Goal: Task Accomplishment & Management: Manage account settings

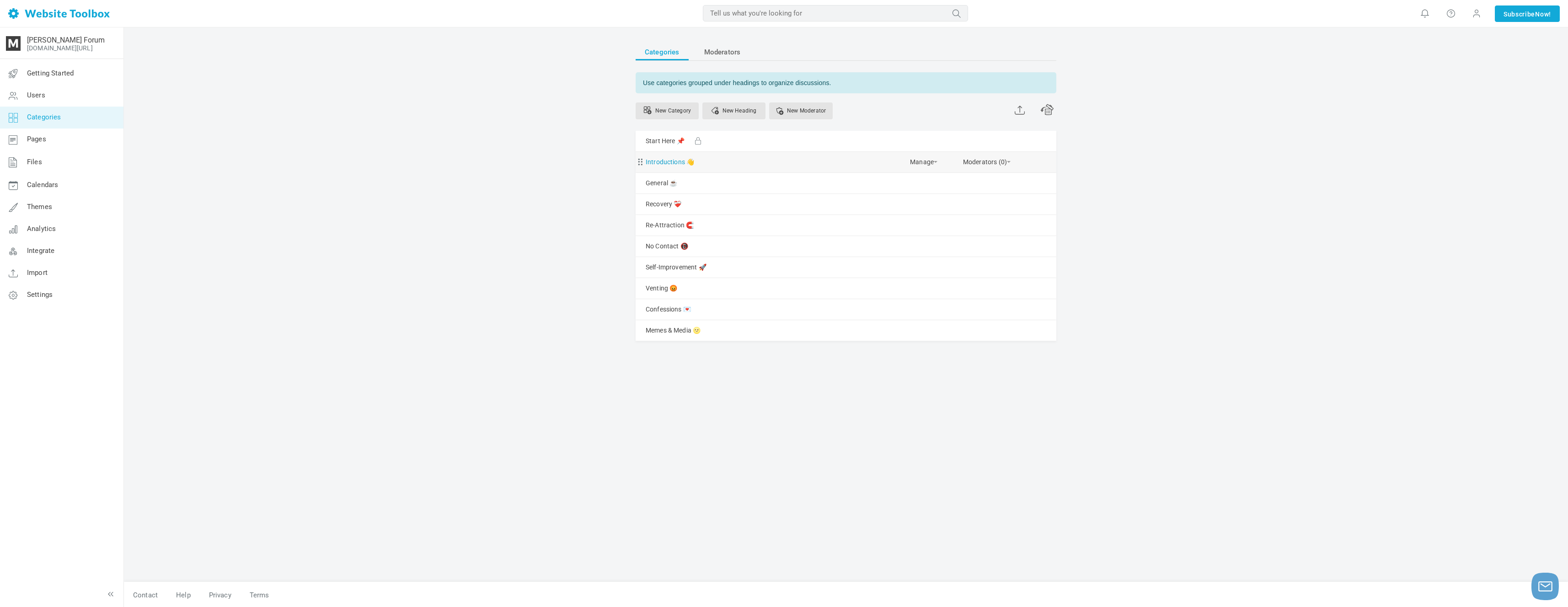
click at [672, 161] on link "Introductions 👋" at bounding box center [669, 162] width 48 height 12
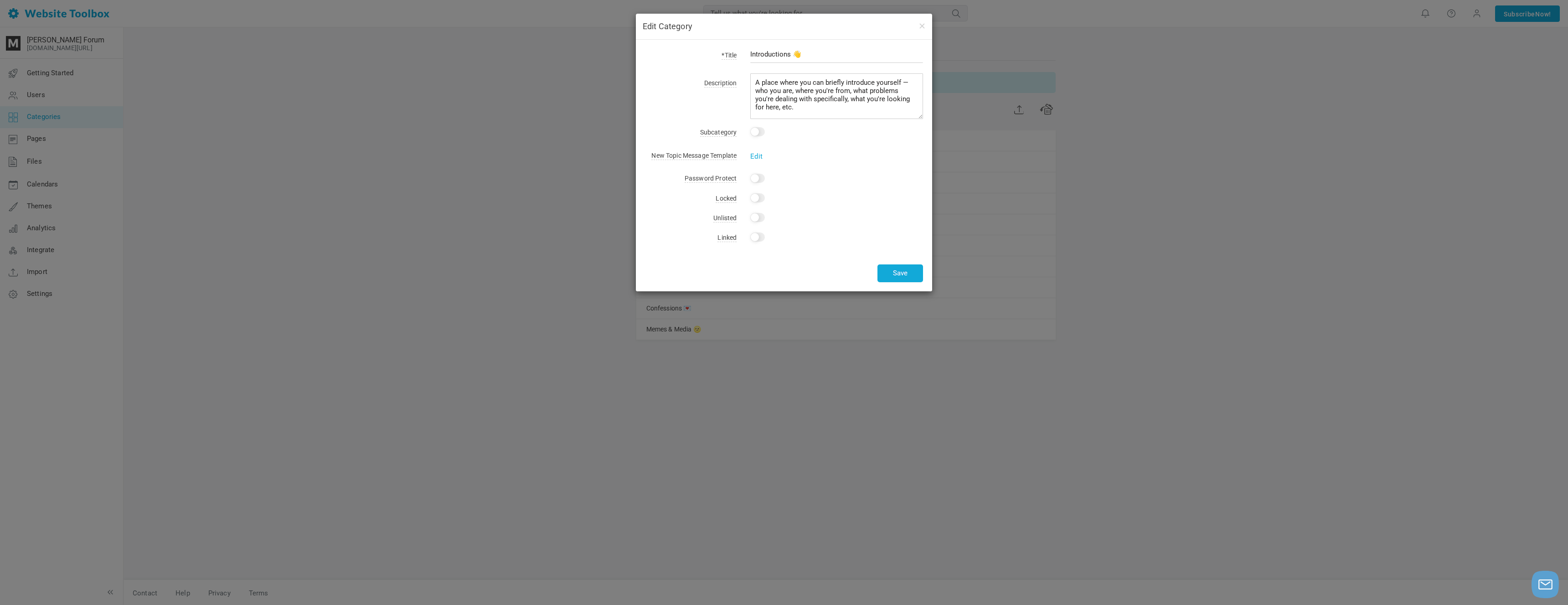
click at [1020, 166] on div "Edit Category *Title Introductions 👋 Description A place where you can briefly …" at bounding box center [784, 302] width 1568 height 605
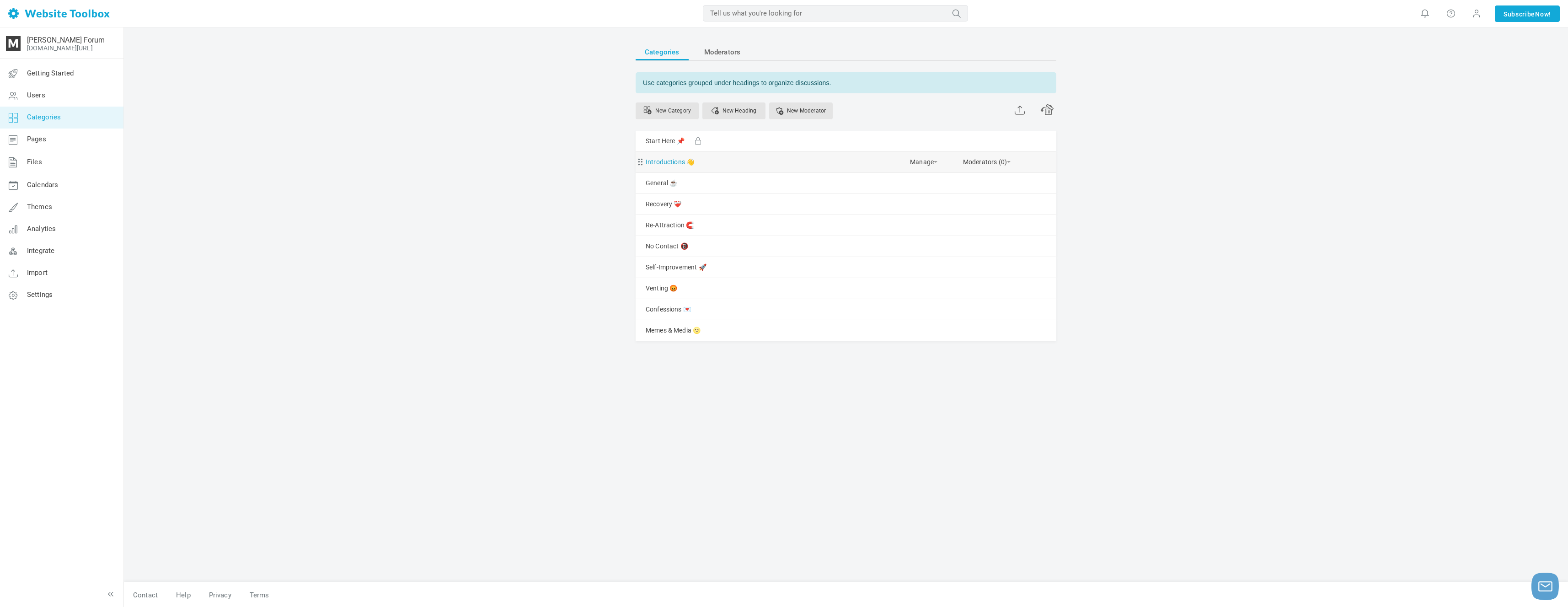
click at [674, 162] on link "Introductions 👋" at bounding box center [669, 162] width 48 height 12
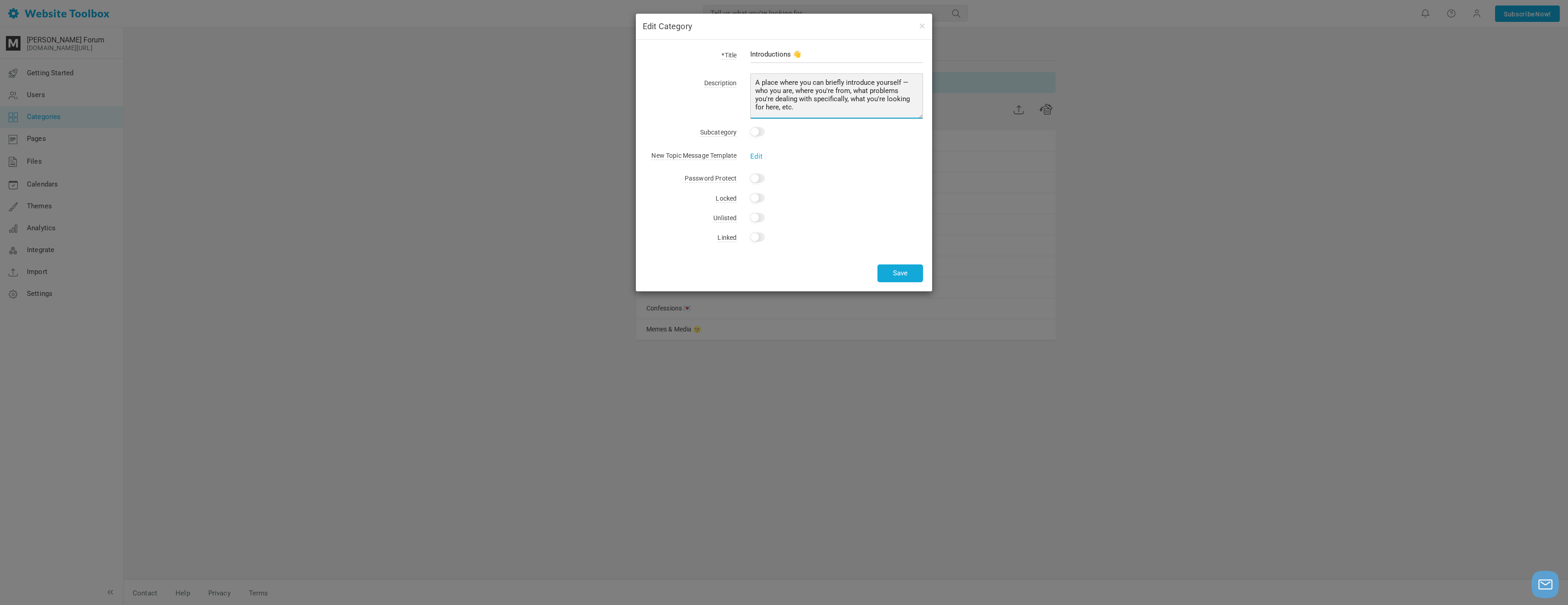
click at [797, 106] on textarea "A place where you can briefly introduce yourself — who you are, where you're fr…" at bounding box center [837, 96] width 173 height 46
click at [818, 99] on textarea "A place where you can briefly introduce yourself — who you are, where you're fr…" at bounding box center [837, 96] width 173 height 46
type textarea "A place where you can briefly introduce yourself — who you are, where you're fr…"
click at [909, 273] on button "Save" at bounding box center [900, 273] width 46 height 18
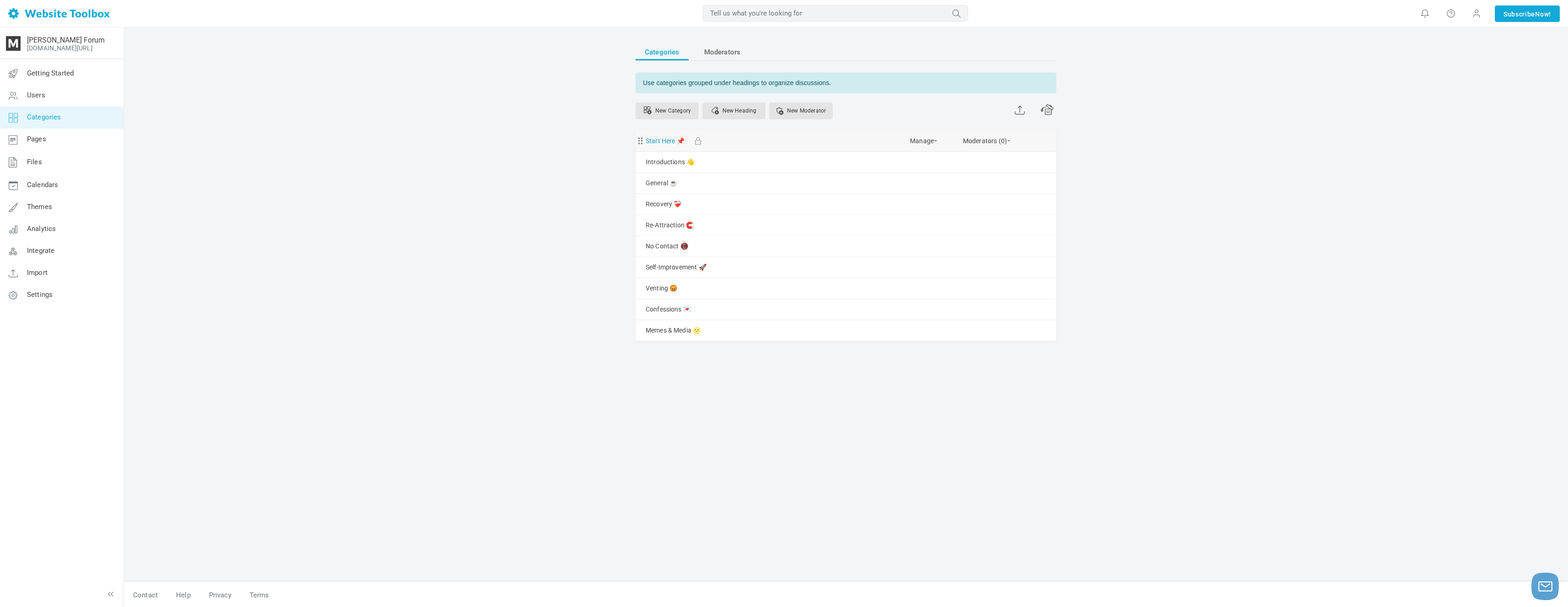
click at [667, 141] on link "Start Here 📌" at bounding box center [665, 141] width 39 height 12
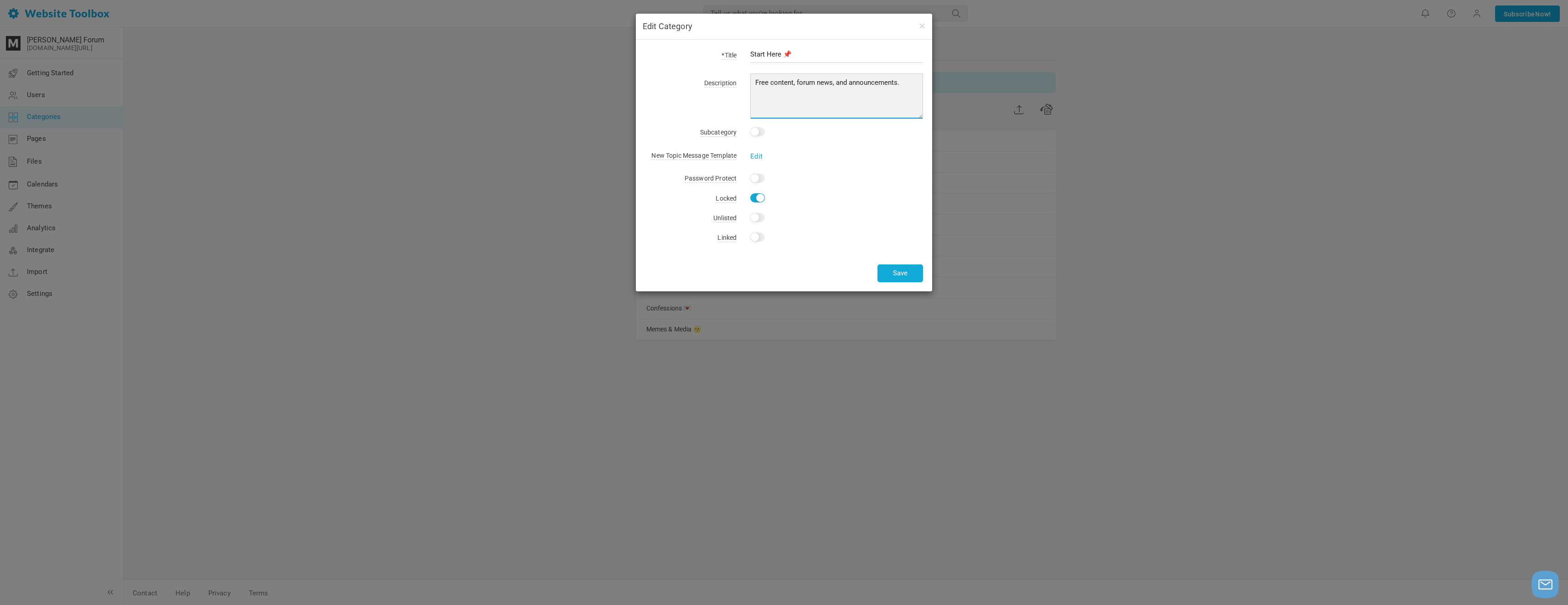
click at [811, 86] on textarea "Free content, forum news, and announcements." at bounding box center [837, 96] width 173 height 46
click at [768, 77] on textarea "Free content, forum news, and announcements." at bounding box center [837, 96] width 173 height 46
click at [795, 81] on textarea "Free content, forum news, and announcements." at bounding box center [837, 96] width 173 height 46
click at [796, 82] on textarea "Free content, forum news, and announcements." at bounding box center [837, 96] width 173 height 46
drag, startPoint x: 770, startPoint y: 81, endPoint x: 755, endPoint y: 79, distance: 15.1
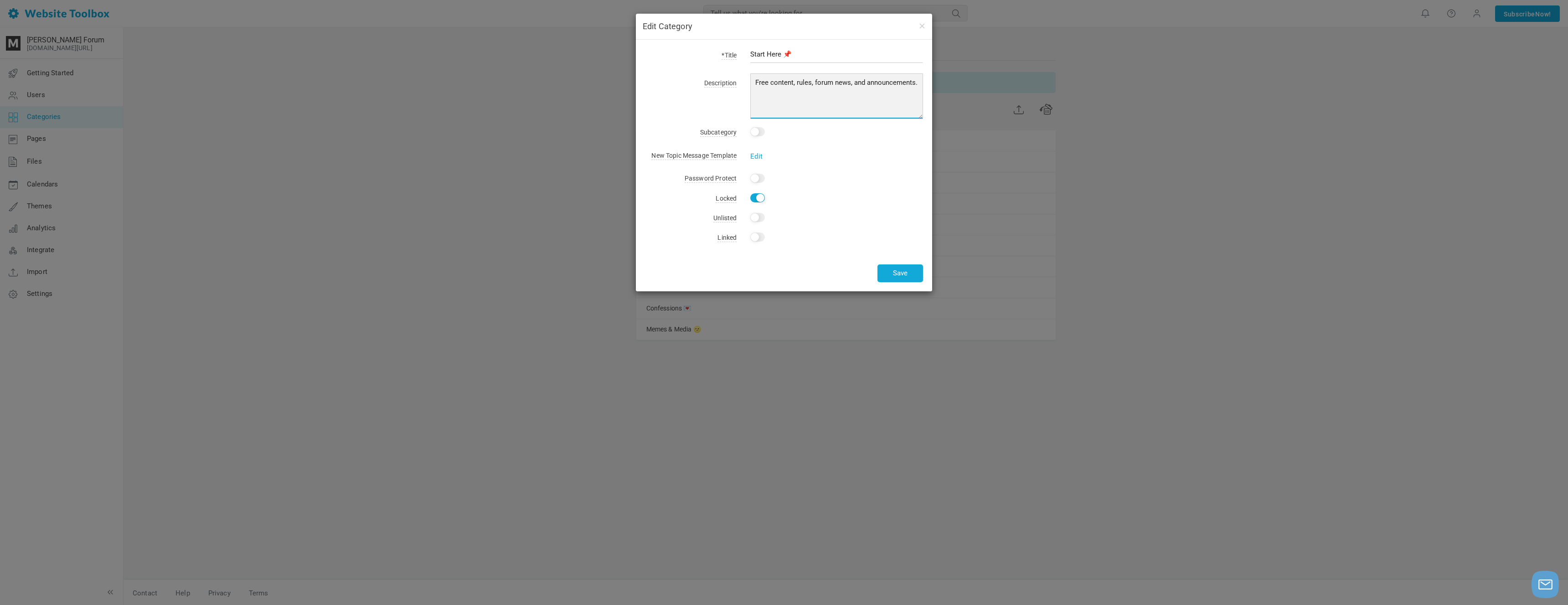
click at [755, 79] on textarea "Free content, forum news, and announcements." at bounding box center [837, 96] width 173 height 46
drag, startPoint x: 774, startPoint y: 83, endPoint x: 749, endPoint y: 79, distance: 25.3
click at [749, 79] on div "Free content, forum news, and announcements." at bounding box center [830, 98] width 186 height 43
click at [912, 83] on textarea "Free content, forum news, and announcements." at bounding box center [837, 96] width 173 height 46
click at [917, 83] on textarea "Free content, forum news, and announcements." at bounding box center [837, 96] width 173 height 46
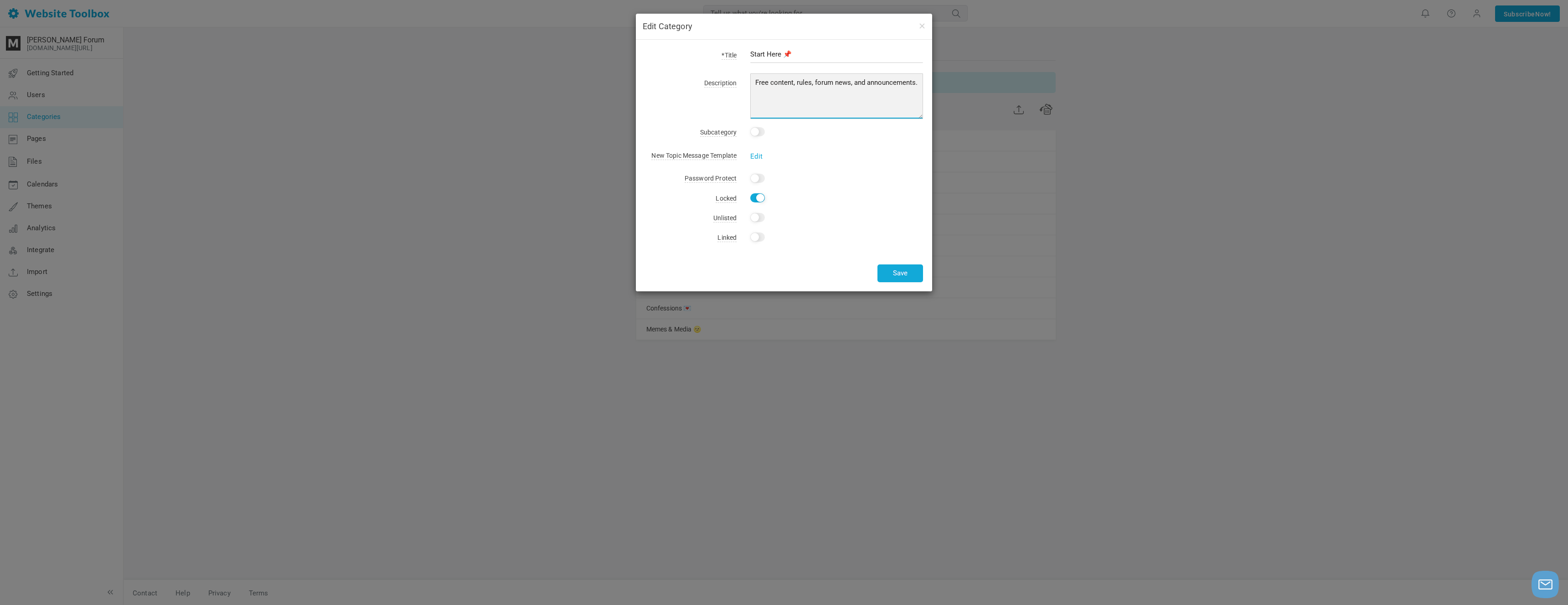
click at [886, 79] on textarea "Free content, forum news, and announcements." at bounding box center [837, 96] width 173 height 46
type textarea "Free content, rules, forum news, and announcements."
click at [905, 277] on button "Save" at bounding box center [900, 273] width 46 height 18
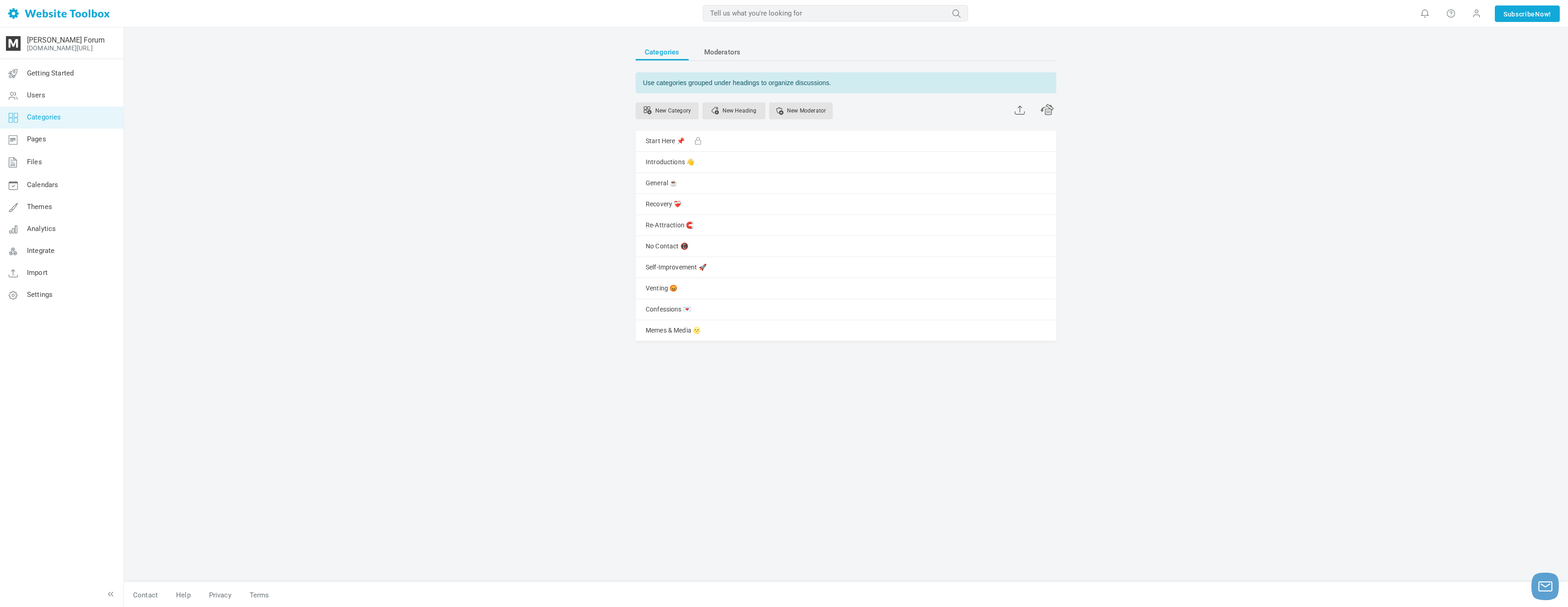
click at [1277, 4] on div "MOST RELEVANT MOST RELEVANT Notifications Your custom AI-generated header image…" at bounding box center [784, 13] width 1568 height 27
click at [673, 111] on link "New Category" at bounding box center [667, 111] width 63 height 17
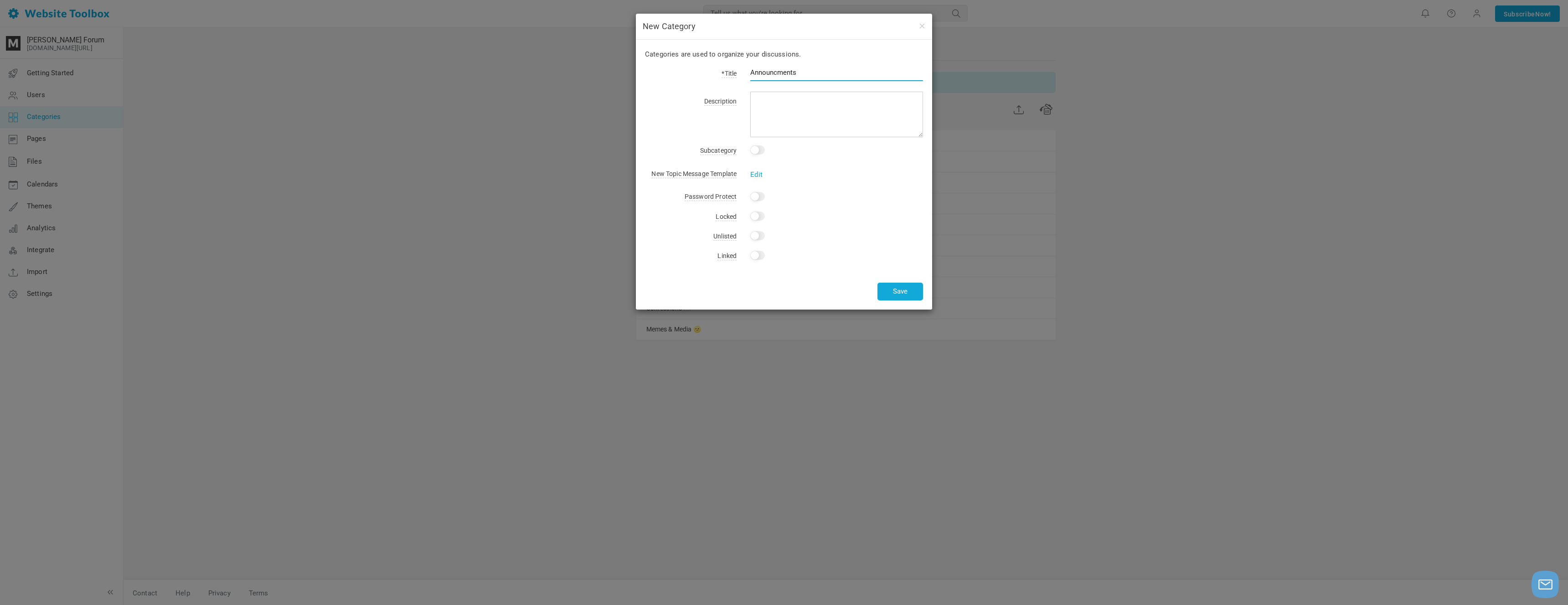
type input "Announcments"
click at [805, 110] on textarea at bounding box center [837, 114] width 173 height 46
type textarea "A"
type textarea "S"
click at [807, 69] on input "Announcments" at bounding box center [837, 72] width 173 height 17
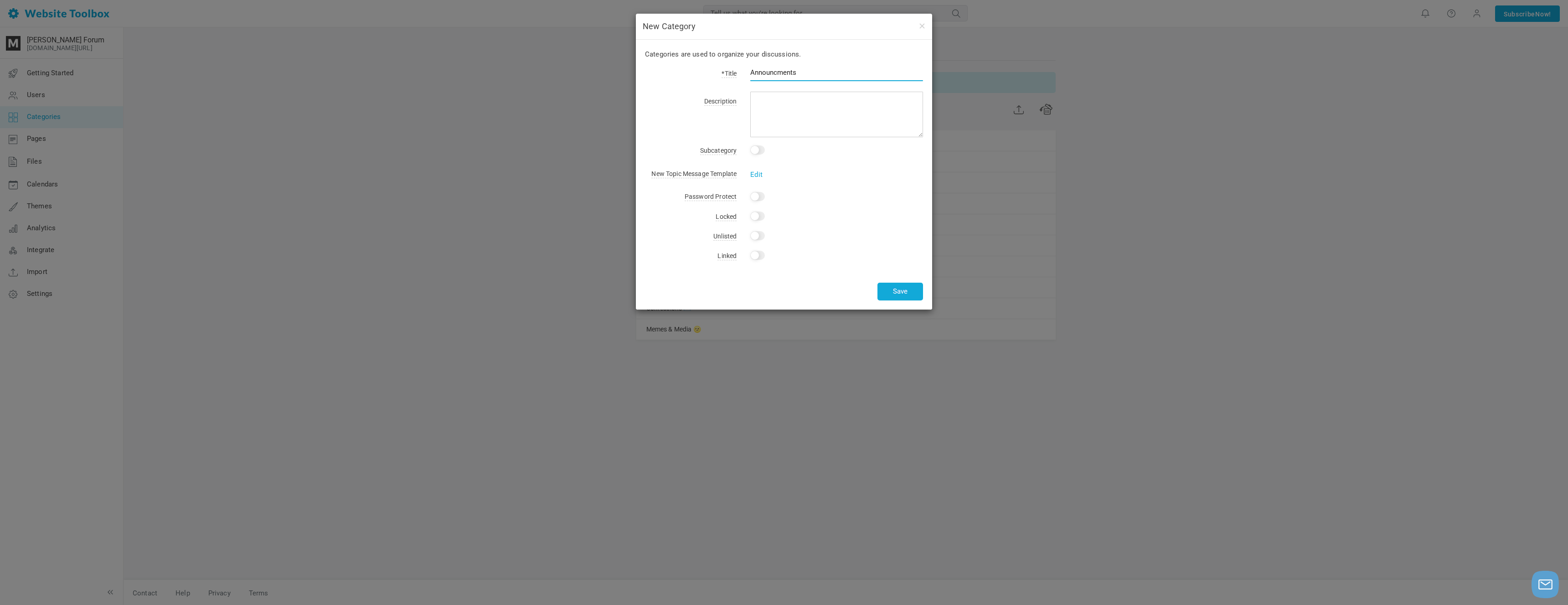
click at [802, 71] on input "Announcments" at bounding box center [837, 72] width 173 height 17
click at [797, 75] on input "Announcments 📢" at bounding box center [837, 72] width 173 height 17
click at [792, 75] on input "Announcments 📢" at bounding box center [837, 72] width 173 height 17
click at [791, 75] on input "Announcments 📢" at bounding box center [837, 72] width 173 height 17
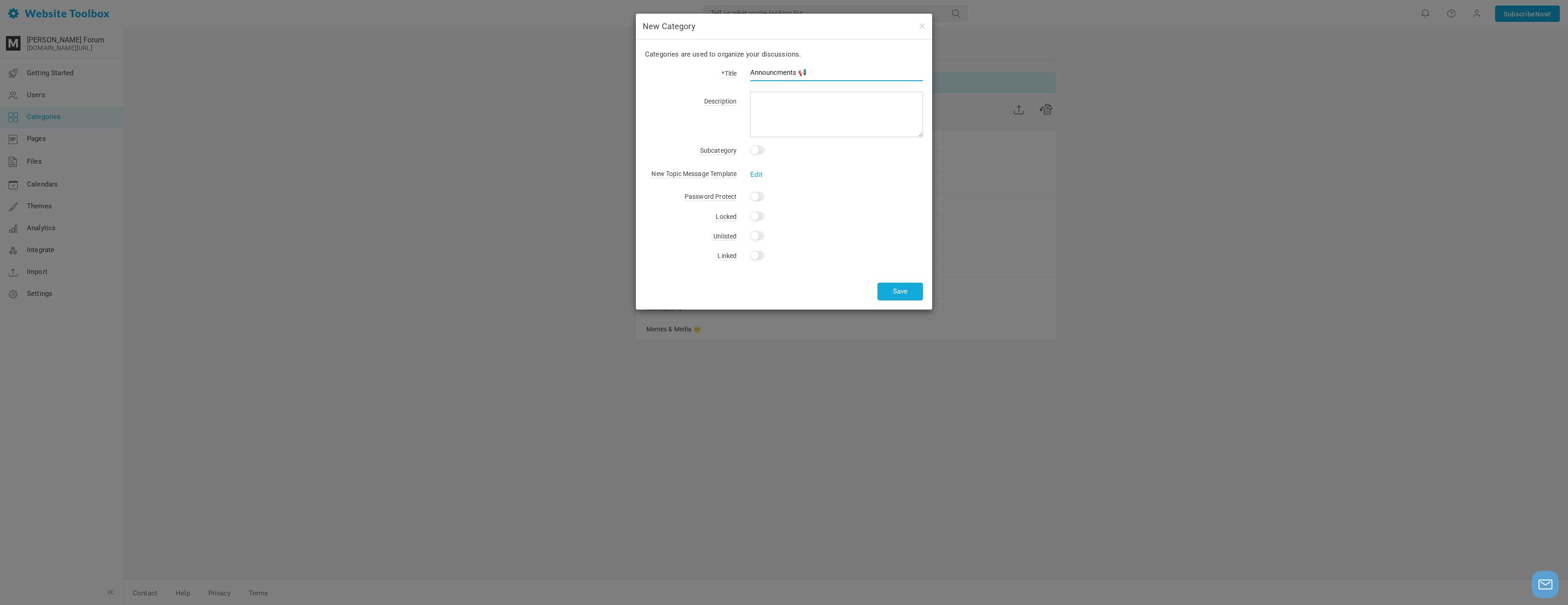
paste input "announcement"
click at [753, 74] on input "announcement 📢" at bounding box center [837, 72] width 173 height 17
click at [794, 74] on input "Announcement 📢" at bounding box center [837, 72] width 173 height 17
click at [797, 71] on input "Announcement 📢" at bounding box center [837, 72] width 173 height 17
click at [797, 72] on input "Announcement 📢" at bounding box center [837, 72] width 173 height 17
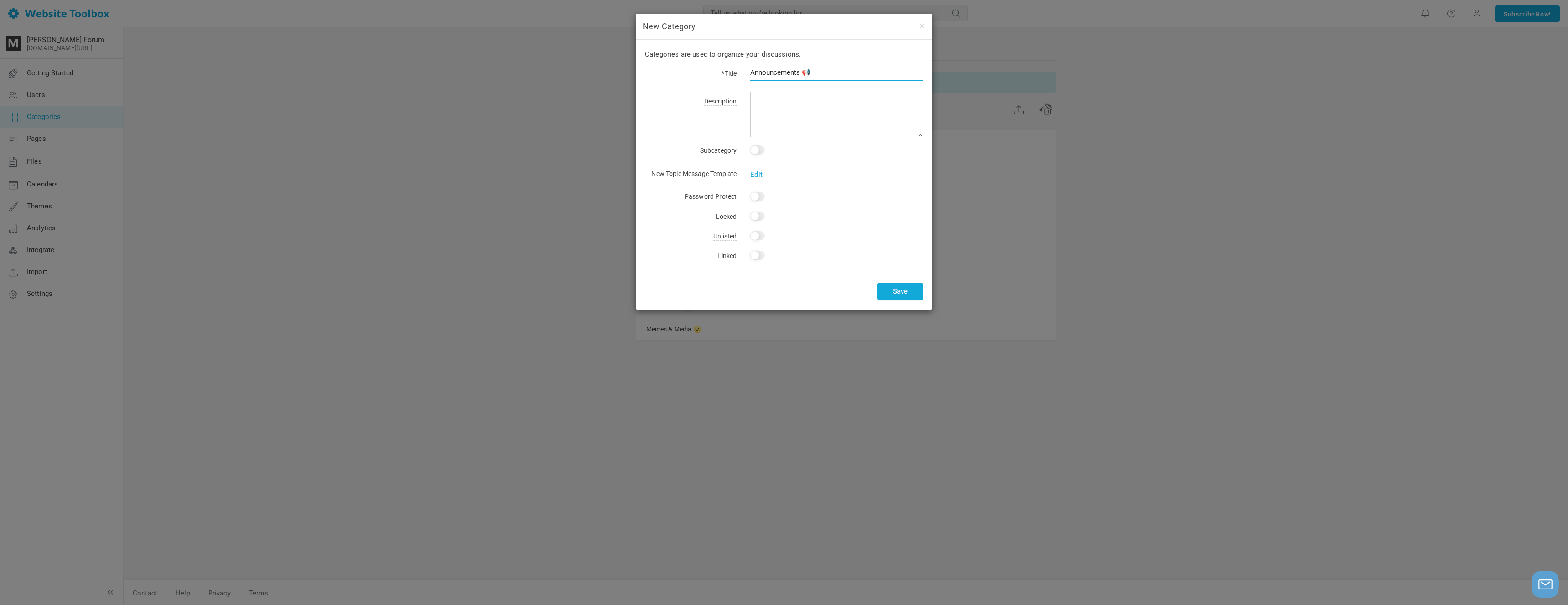
type input "Announcements 📢"
click at [814, 104] on textarea at bounding box center [837, 114] width 173 height 46
type textarea "Forum and blog news and updates."
click at [908, 290] on button "Save" at bounding box center [900, 291] width 46 height 18
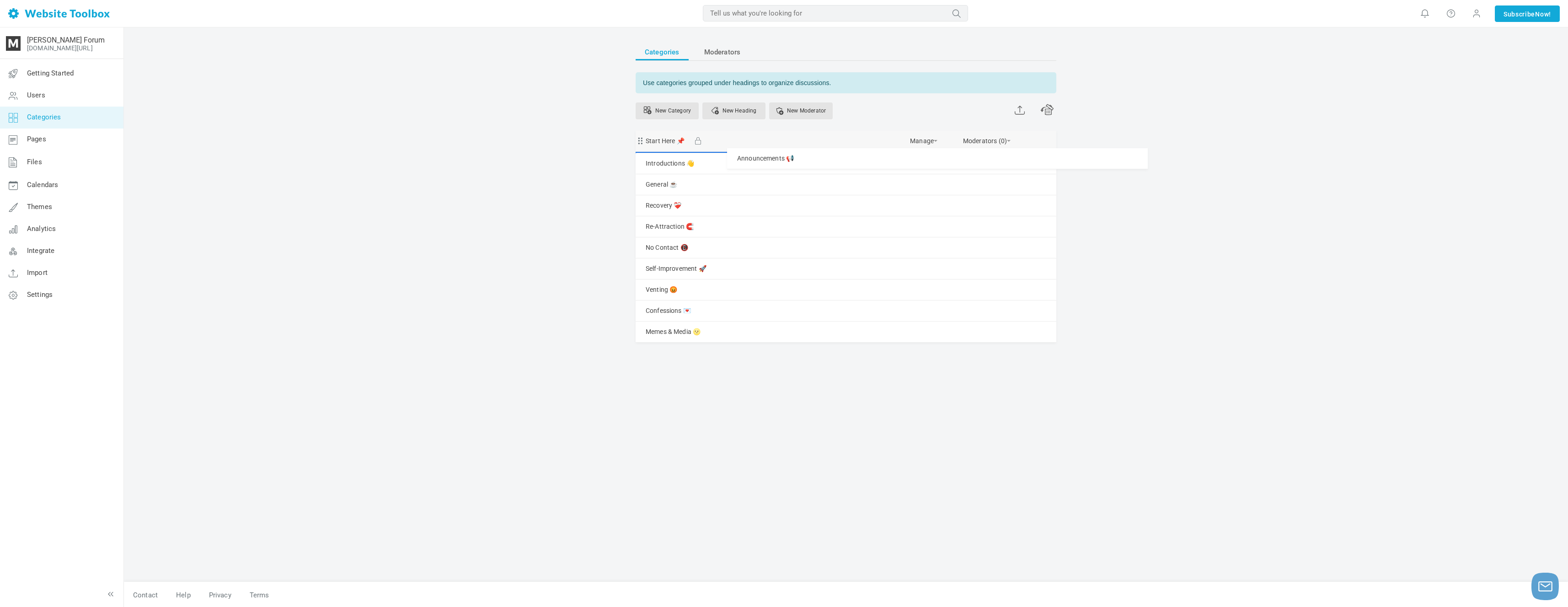
drag, startPoint x: 642, startPoint y: 351, endPoint x: 683, endPoint y: 148, distance: 207.1
click at [688, 160] on link "Announcements 📢" at bounding box center [673, 162] width 57 height 12
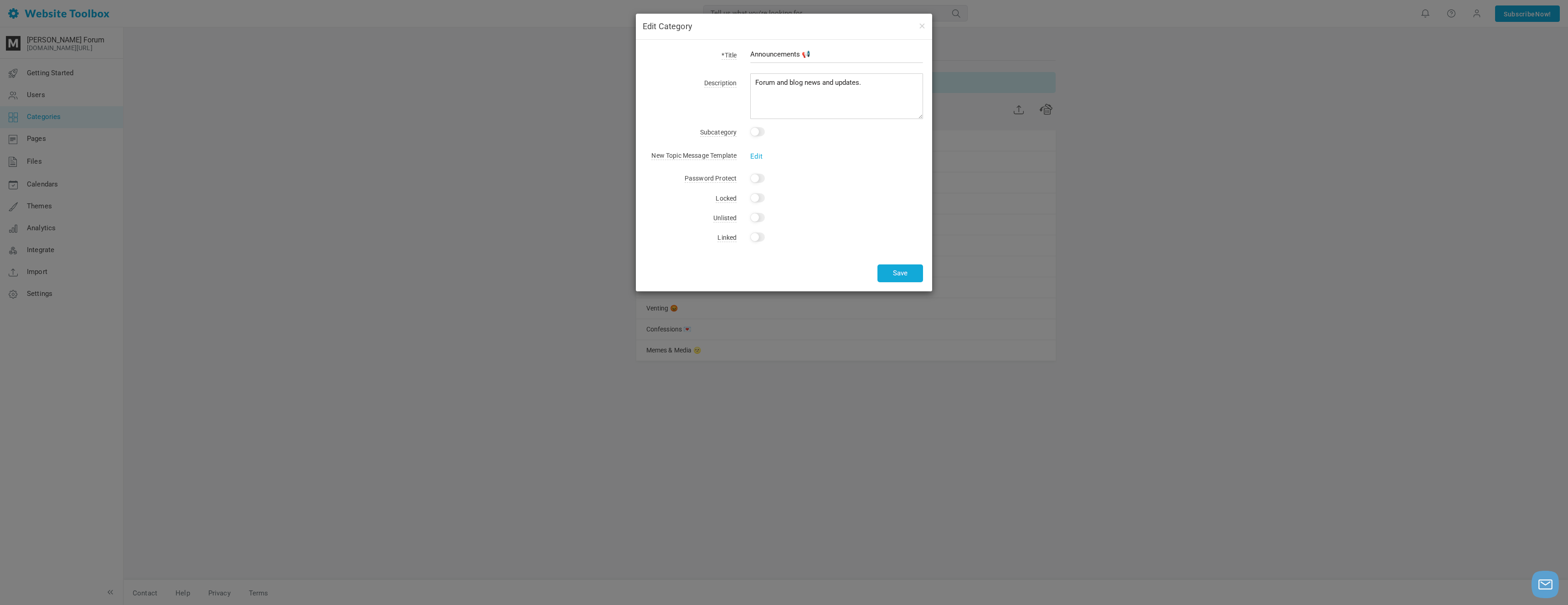
click at [758, 202] on input "Yes" at bounding box center [758, 198] width 15 height 9
checkbox input "true"
click at [886, 280] on button "Save" at bounding box center [900, 273] width 46 height 18
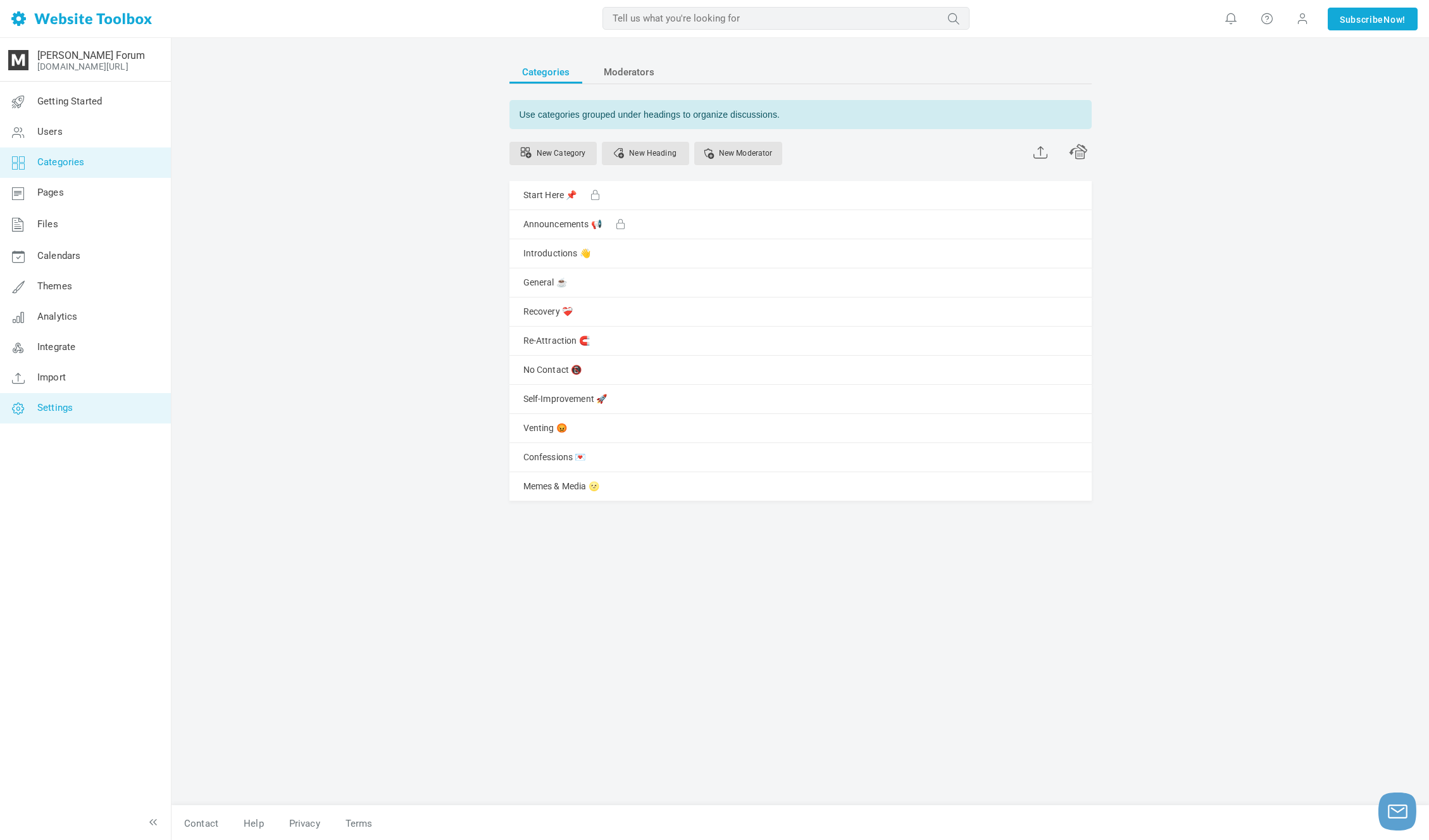
click at [112, 395] on link "Settings" at bounding box center [85, 408] width 172 height 30
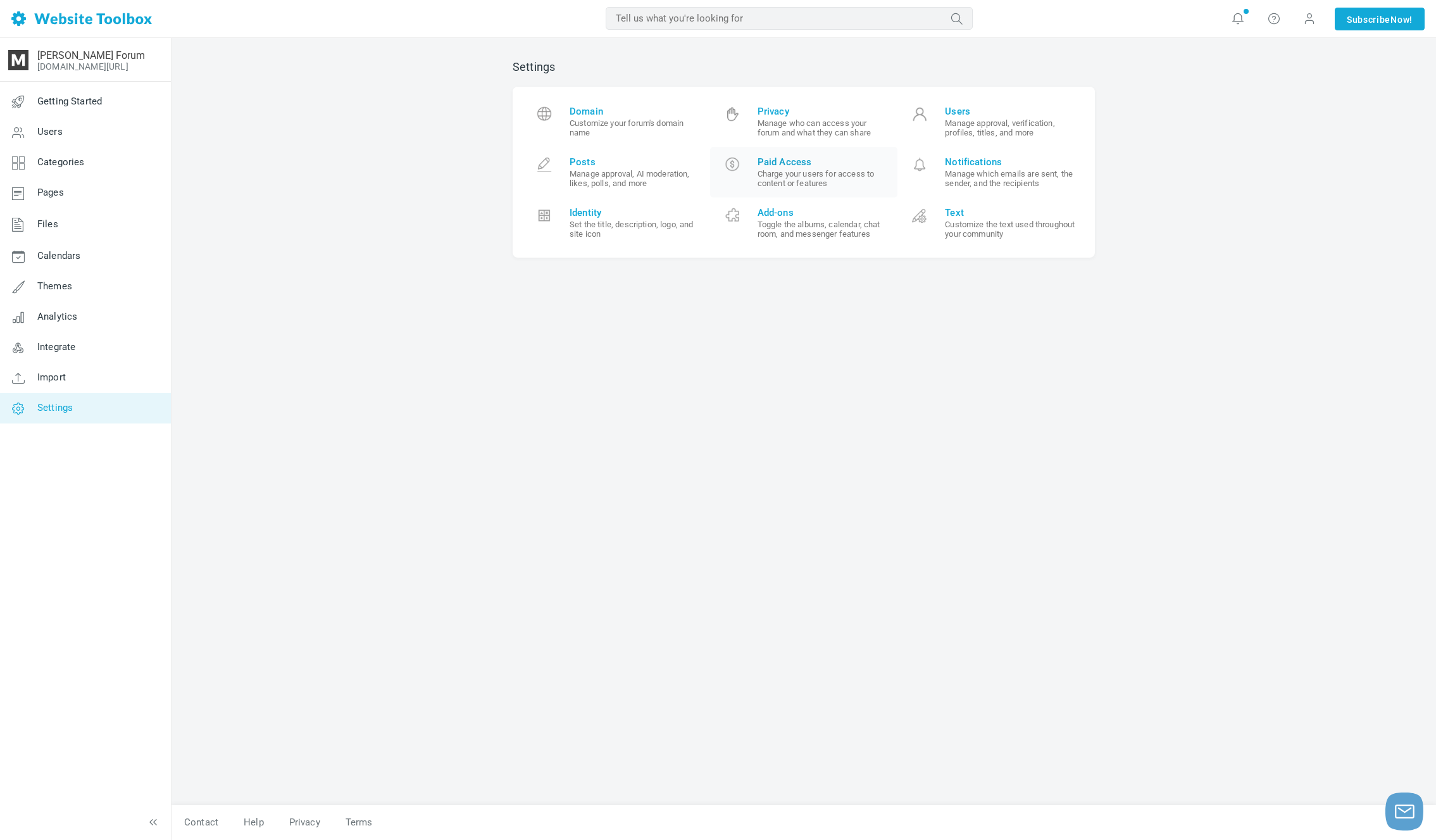
click at [783, 151] on link "Paid Access Charge your users for access to content or features" at bounding box center [804, 172] width 188 height 51
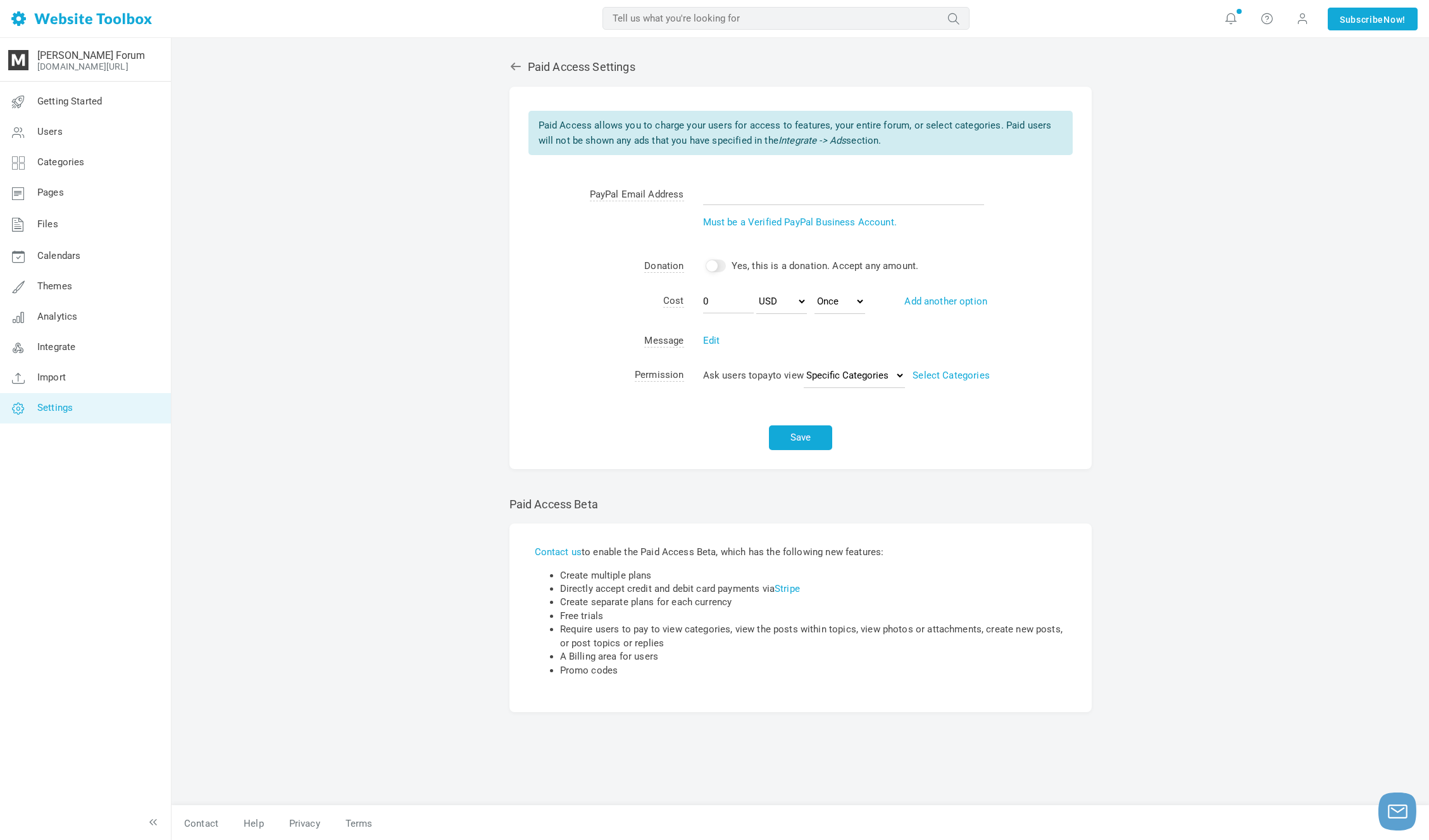
click at [657, 128] on div "Paid Access allows you to charge your users for access to features, your entire…" at bounding box center [800, 133] width 544 height 44
click at [672, 125] on div "Paid Access allows you to charge your users for access to features, your entire…" at bounding box center [800, 133] width 544 height 44
drag, startPoint x: 808, startPoint y: 120, endPoint x: 952, endPoint y: 133, distance: 144.6
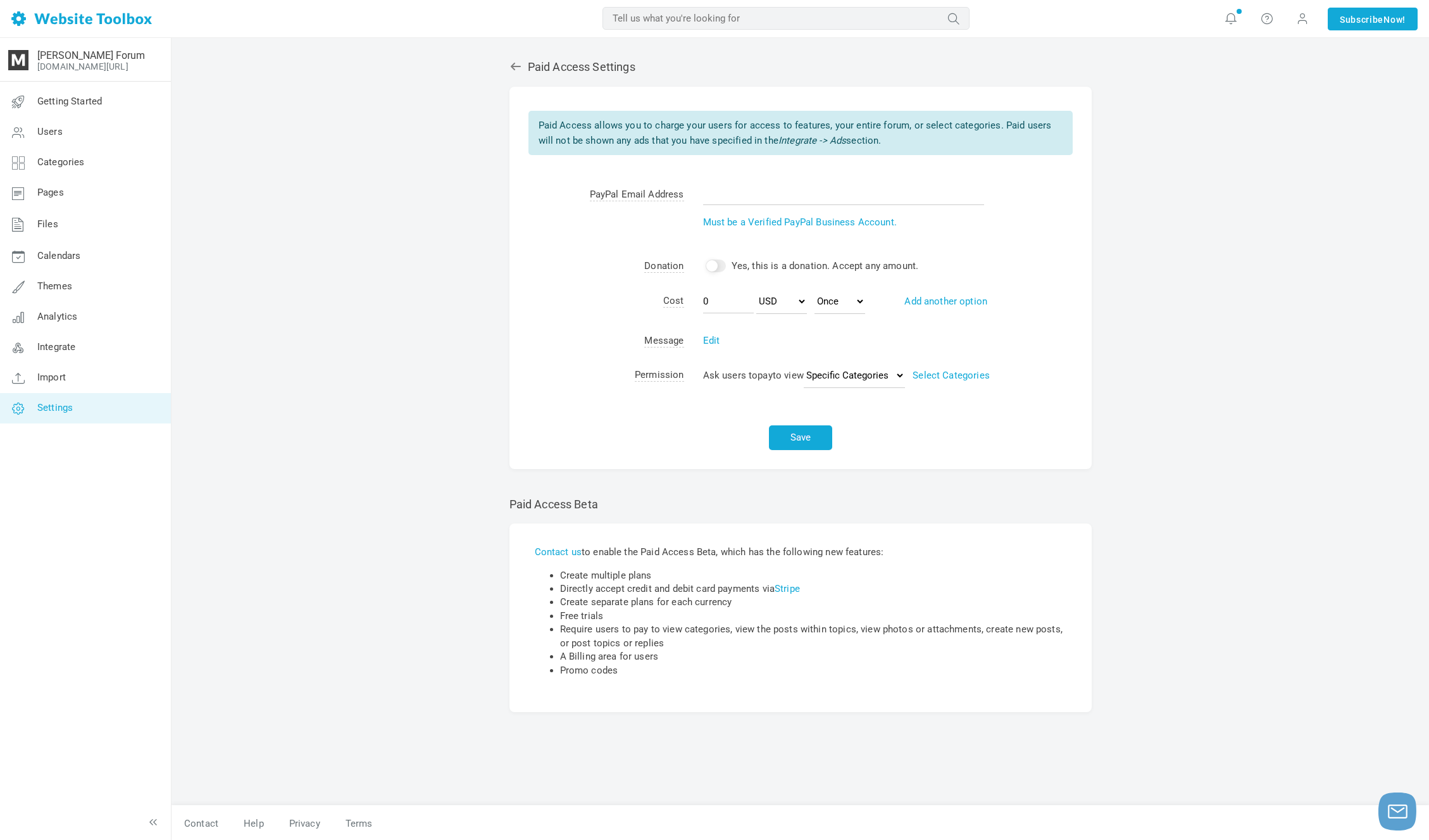
click at [952, 133] on td "Paid Access allows you to charge your users for access to features, your entire…" at bounding box center [800, 139] width 582 height 76
click at [953, 134] on div "Paid Access allows you to charge your users for access to features, your entire…" at bounding box center [800, 133] width 544 height 44
drag, startPoint x: 545, startPoint y: 122, endPoint x: 890, endPoint y: 142, distance: 345.6
click at [890, 142] on div "Paid Access allows you to charge your users for access to features, your entire…" at bounding box center [800, 133] width 544 height 44
click at [891, 142] on div "Paid Access allows you to charge your users for access to features, your entire…" at bounding box center [800, 133] width 544 height 44
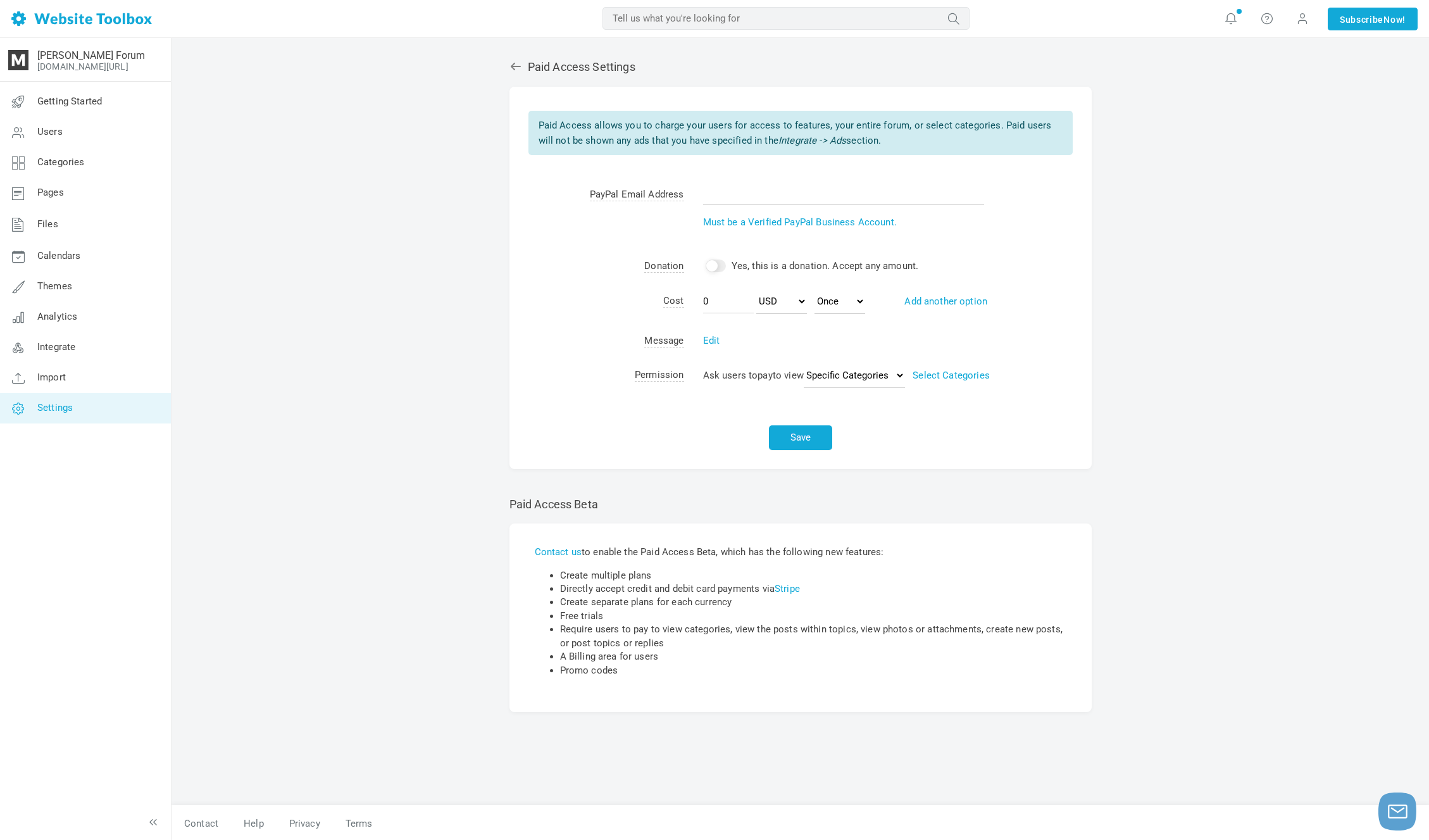
scroll to position [1, 0]
click at [139, 200] on link "Pages" at bounding box center [85, 193] width 172 height 30
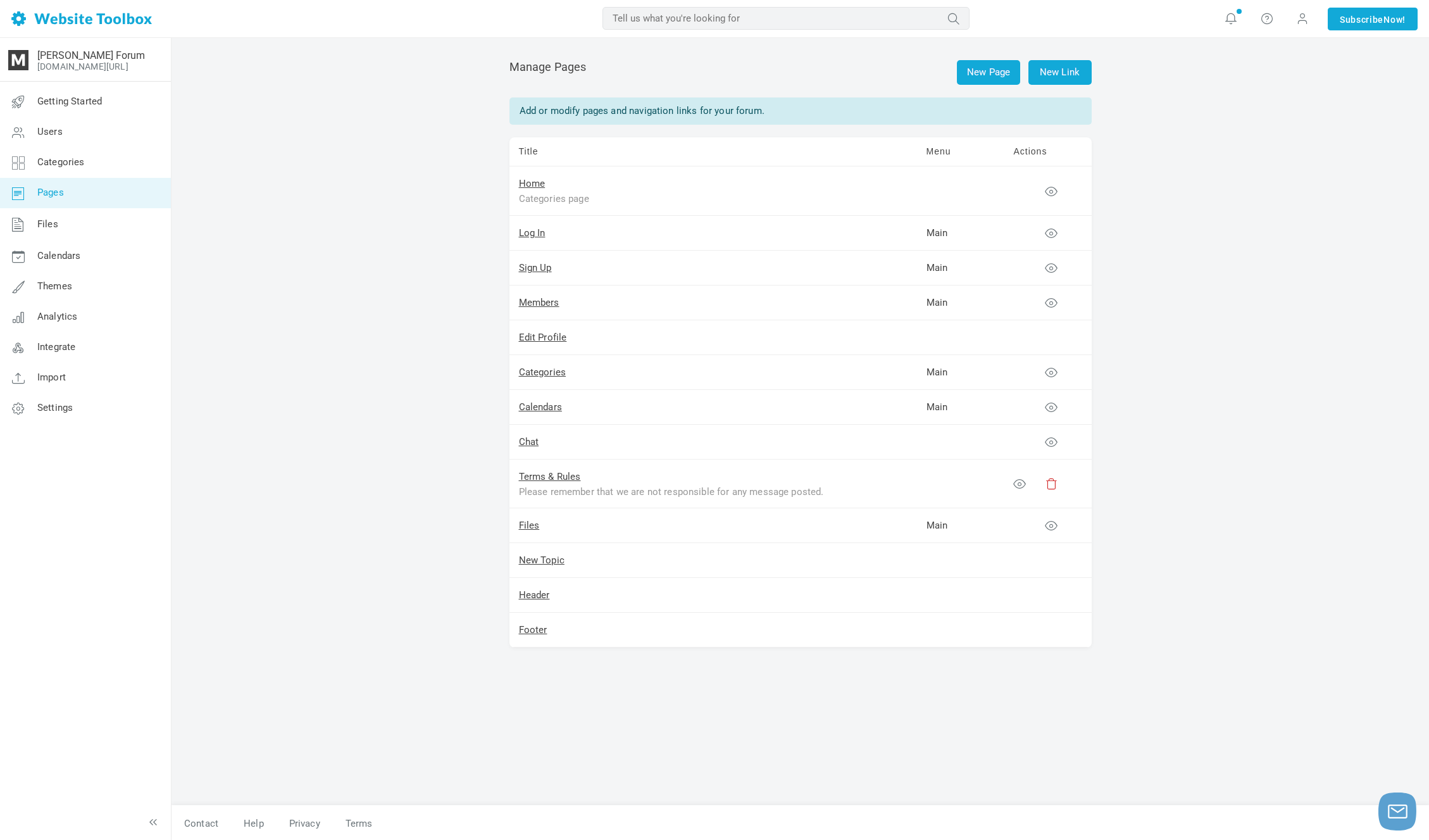
click at [143, 177] on link "Pages" at bounding box center [85, 193] width 172 height 30
click at [143, 174] on link "Categories" at bounding box center [85, 162] width 172 height 30
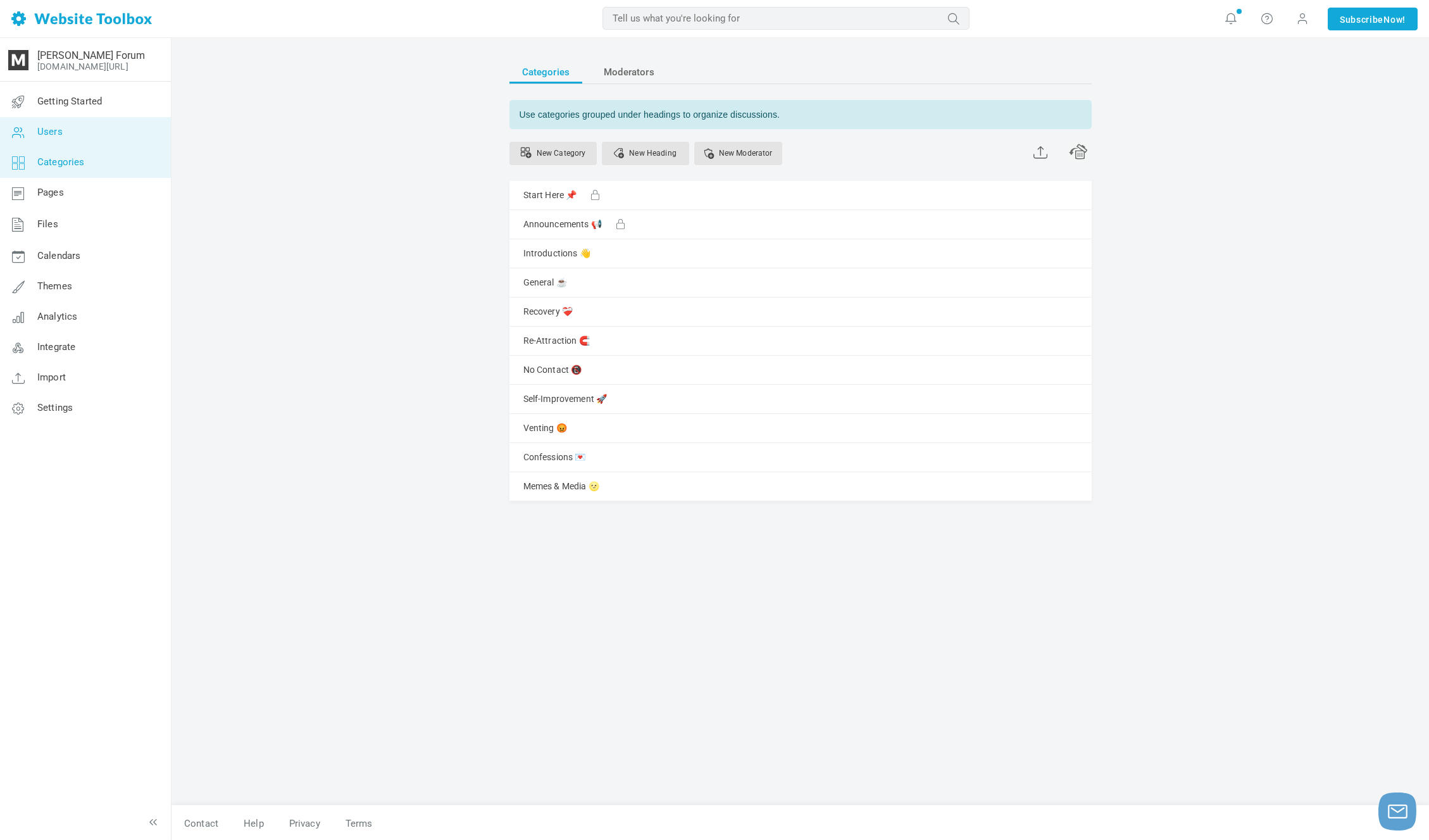
click at [136, 132] on link "Users" at bounding box center [85, 133] width 172 height 30
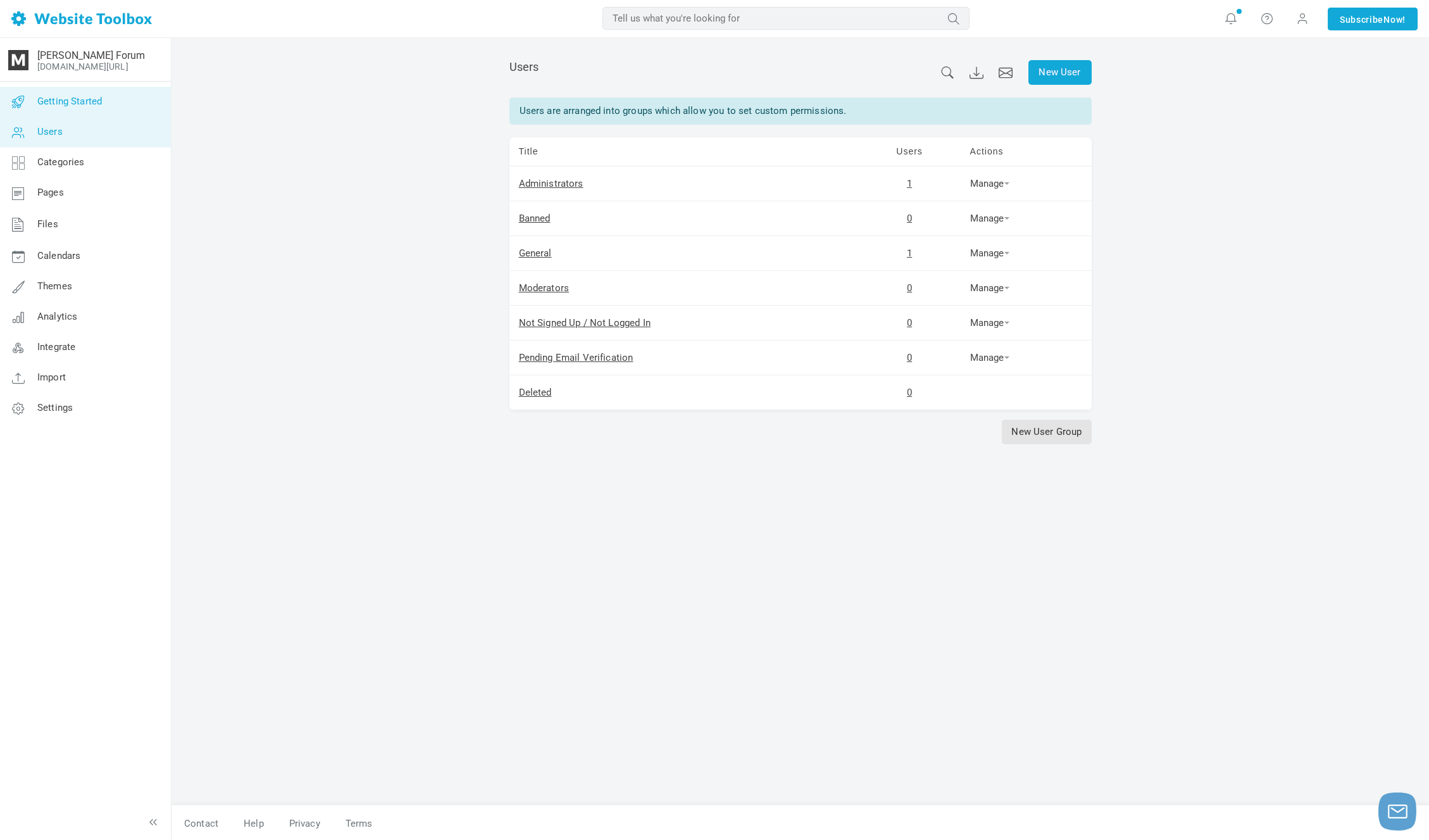
click at [117, 106] on link "Getting Started" at bounding box center [85, 102] width 172 height 30
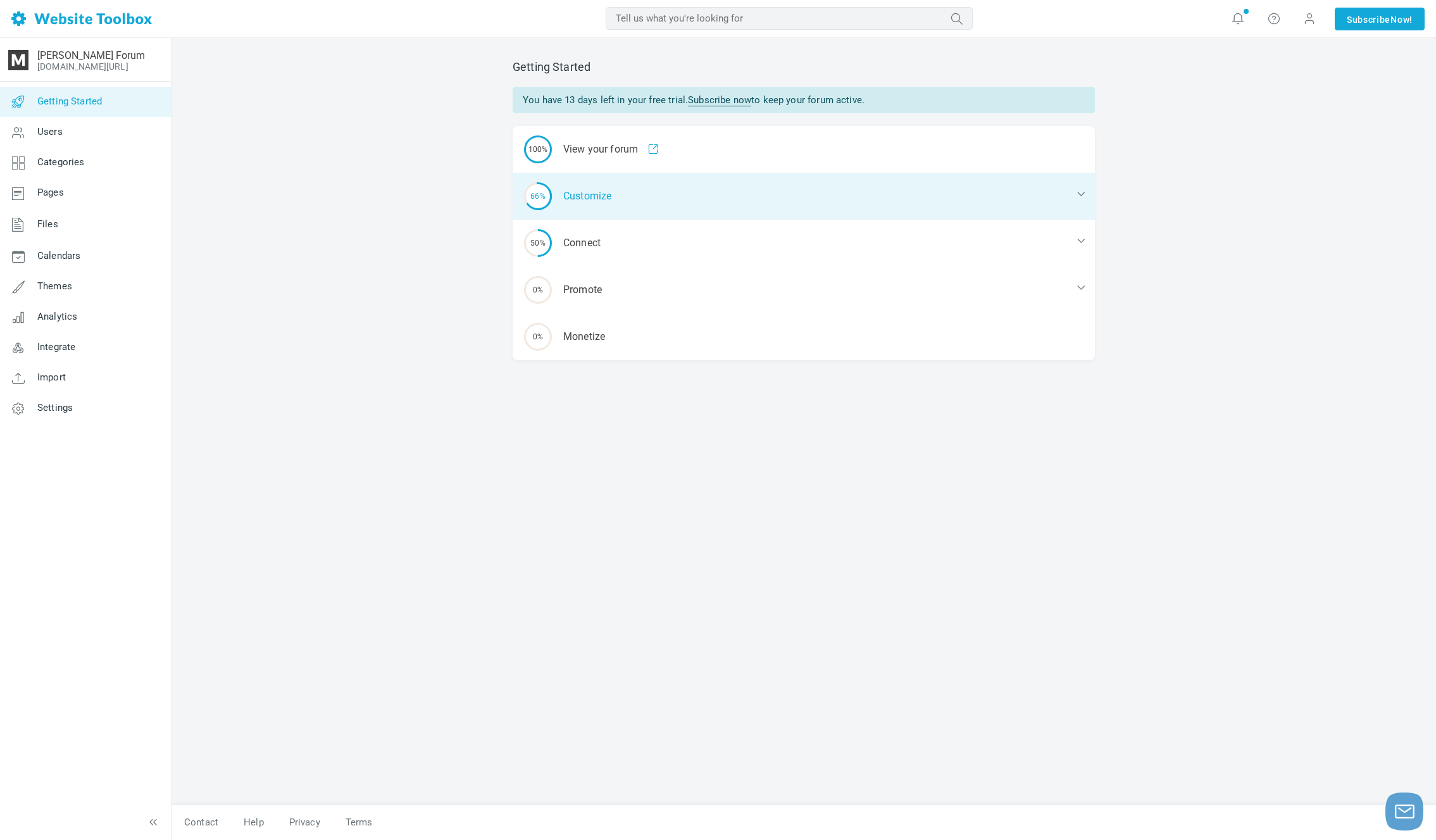
click at [629, 193] on div "66% Customize" at bounding box center [804, 195] width 582 height 46
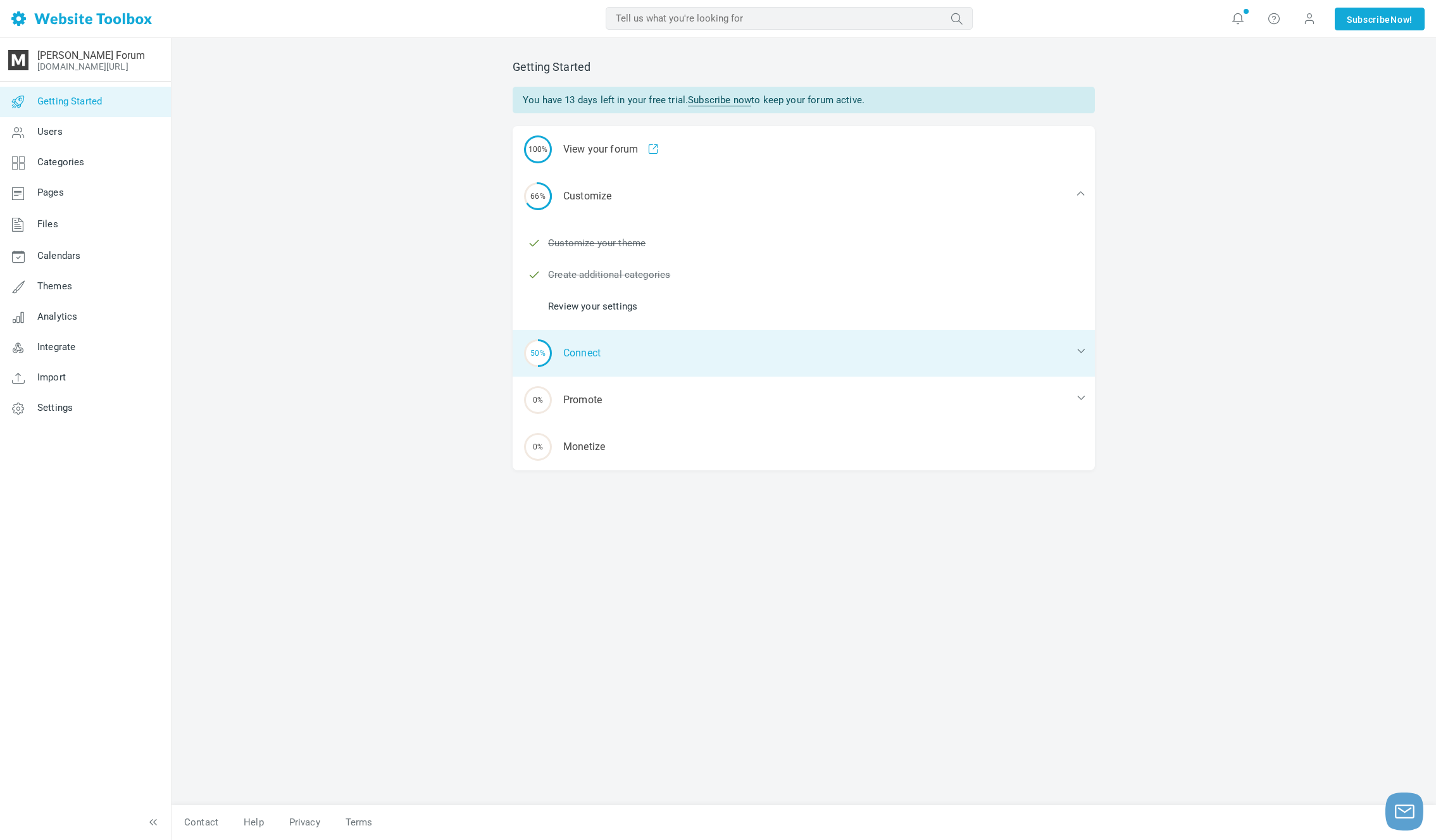
click at [589, 351] on div "50% Connect" at bounding box center [804, 352] width 582 height 46
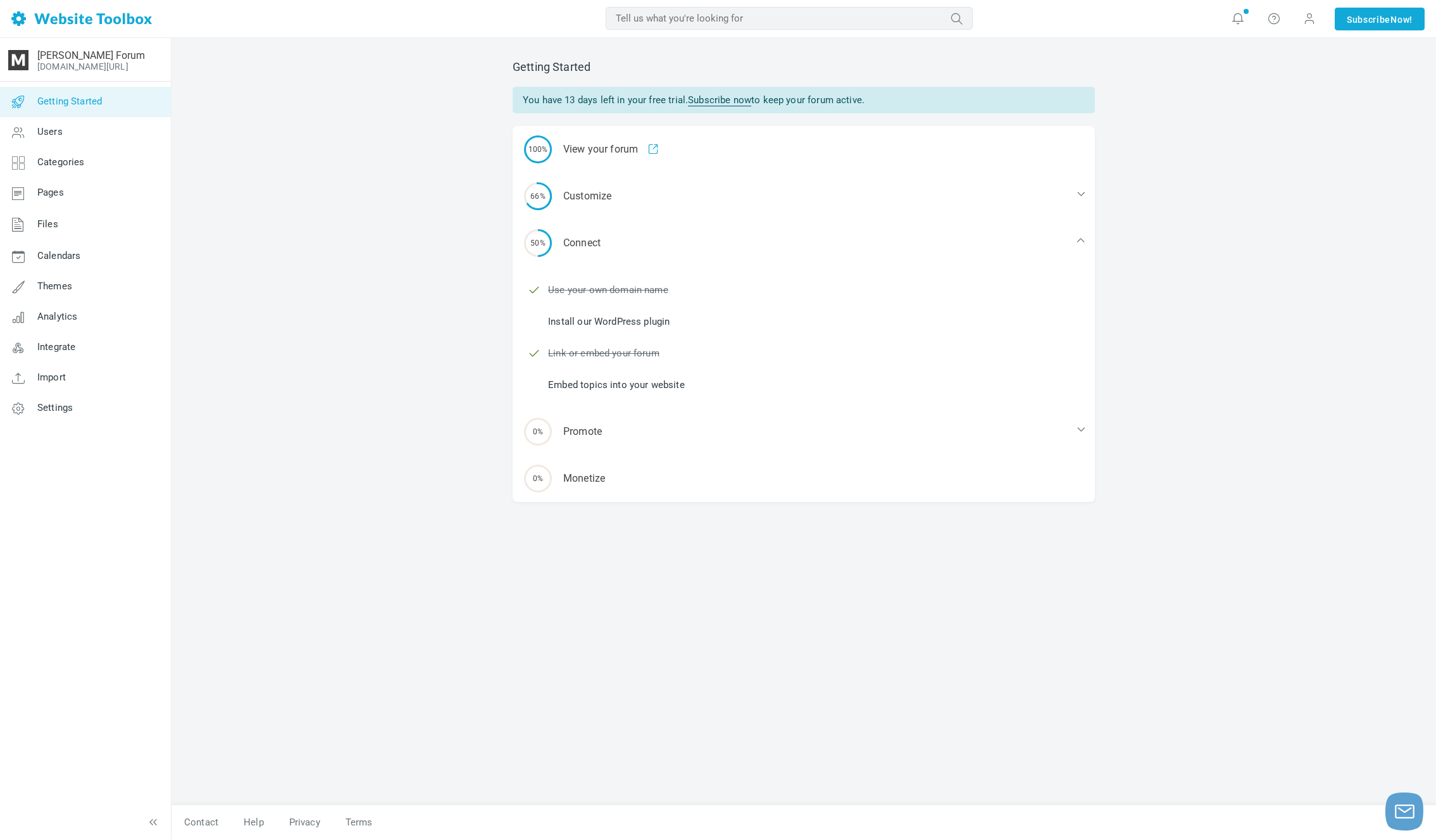
click at [642, 389] on link "Embed topics into your website" at bounding box center [616, 385] width 137 height 14
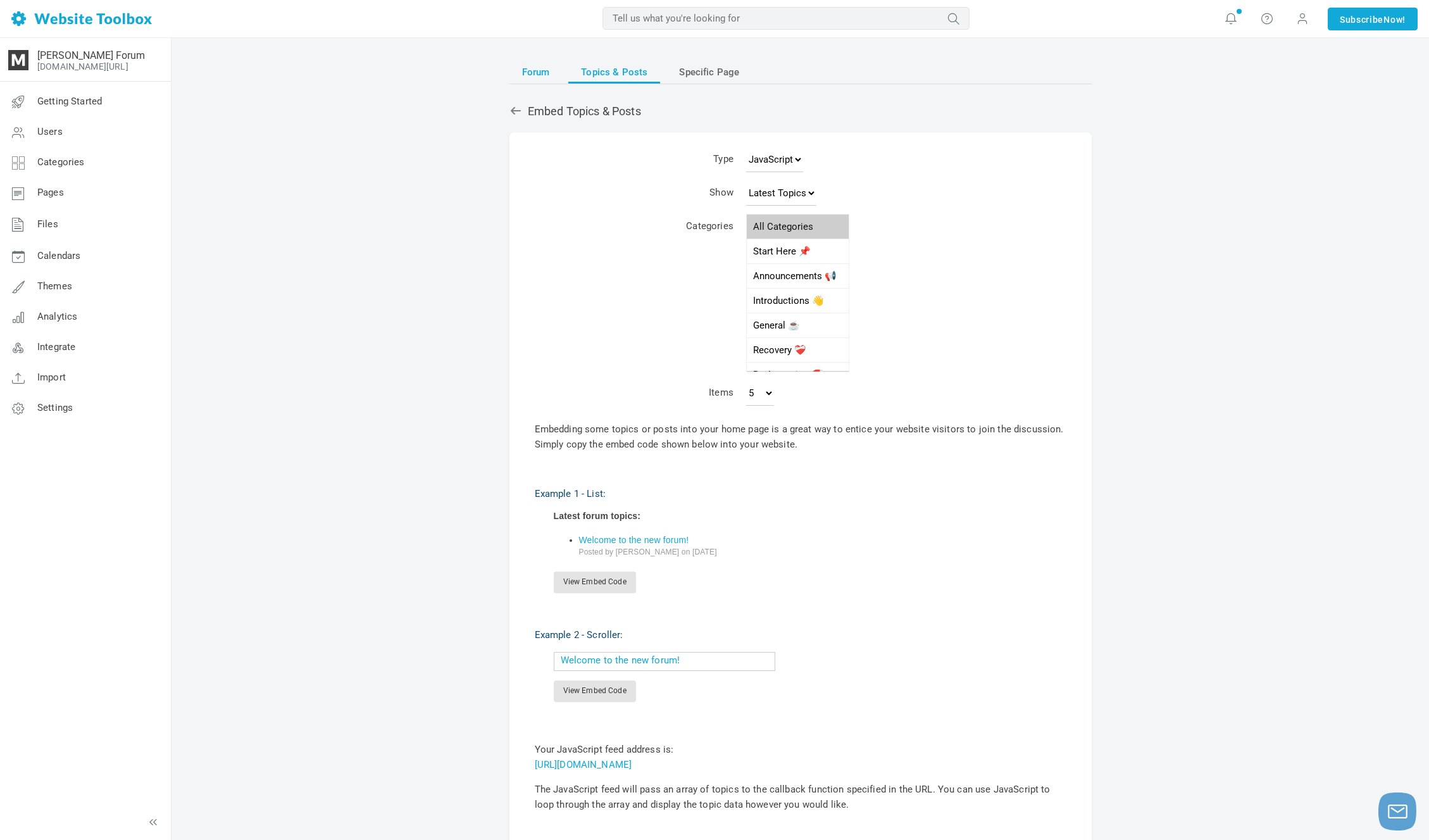
click at [556, 79] on link "Forum" at bounding box center [536, 72] width 53 height 23
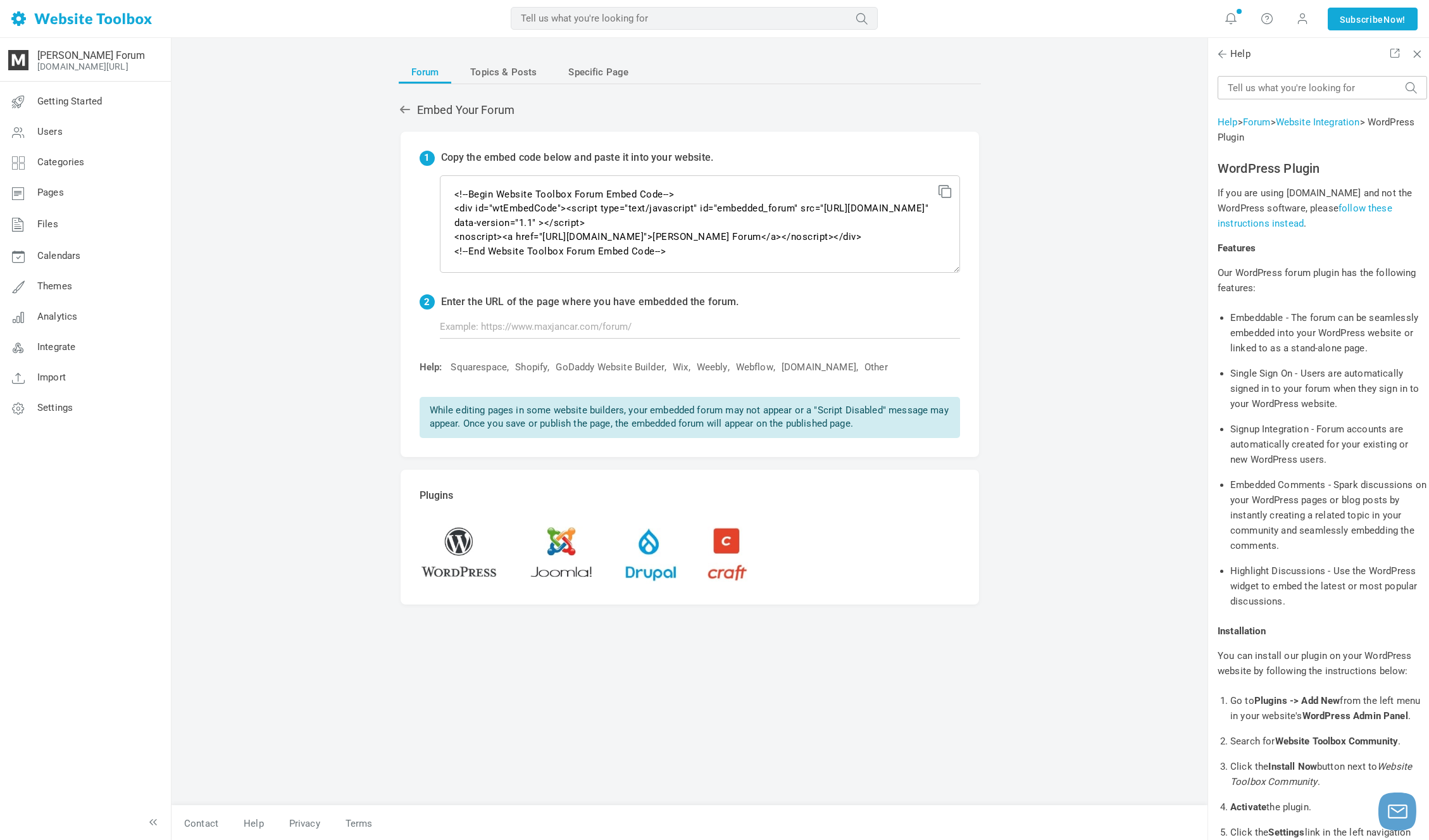
scroll to position [1, 0]
click at [106, 221] on link "Files" at bounding box center [85, 224] width 172 height 33
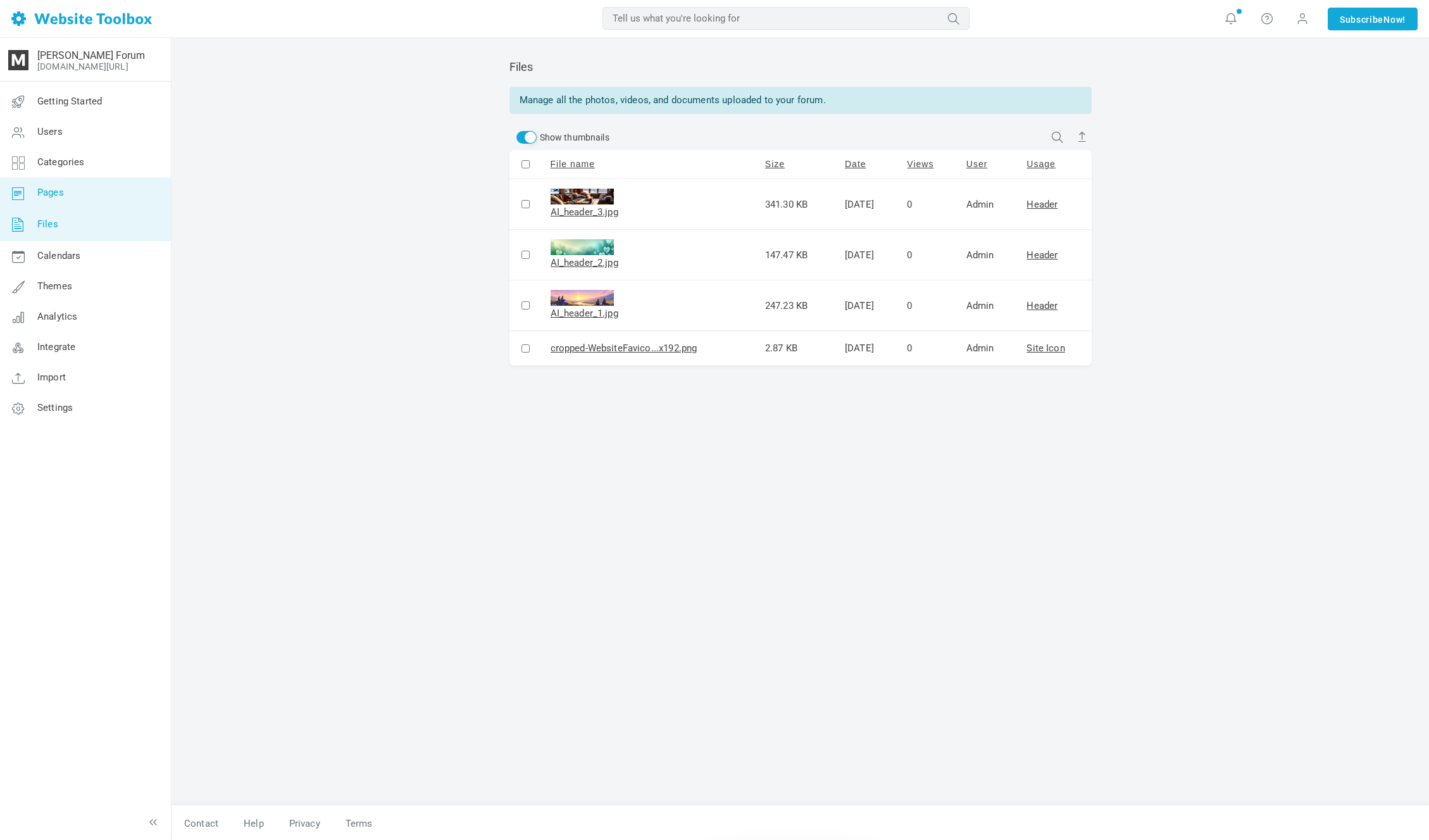
click at [120, 200] on link "Pages" at bounding box center [85, 193] width 172 height 30
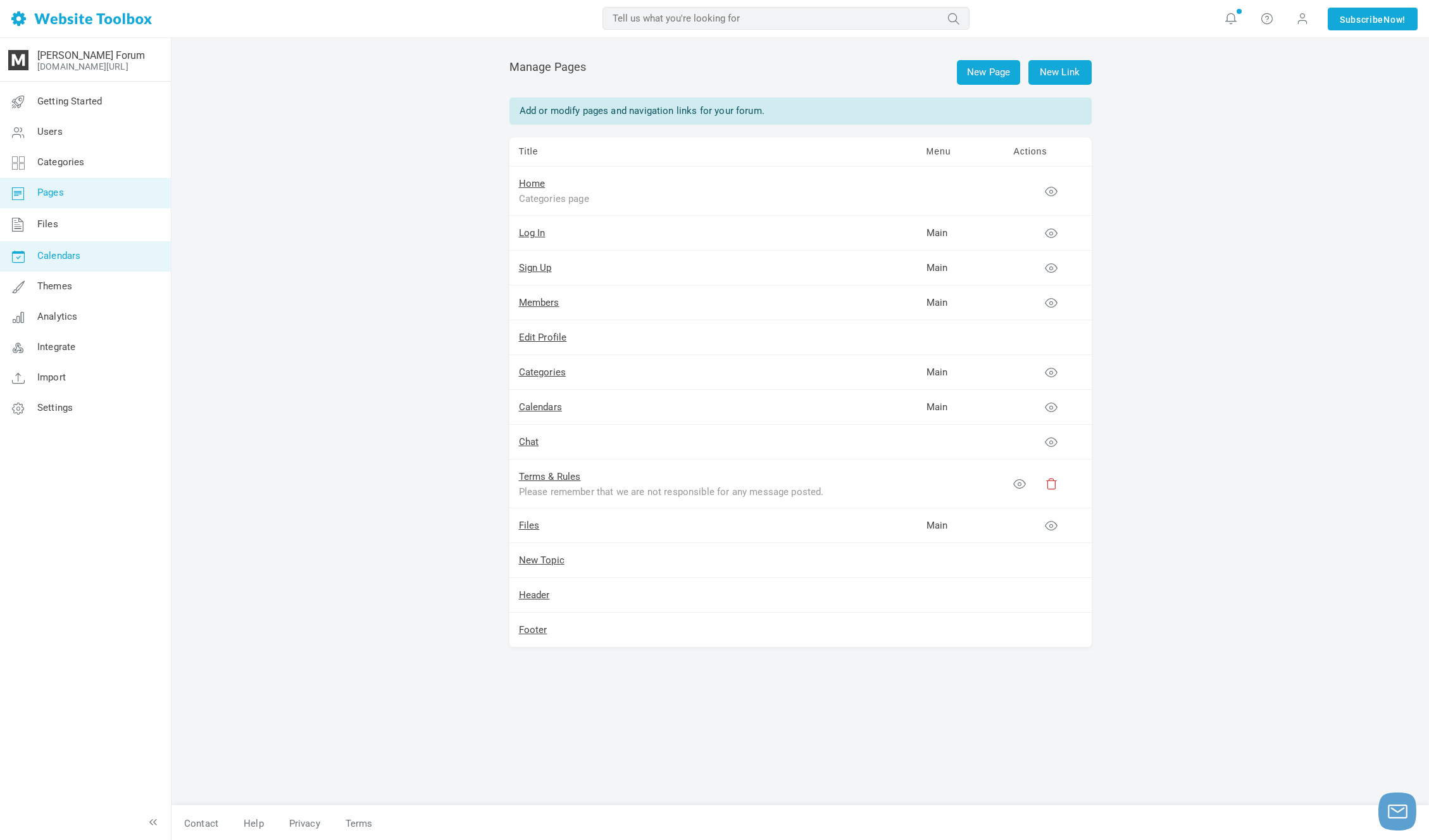
click at [131, 266] on link "Calendars" at bounding box center [85, 256] width 172 height 30
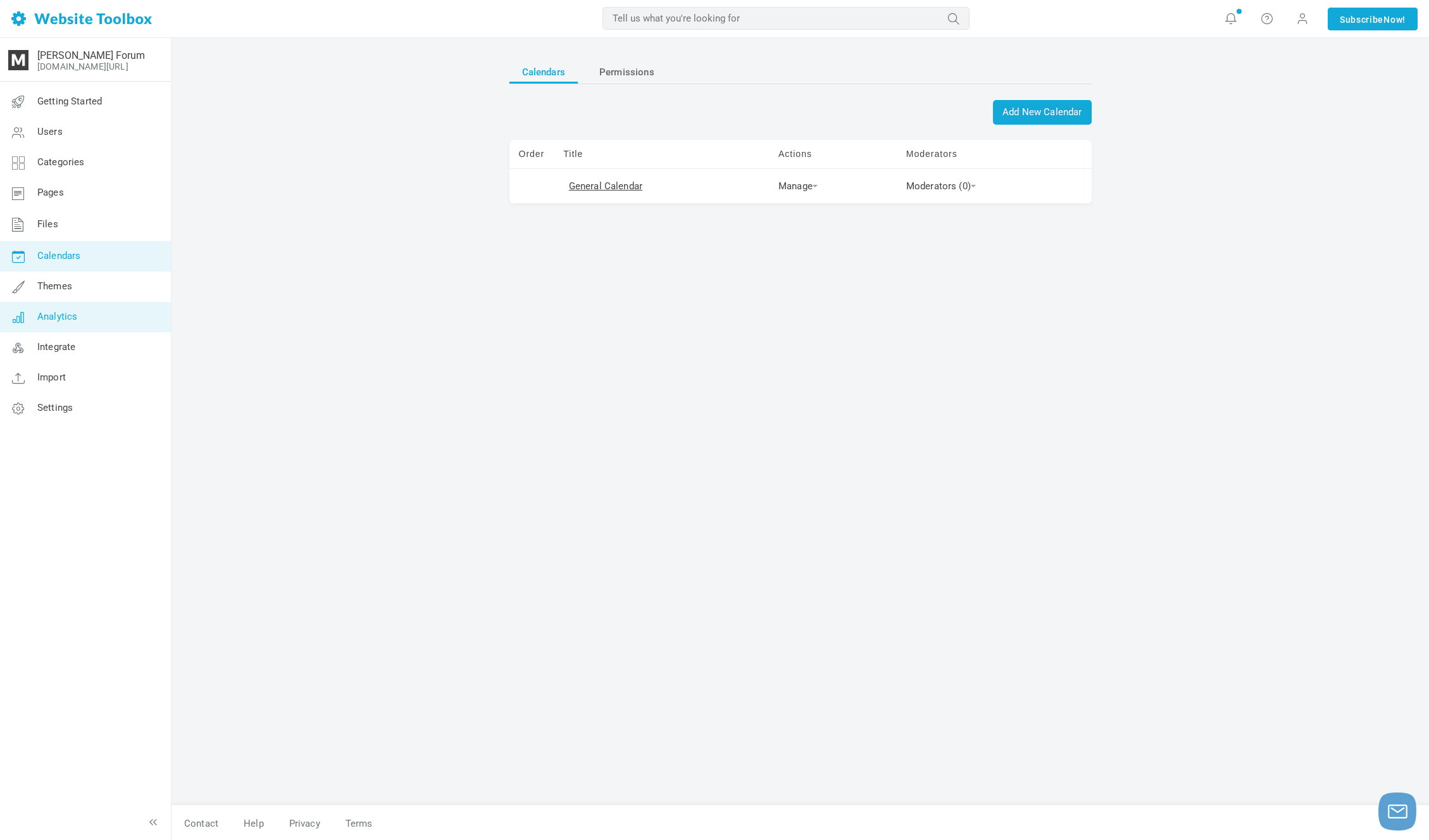
click at [130, 304] on link "Analytics" at bounding box center [85, 317] width 172 height 30
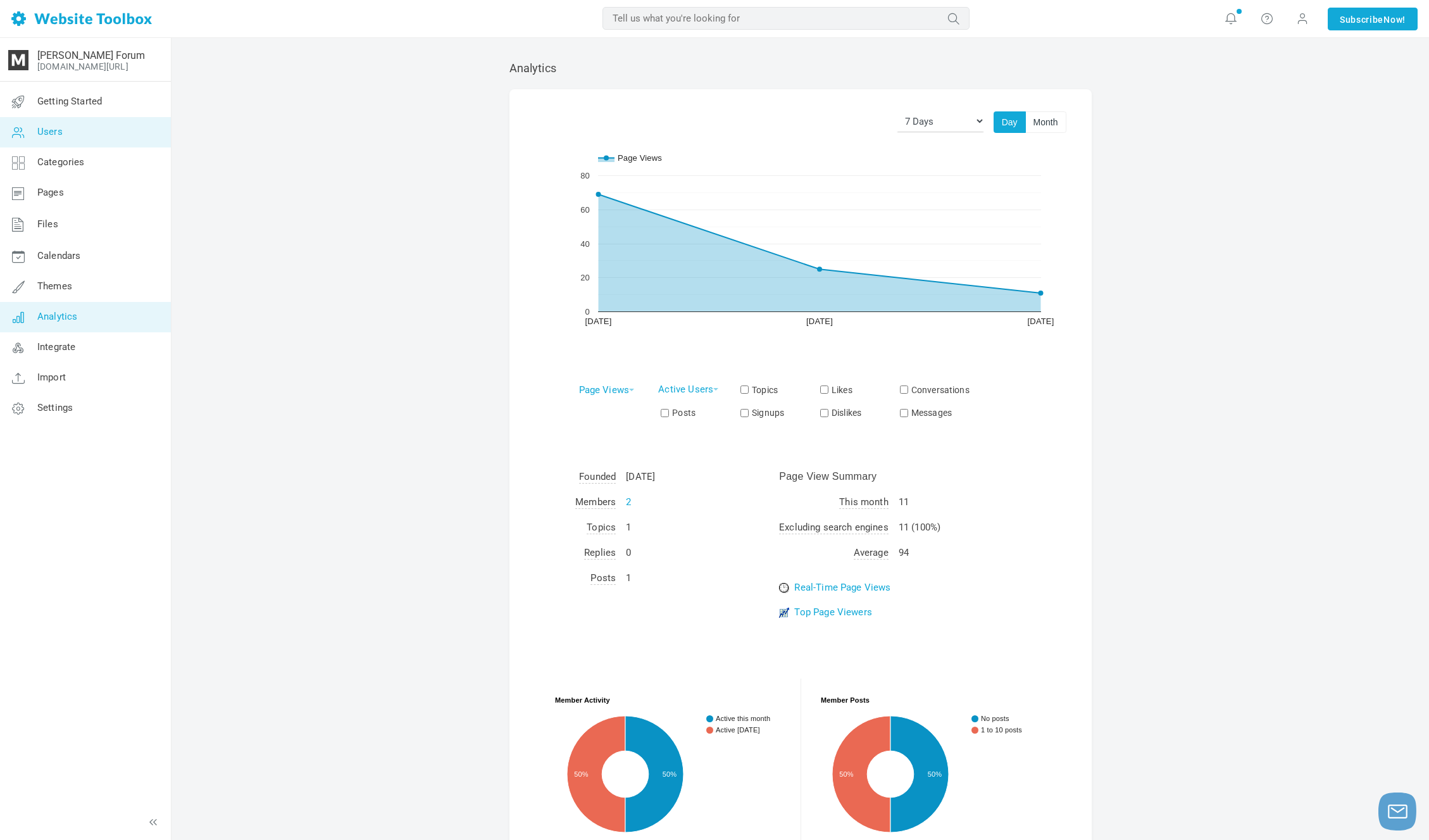
click at [136, 135] on link "Users" at bounding box center [85, 133] width 172 height 30
click at [128, 170] on link "Categories" at bounding box center [85, 162] width 172 height 30
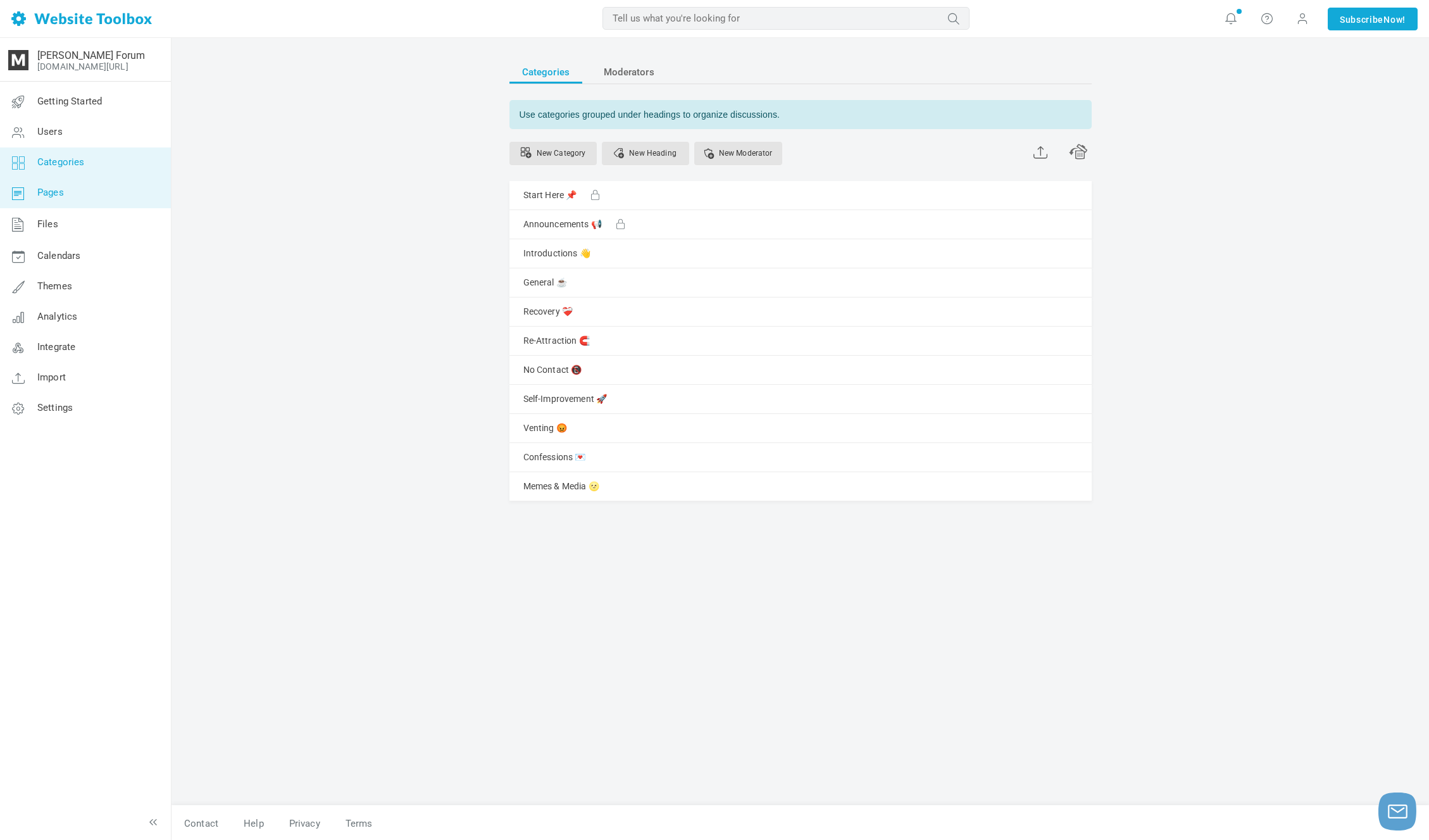
click at [126, 193] on link "Pages" at bounding box center [85, 193] width 172 height 30
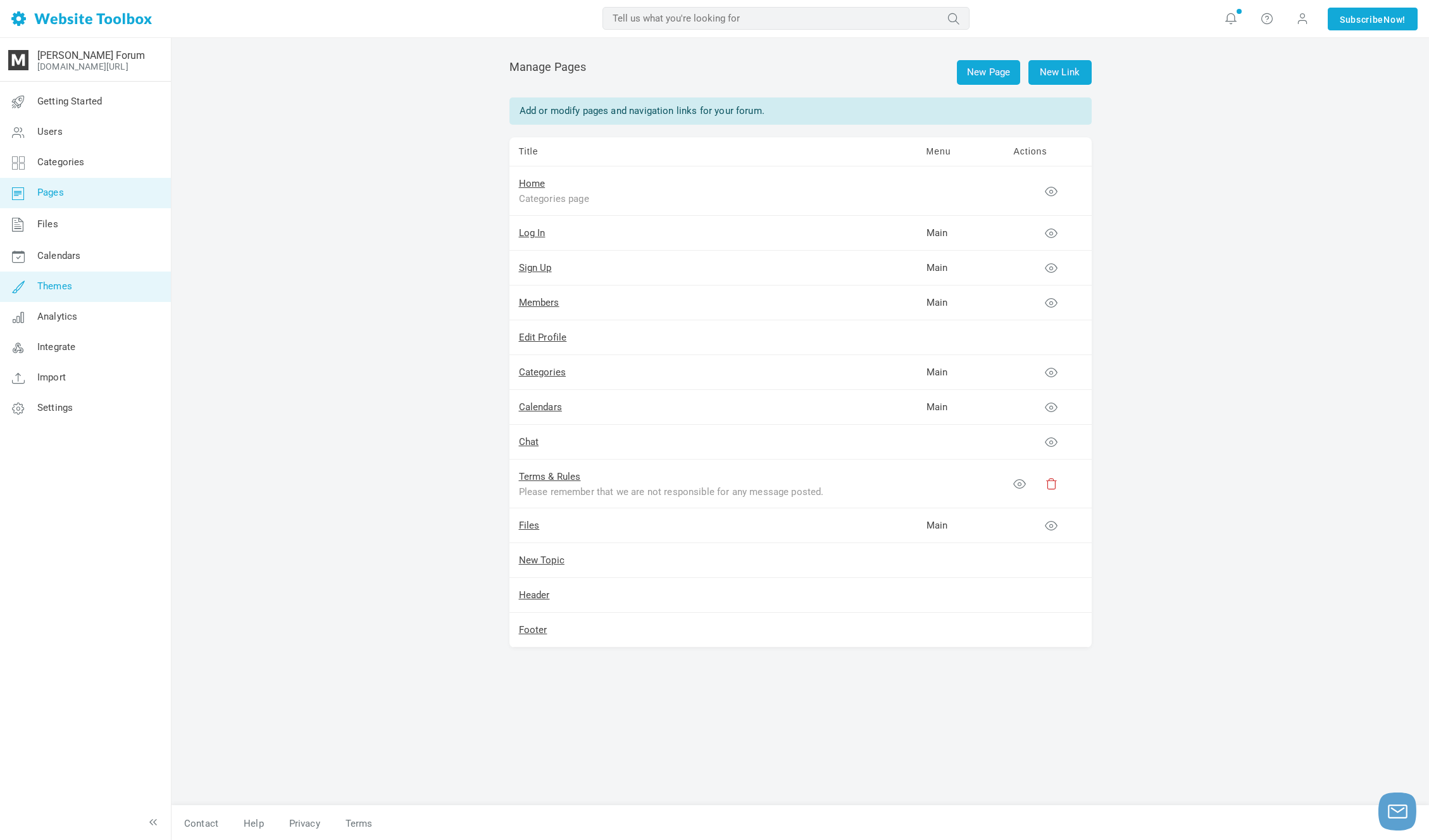
click at [128, 281] on link "Themes" at bounding box center [85, 286] width 172 height 30
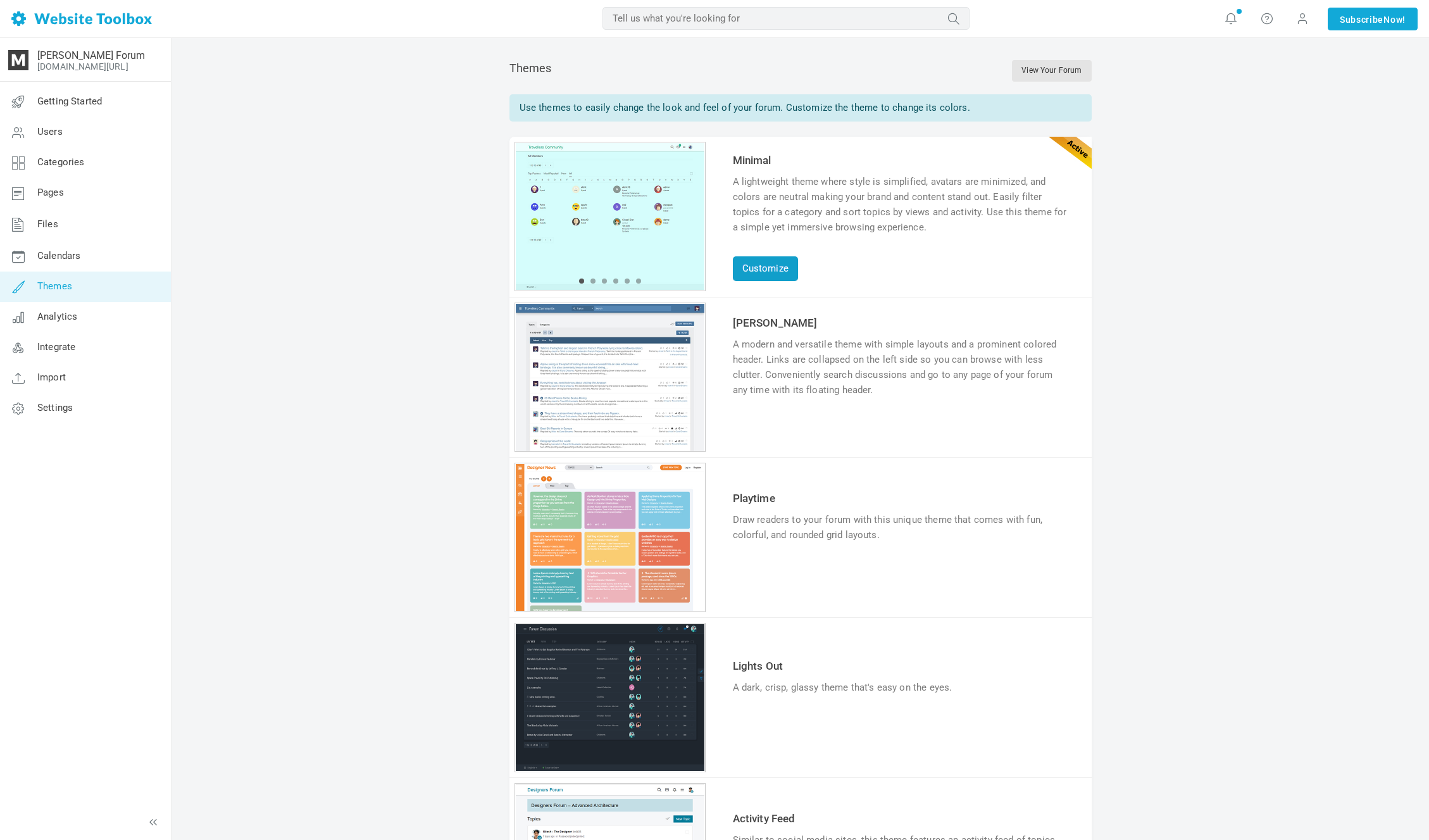
click at [799, 273] on td "Customize" at bounding box center [901, 261] width 343 height 46
click at [788, 270] on link "Customize" at bounding box center [765, 268] width 65 height 25
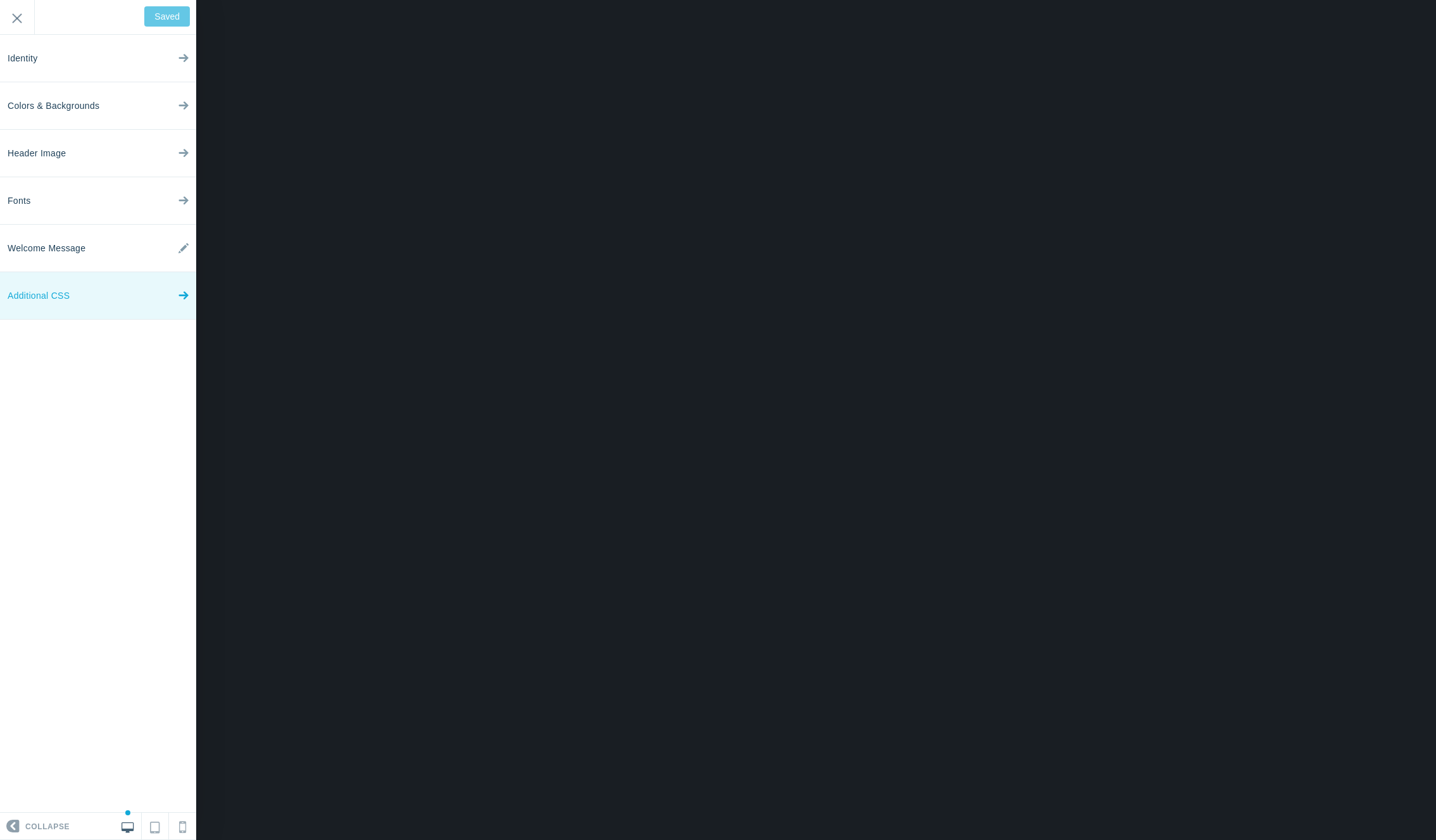
click at [123, 287] on link "Additional CSS" at bounding box center [98, 296] width 196 height 47
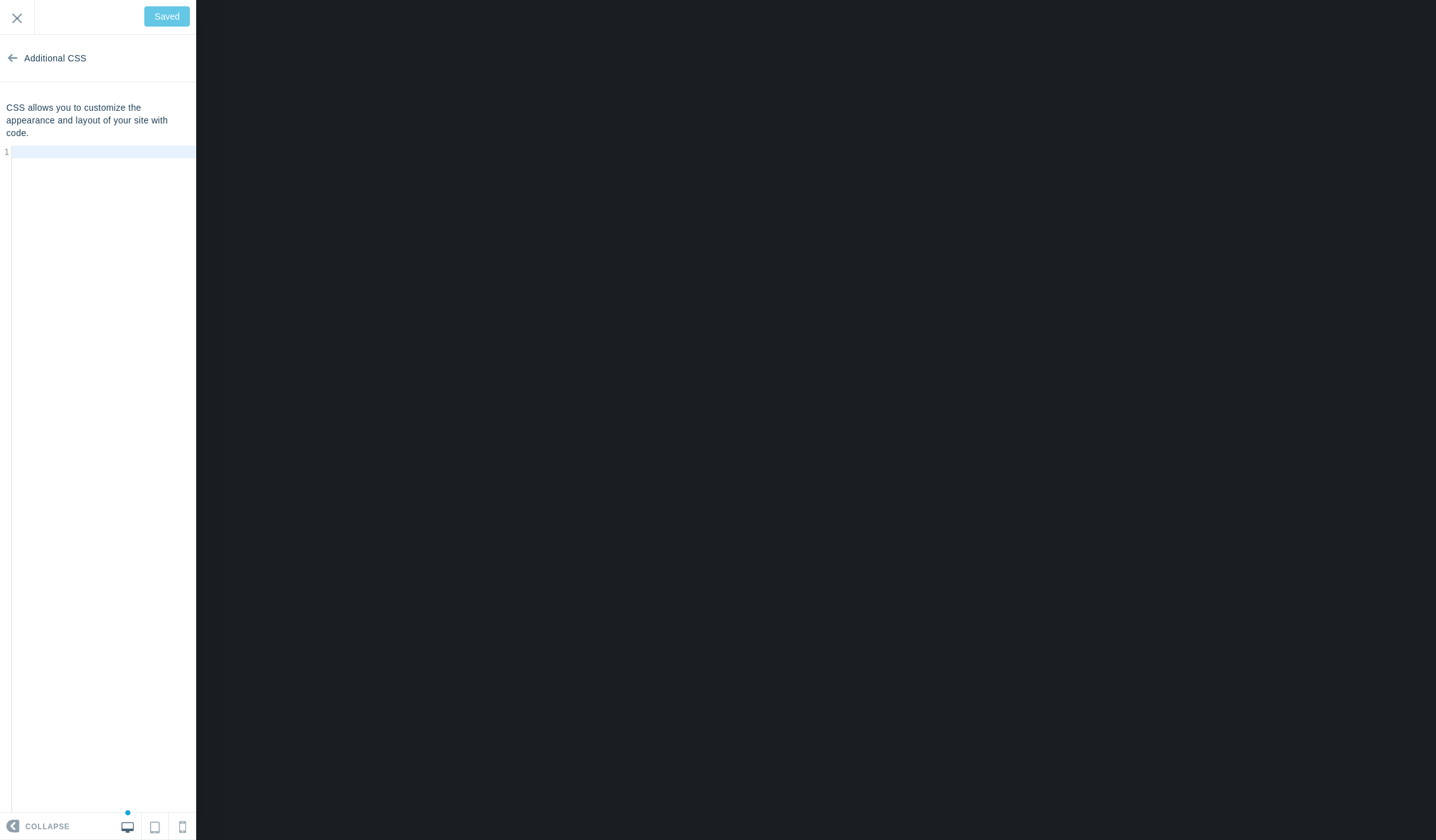
click at [124, 142] on div "CSS allows you to customize the appearance and layout of your site with code. ​…" at bounding box center [98, 457] width 196 height 712
click at [62, 62] on span "Additional CSS" at bounding box center [54, 58] width 62 height 47
click at [25, 3] on input "Exit" at bounding box center [17, 17] width 34 height 35
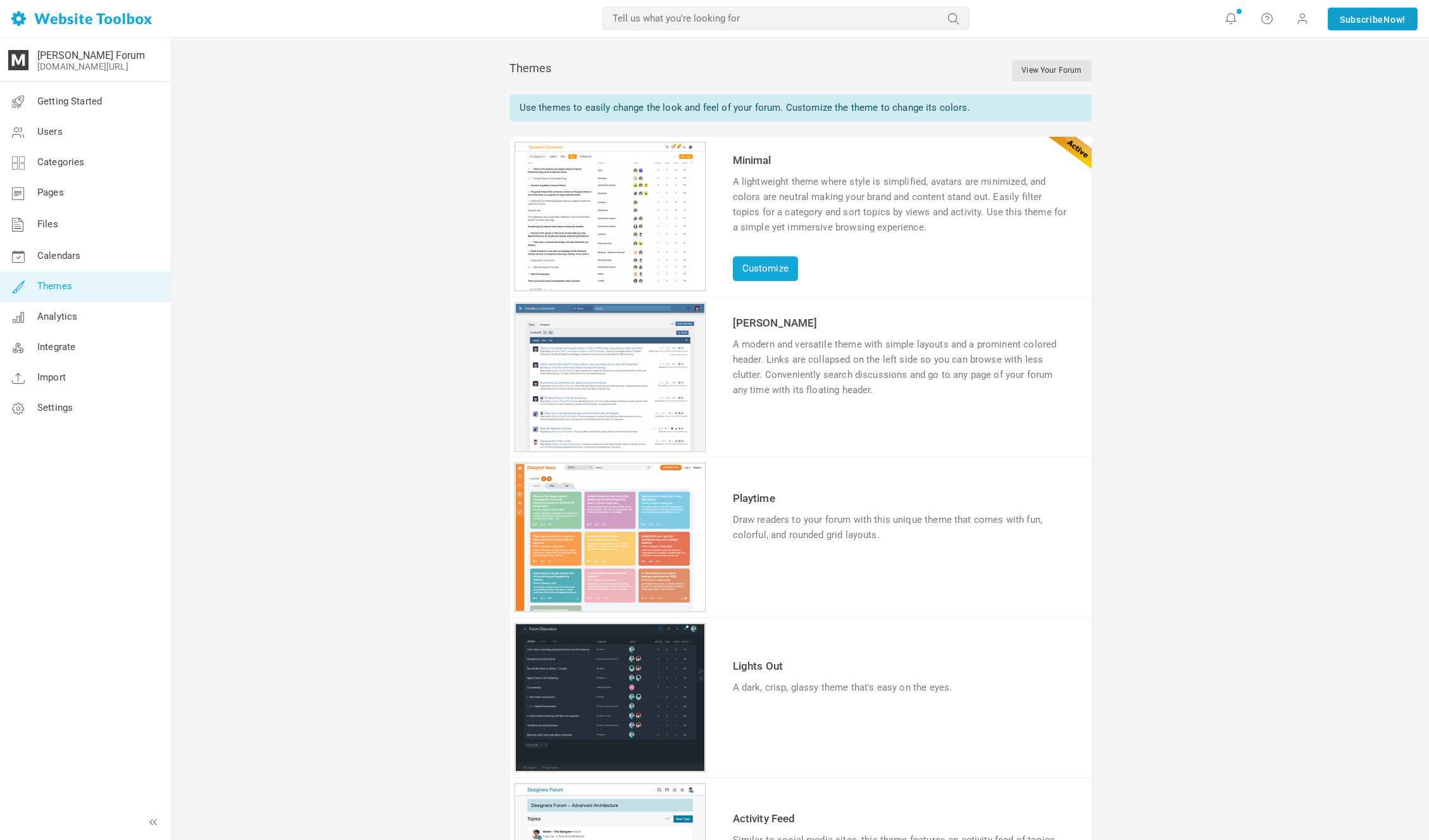
click at [1362, 21] on link "Subscribe Now!" at bounding box center [1372, 19] width 90 height 23
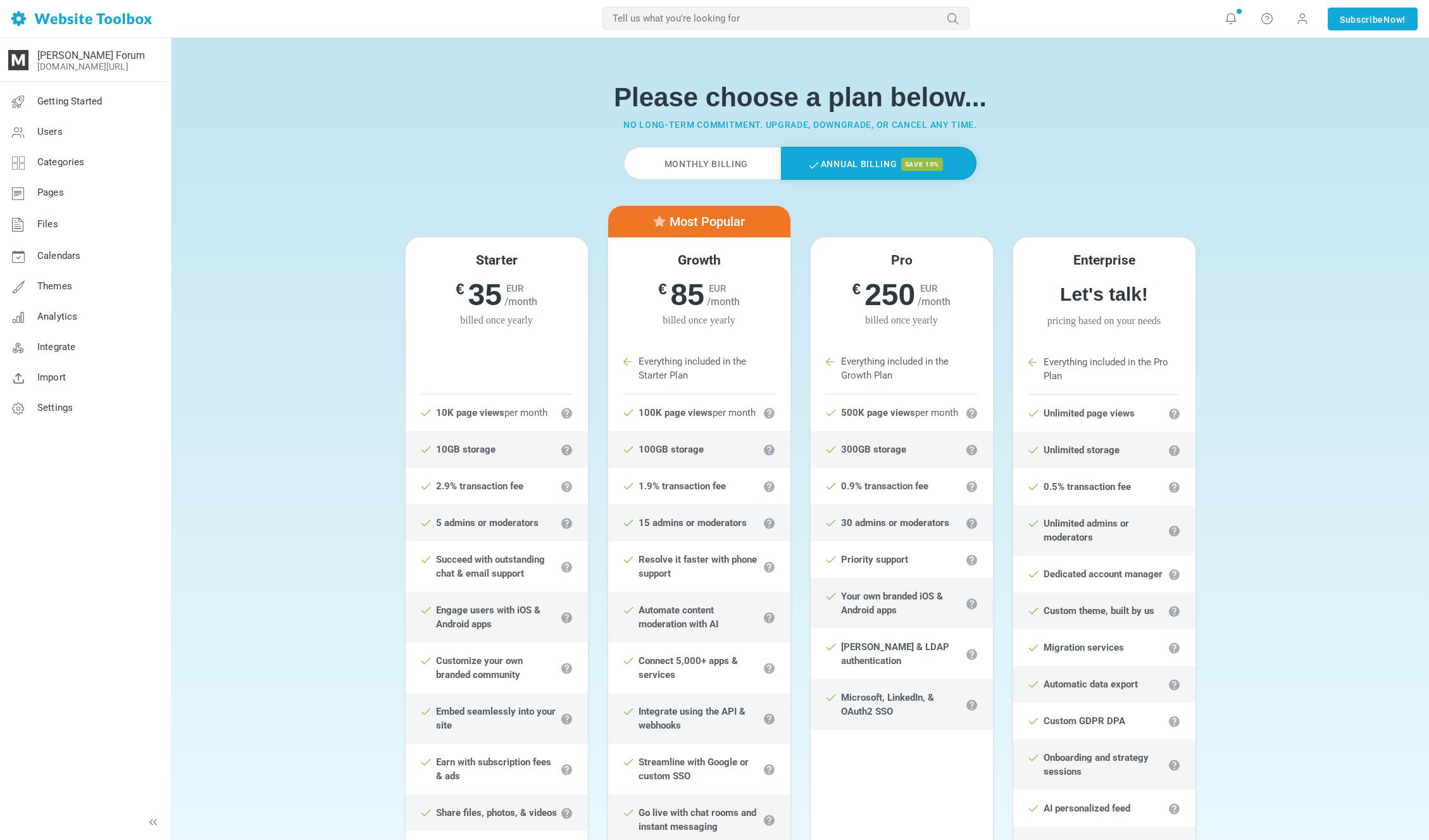
click at [728, 160] on label "Monthly Billing" at bounding box center [702, 163] width 157 height 33
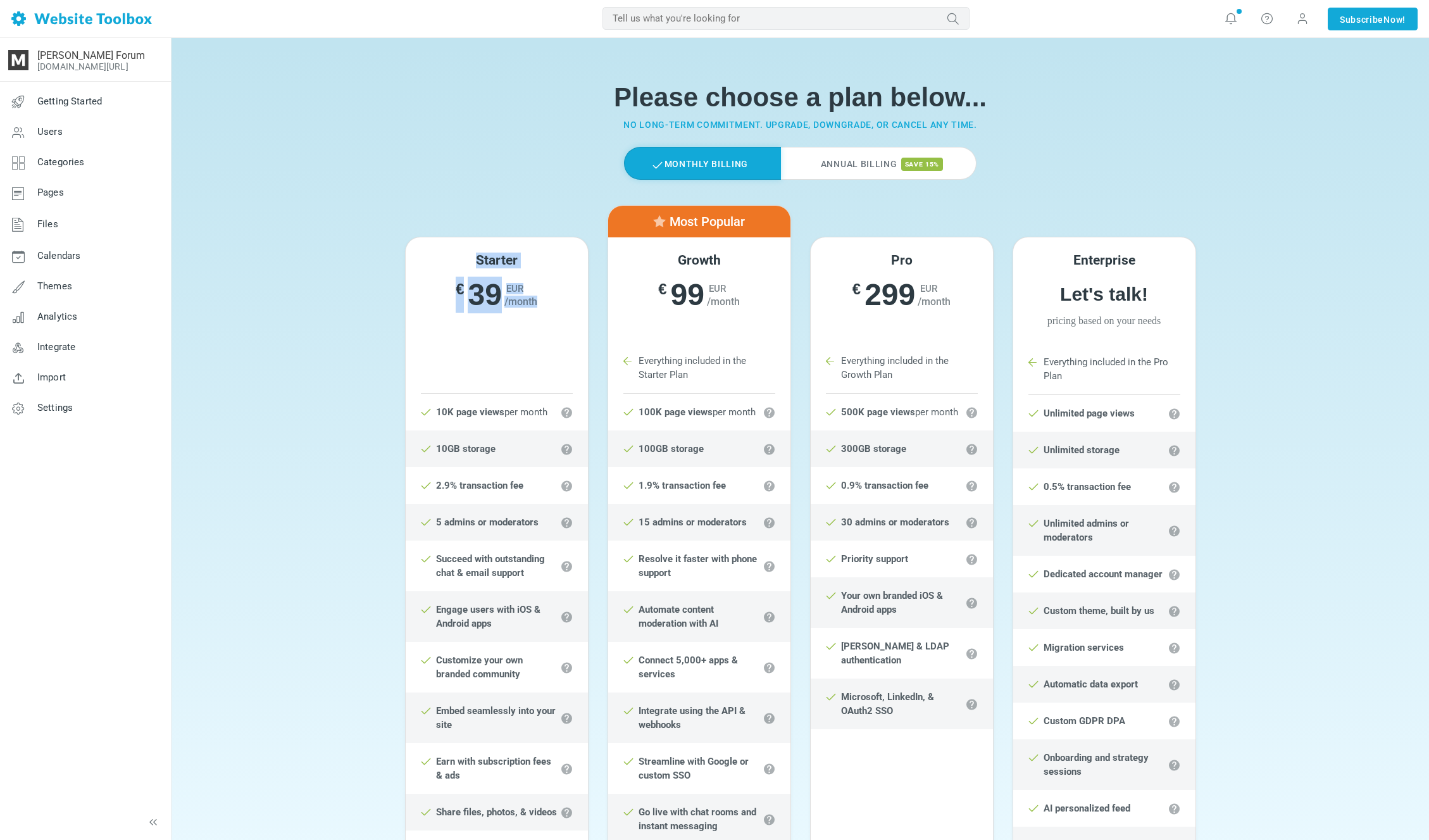
drag, startPoint x: 509, startPoint y: 249, endPoint x: 563, endPoint y: 314, distance: 84.5
click at [563, 314] on div "Starter € 39 EUR /month € 35 EUR /month billed once yearly" at bounding box center [497, 290] width 183 height 105
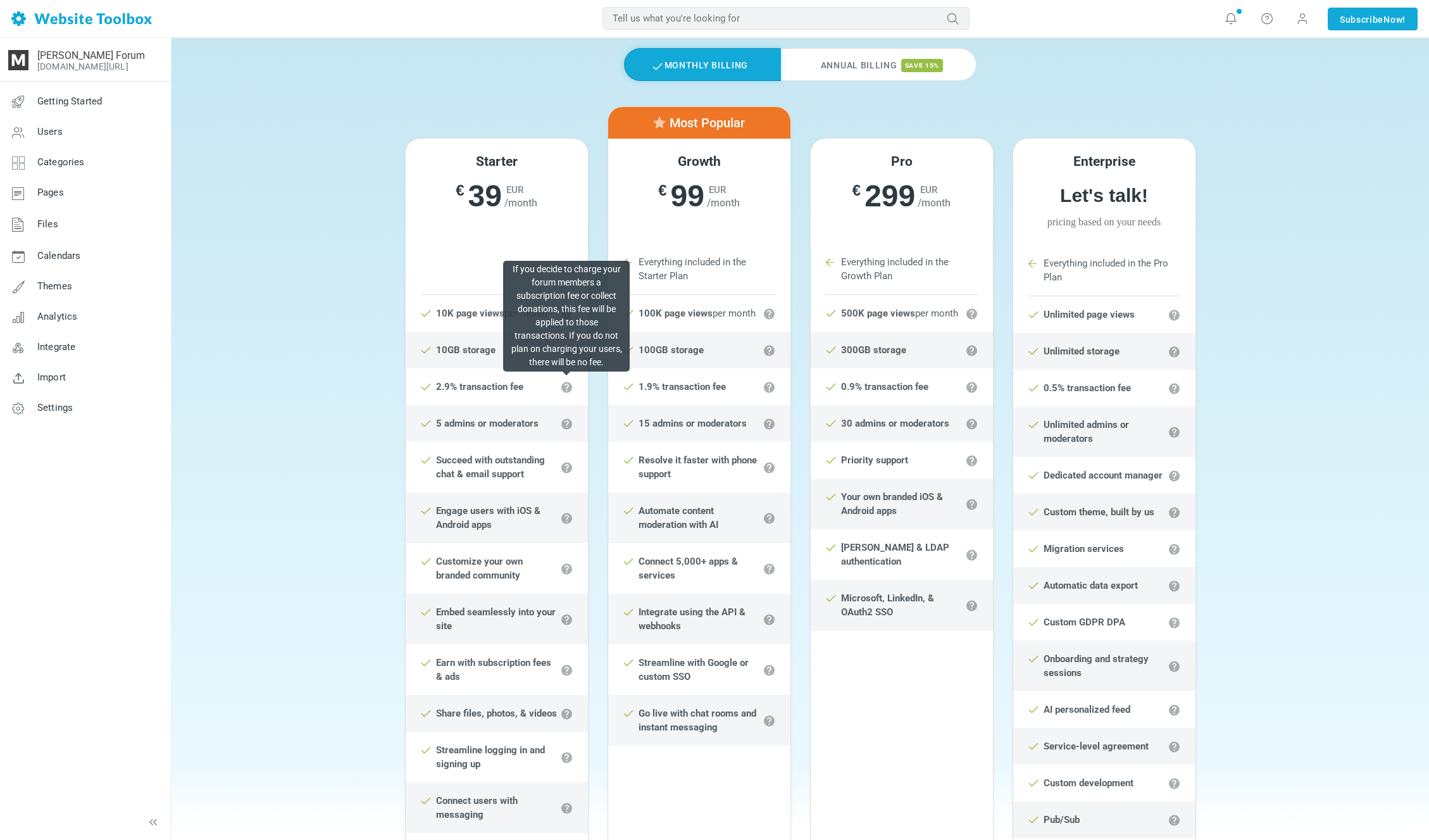
scroll to position [107, 0]
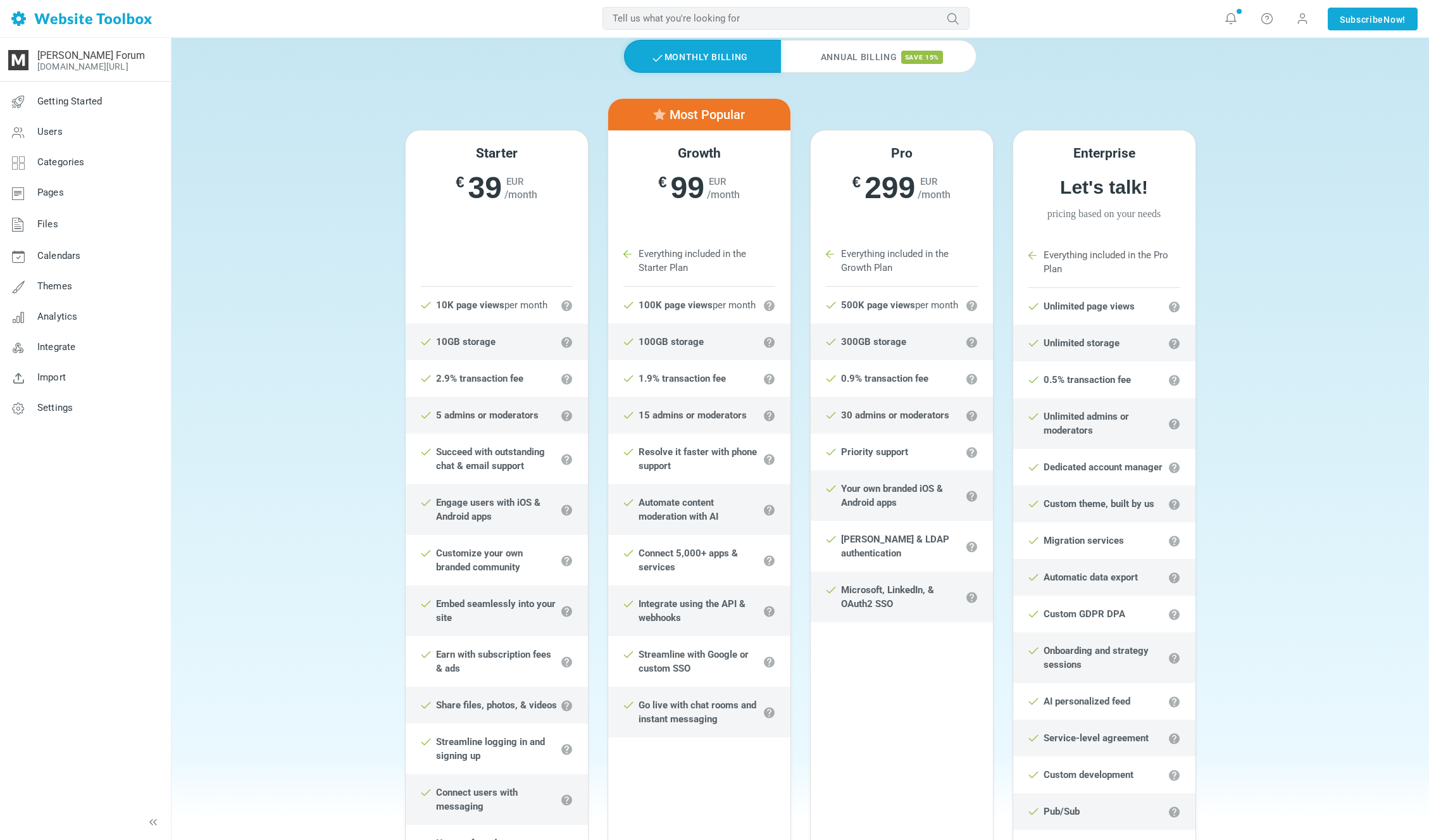
click at [490, 452] on strong "Succeed with outstanding chat & email support" at bounding box center [490, 459] width 109 height 25
click at [499, 453] on strong "Succeed with outstanding chat & email support" at bounding box center [490, 459] width 109 height 25
click at [476, 142] on div "Starter € 39 EUR /month € 35 EUR /month billed once yearly" at bounding box center [497, 183] width 183 height 105
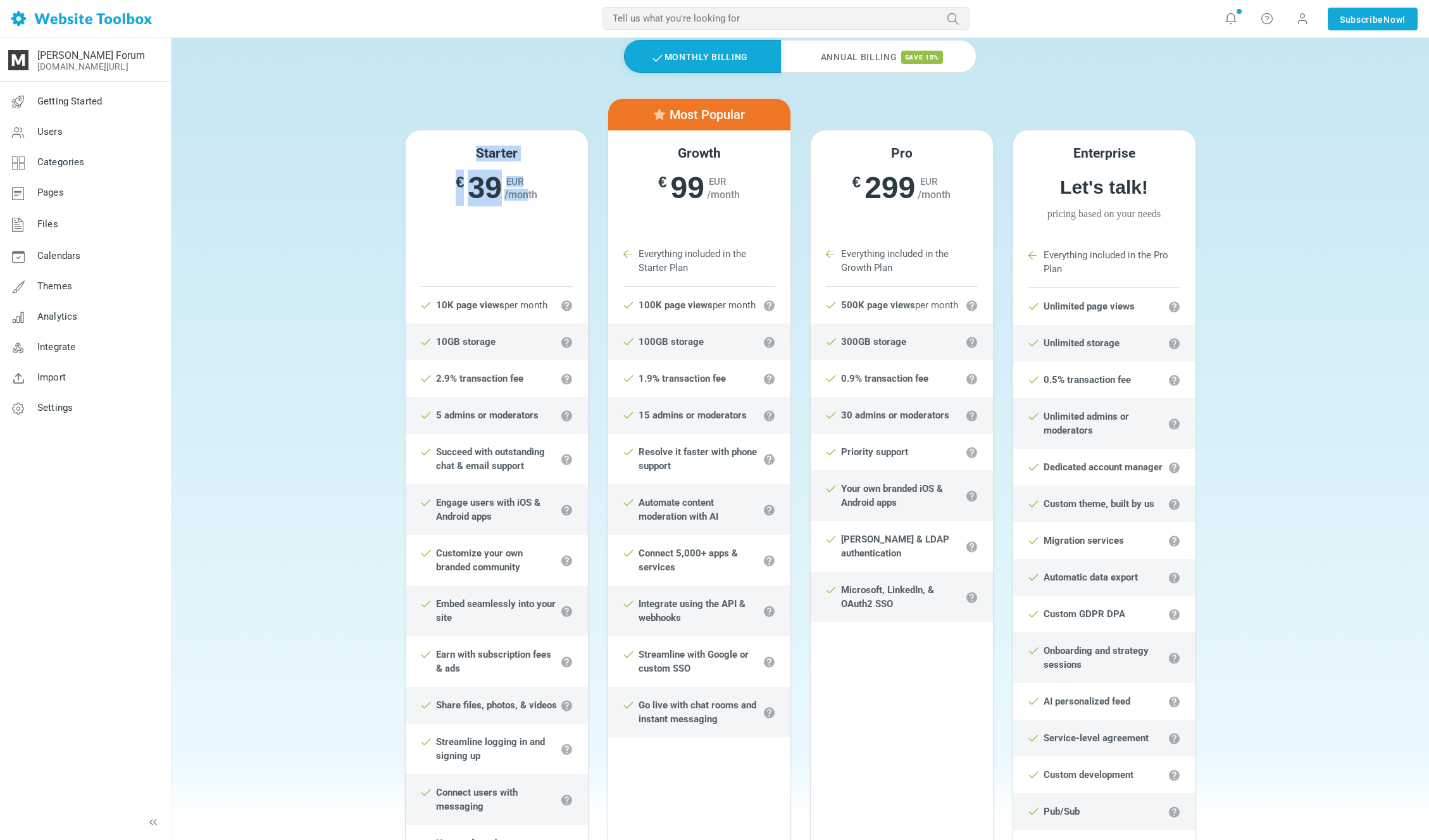
drag, startPoint x: 477, startPoint y: 147, endPoint x: 527, endPoint y: 193, distance: 67.9
click at [527, 193] on div "Starter € 39 EUR /month € 35 EUR /month billed once yearly" at bounding box center [497, 183] width 183 height 105
click at [477, 136] on div "Starter € 39 EUR /month € 35 EUR /month billed once yearly" at bounding box center [497, 183] width 183 height 105
drag, startPoint x: 475, startPoint y: 139, endPoint x: 575, endPoint y: 218, distance: 127.4
click at [575, 218] on div "Starter € 39 EUR /month € 35 EUR /month billed once yearly" at bounding box center [497, 183] width 183 height 105
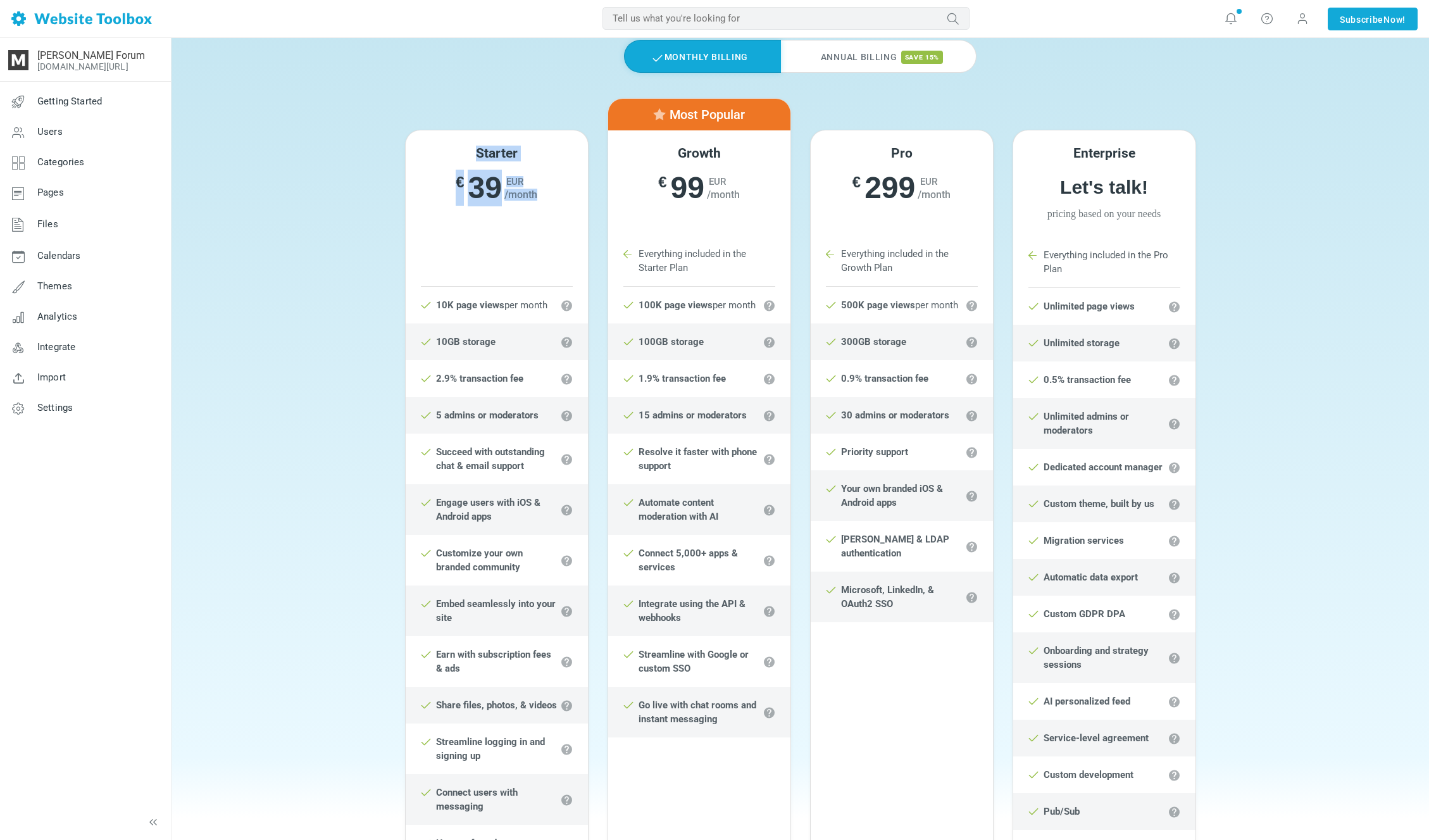
click at [567, 213] on div "Starter € 39 EUR /month € 35 EUR /month billed once yearly" at bounding box center [497, 183] width 183 height 105
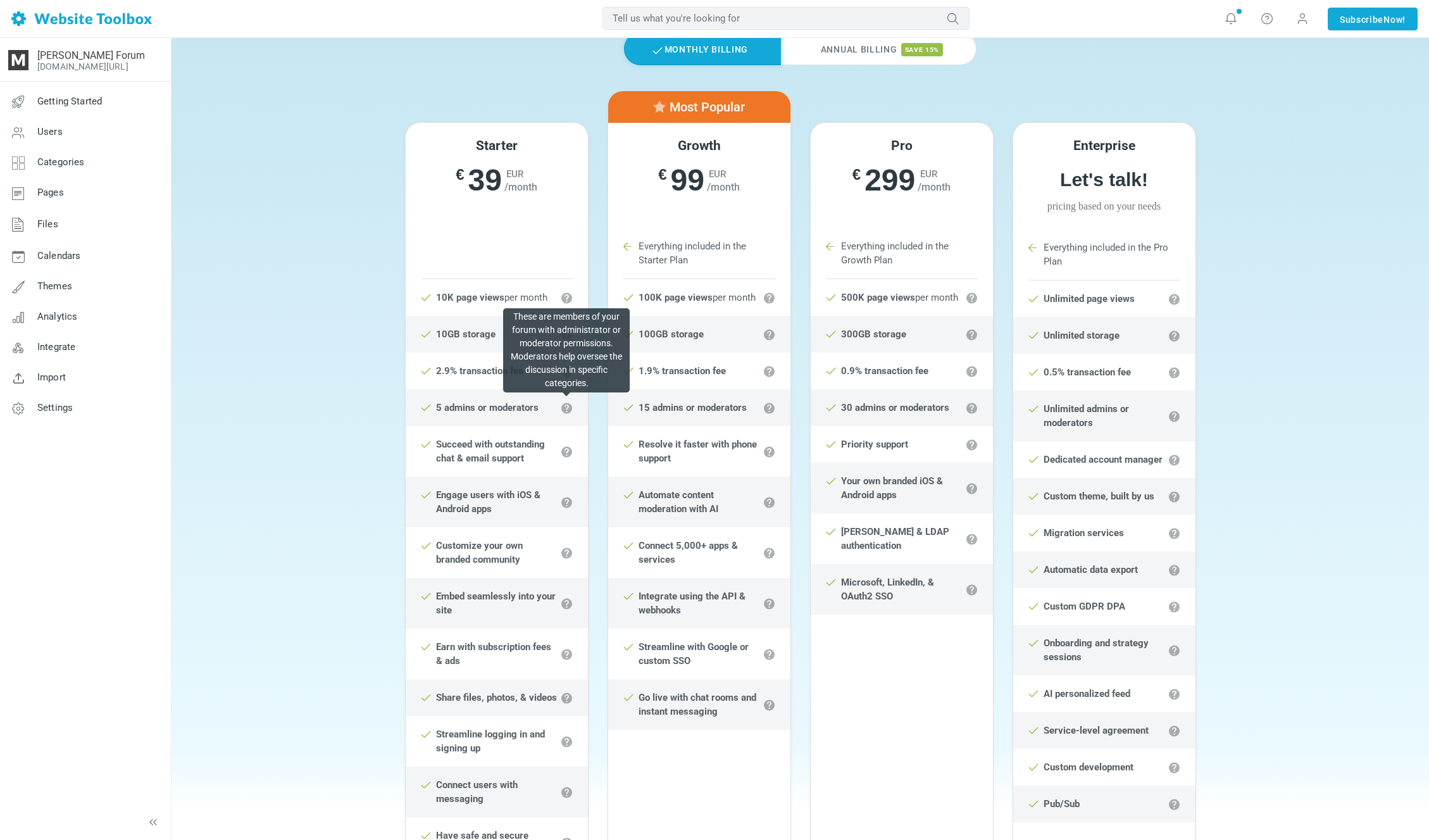
scroll to position [123, 0]
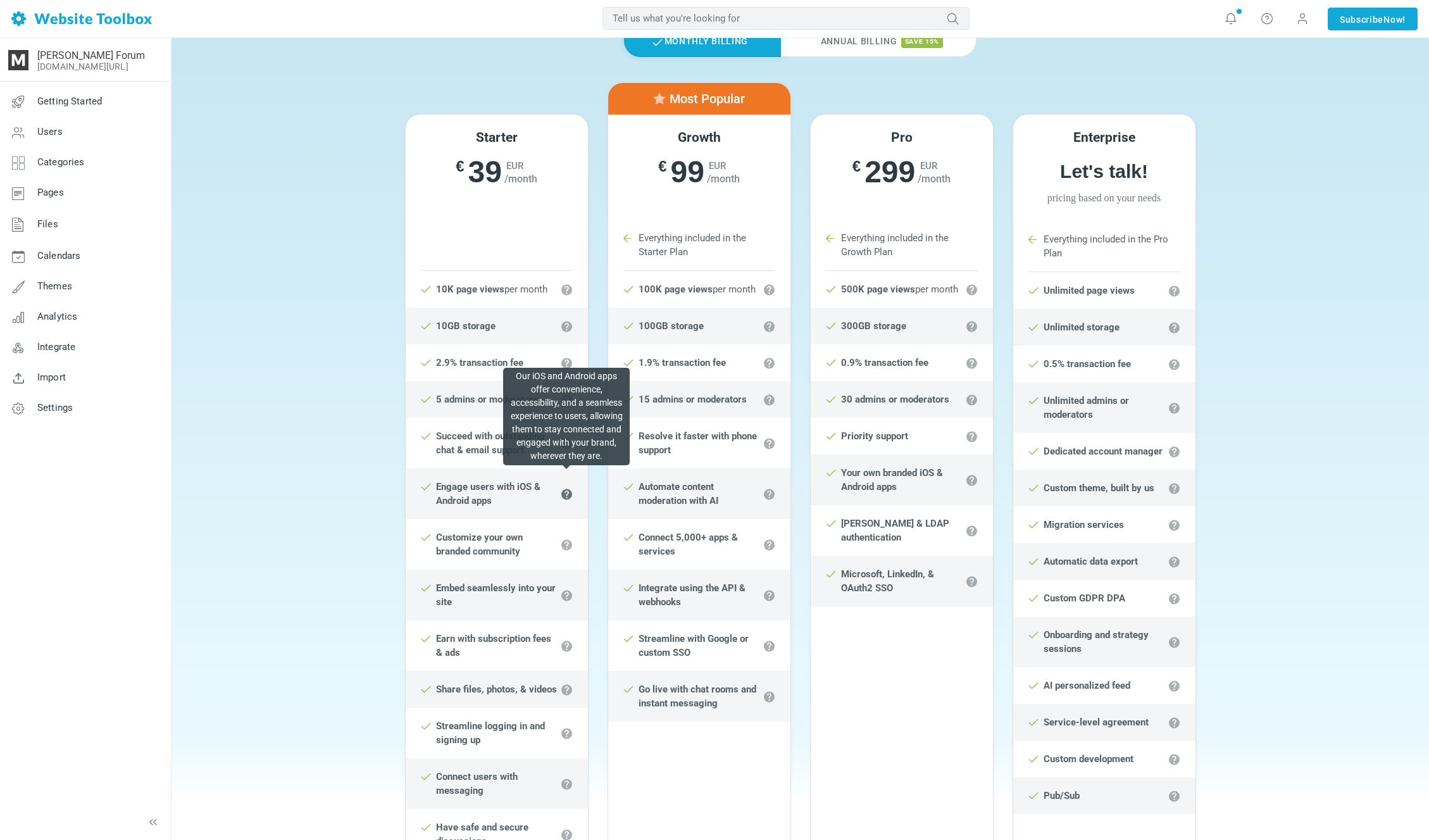
click at [566, 494] on icon at bounding box center [566, 494] width 13 height 13
click at [517, 498] on li "Engage users with iOS & Android apps" at bounding box center [497, 494] width 183 height 51
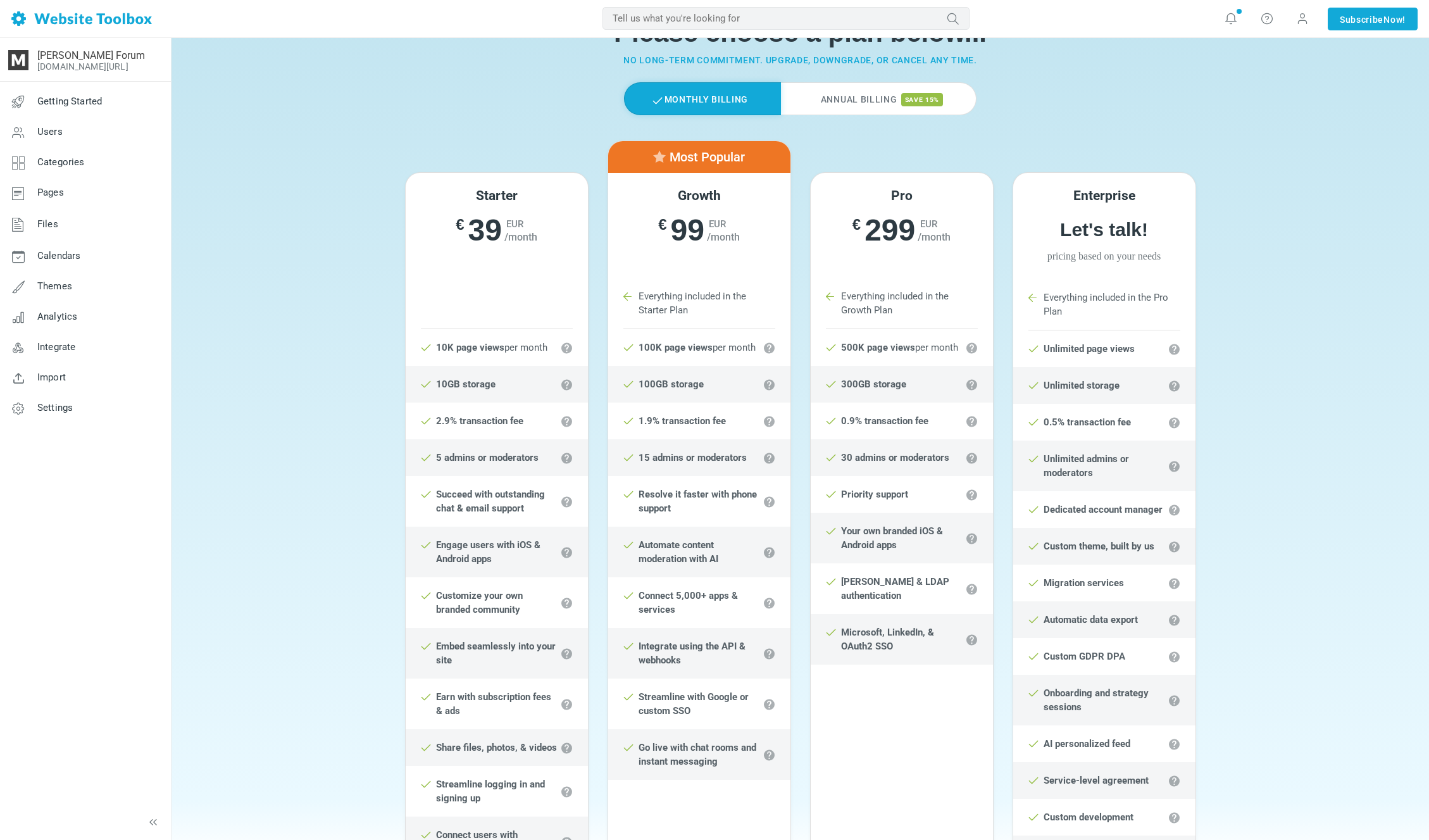
click at [744, 57] on small "No long-term commitment. Upgrade, downgrade, or cancel any time." at bounding box center [800, 60] width 354 height 10
click at [748, 59] on small "No long-term commitment. Upgrade, downgrade, or cancel any time." at bounding box center [800, 60] width 354 height 10
click at [758, 59] on small "No long-term commitment. Upgrade, downgrade, or cancel any time." at bounding box center [800, 60] width 354 height 10
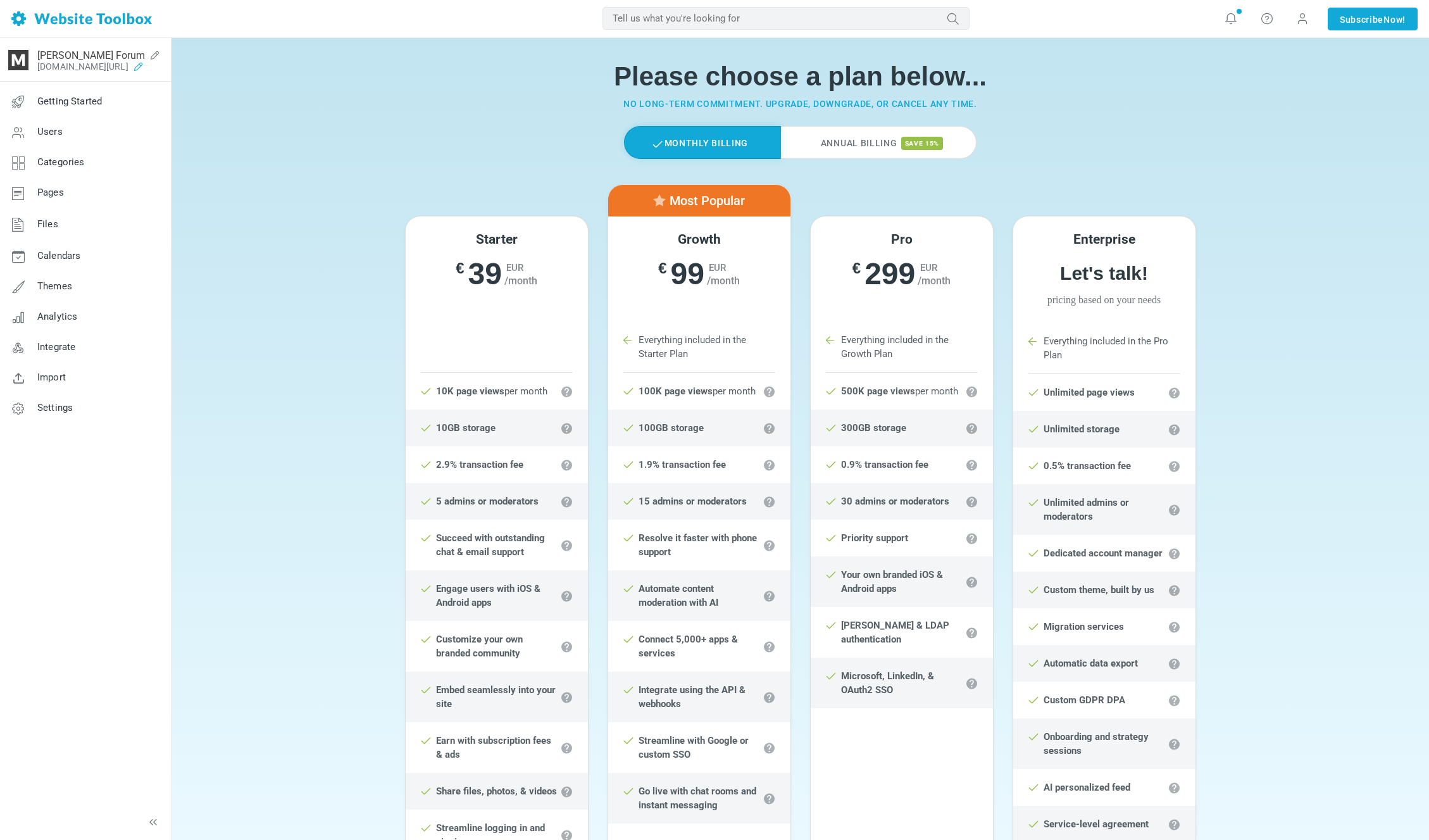
scroll to position [13, 0]
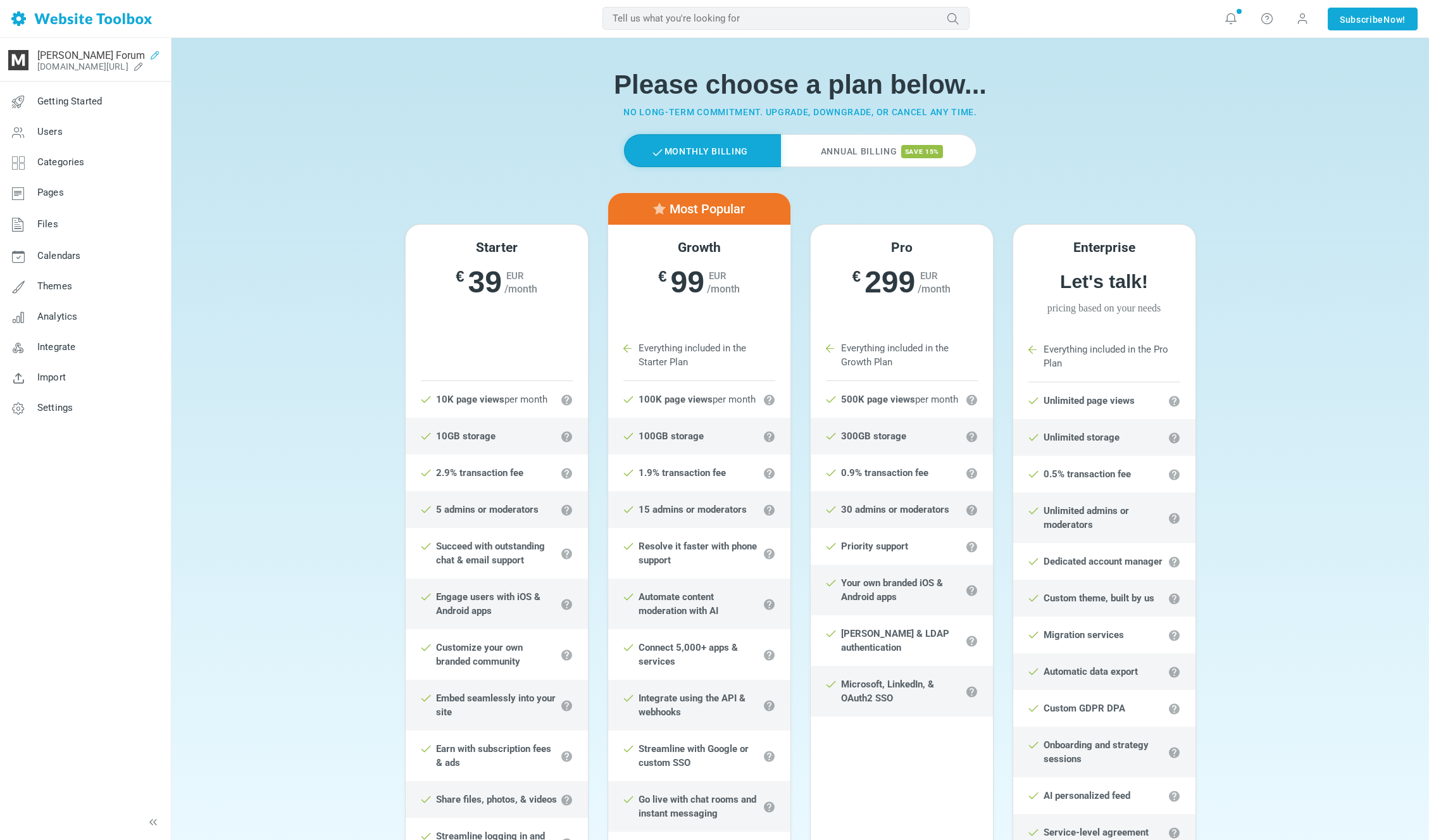
click at [145, 56] on icon at bounding box center [155, 55] width 20 height 10
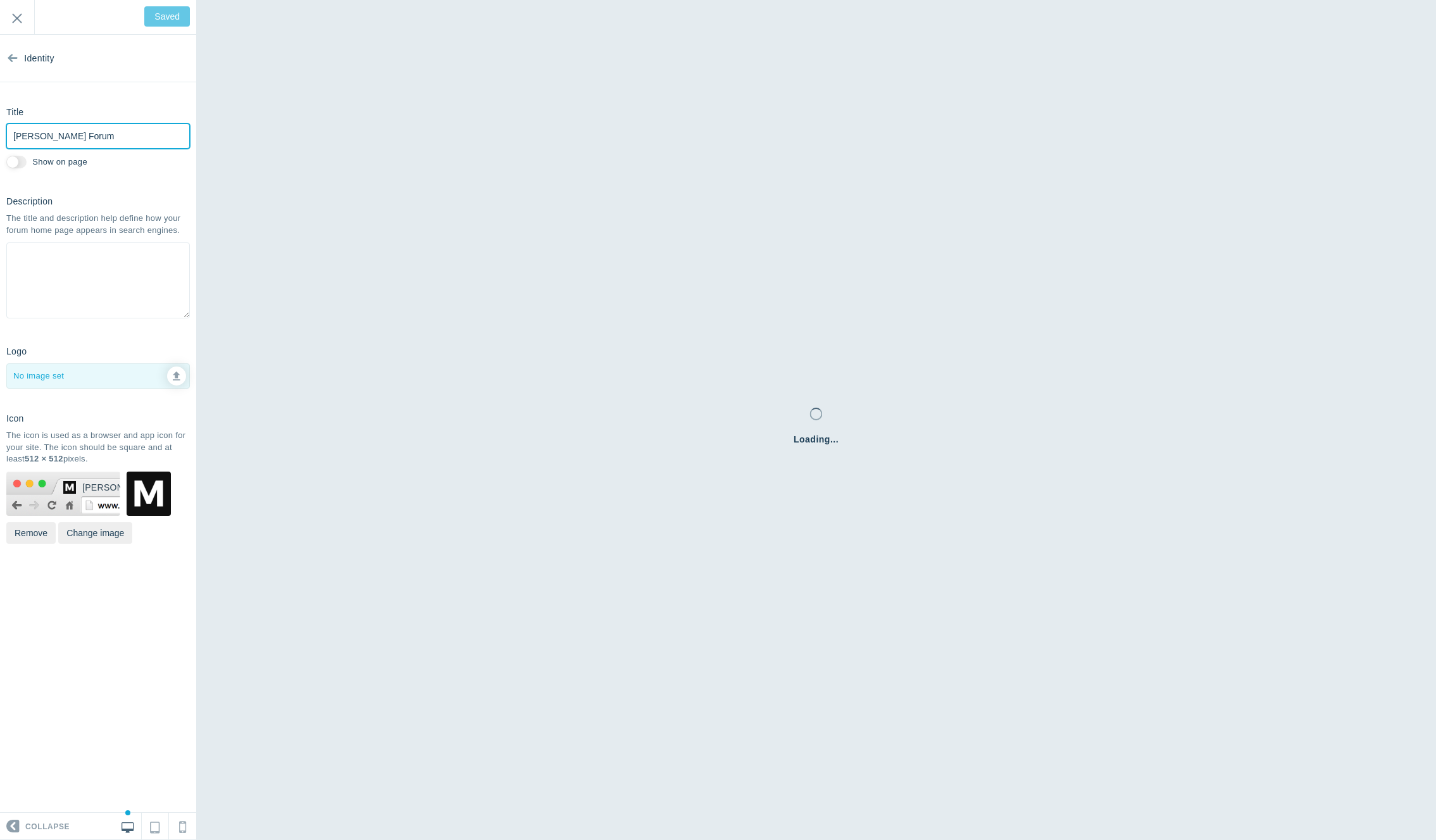
click at [125, 137] on input "Max Jancar's Forum" at bounding box center [97, 136] width 183 height 25
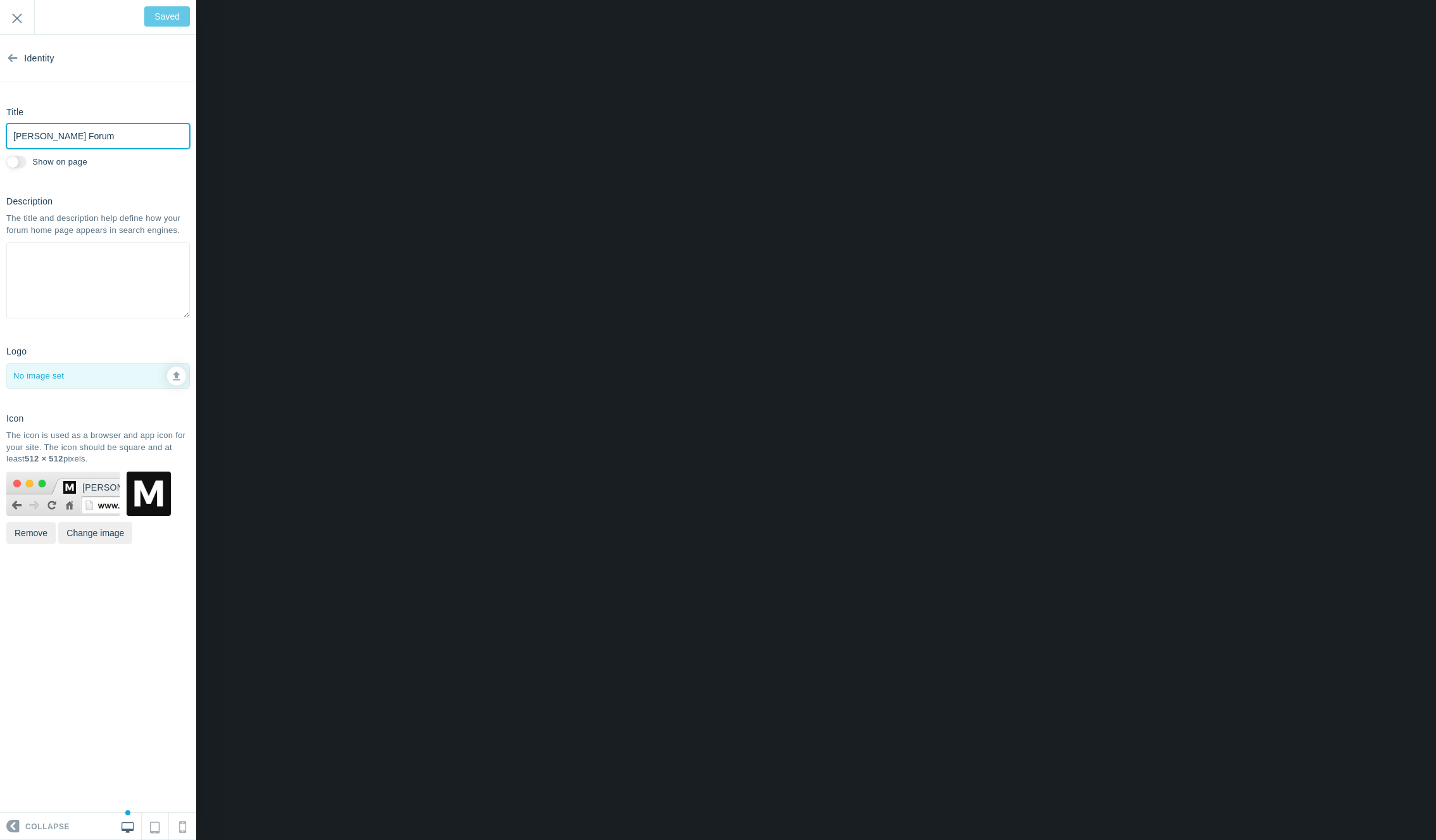
type input "Save"
type input "[PERSON_NAME] Community"
click at [97, 133] on input "[PERSON_NAME] Community" at bounding box center [97, 136] width 183 height 25
click at [175, 13] on input "Save" at bounding box center [169, 16] width 41 height 20
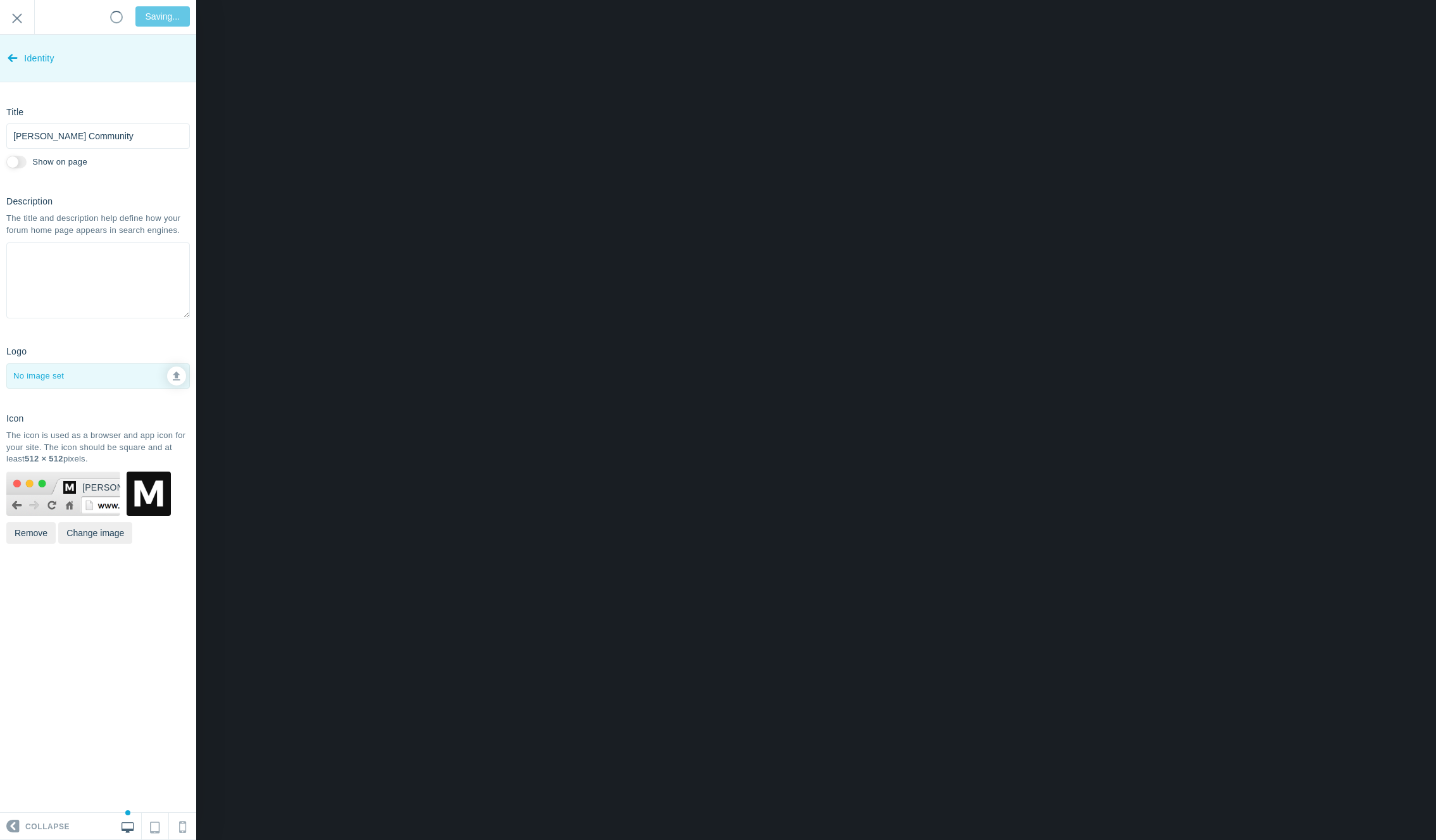
type input "Saved"
click at [19, 58] on link "Identity" at bounding box center [98, 58] width 196 height 47
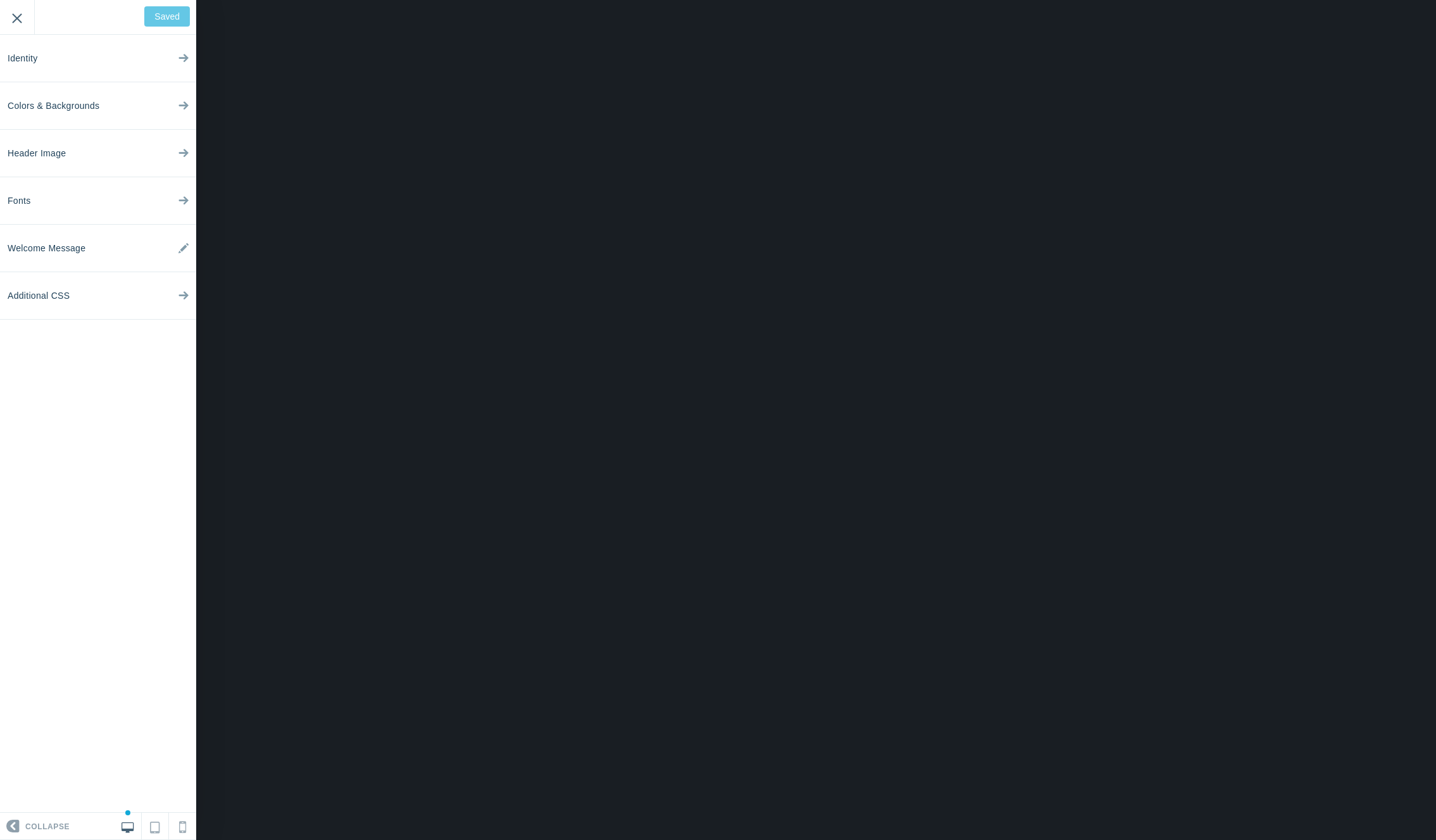
click at [29, 26] on input "Exit" at bounding box center [17, 17] width 34 height 35
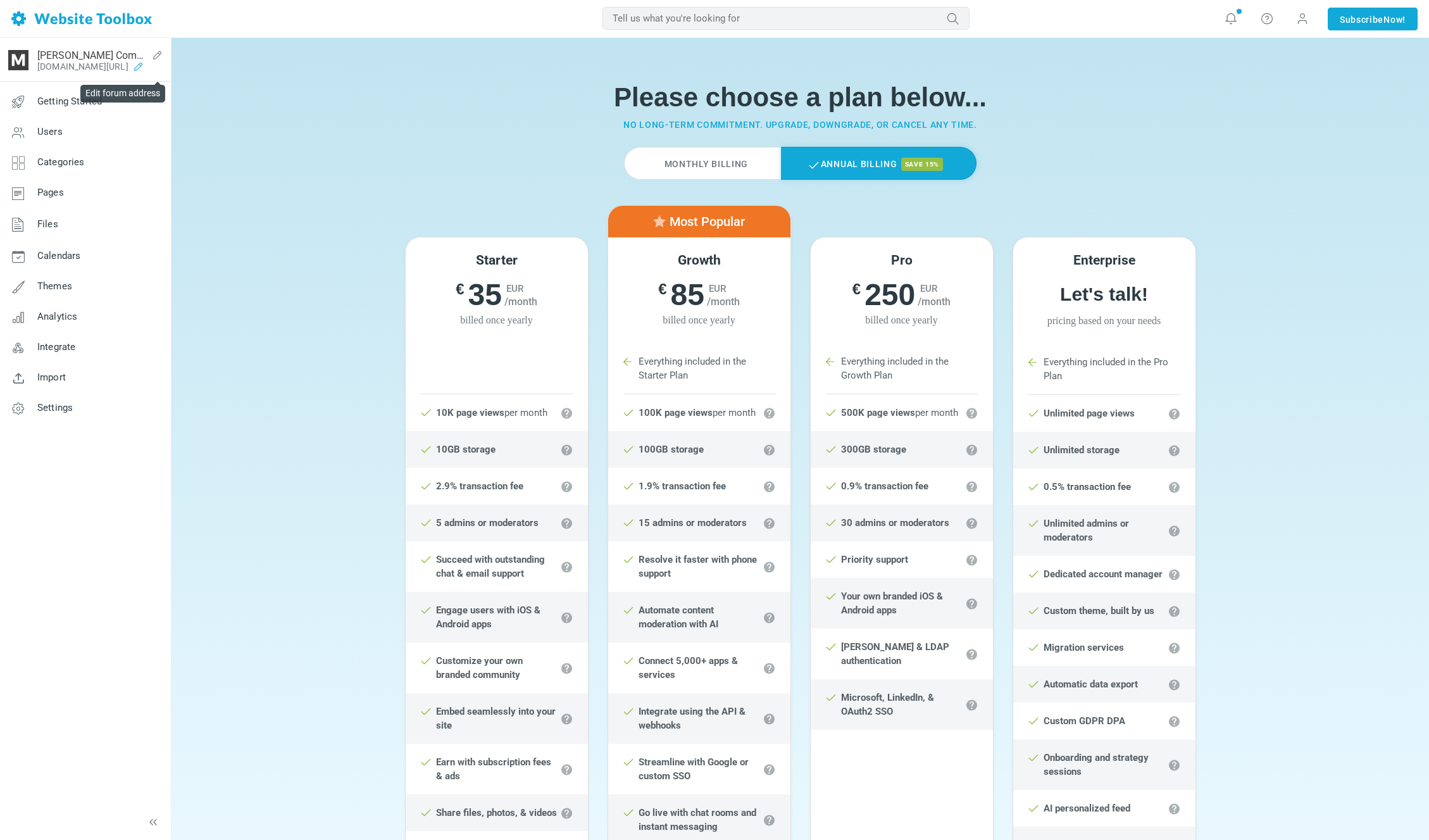
click at [149, 68] on icon at bounding box center [139, 67] width 20 height 10
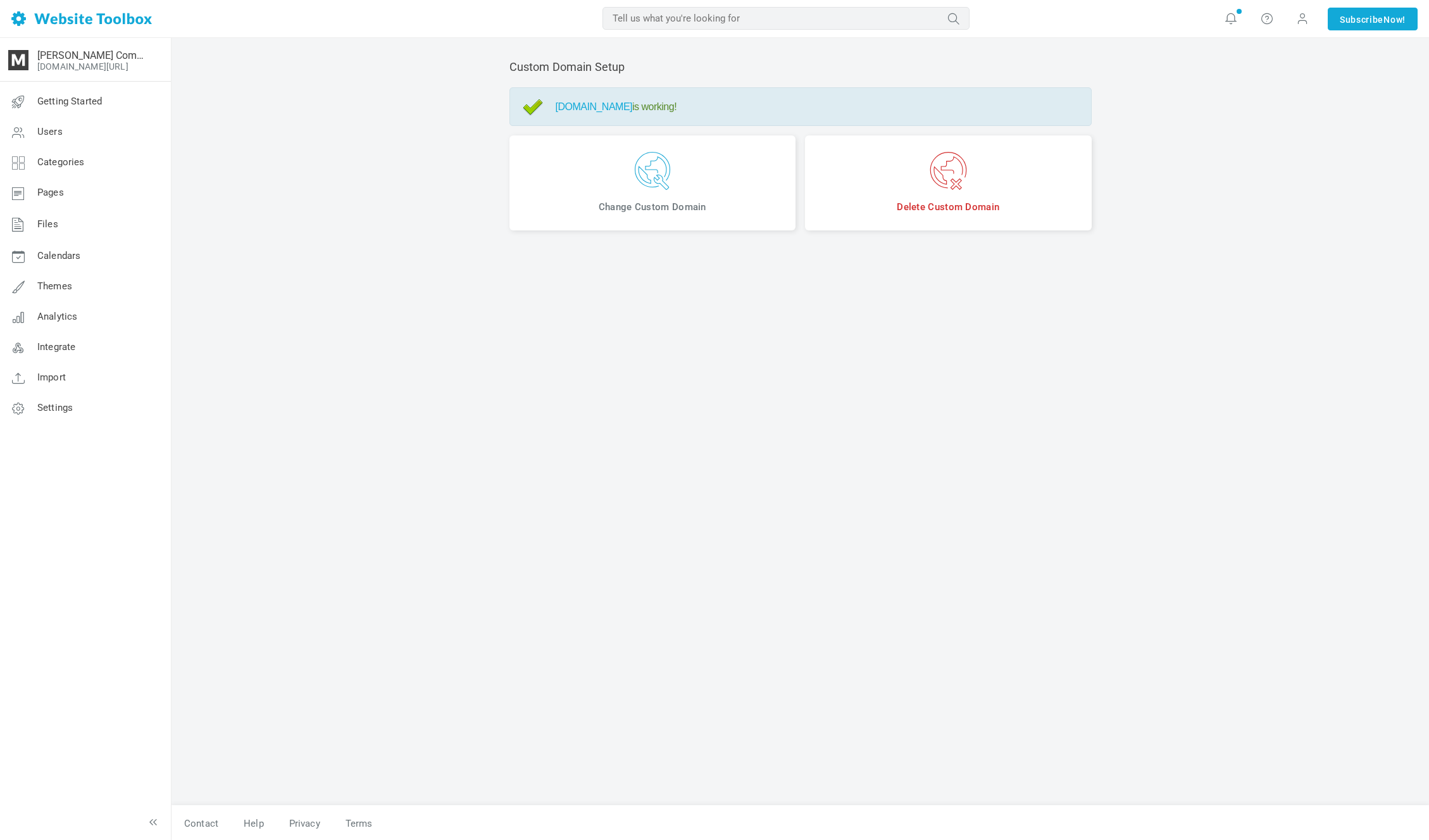
click at [635, 157] on img at bounding box center [652, 171] width 268 height 38
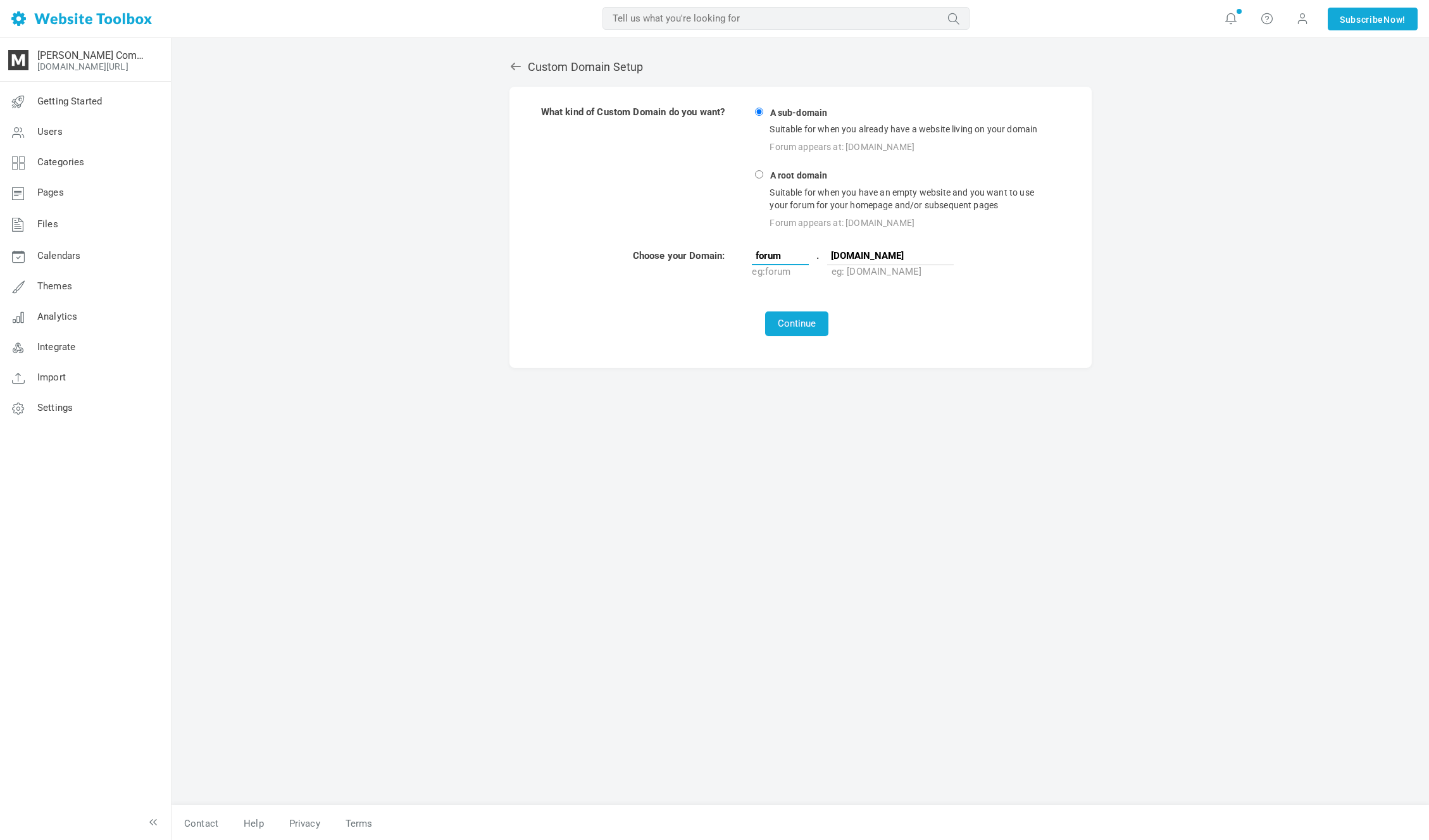
click at [793, 250] on input "forum" at bounding box center [780, 255] width 57 height 19
paste input "Community"
drag, startPoint x: 765, startPoint y: 255, endPoint x: 744, endPoint y: 254, distance: 21.0
click at [744, 254] on tr "Choose your Domain: Community . maxjancar.com eg: forum eg: mysite.com" at bounding box center [797, 264] width 513 height 30
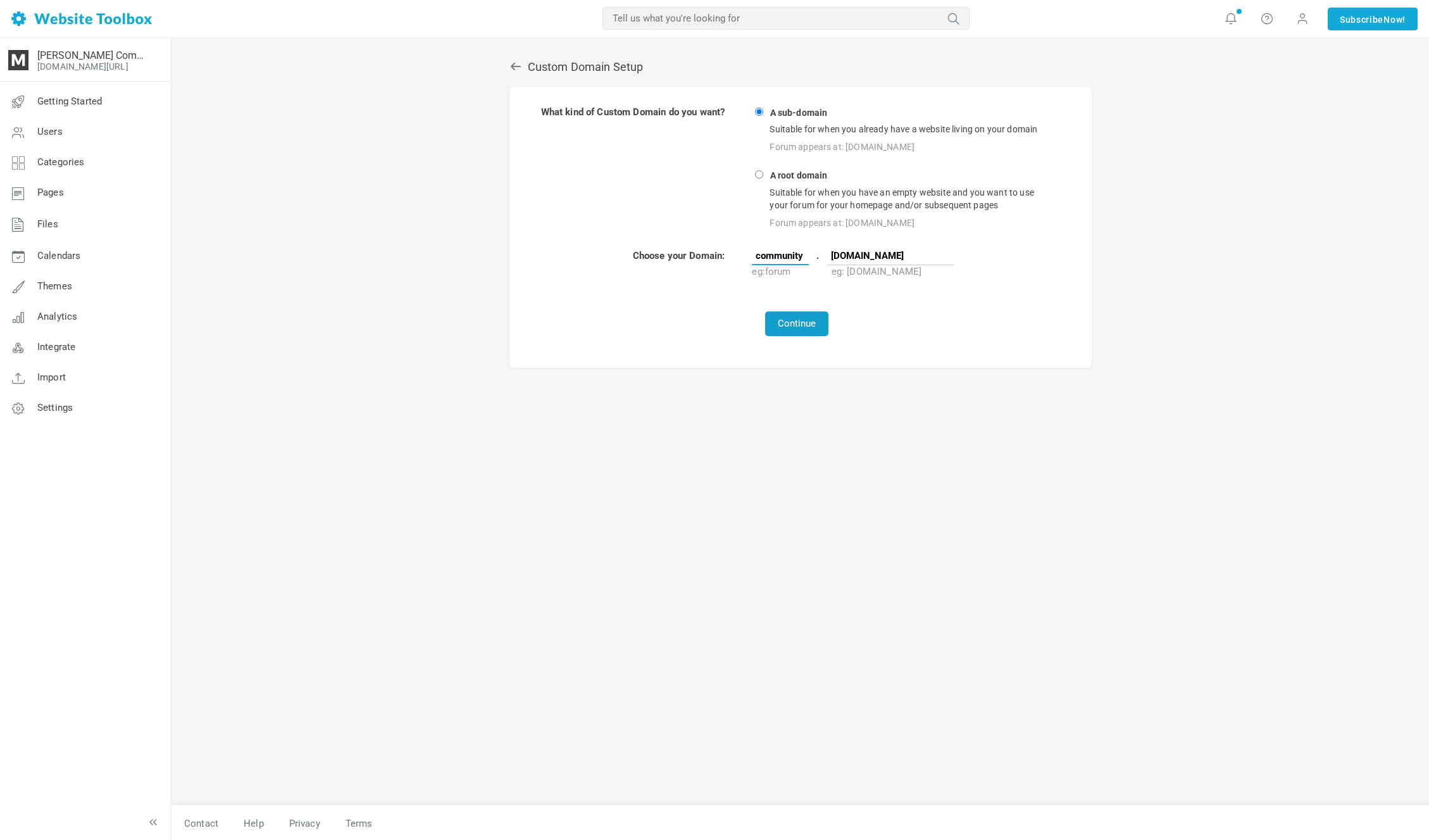
type input "community"
click at [817, 314] on button "Continue" at bounding box center [796, 323] width 63 height 25
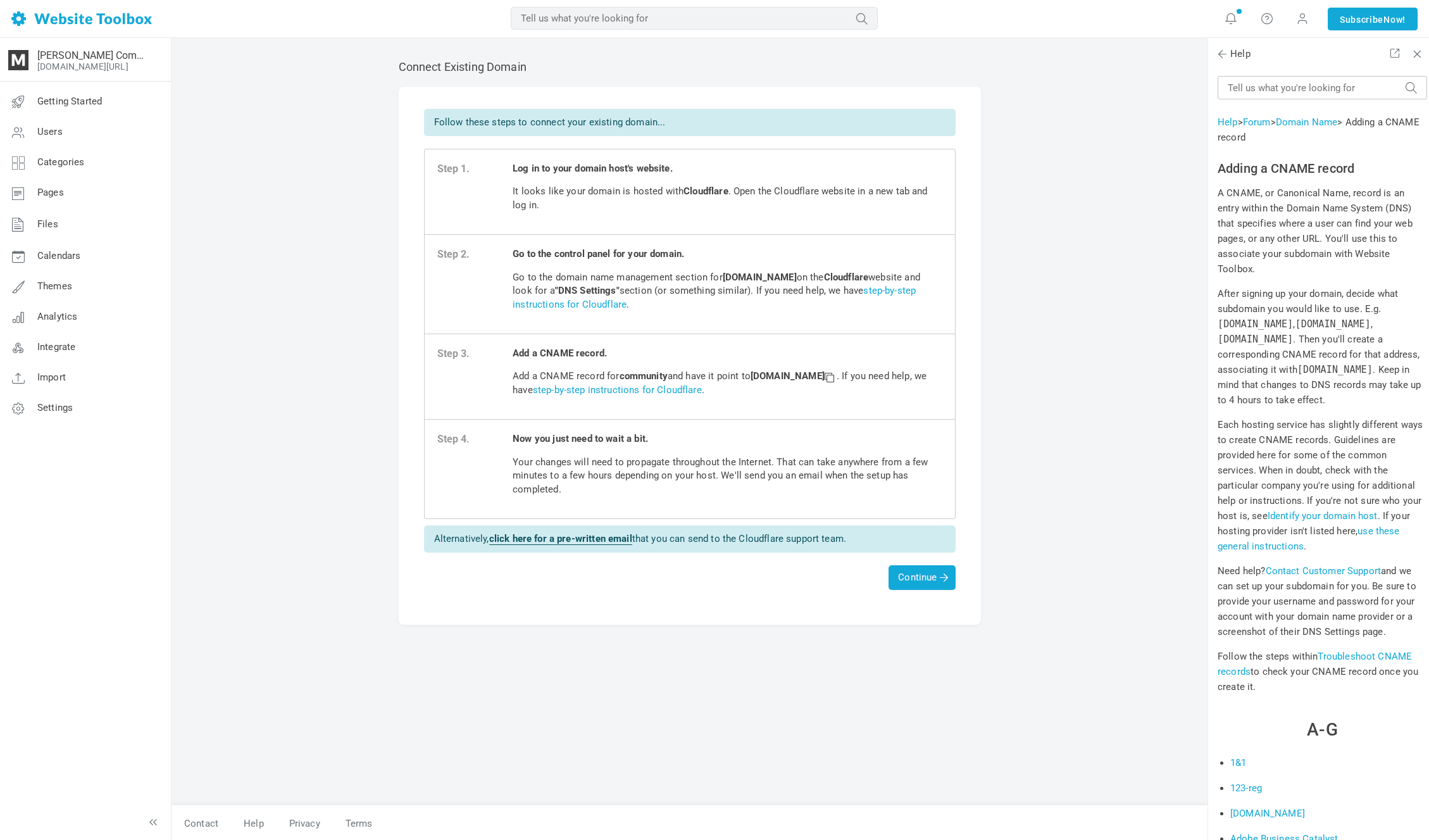
scroll to position [5837, 0]
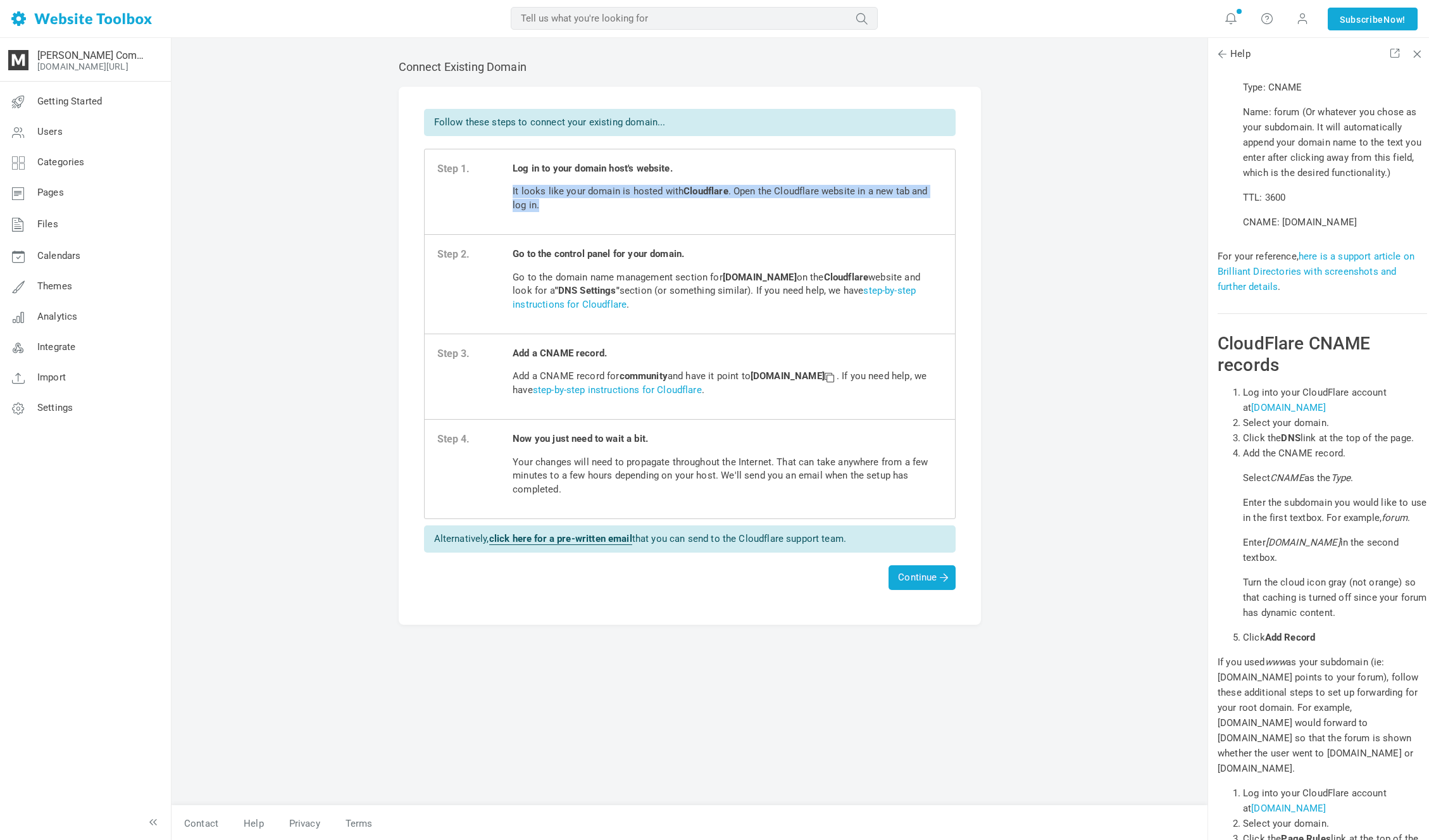
drag, startPoint x: 732, startPoint y: 183, endPoint x: 732, endPoint y: 213, distance: 30.0
click at [732, 213] on span "Log in to your domain host's website. It looks like your domain is hosted with …" at bounding box center [728, 192] width 429 height 59
drag, startPoint x: 789, startPoint y: 275, endPoint x: 710, endPoint y: 275, distance: 79.0
click at [710, 275] on p "Go to the domain name management section for [DOMAIN_NAME] on the Cloudflare we…" at bounding box center [728, 292] width 429 height 41
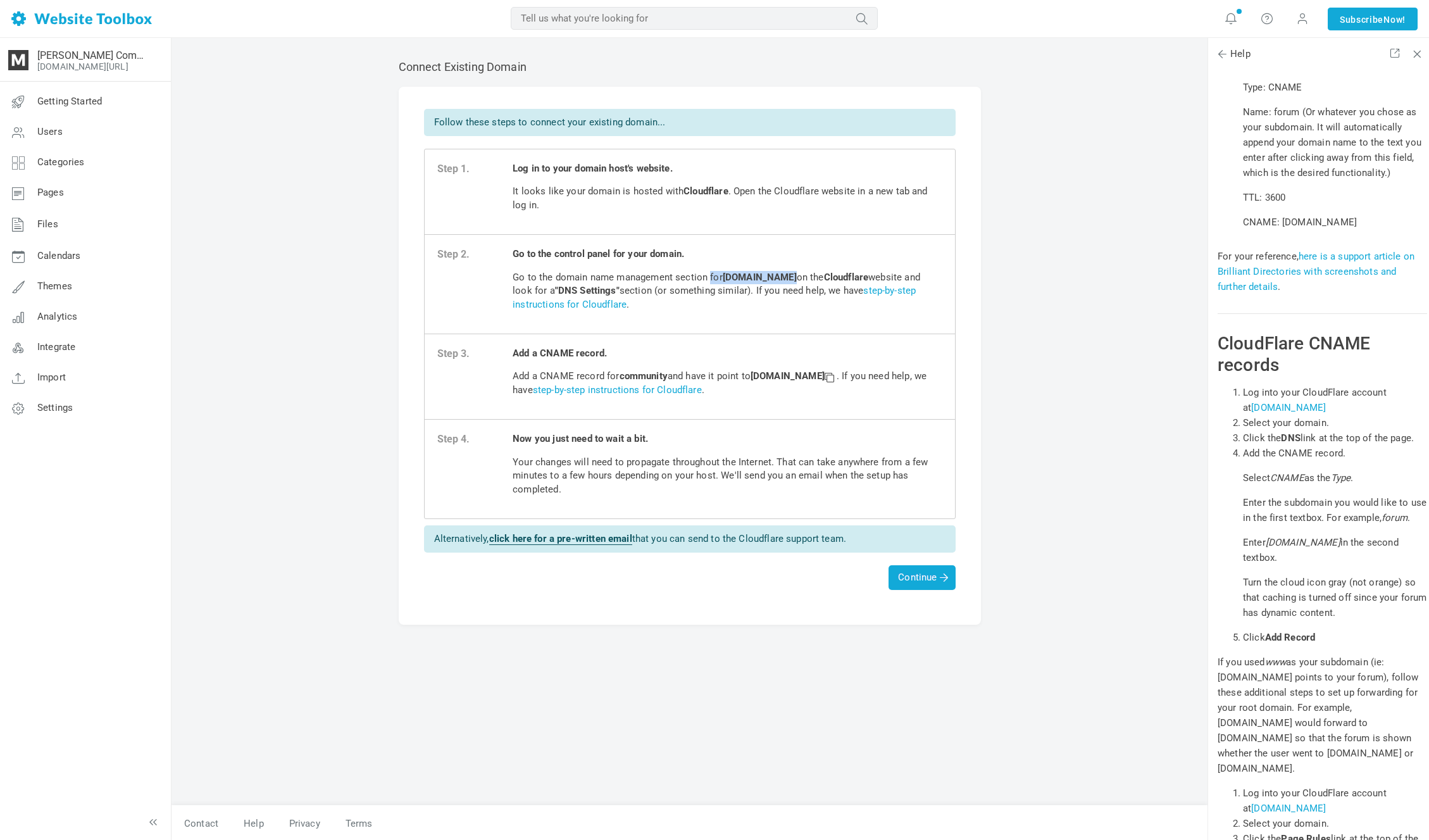
click at [710, 275] on p "Go to the domain name management section for [DOMAIN_NAME] on the Cloudflare we…" at bounding box center [728, 292] width 429 height 41
click at [833, 374] on span at bounding box center [829, 376] width 8 height 8
click at [920, 571] on span "Continue" at bounding box center [922, 576] width 47 height 11
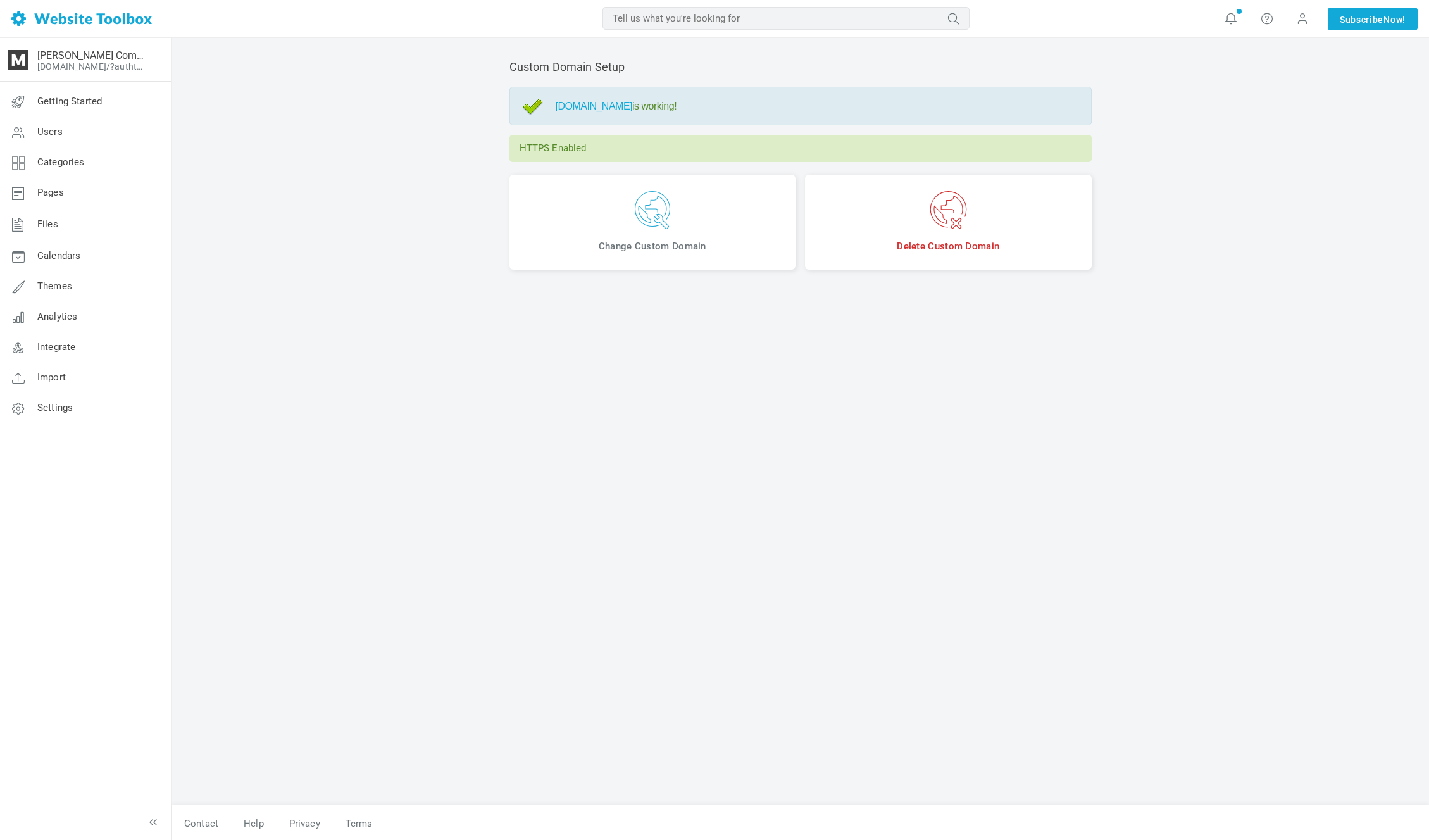
click at [567, 145] on p "HTTPS Enabled" at bounding box center [800, 149] width 582 height 27
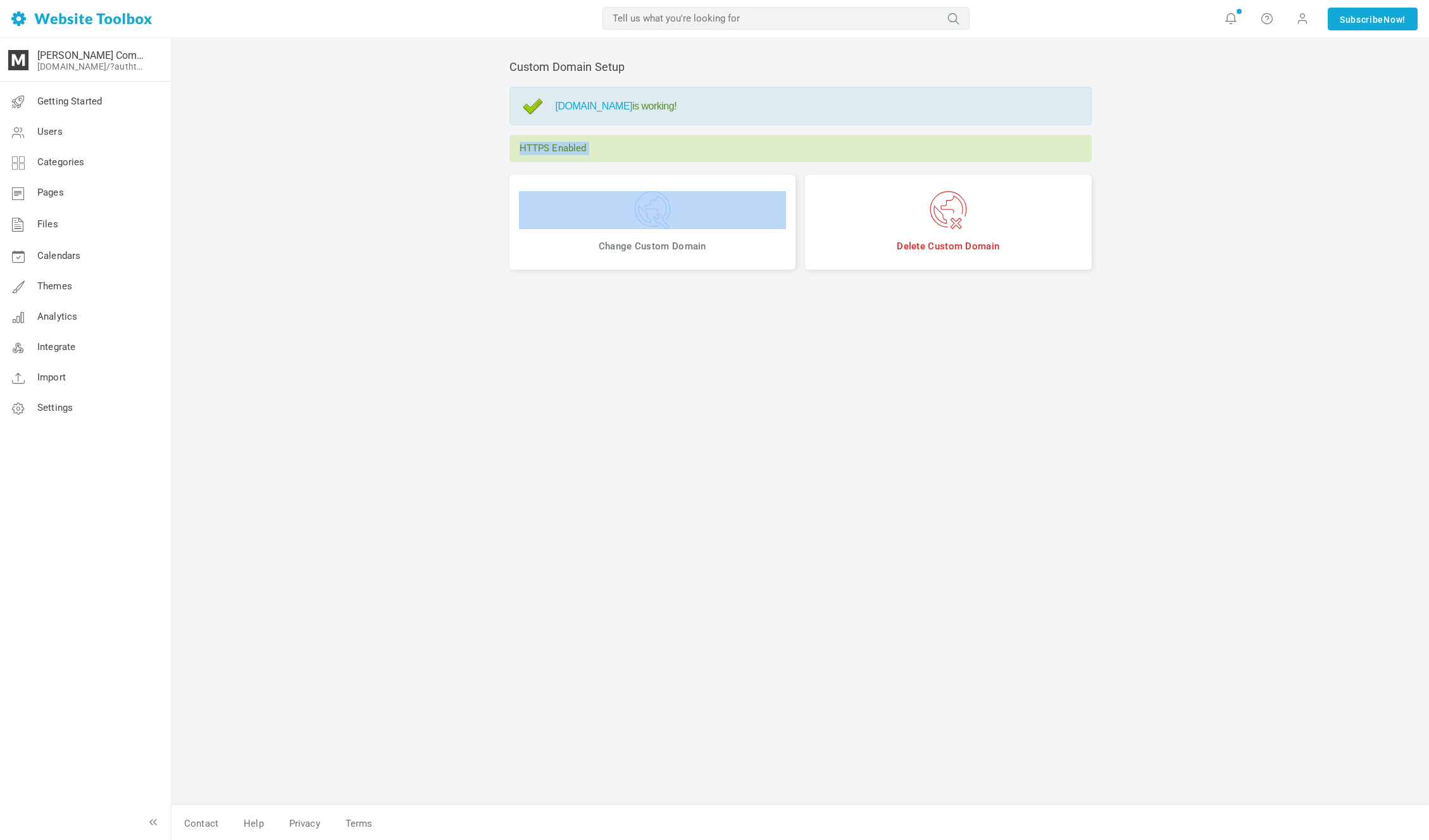
click at [567, 145] on p "HTTPS Enabled" at bounding box center [800, 149] width 582 height 27
click at [624, 150] on p "HTTPS Enabled" at bounding box center [800, 149] width 582 height 27
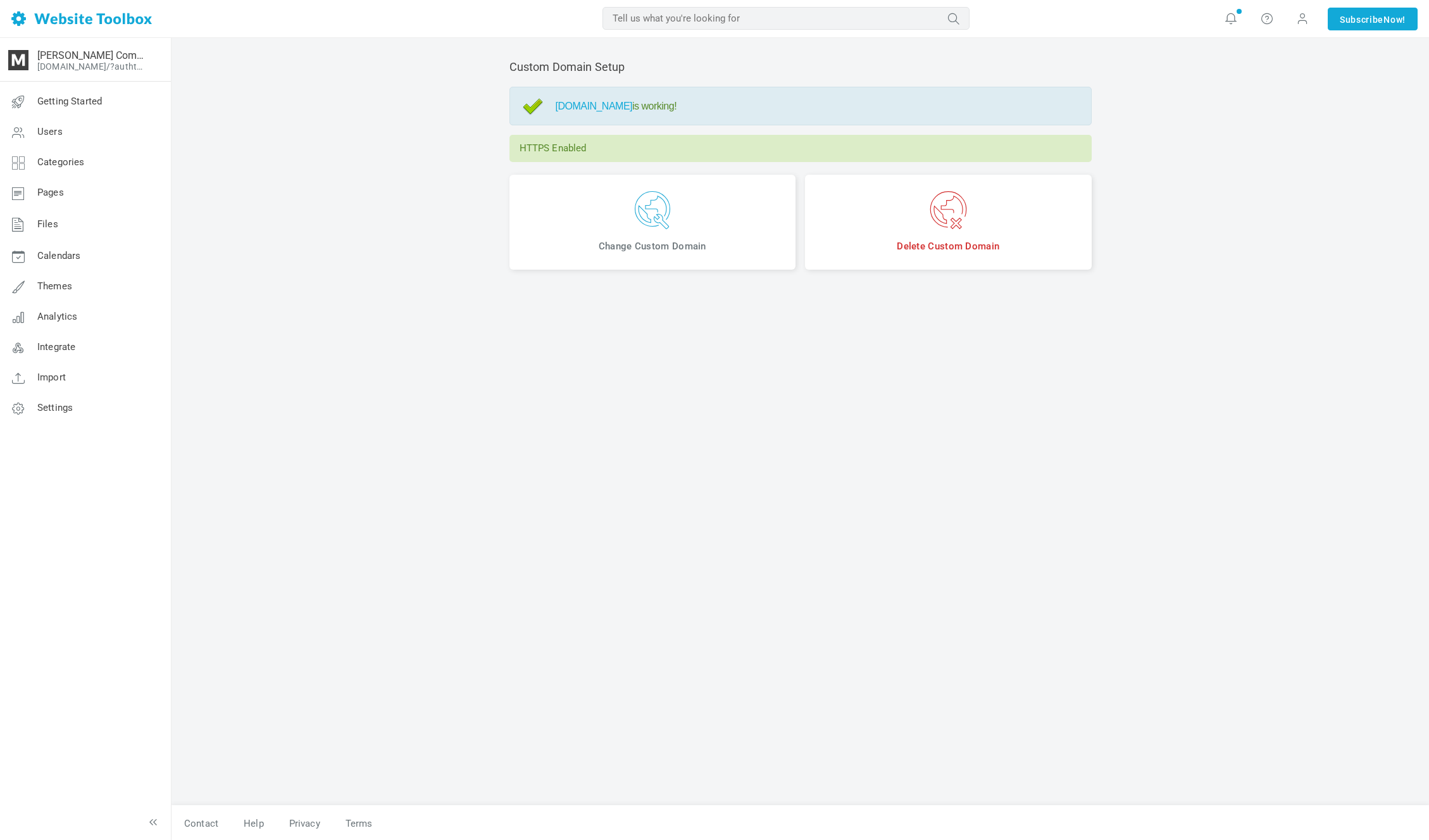
drag, startPoint x: 707, startPoint y: 106, endPoint x: 641, endPoint y: 113, distance: 66.4
click at [641, 113] on div "community.maxjancar.com is working!" at bounding box center [800, 106] width 582 height 39
click at [766, 112] on div "community.maxjancar.com is working!" at bounding box center [800, 106] width 582 height 39
drag, startPoint x: 758, startPoint y: 104, endPoint x: 684, endPoint y: 110, distance: 74.2
click at [684, 110] on h4 "community.maxjancar.com is working!" at bounding box center [816, 106] width 523 height 12
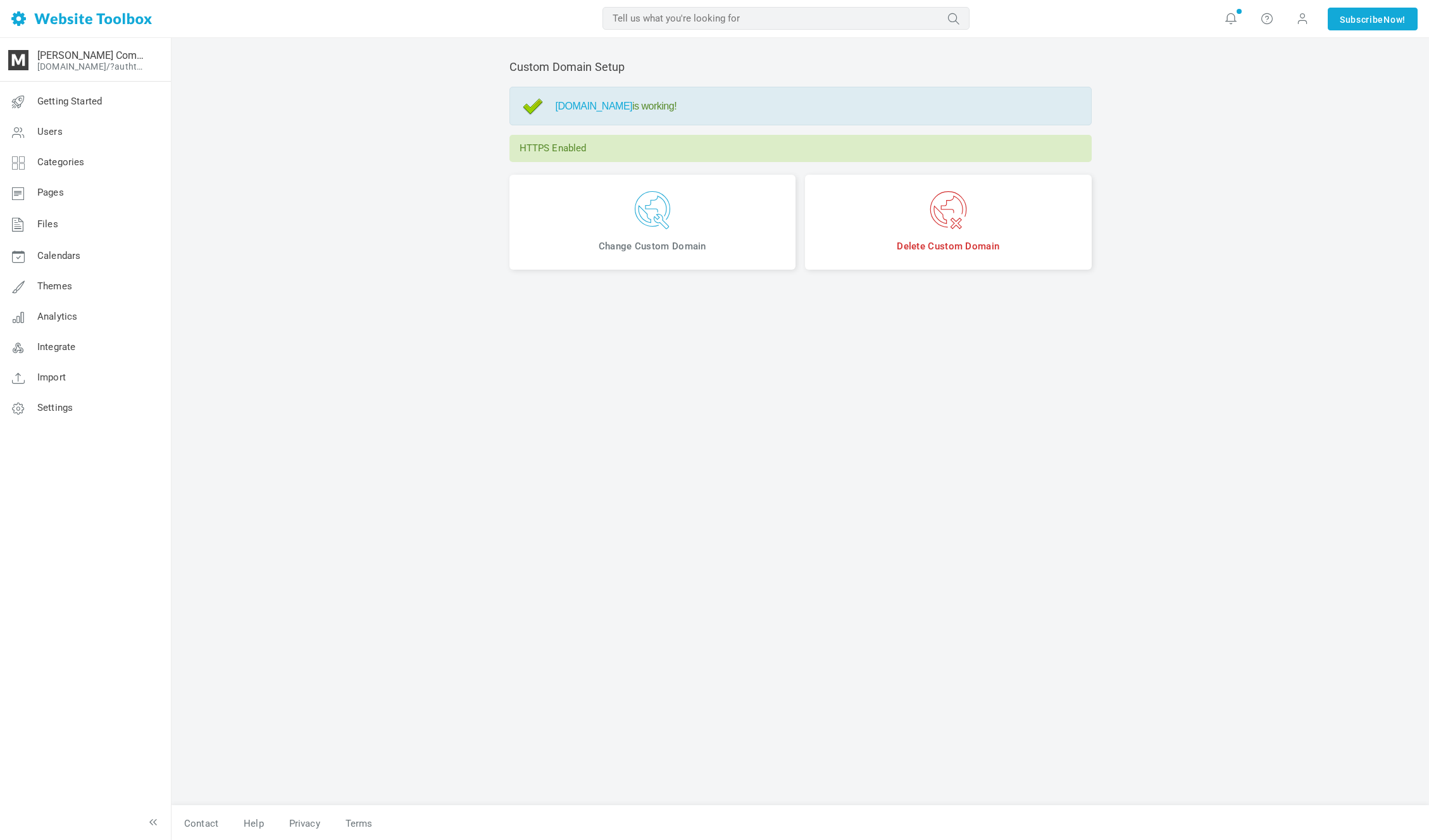
click at [685, 109] on h4 "community.maxjancar.com is working!" at bounding box center [816, 106] width 523 height 12
drag, startPoint x: 690, startPoint y: 107, endPoint x: 795, endPoint y: 106, distance: 105.0
click at [795, 106] on h4 "community.maxjancar.com is working!" at bounding box center [816, 106] width 523 height 12
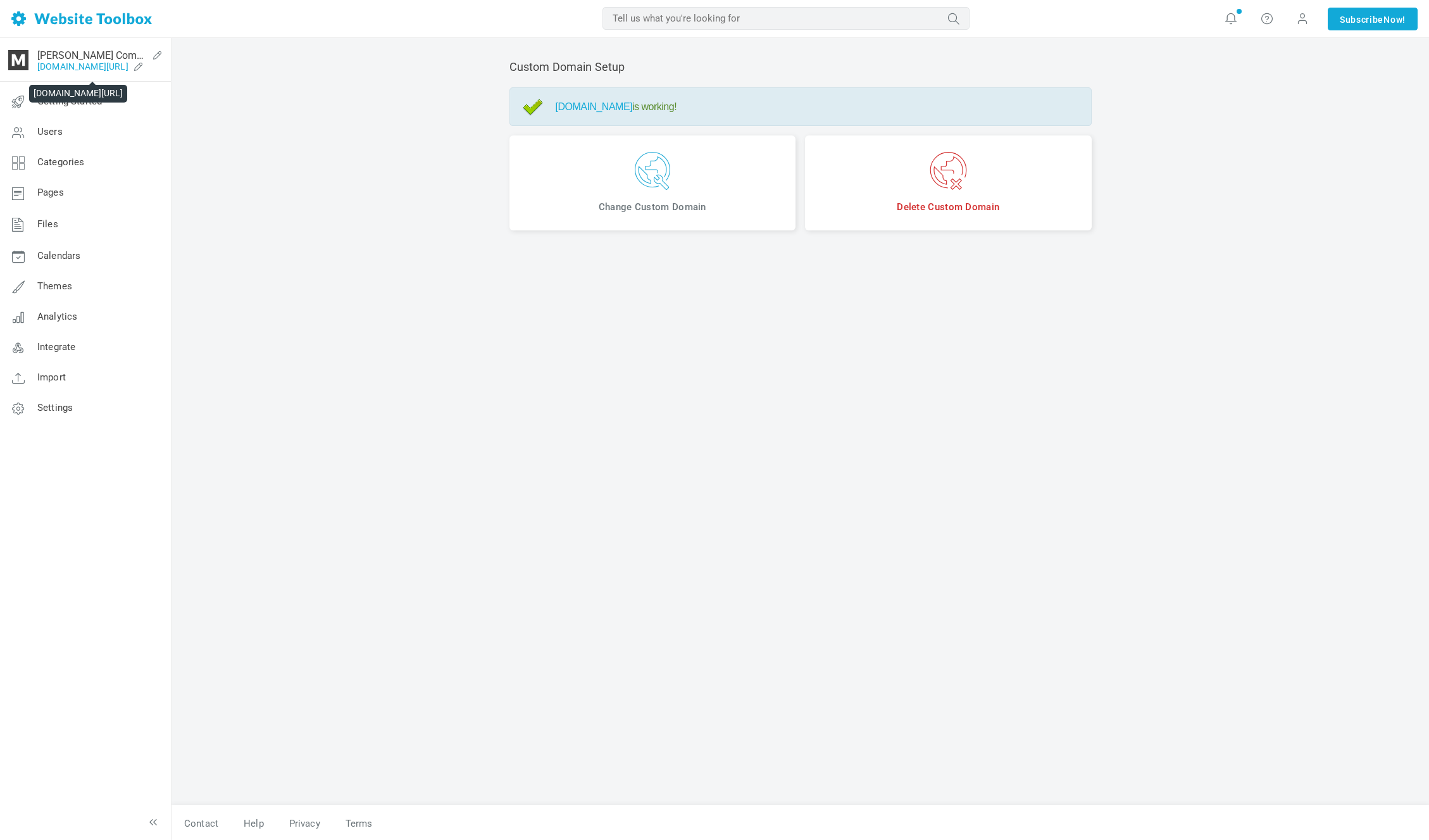
click at [128, 69] on link "[DOMAIN_NAME][URL]" at bounding box center [83, 67] width 91 height 10
click at [526, 89] on div "community.maxjancar.com is working!" at bounding box center [800, 106] width 582 height 39
click at [580, 97] on div "community.maxjancar.com is working!" at bounding box center [800, 106] width 582 height 39
click at [744, 101] on h4 "community.maxjancar.com is working!" at bounding box center [816, 106] width 523 height 12
click at [157, 110] on link "Getting Started" at bounding box center [85, 102] width 172 height 30
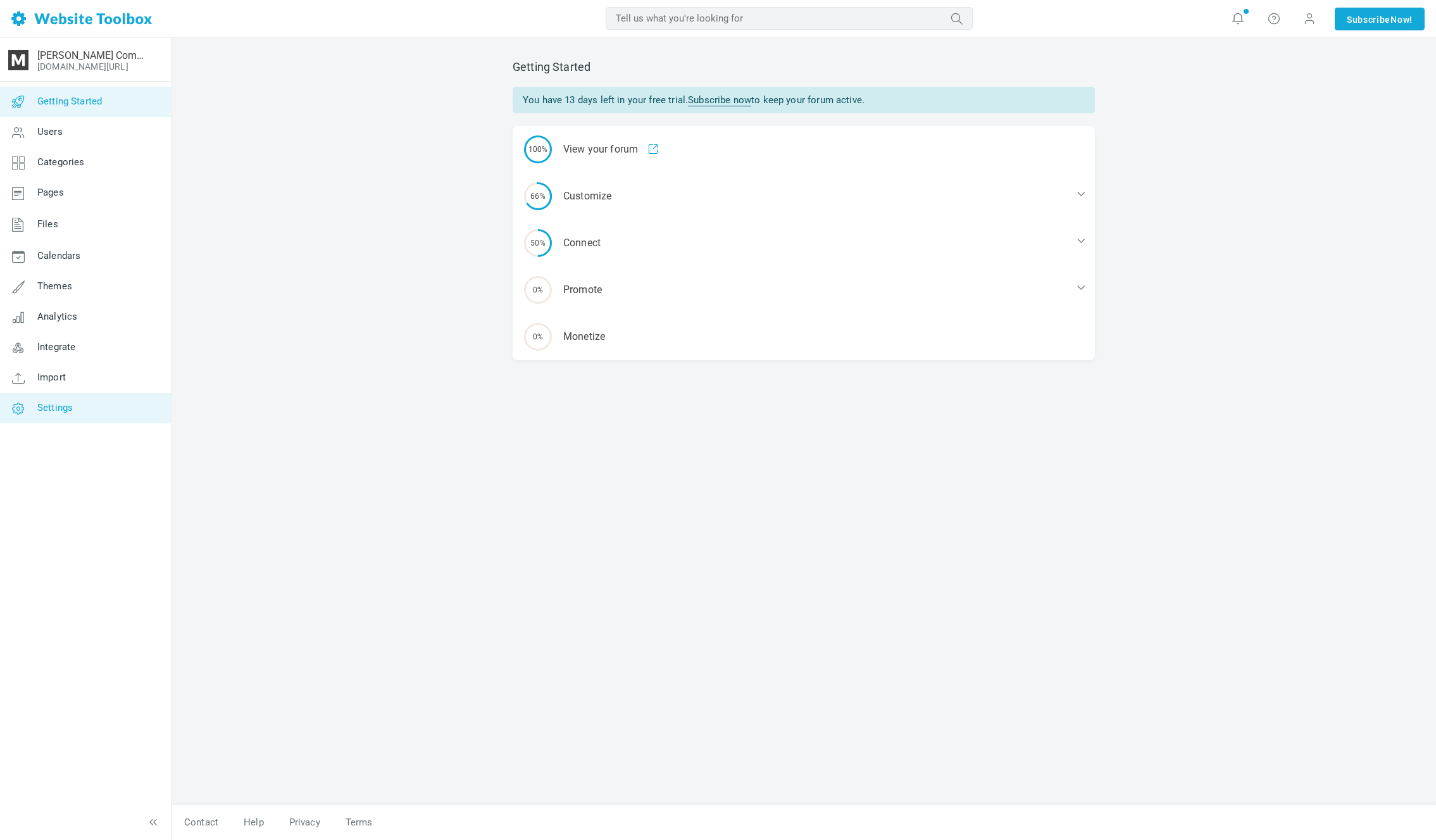
click at [123, 402] on link "Settings" at bounding box center [85, 408] width 172 height 30
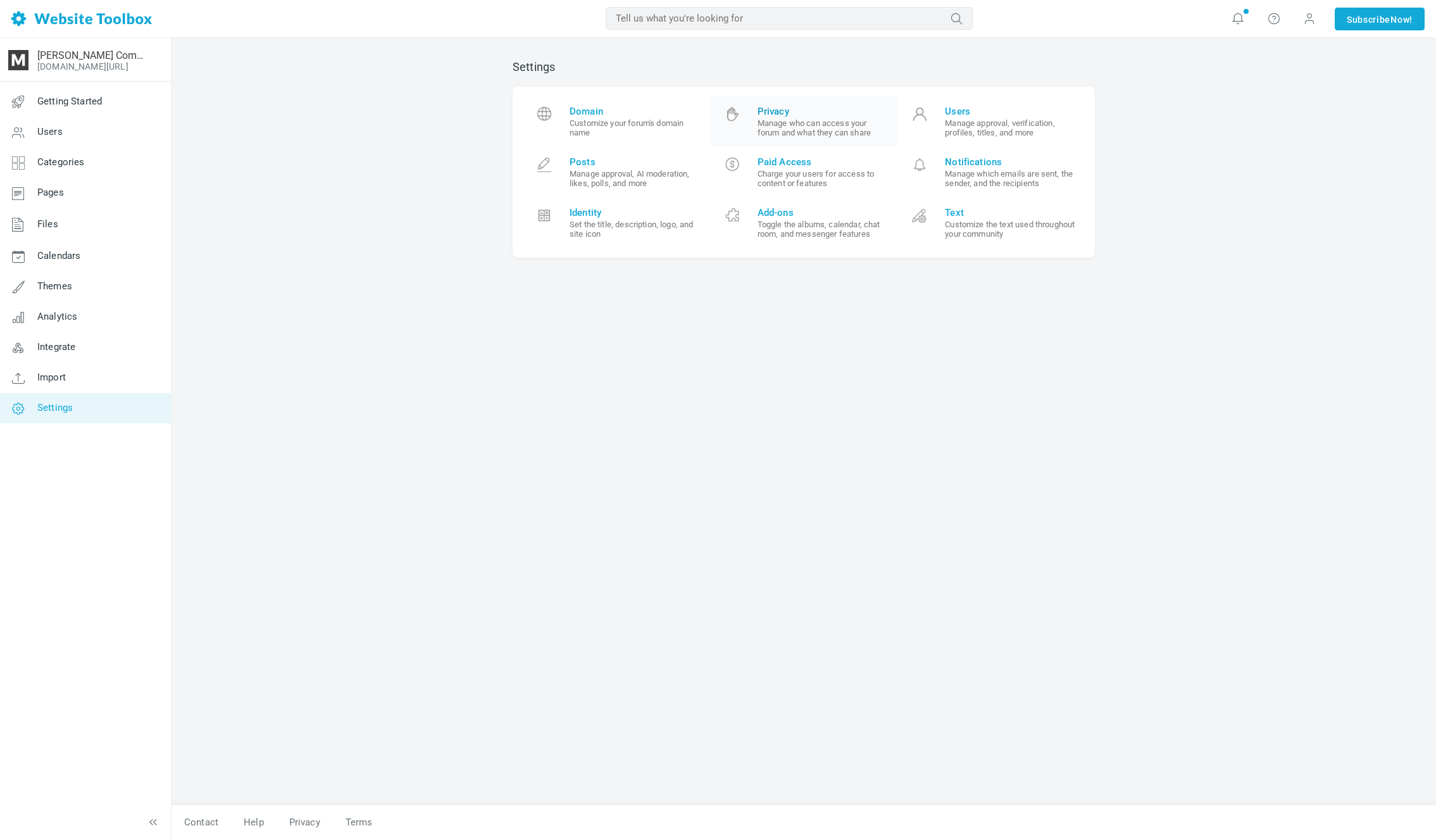
click at [827, 127] on small "Manage who can access your forum and what they can share" at bounding box center [822, 128] width 131 height 19
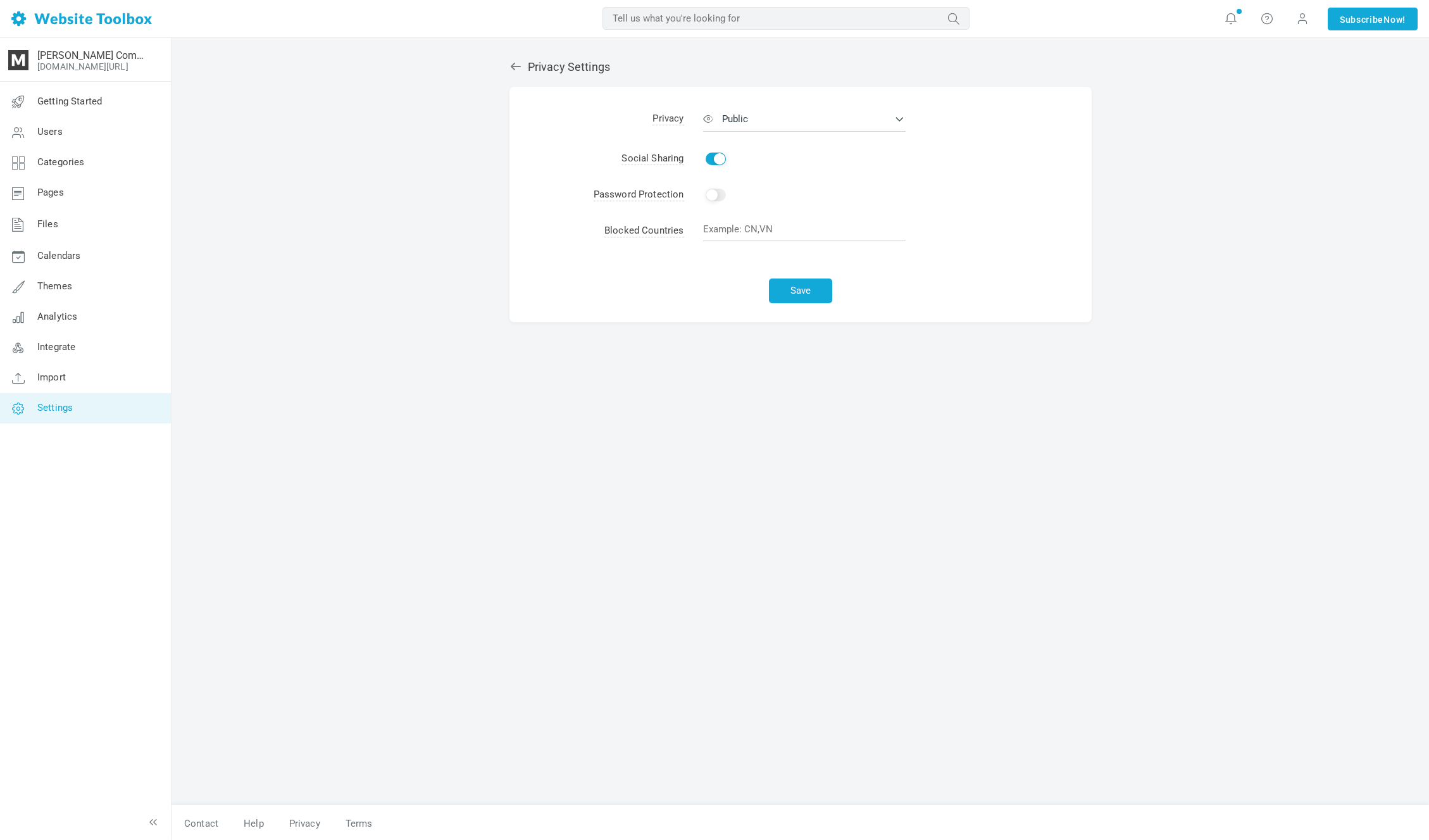
click at [716, 160] on input "Enable" at bounding box center [716, 158] width 20 height 13
checkbox input "false"
click at [664, 160] on span "Social Sharing" at bounding box center [652, 158] width 62 height 13
click at [805, 286] on button "Save" at bounding box center [800, 290] width 63 height 25
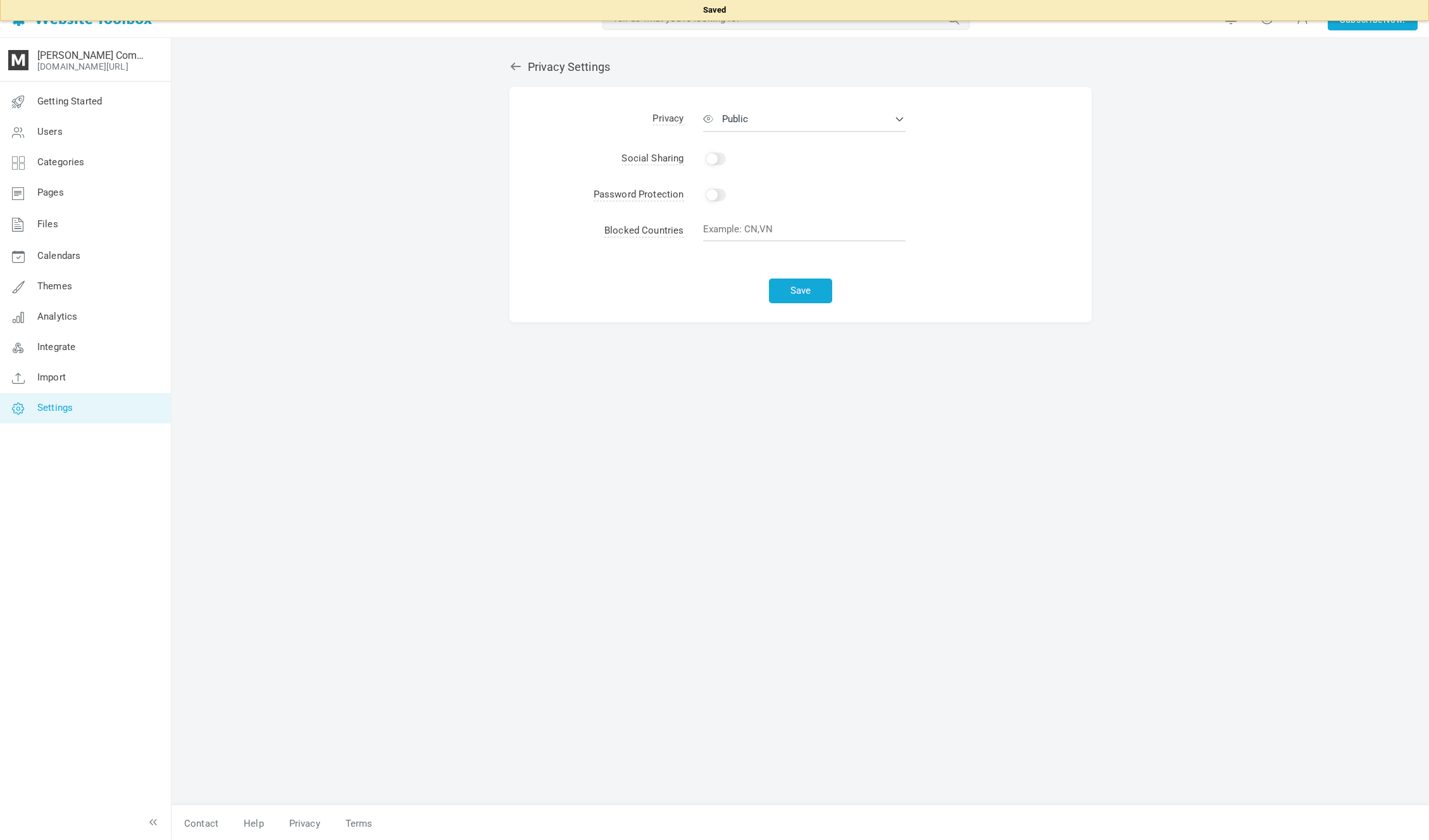
click at [586, 70] on h2 "Privacy Settings" at bounding box center [800, 67] width 582 height 14
drag, startPoint x: 485, startPoint y: 72, endPoint x: 501, endPoint y: 68, distance: 16.5
click at [487, 72] on div "Privacy Settings Albums Enable Calendar Enable Chat Room Enable Settings Messen…" at bounding box center [800, 439] width 1257 height 803
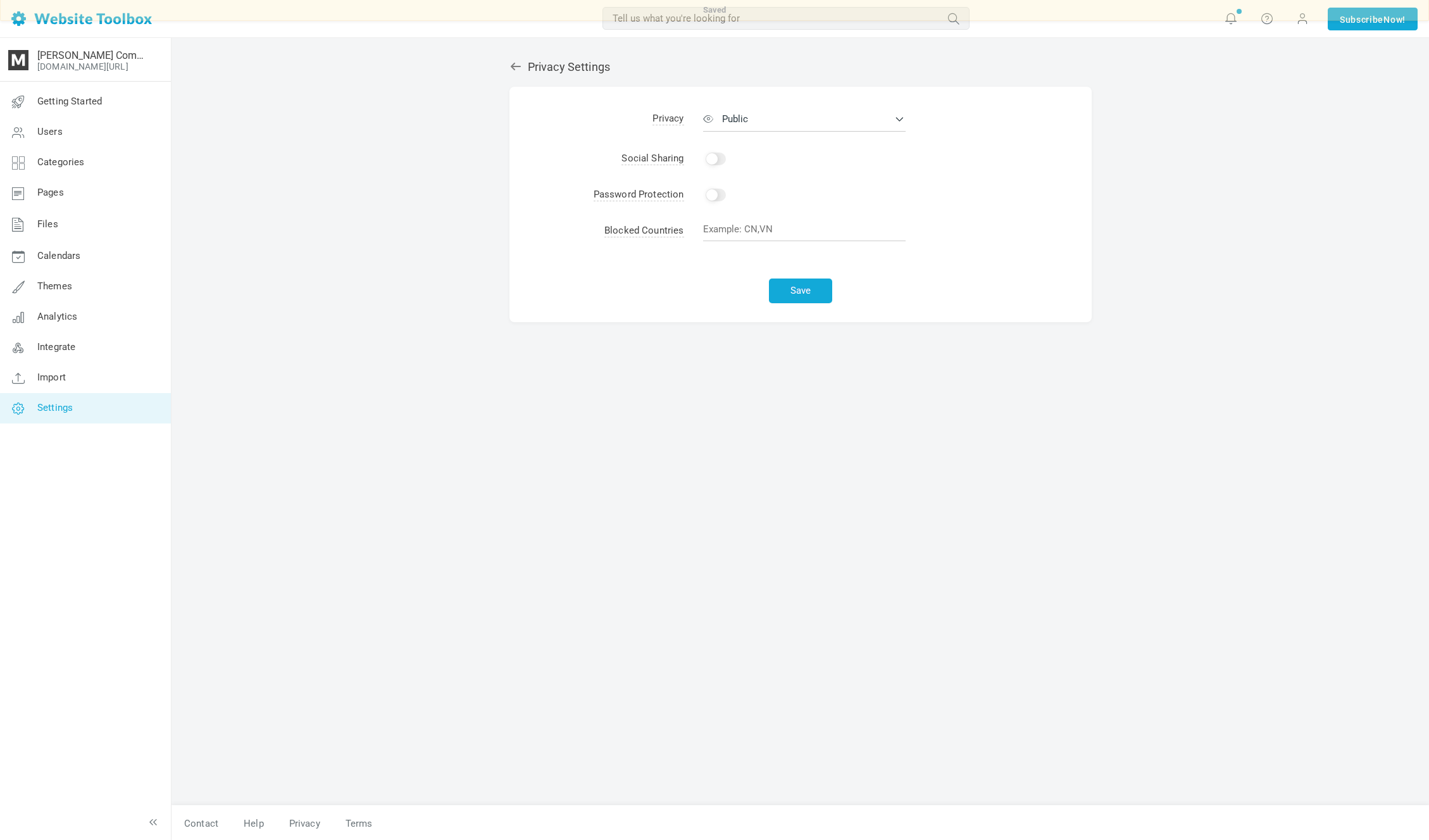
click at [508, 67] on div "Privacy Settings Albums Enable Calendar Enable Chat Room Enable Settings Messen…" at bounding box center [800, 426] width 601 height 757
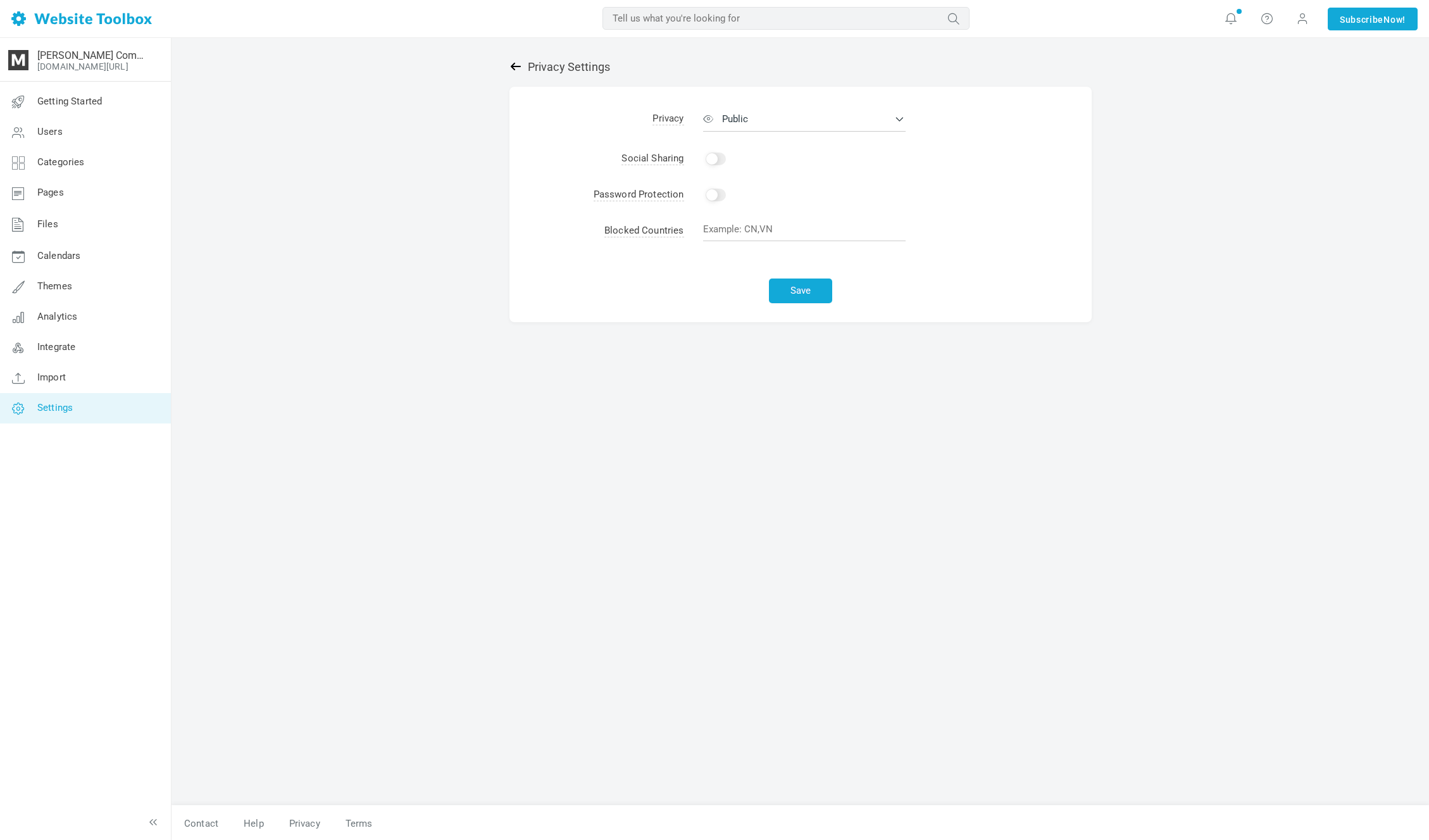
click at [512, 67] on icon at bounding box center [515, 66] width 13 height 13
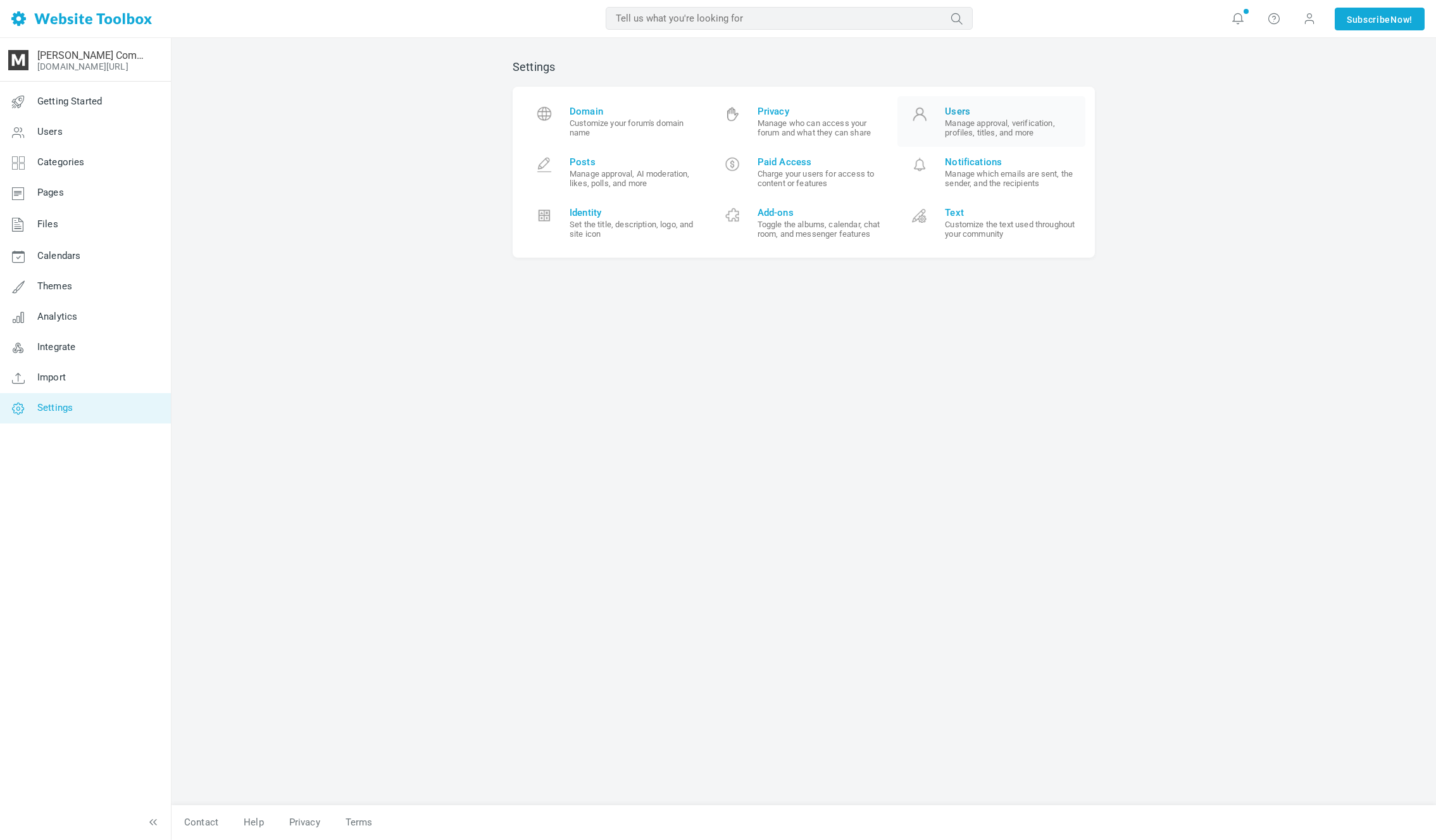
click at [985, 133] on small "Manage approval, verification, profiles, titles, and more" at bounding box center [1010, 128] width 131 height 19
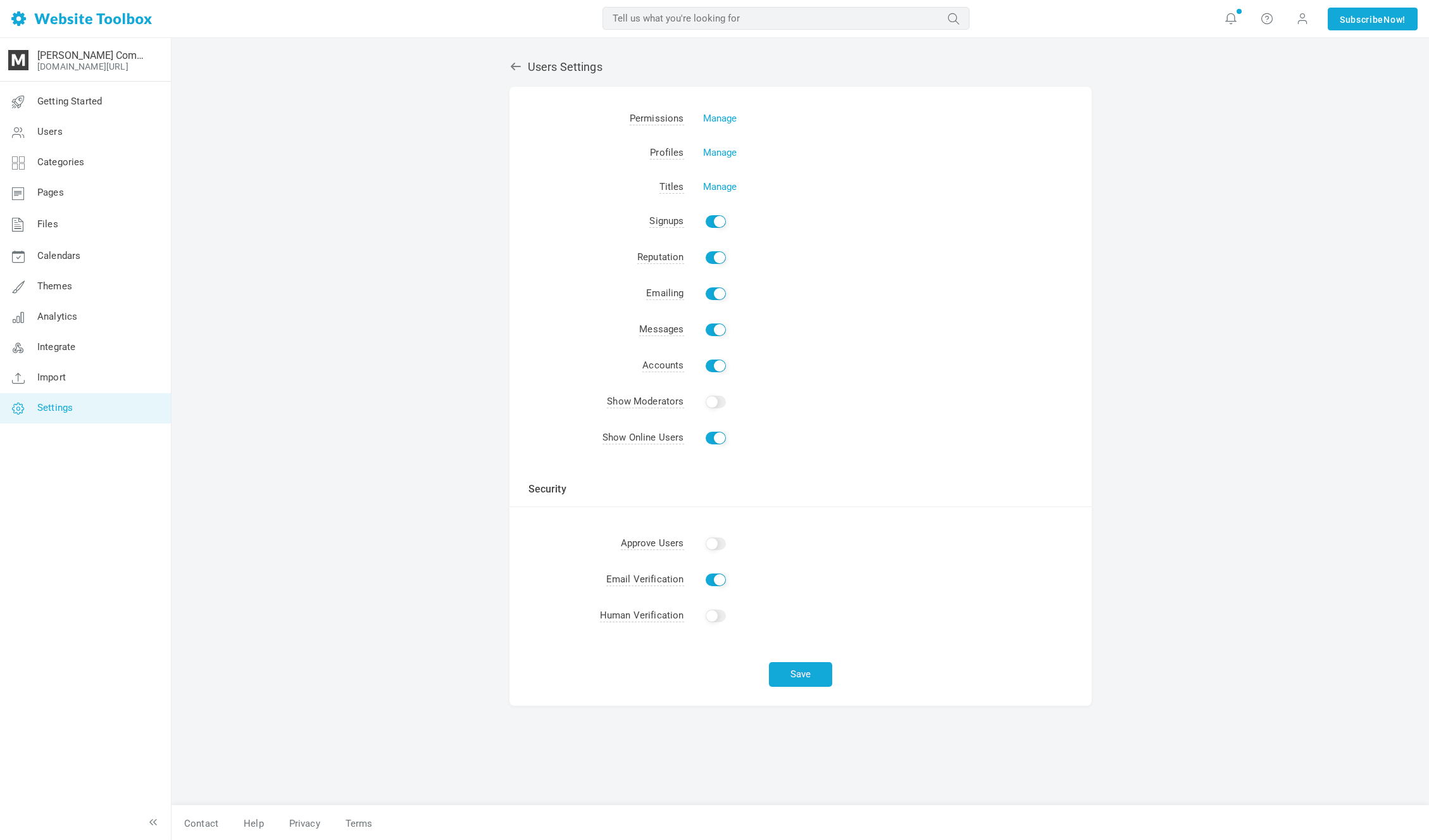
click at [712, 296] on input "Enable" at bounding box center [716, 293] width 20 height 13
checkbox input "false"
click at [672, 327] on span "Messages" at bounding box center [661, 330] width 44 height 13
click at [598, 329] on td "Messages" at bounding box center [597, 330] width 175 height 36
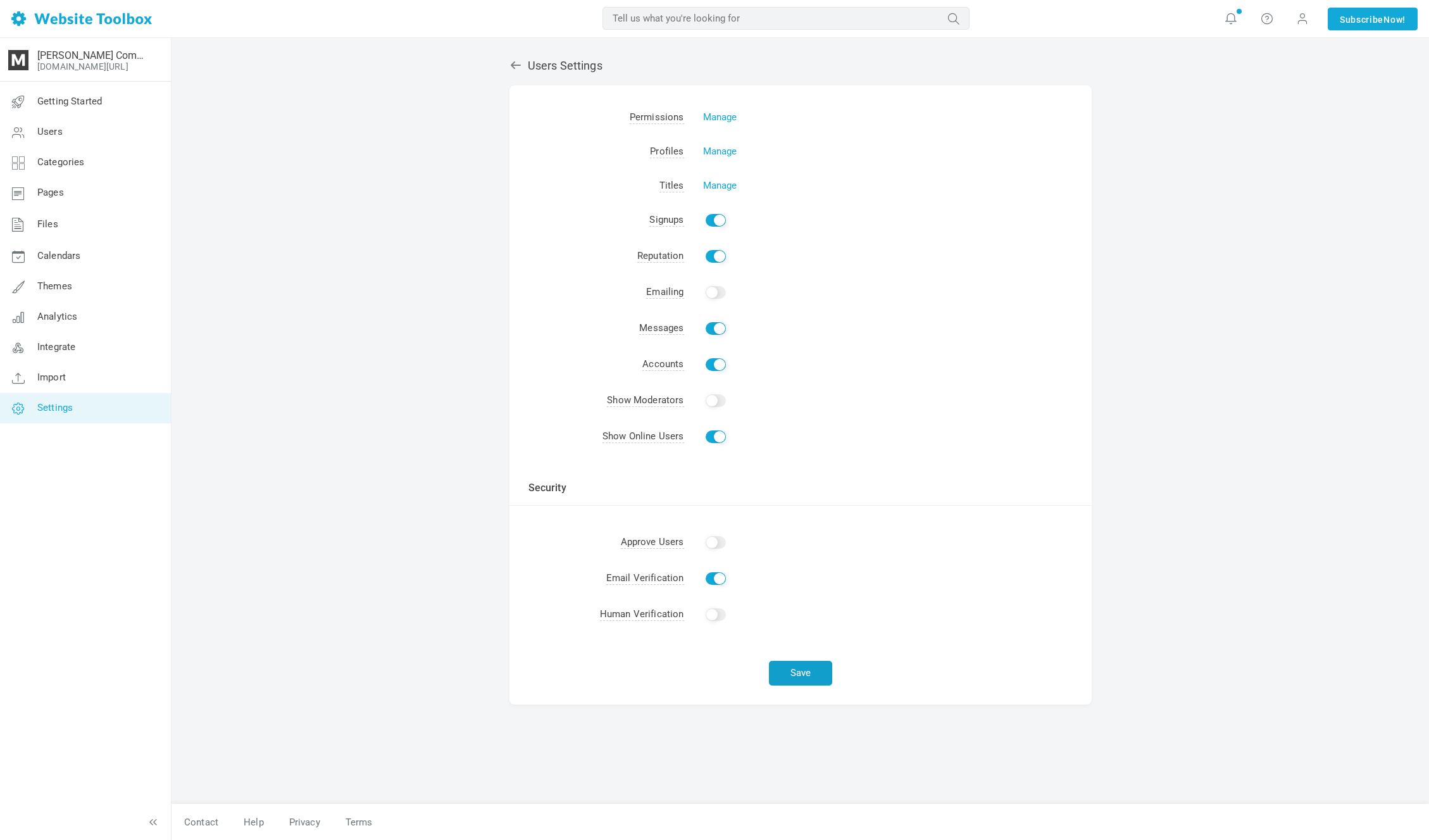
click at [787, 667] on button "Save" at bounding box center [800, 673] width 63 height 25
click at [1138, 0] on html "Loading... Saved MOST RELEVANT MOST RELEVANT Notifications Set your forum's des…" at bounding box center [714, 419] width 1429 height 840
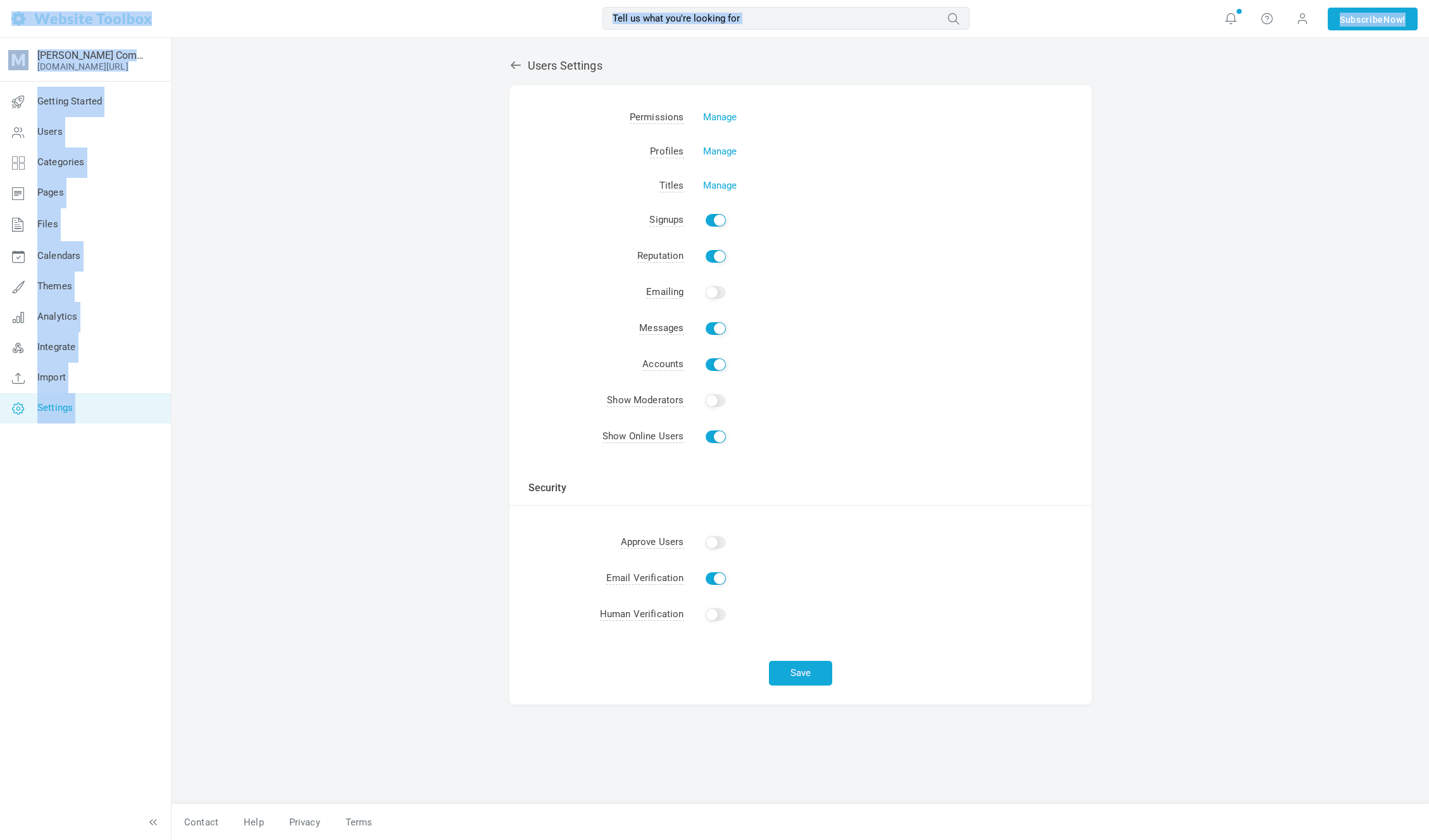
click at [779, 3] on div "MOST RELEVANT MOST RELEVANT Notifications Set your forum's description Your cus…" at bounding box center [714, 19] width 1429 height 38
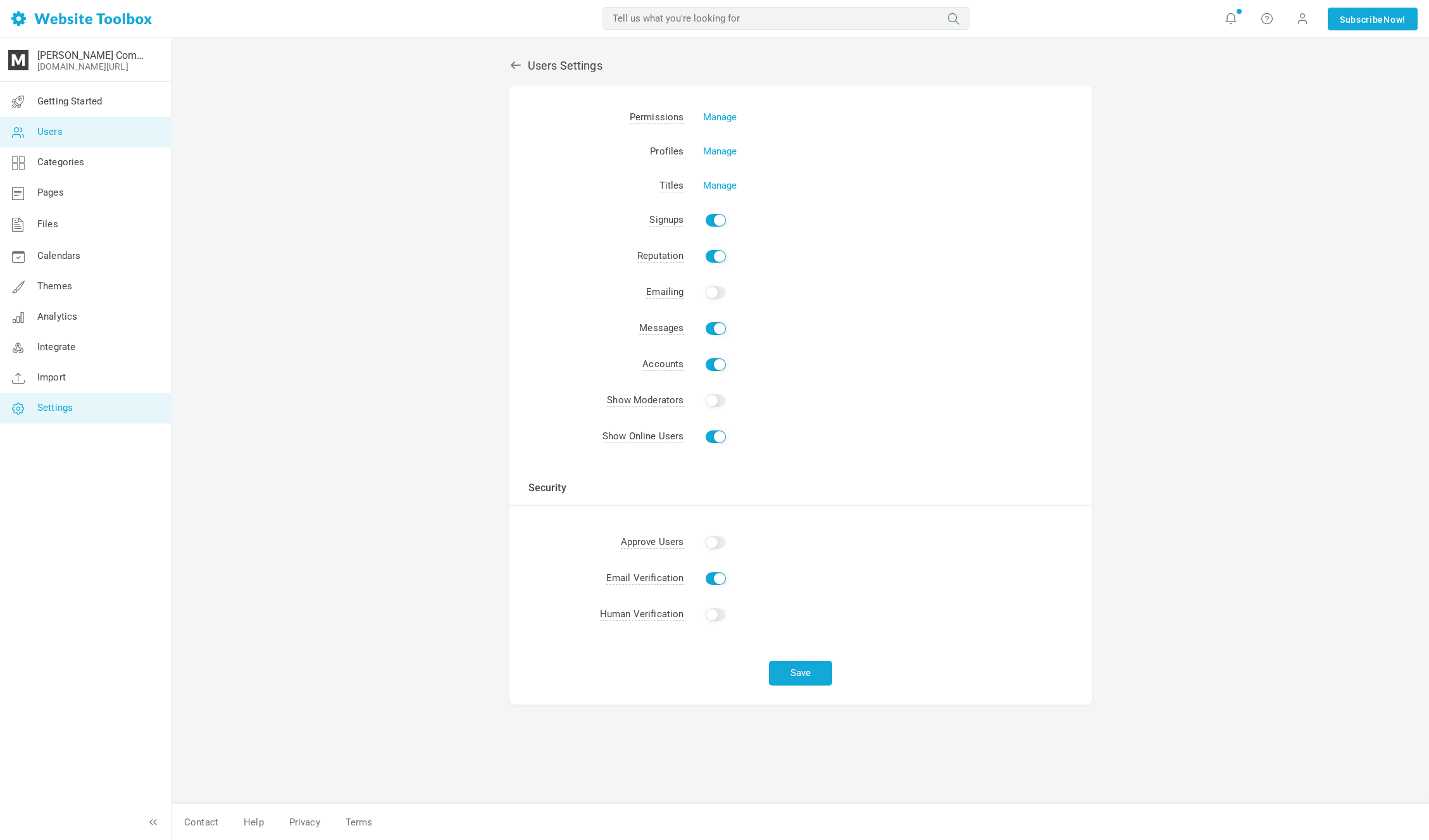
click at [101, 133] on link "Users" at bounding box center [85, 133] width 172 height 30
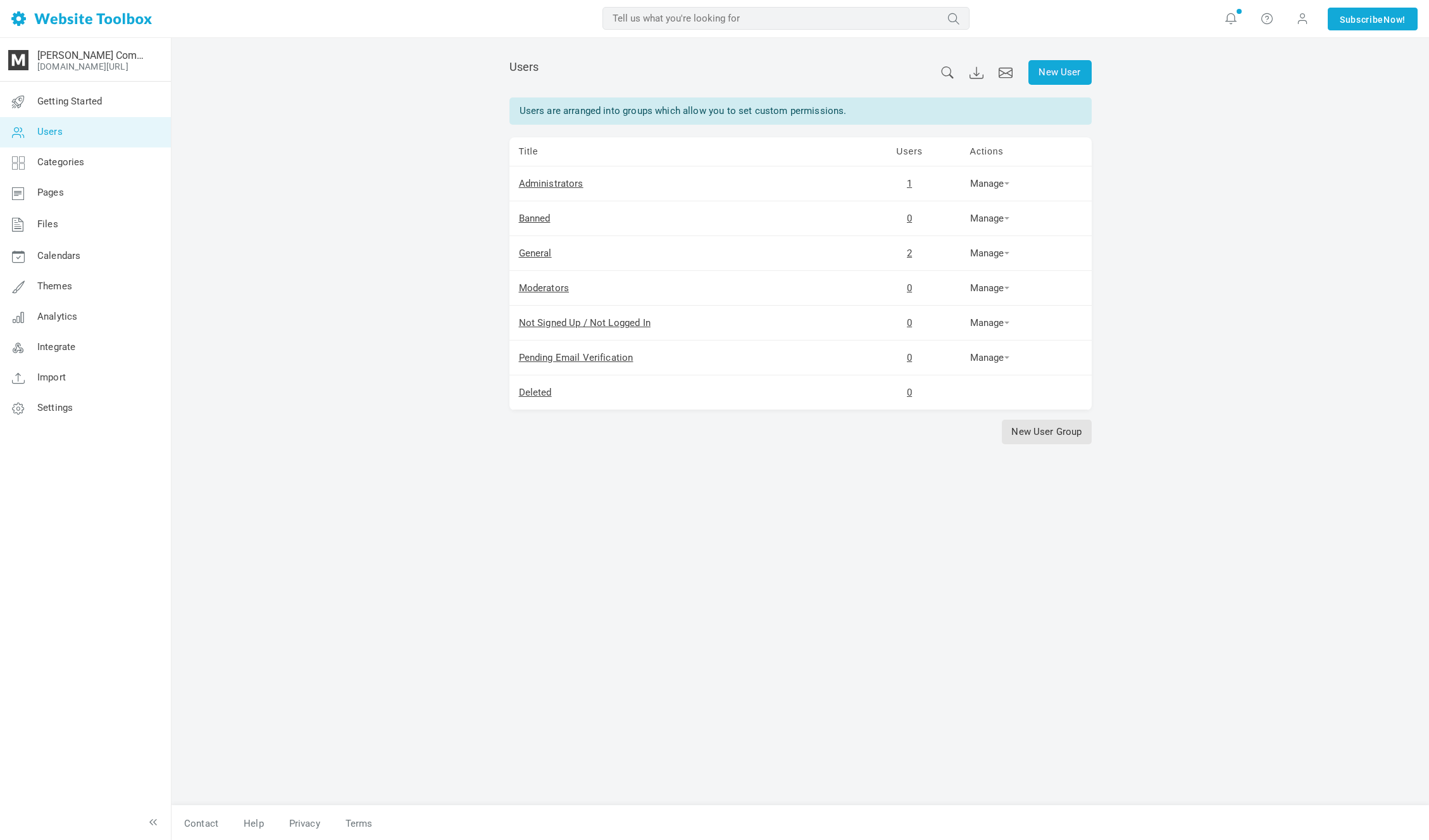
click at [526, 172] on td "Administrators" at bounding box center [684, 183] width 349 height 35
click at [538, 177] on link "Administrators" at bounding box center [551, 183] width 64 height 11
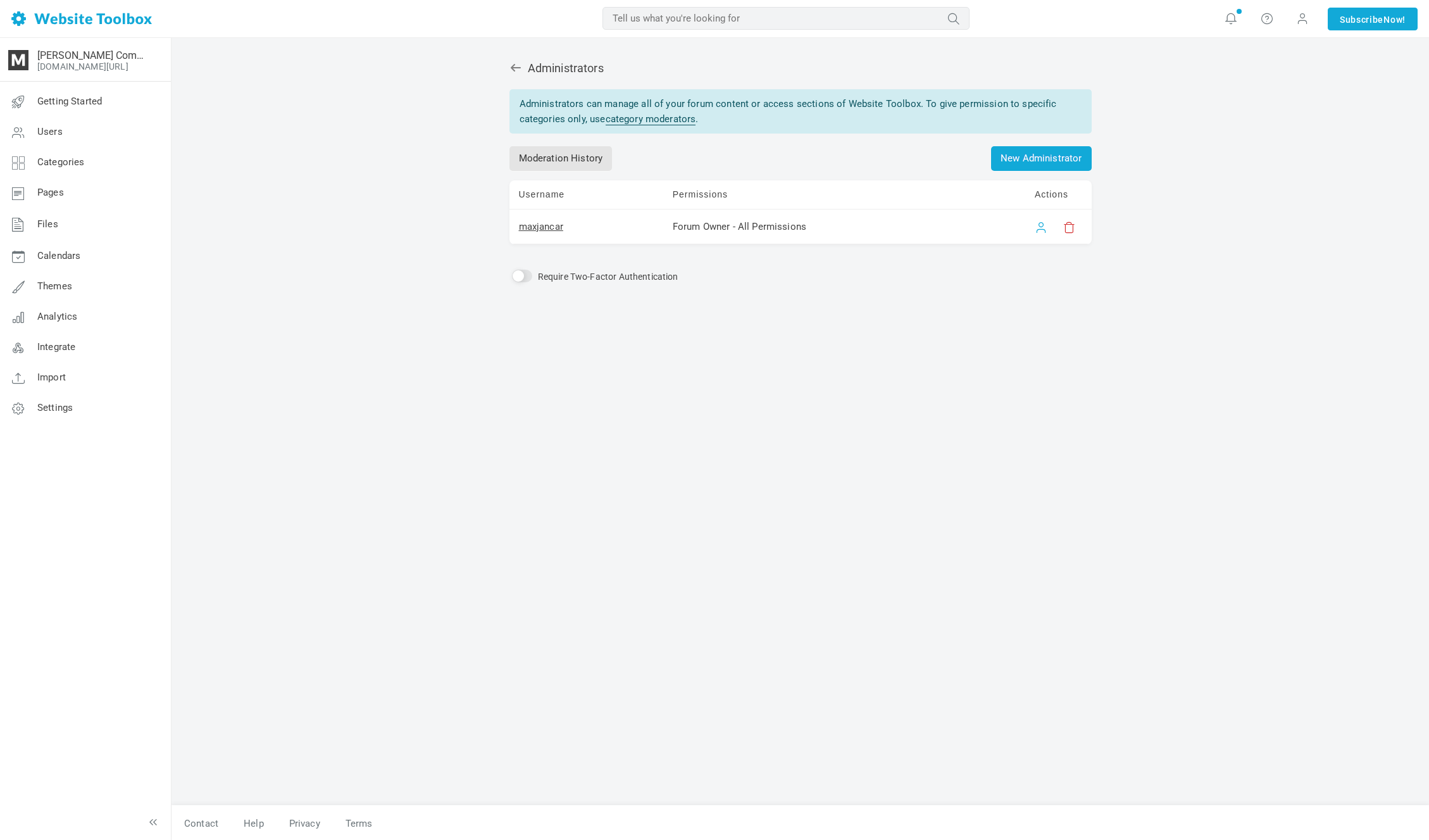
click at [1042, 228] on link at bounding box center [1040, 226] width 13 height 13
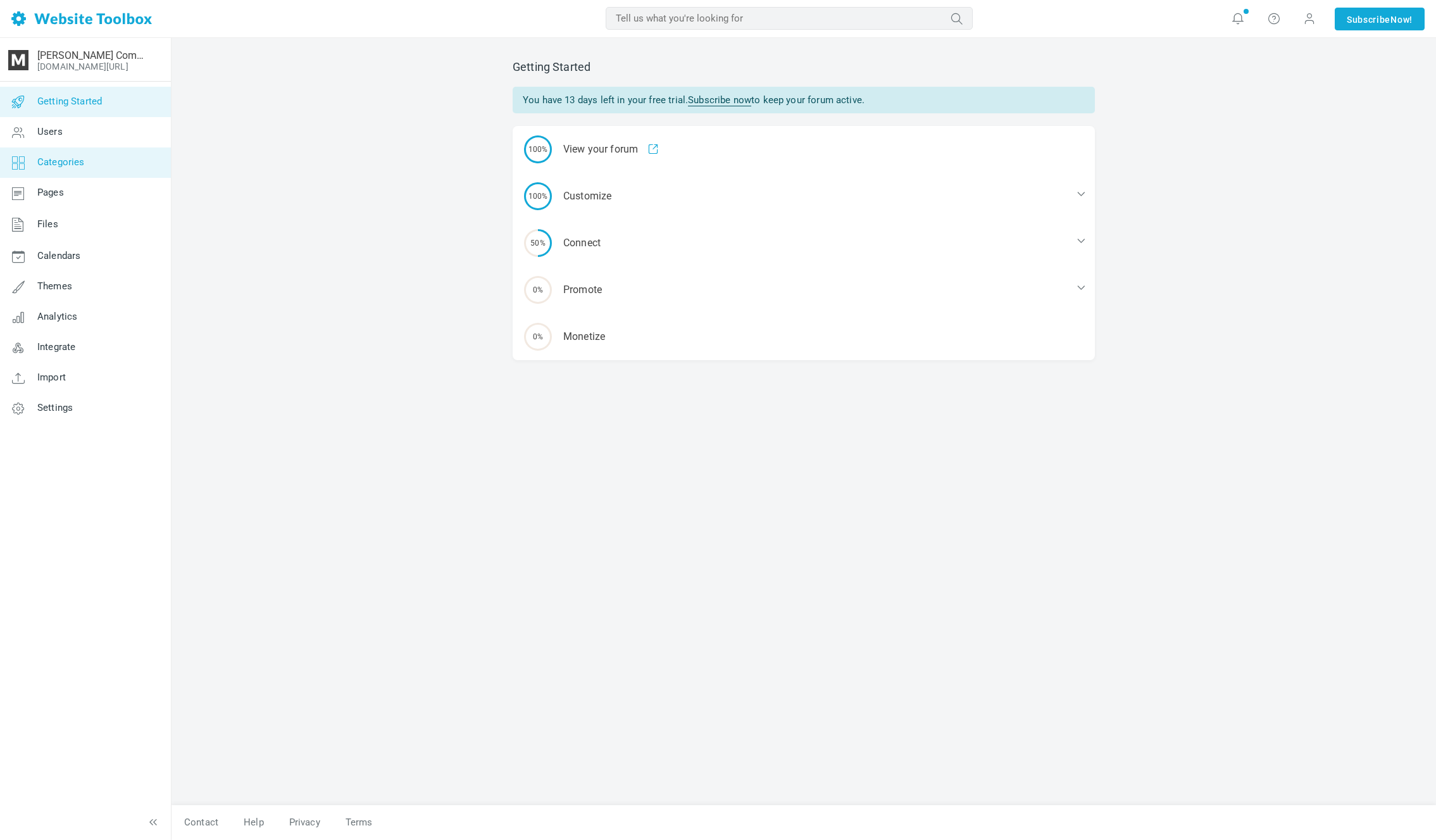
click at [128, 167] on link "Categories" at bounding box center [85, 162] width 172 height 30
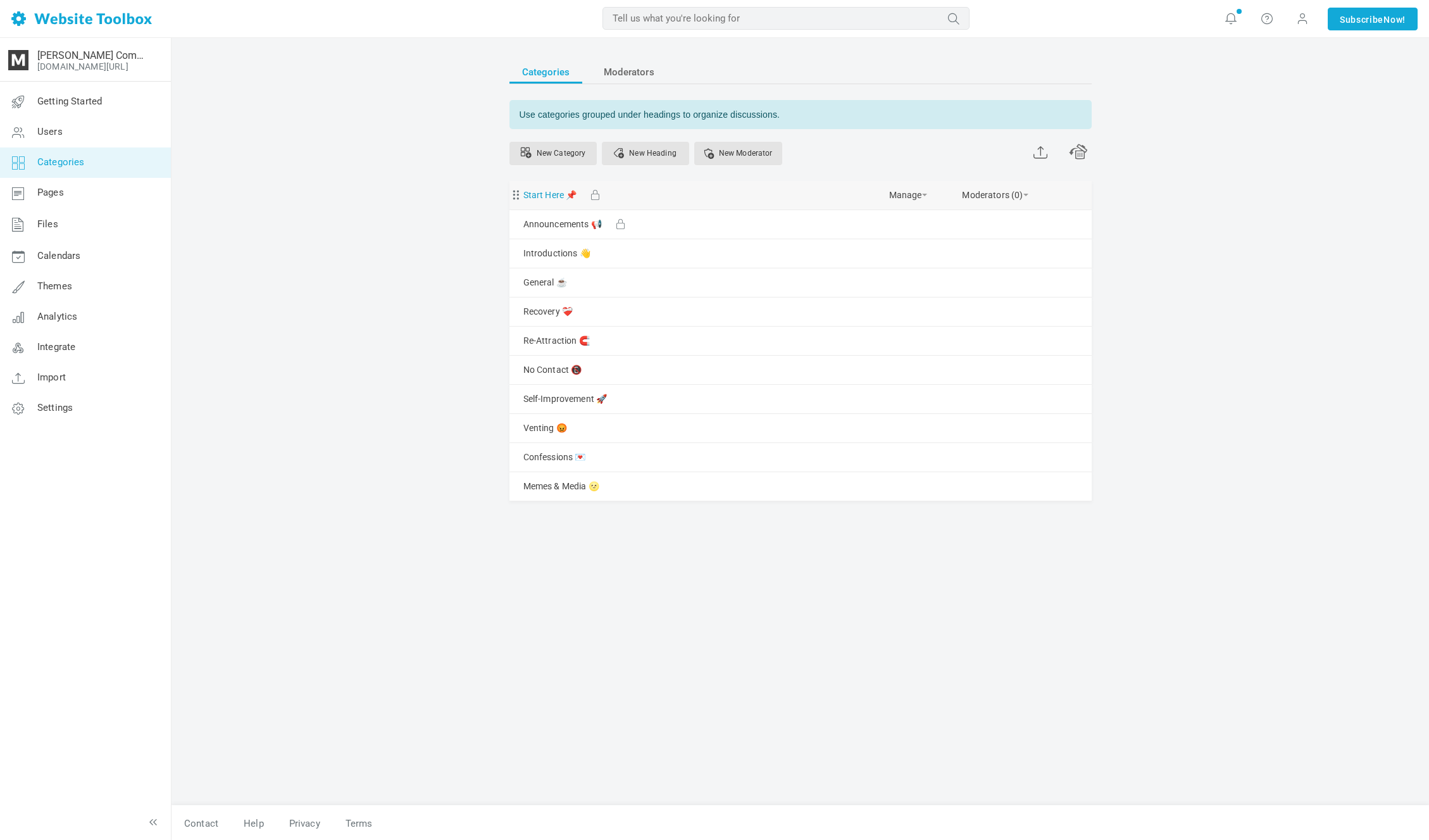
click at [565, 198] on link "Start Here 📌" at bounding box center [550, 195] width 54 height 16
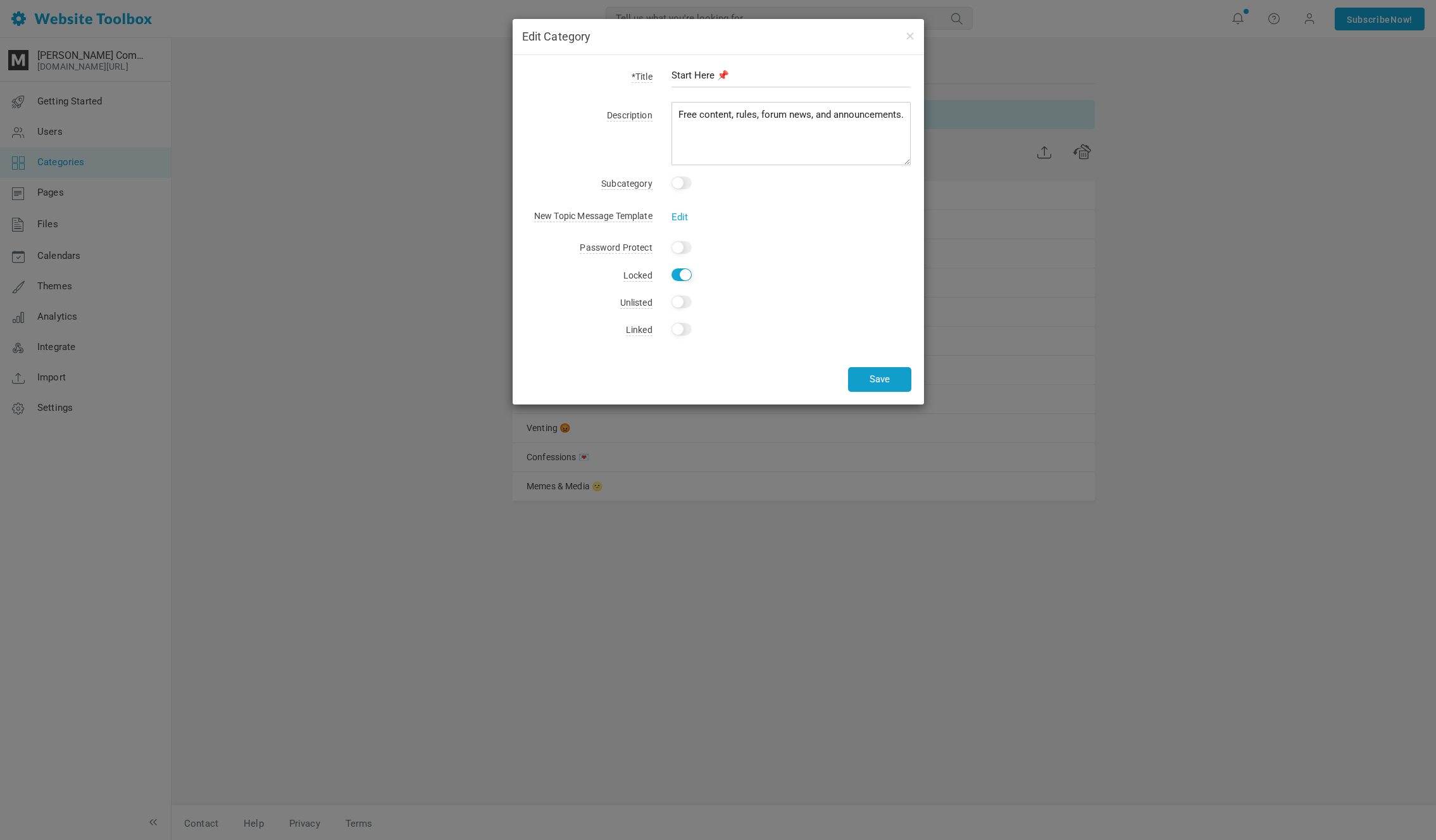
click at [896, 374] on button "Save" at bounding box center [879, 379] width 63 height 25
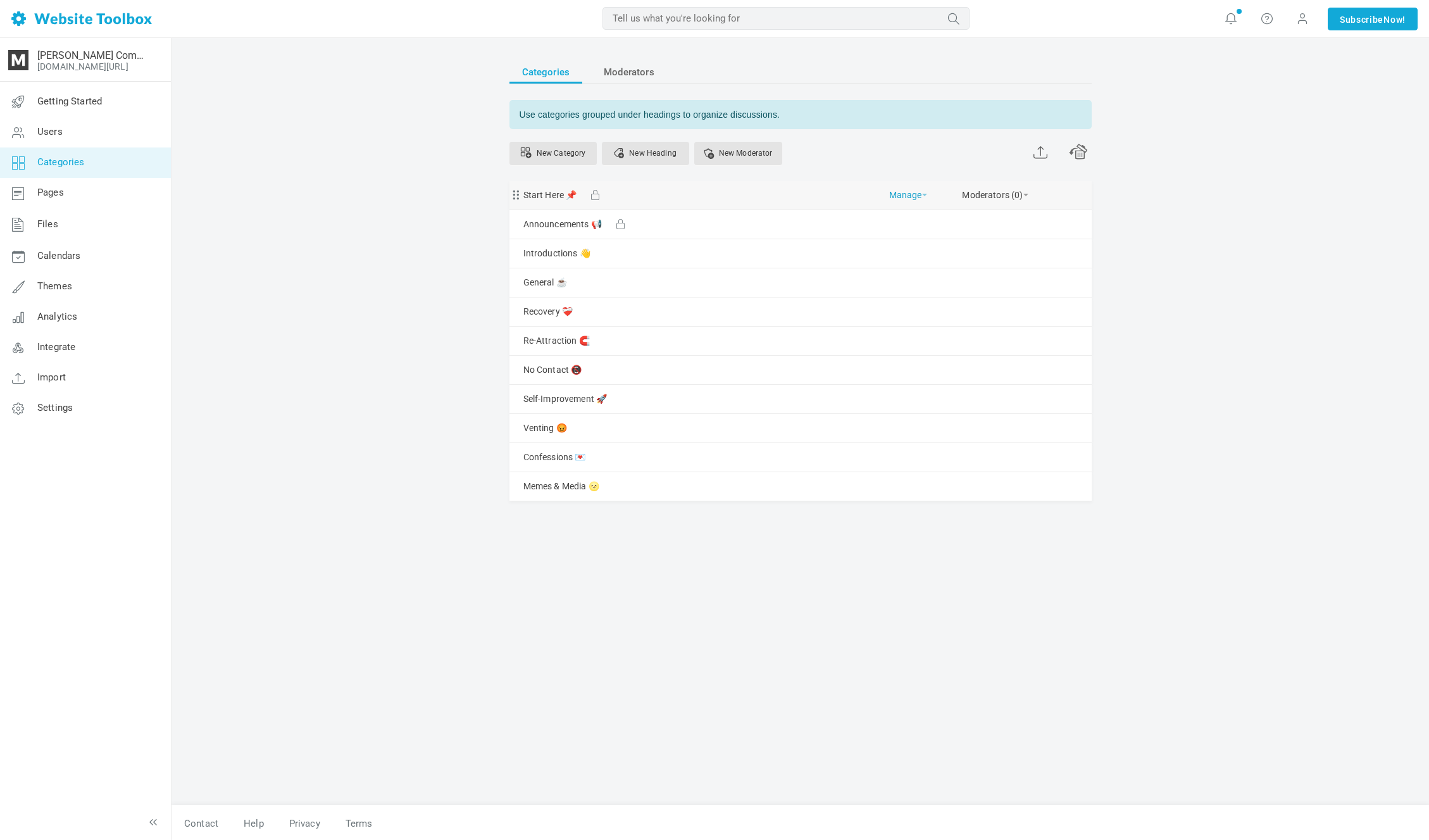
click at [908, 196] on link "Manage" at bounding box center [908, 192] width 38 height 22
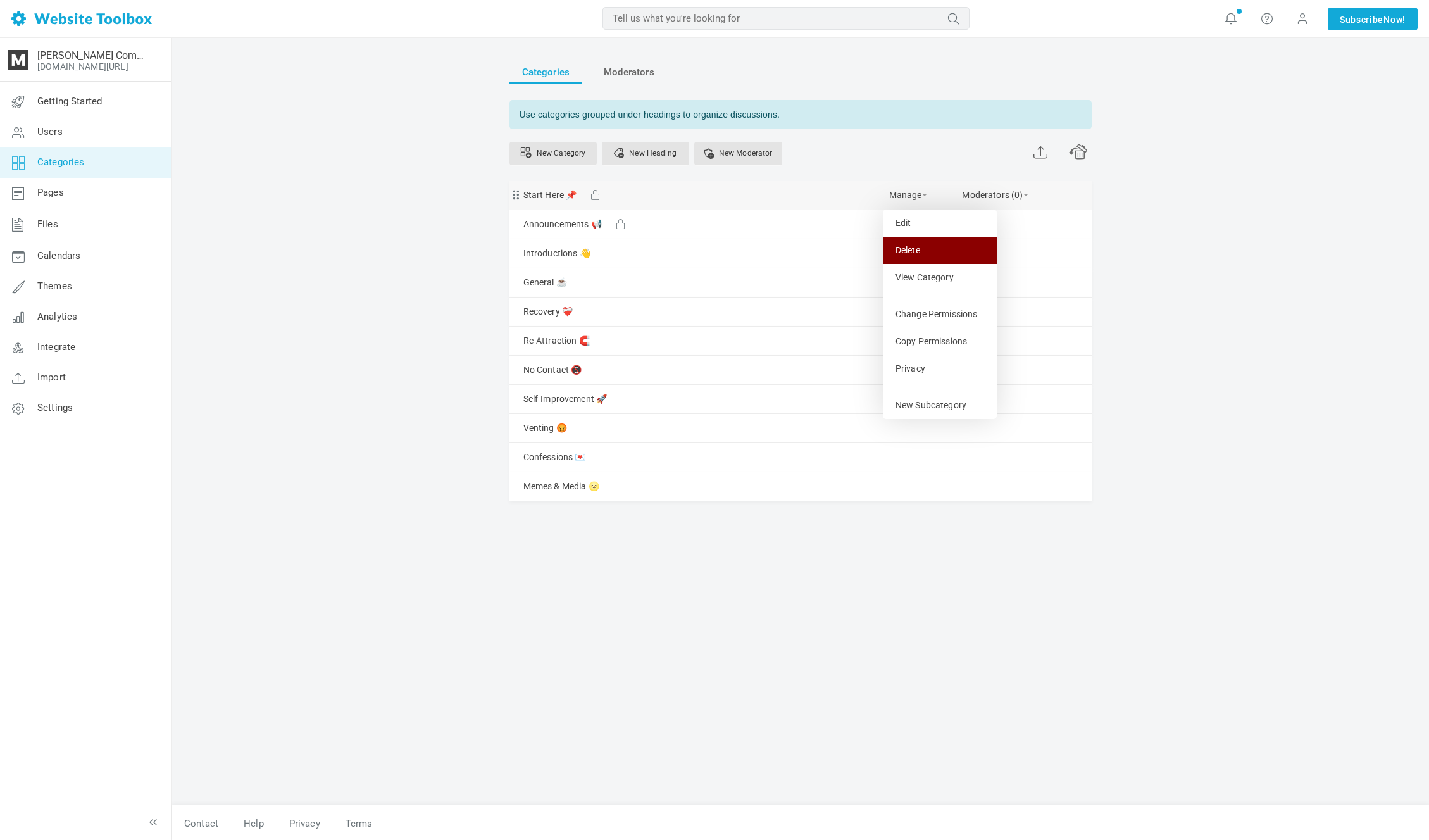
click at [937, 252] on link "Delete" at bounding box center [940, 250] width 114 height 27
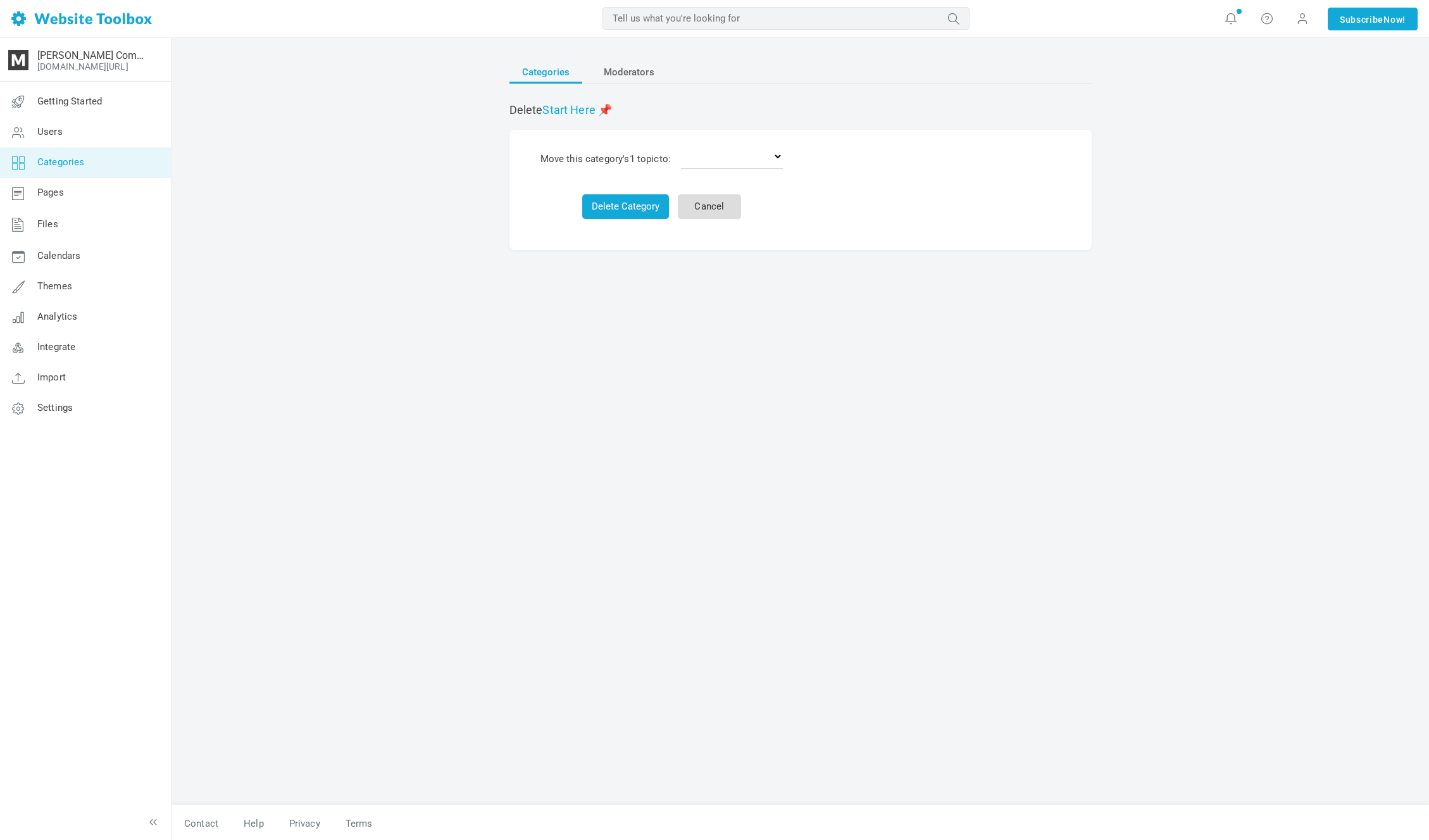
click at [711, 200] on link "Cancel" at bounding box center [709, 206] width 63 height 25
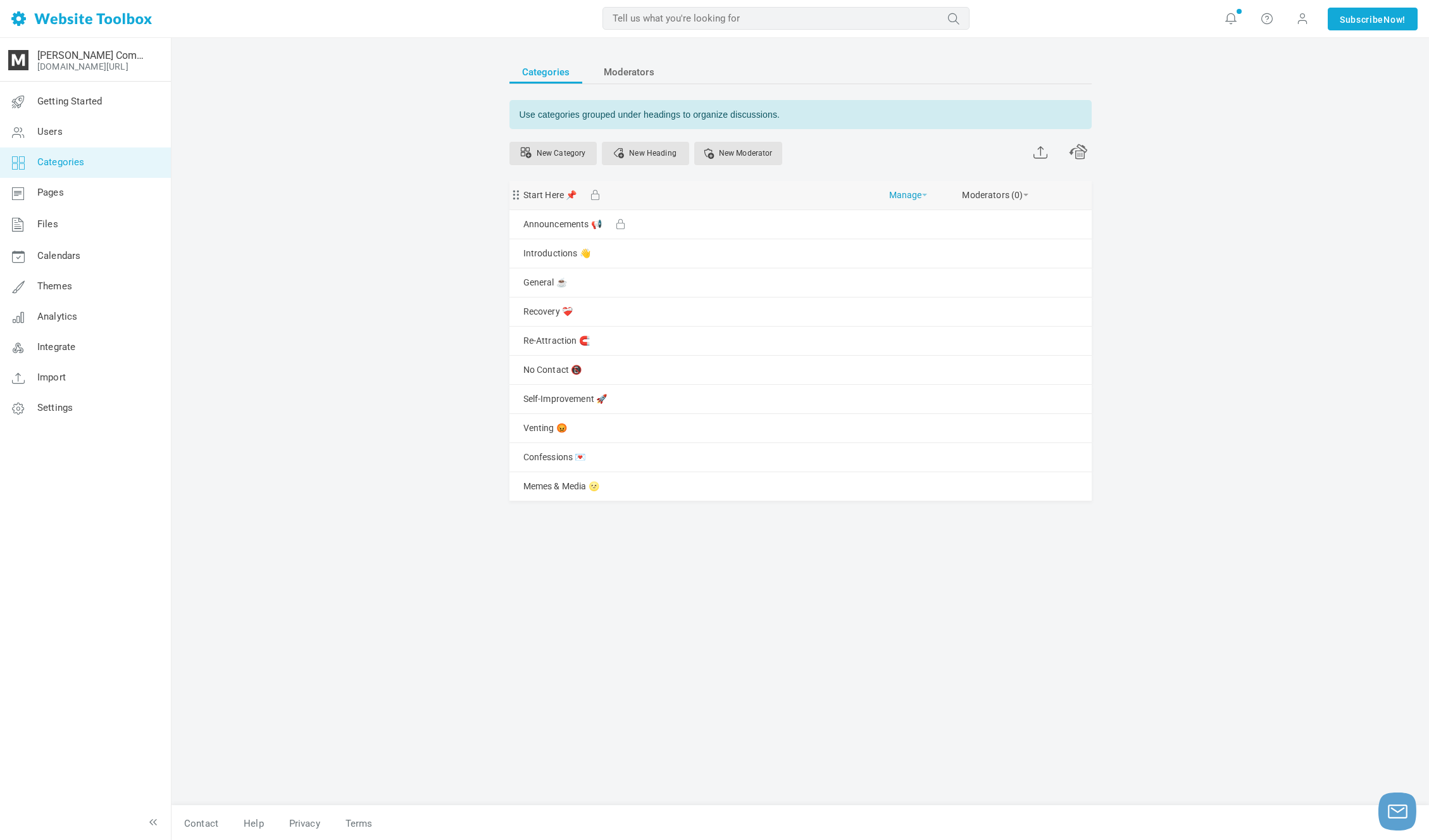
click at [916, 195] on link "Manage" at bounding box center [908, 192] width 38 height 22
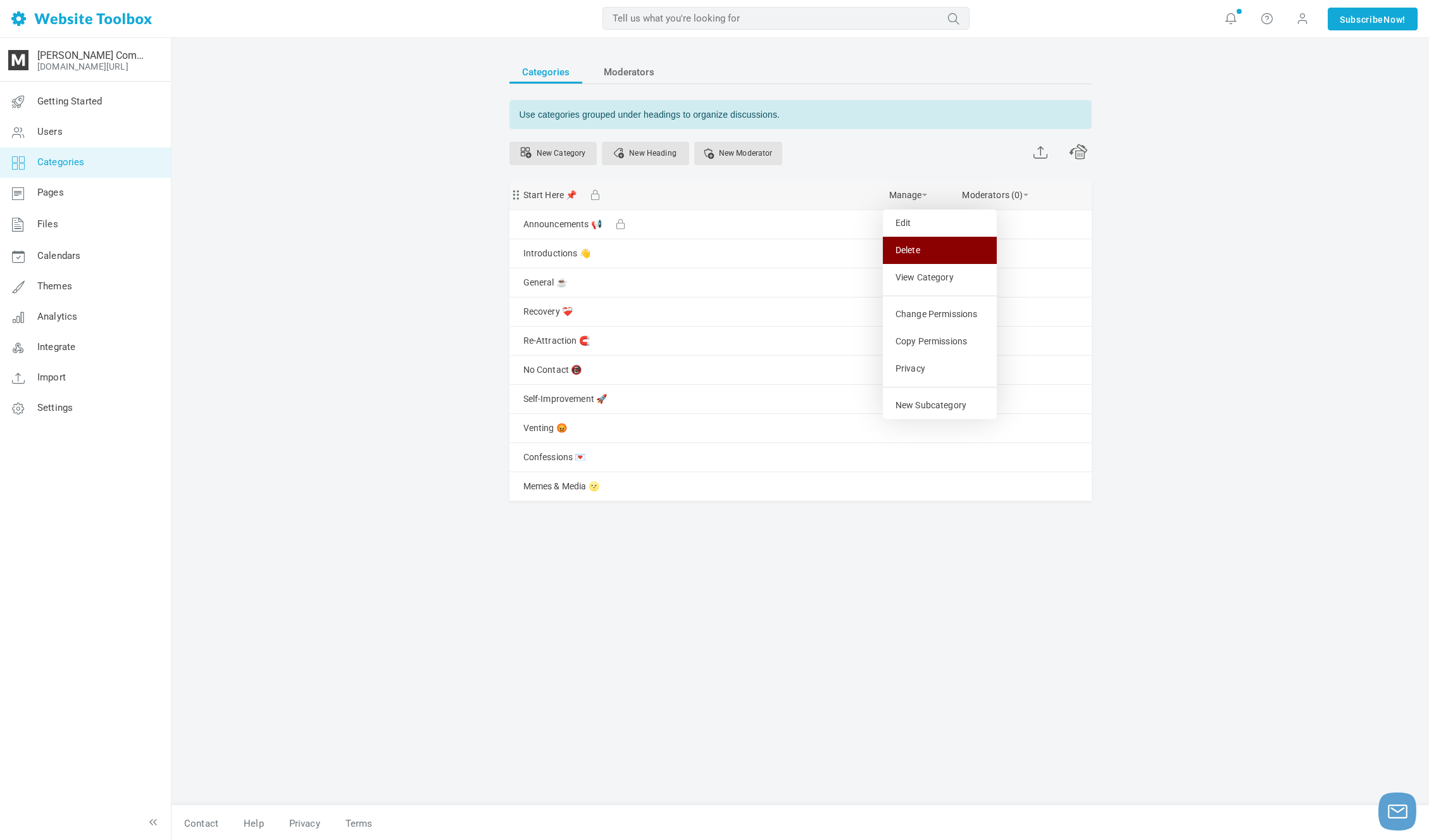
click at [928, 251] on link "Delete" at bounding box center [940, 250] width 114 height 27
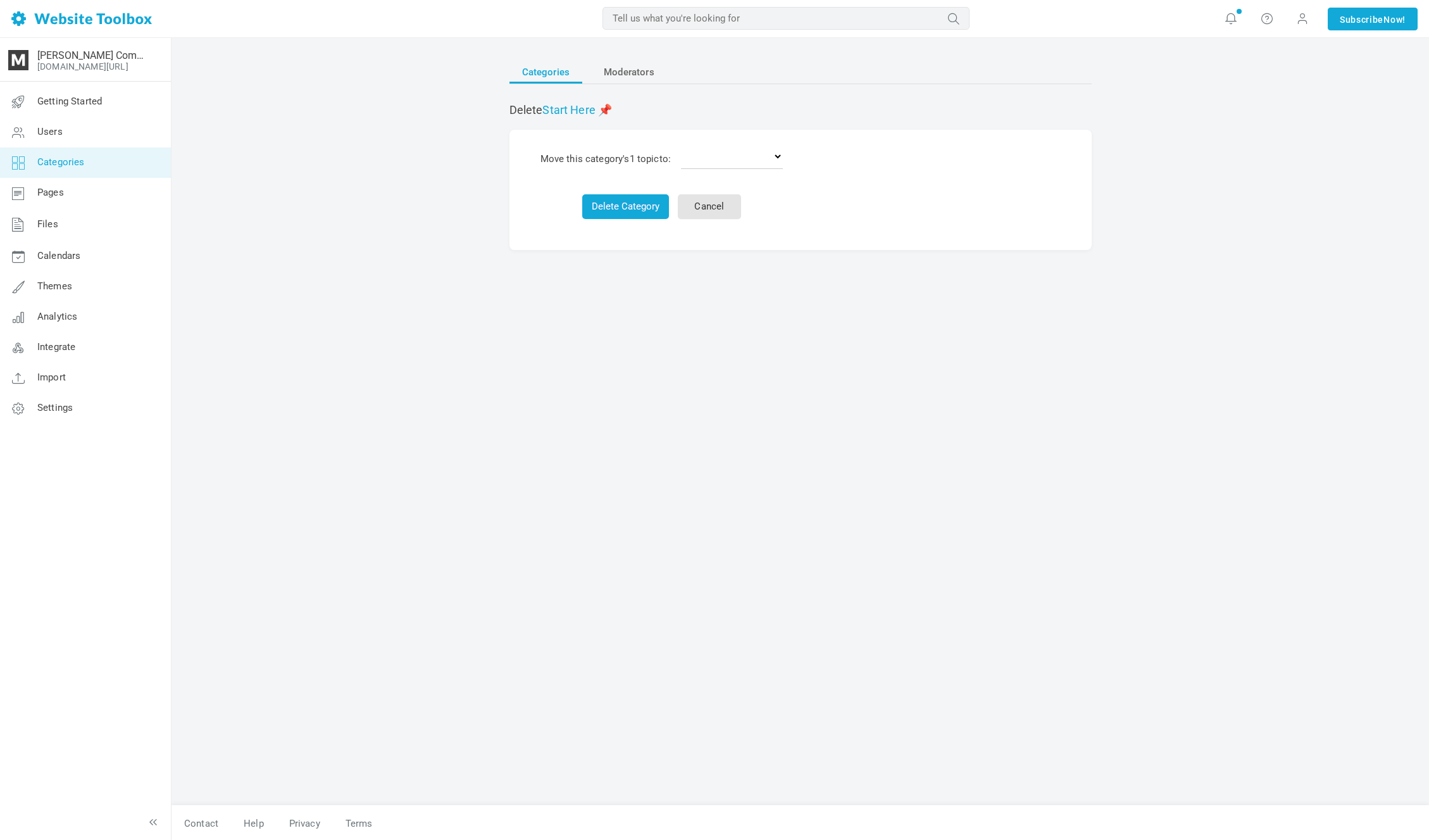
click at [788, 159] on td "Delete the topics Announcements 📢 Introductions 👋 General ☕️ Recovery ❤️‍🩹 Re-A…" at bounding box center [732, 158] width 111 height 30
select select "0"
click at [731, 201] on link "Cancel" at bounding box center [728, 206] width 63 height 25
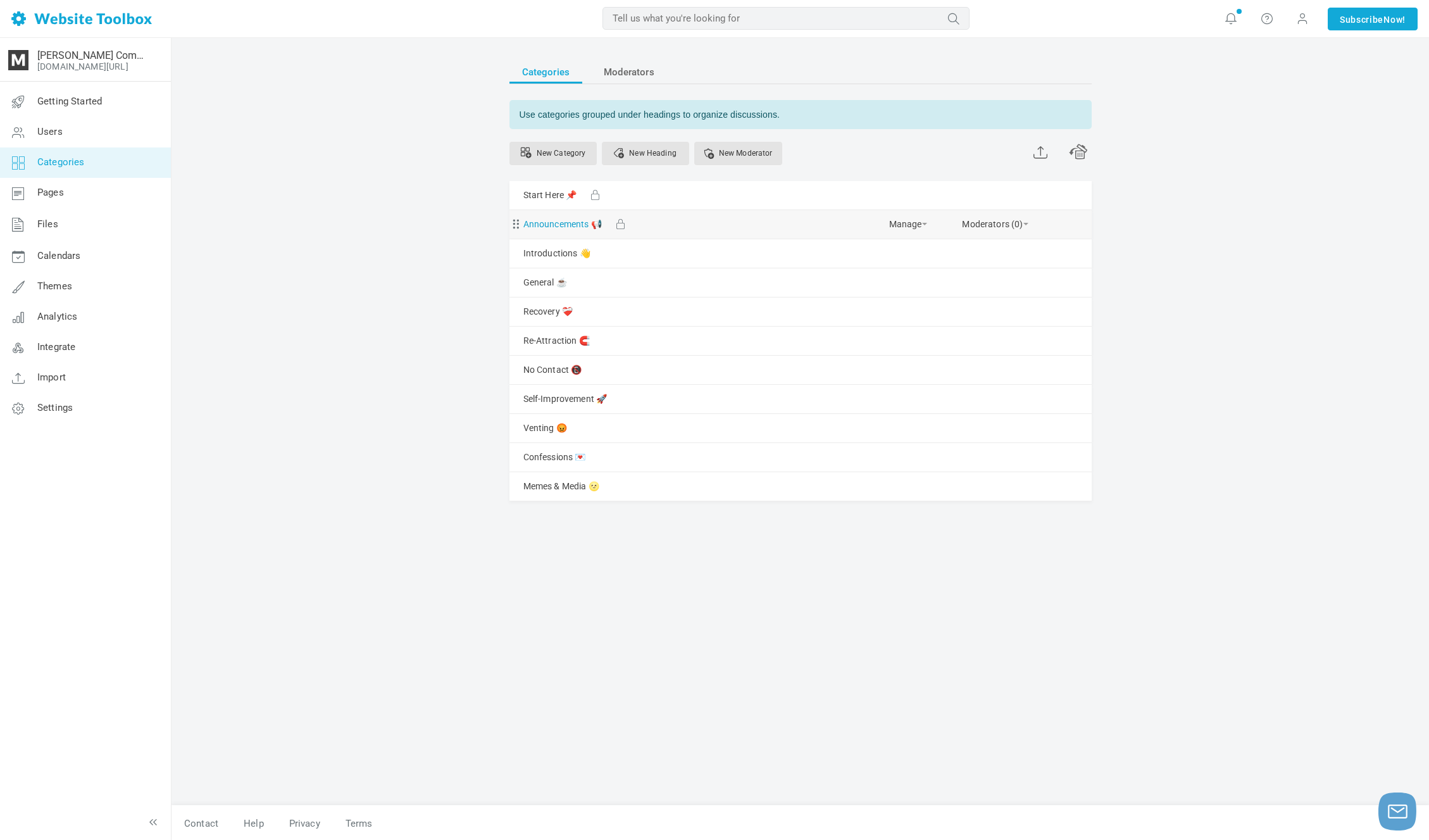
click at [578, 226] on link "Announcements 📢" at bounding box center [562, 224] width 79 height 16
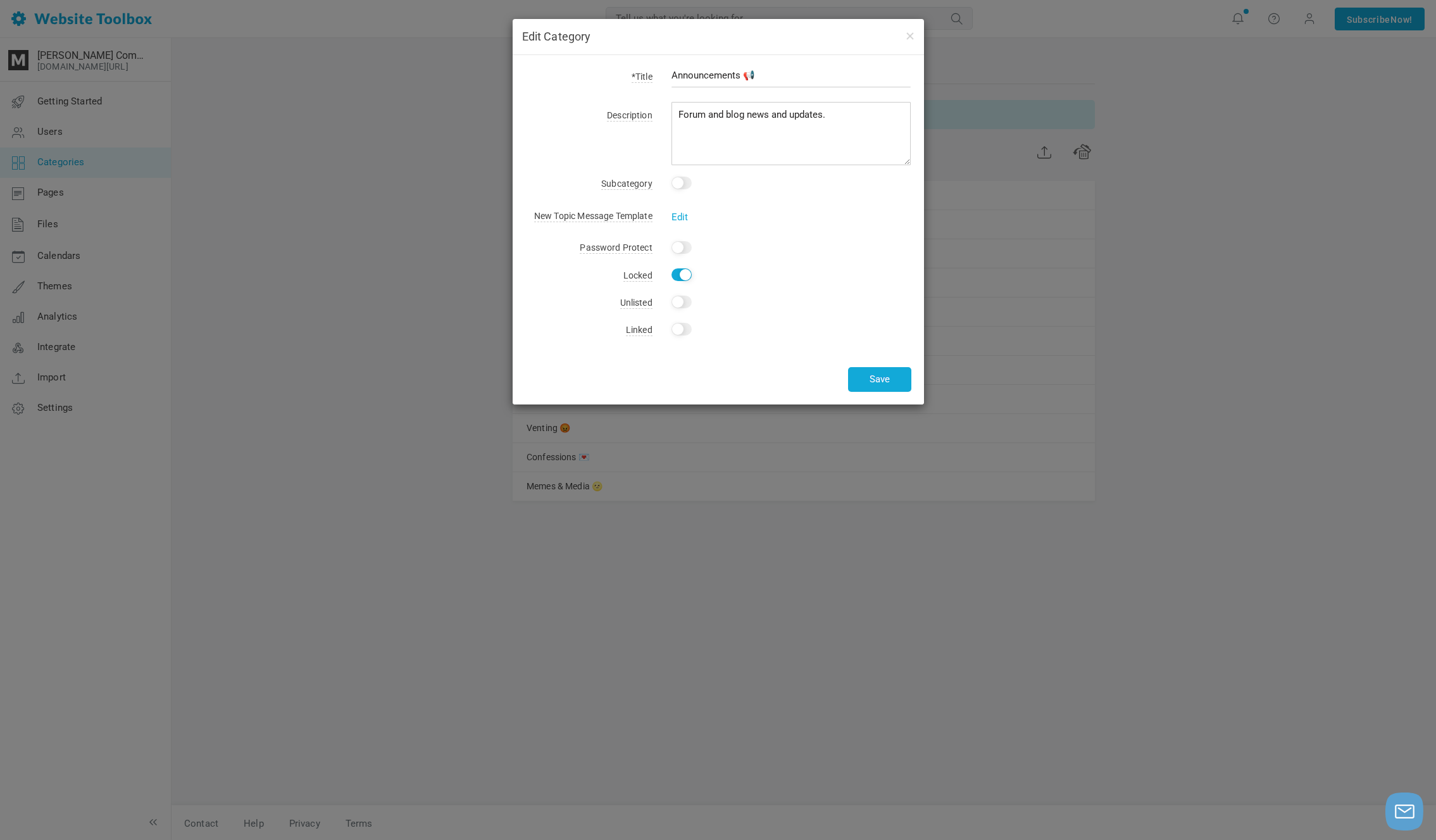
click at [727, 87] on div "Announcements 📢" at bounding box center [782, 82] width 259 height 29
click at [746, 76] on input "Announcements 📢" at bounding box center [792, 75] width 240 height 24
click at [783, 125] on textarea "Forum and blog news and updates." at bounding box center [792, 134] width 240 height 63
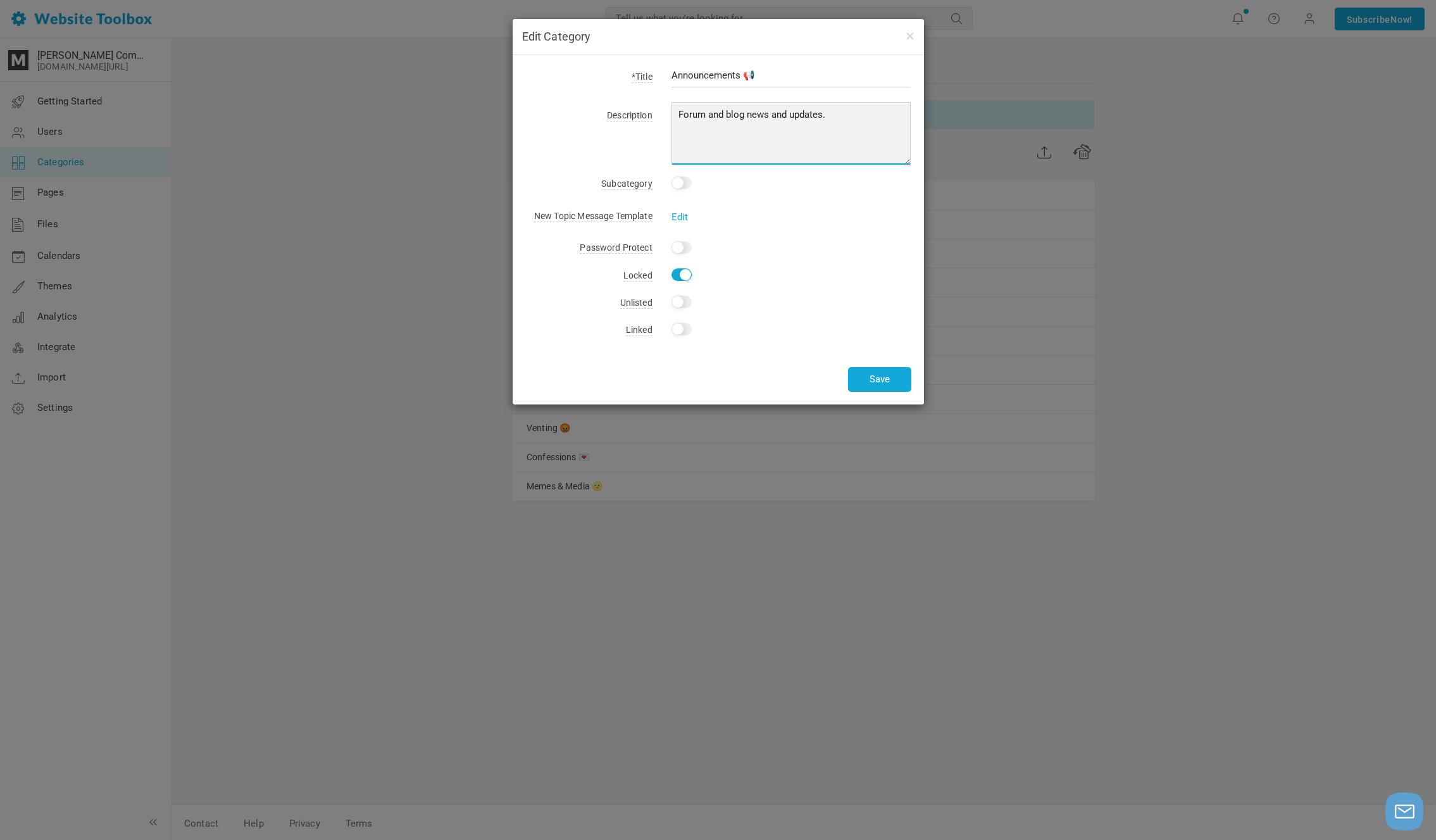
click at [880, 110] on textarea "Forum and blog news and updates." at bounding box center [792, 134] width 240 height 63
paste textarea "News and Information"
click at [723, 120] on textarea "Forum and blog news and updates." at bounding box center [792, 134] width 240 height 63
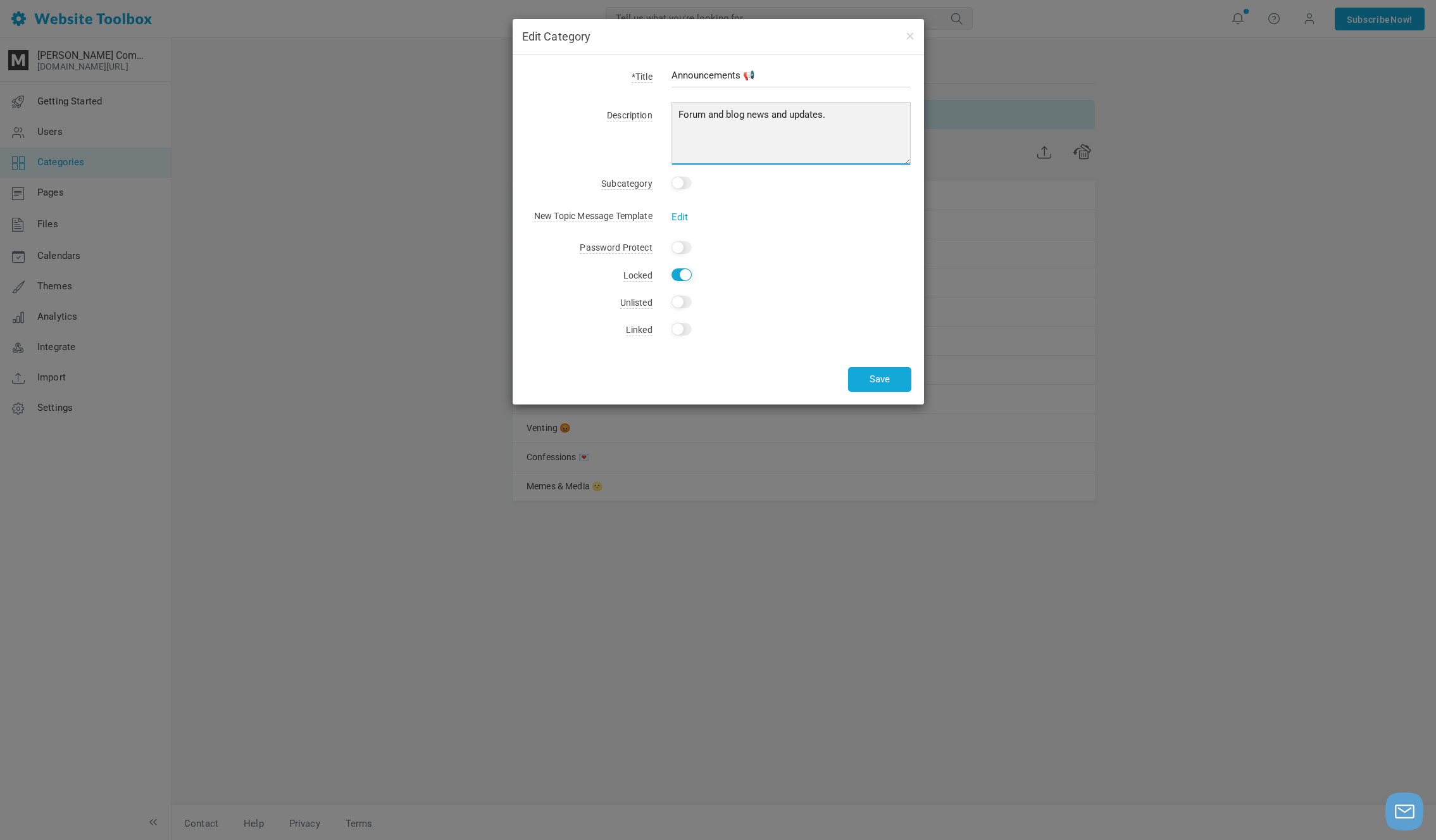
drag, startPoint x: 745, startPoint y: 112, endPoint x: 845, endPoint y: 112, distance: 100.0
click at [845, 112] on textarea "Forum and blog news and updates." at bounding box center [792, 134] width 240 height 63
paste textarea "News and Information"
click at [749, 115] on textarea "Forum and blog news and updates." at bounding box center [792, 134] width 240 height 63
click at [792, 115] on textarea "Forum and blog news and updates." at bounding box center [792, 134] width 240 height 63
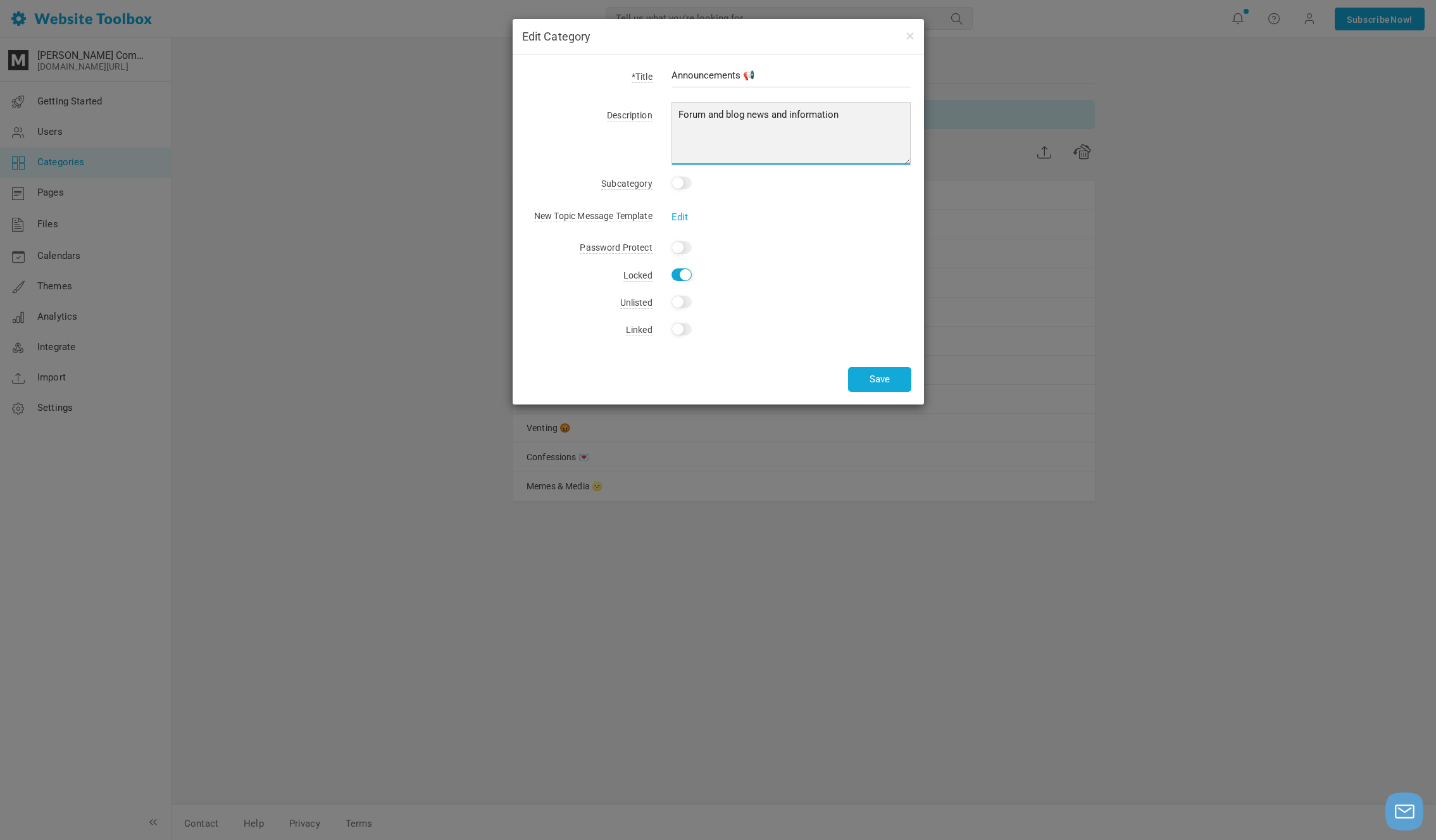
click at [887, 115] on textarea "Forum and blog news and updates." at bounding box center [792, 134] width 240 height 63
click at [733, 118] on textarea "Forum and blog news and updates." at bounding box center [792, 134] width 240 height 63
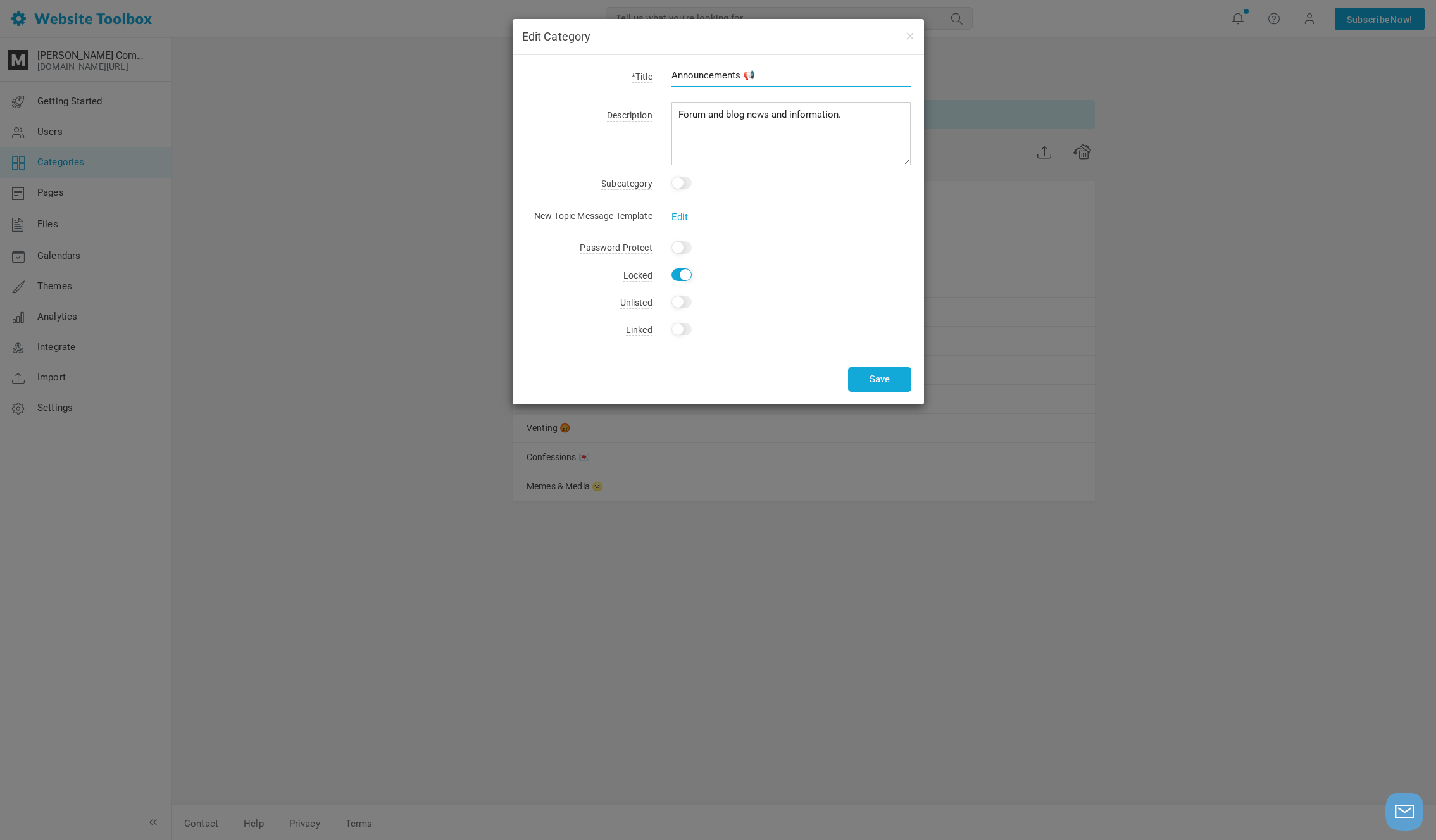
click at [770, 77] on input "Announcements 📢" at bounding box center [792, 75] width 240 height 24
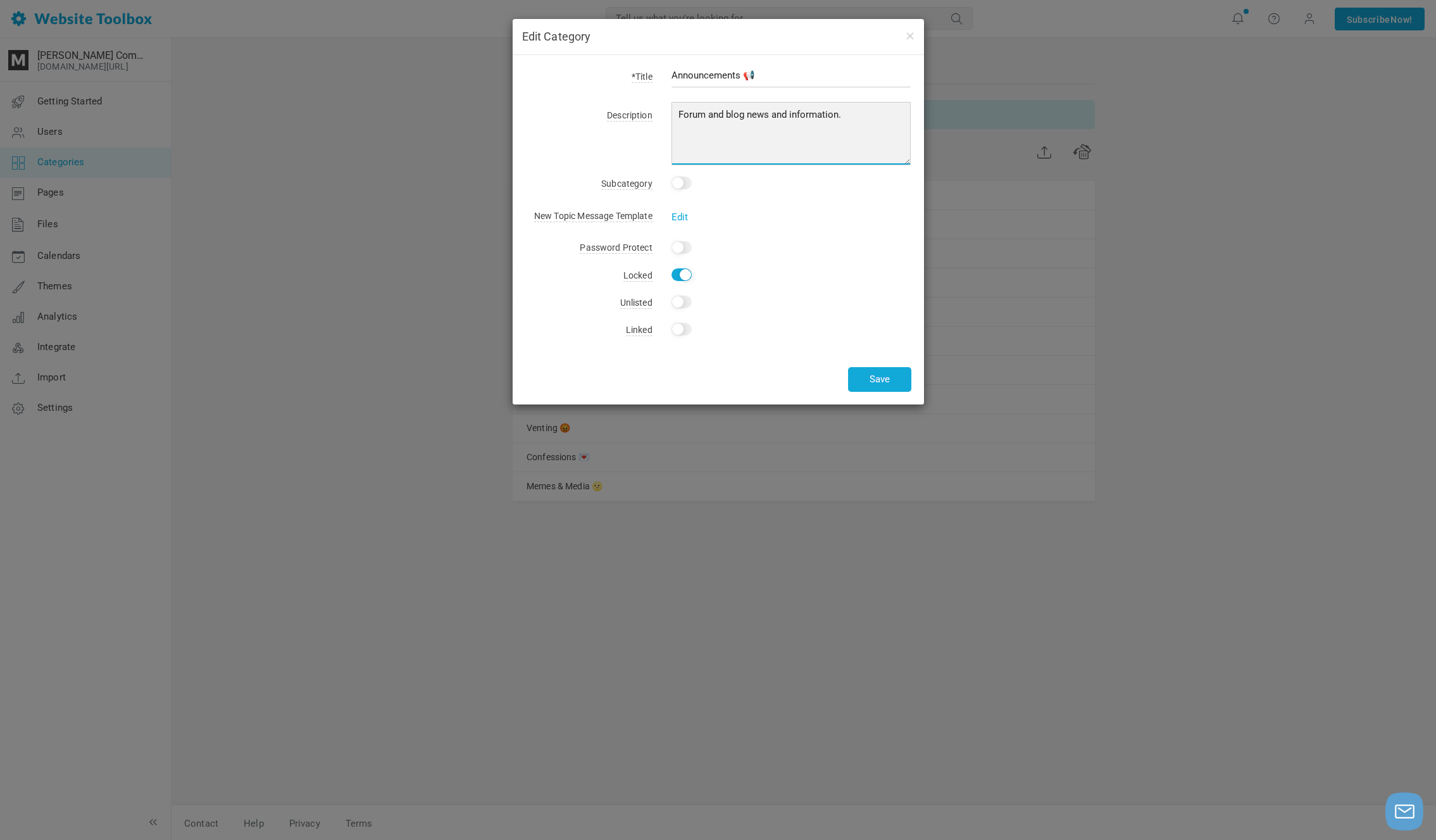
click at [859, 109] on textarea "Forum and blog news and updates." at bounding box center [792, 134] width 240 height 63
click at [818, 109] on textarea "Forum and blog news and updates." at bounding box center [792, 134] width 240 height 63
type textarea "Forum and blog news and updates."
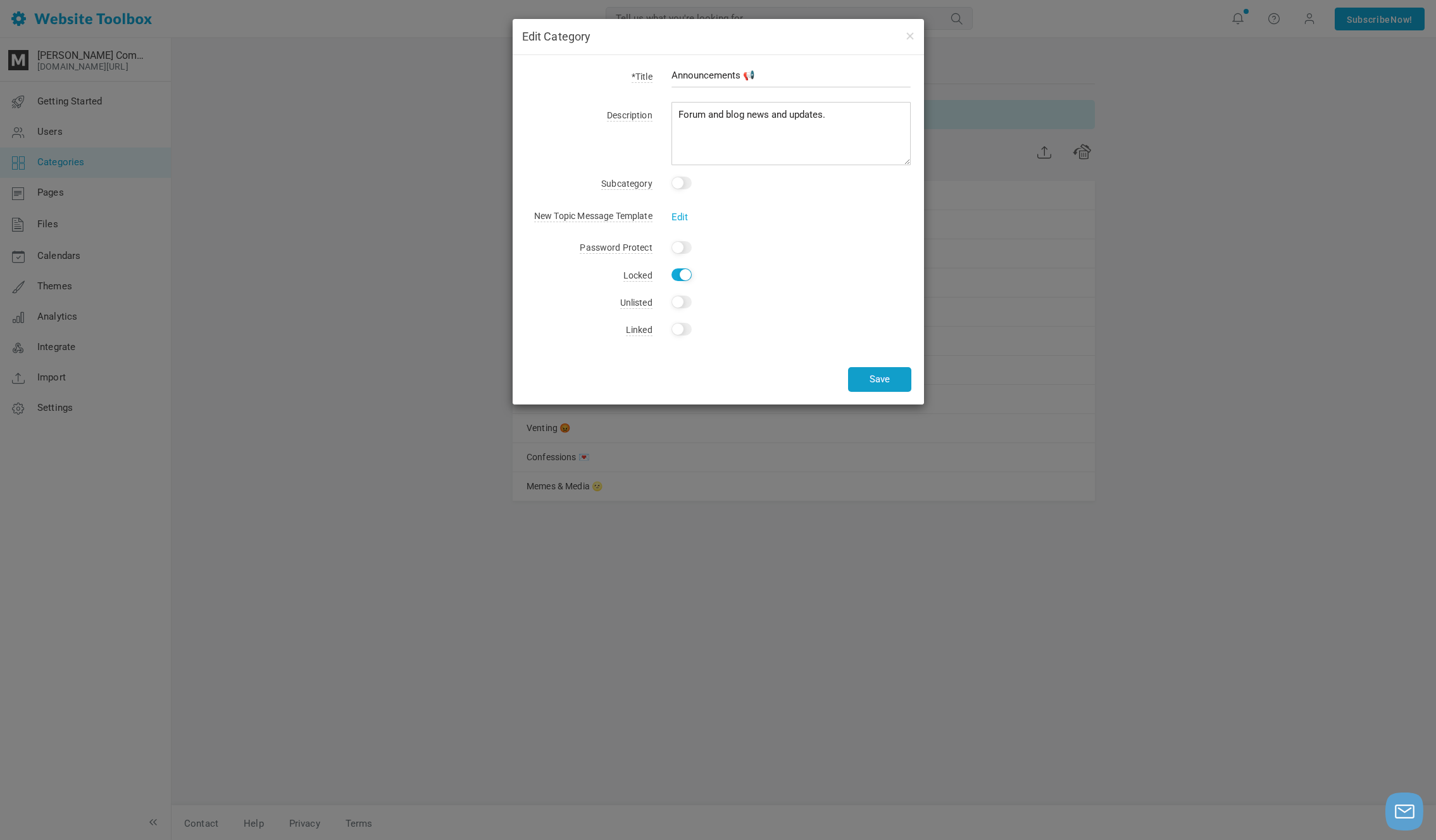
click at [873, 381] on button "Save" at bounding box center [879, 379] width 63 height 25
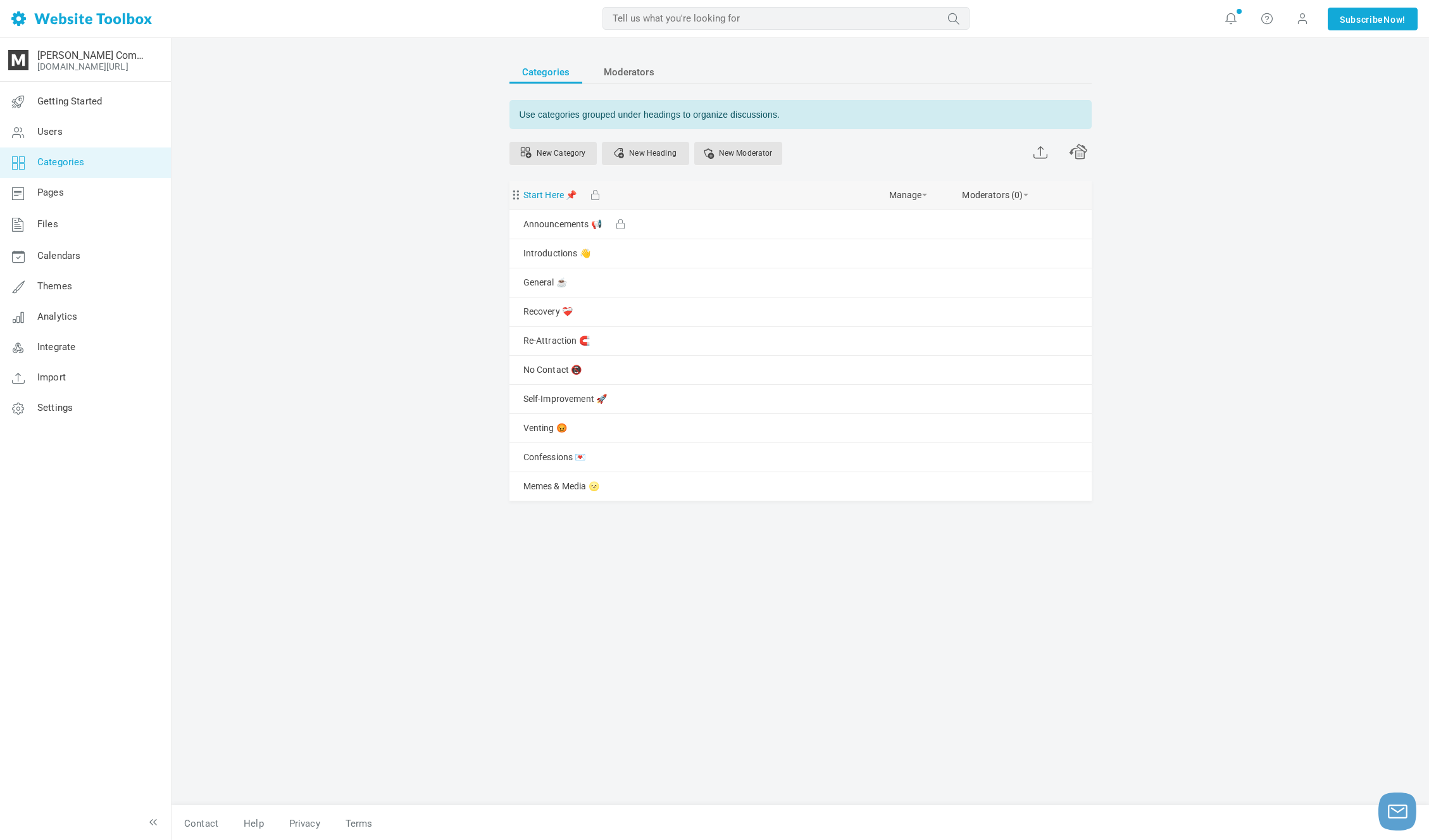
click at [557, 197] on link "Start Here 📌" at bounding box center [550, 195] width 54 height 16
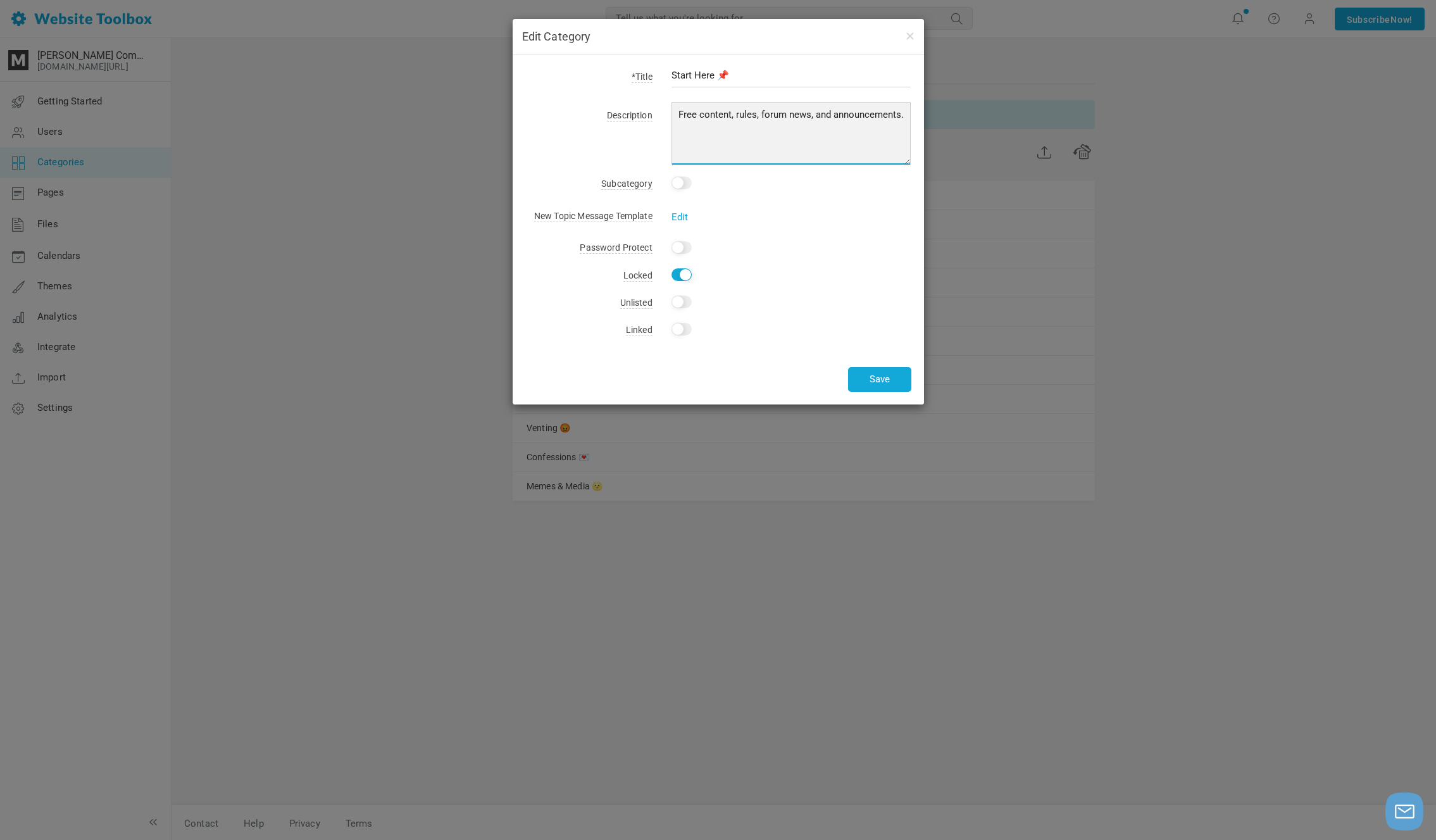
click at [762, 125] on textarea "Free content, rules, forum news, and announcements." at bounding box center [792, 134] width 240 height 63
click at [907, 39] on button "button" at bounding box center [909, 35] width 10 height 14
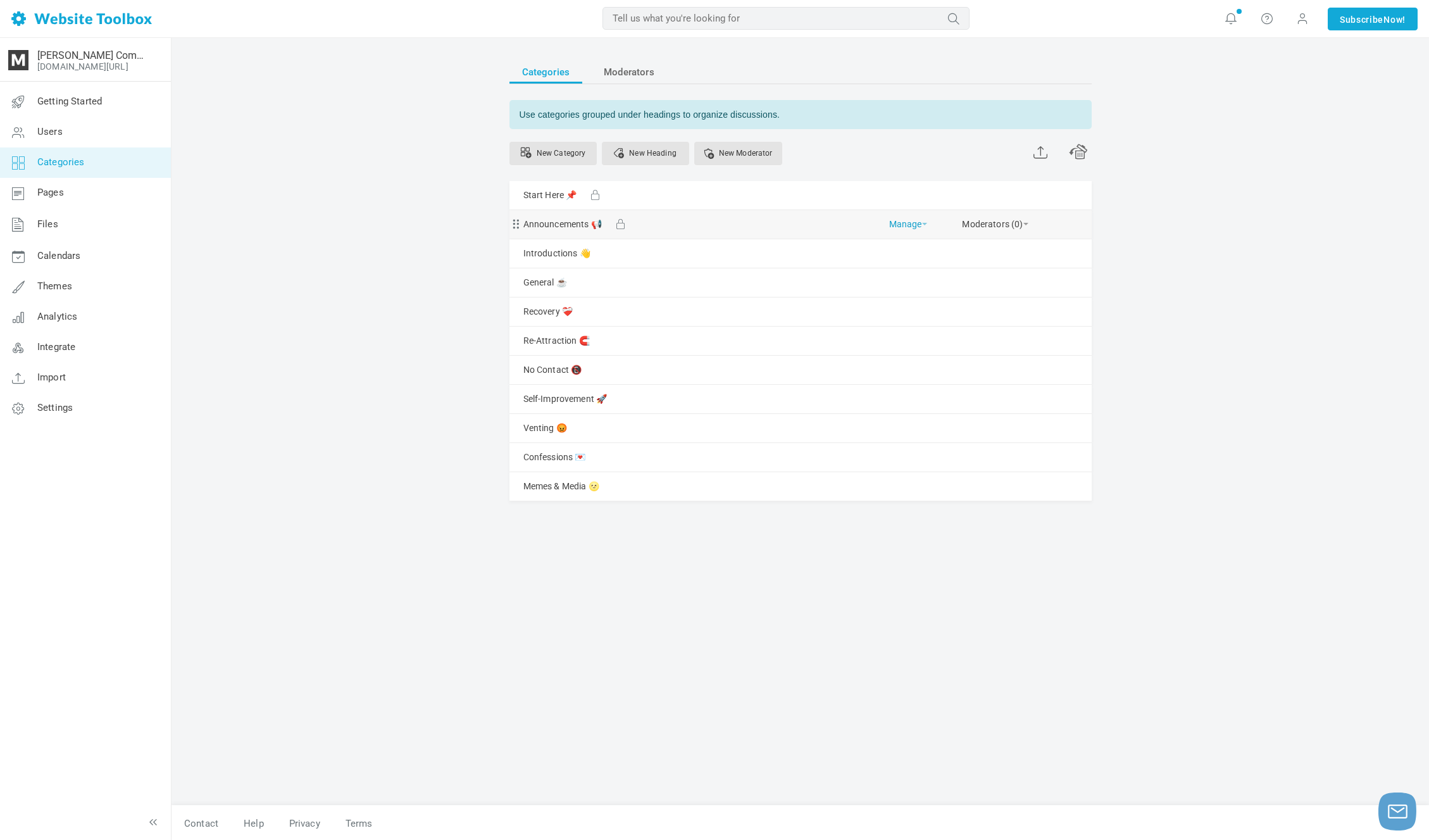
click at [917, 221] on link "Manage" at bounding box center [908, 221] width 38 height 22
click at [917, 243] on link "Edit" at bounding box center [940, 252] width 114 height 27
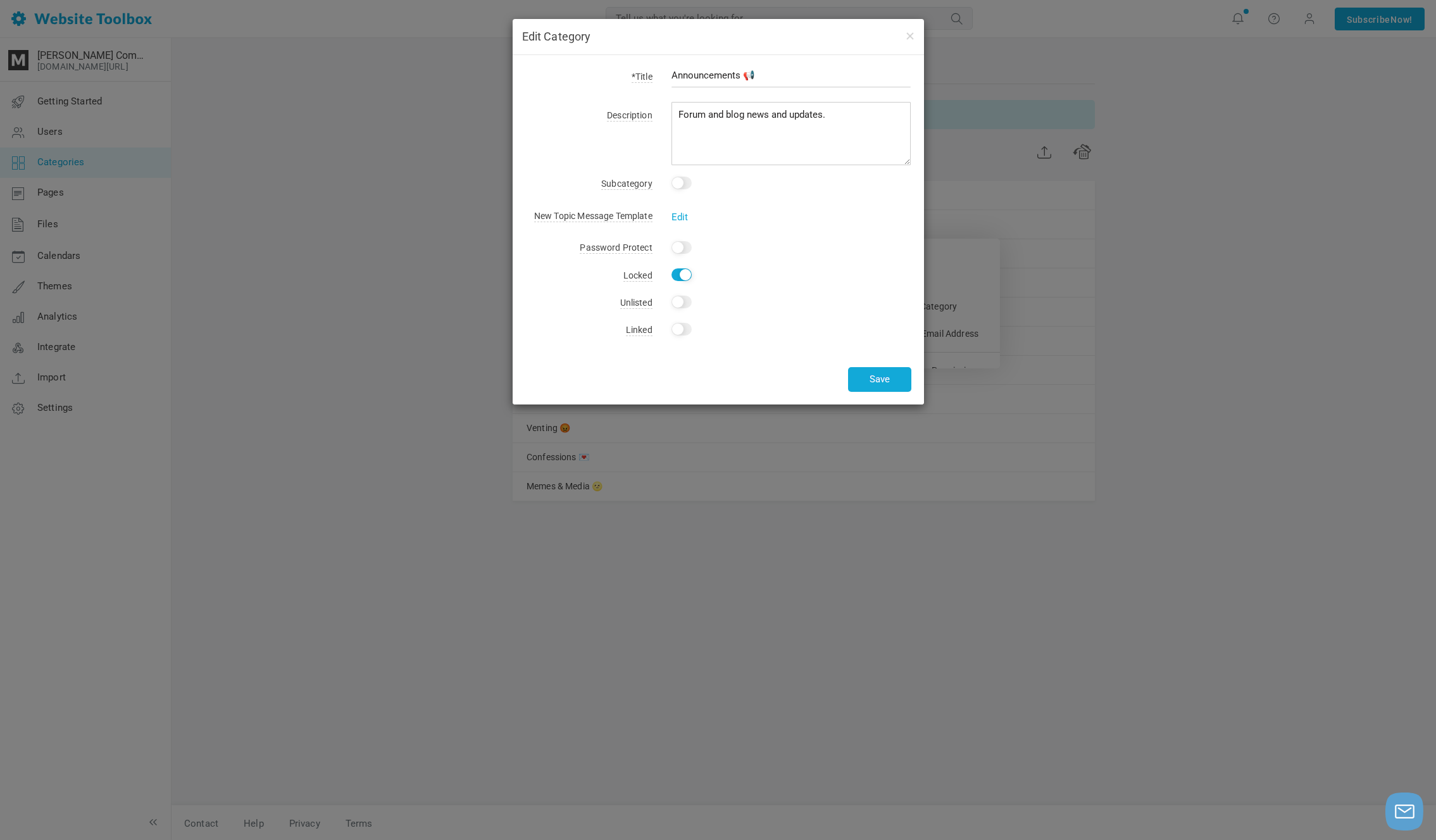
click at [734, 79] on input "Announcements 📢" at bounding box center [792, 75] width 240 height 24
click at [704, 79] on input "News and Information 📢" at bounding box center [792, 75] width 240 height 24
click at [711, 77] on input "News & Information 📢" at bounding box center [792, 75] width 240 height 24
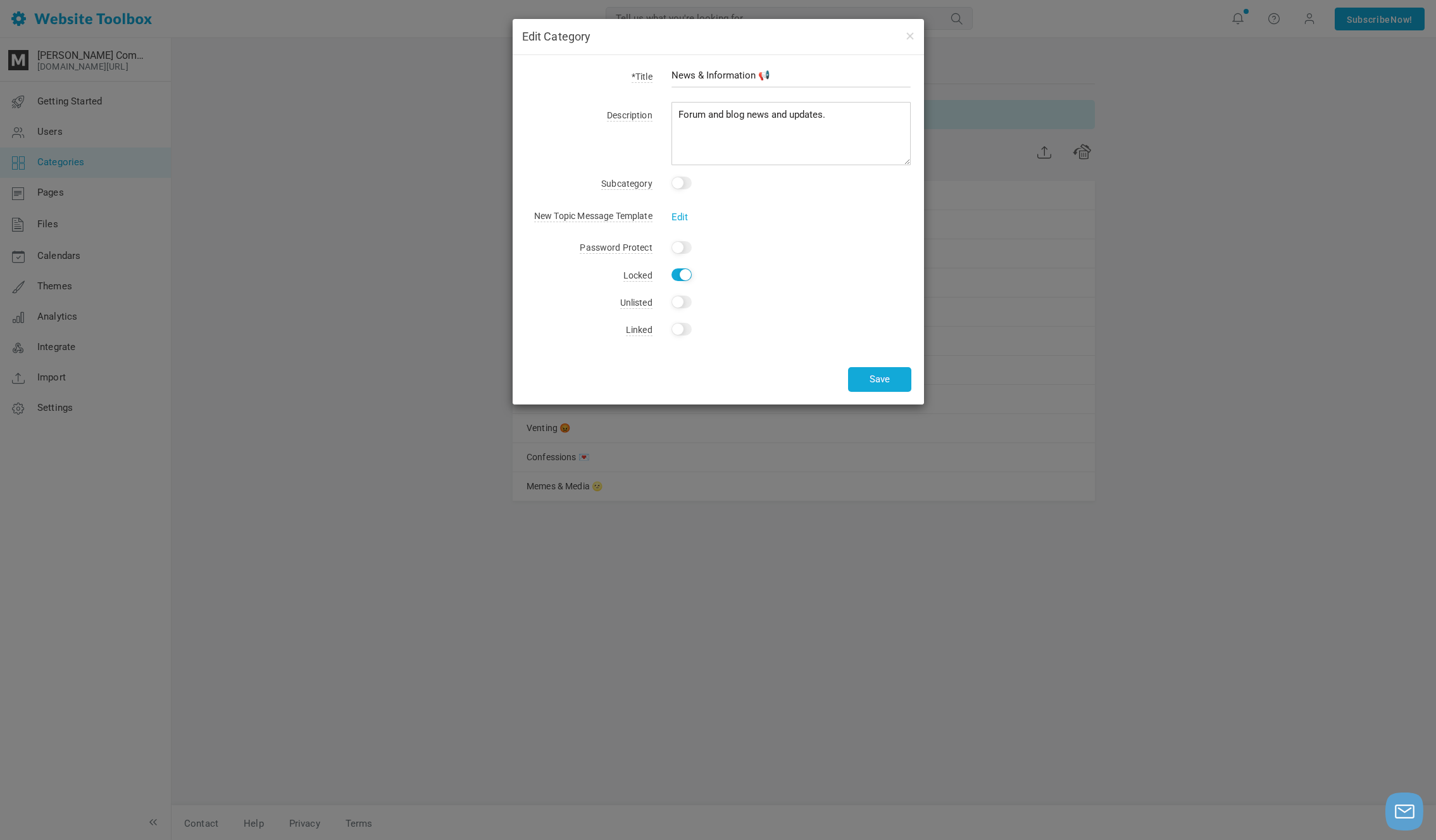
click at [778, 77] on input "News & Information 📢" at bounding box center [792, 75] width 240 height 24
type input "News & Information ℹ️"
click at [832, 112] on textarea "Forum and blog news and updates." at bounding box center [792, 134] width 240 height 63
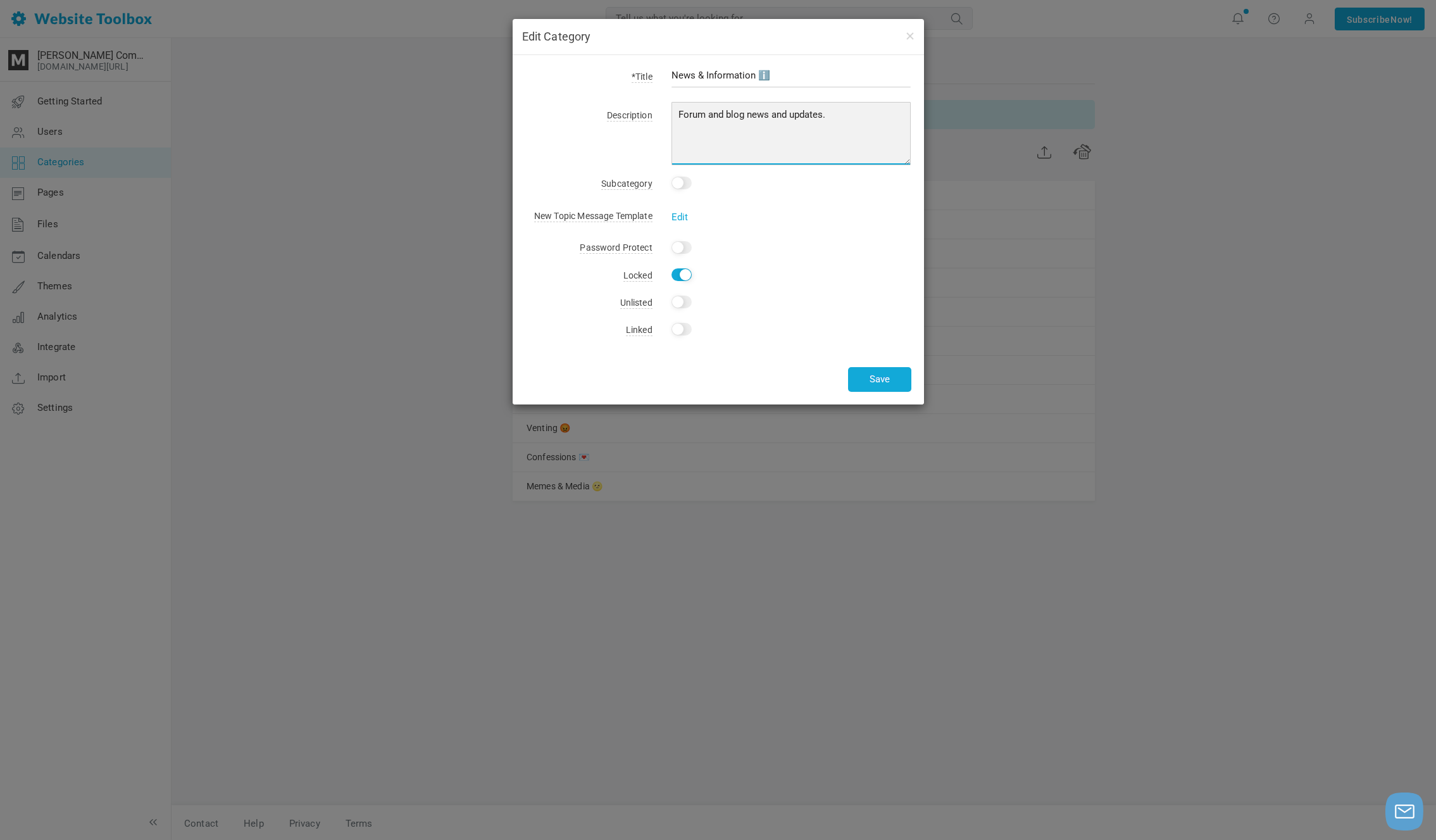
click at [847, 112] on textarea "Forum and blog news and updates." at bounding box center [792, 134] width 240 height 63
click at [780, 114] on textarea "Forum and blog news and updates." at bounding box center [792, 134] width 240 height 63
click at [906, 114] on textarea "Forum and blog news and updates." at bounding box center [792, 134] width 240 height 63
click at [819, 122] on textarea "Forum and blog news and updates." at bounding box center [792, 134] width 240 height 63
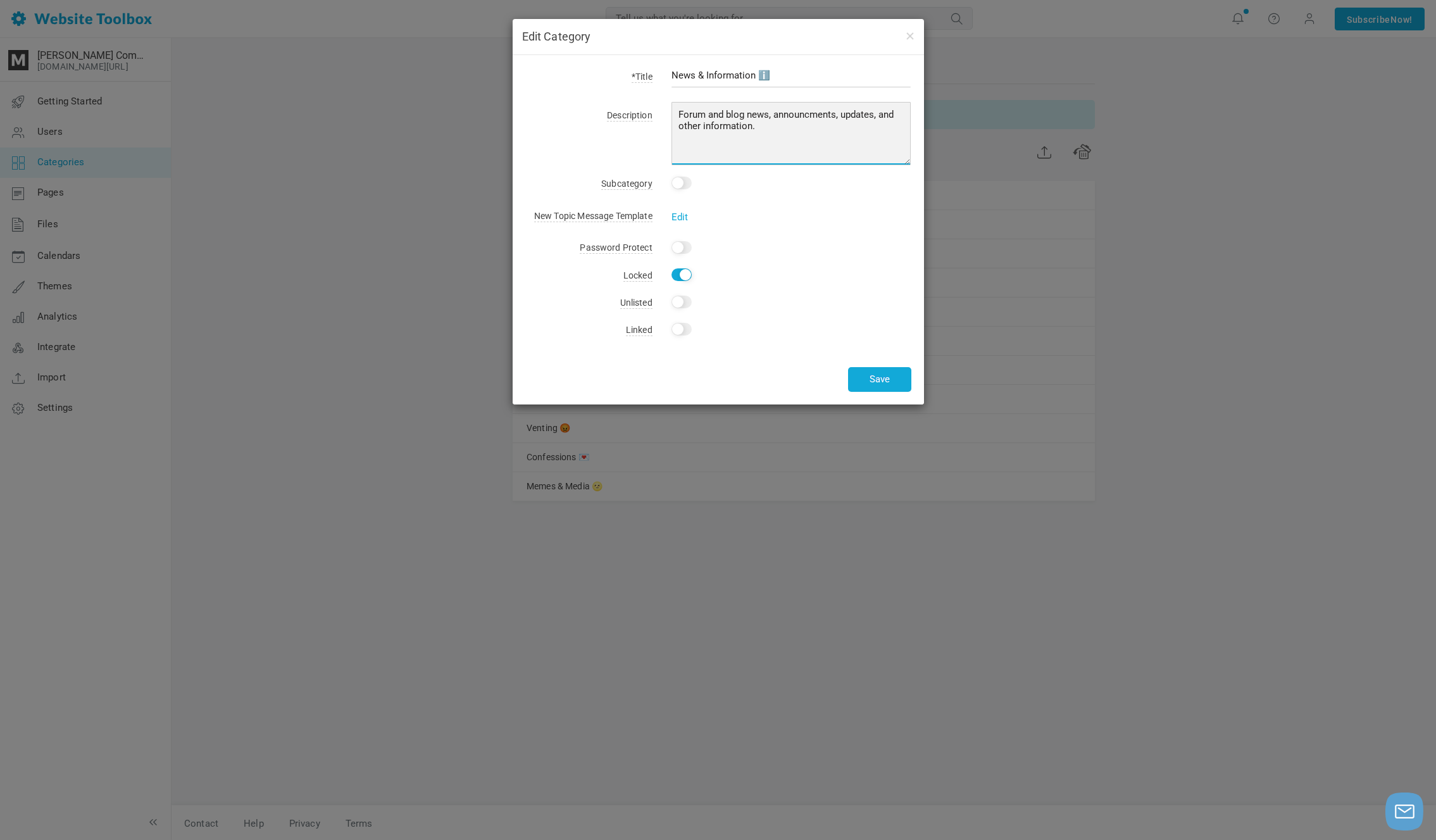
click at [820, 117] on textarea "Forum and blog news and updates." at bounding box center [792, 134] width 240 height 63
paste textarea "ement"
click at [827, 138] on textarea "Forum and blog news and updates." at bounding box center [792, 134] width 240 height 63
type textarea "Forum and blog news, announcement, updates, and other information."
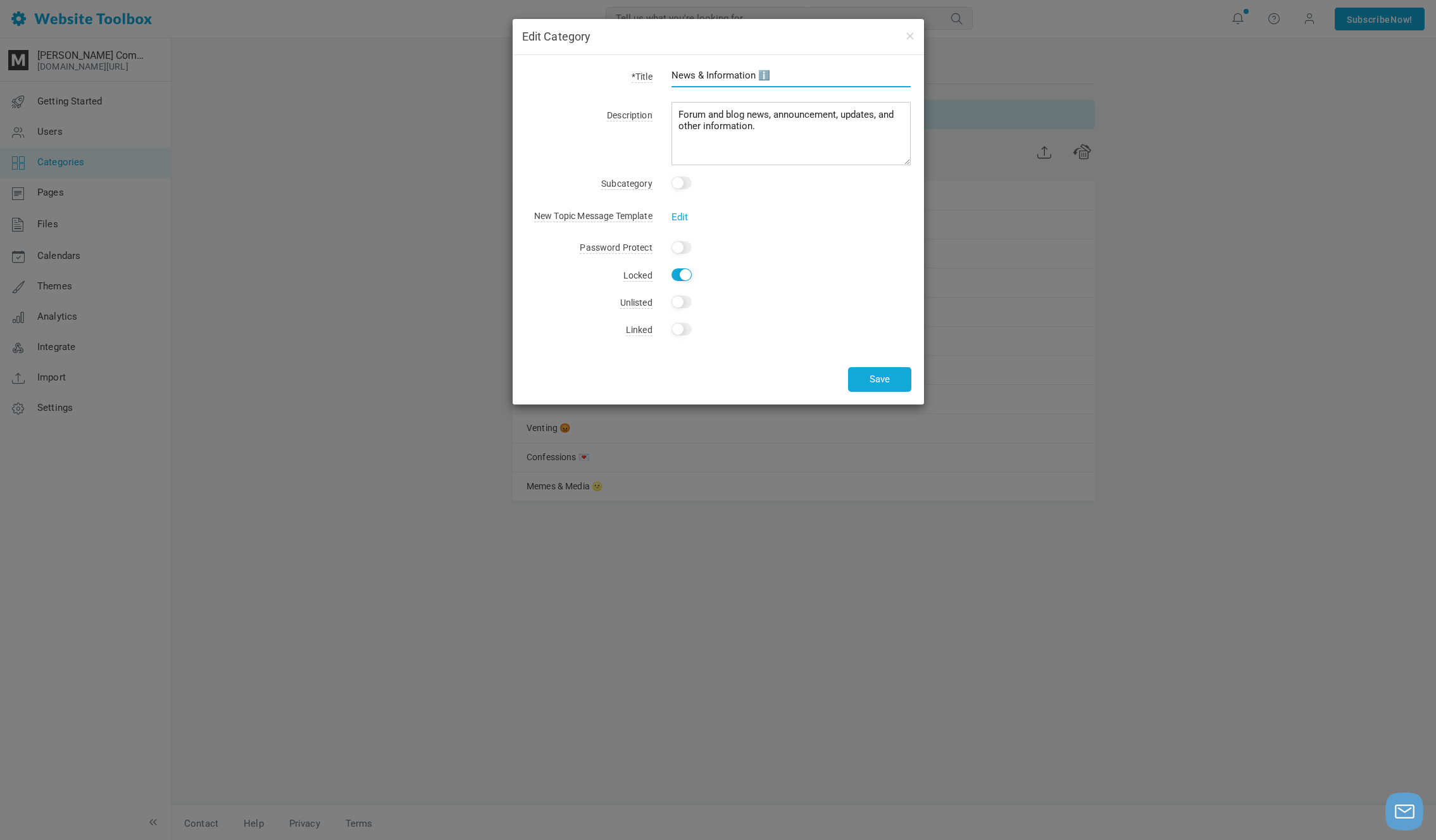
click at [784, 73] on input "News & Information ℹ️" at bounding box center [792, 75] width 240 height 24
drag, startPoint x: 871, startPoint y: 376, endPoint x: 727, endPoint y: 225, distance: 208.7
click at [727, 225] on div "*Title News & Information ℹ️ Description Forum and blog news and updates. Subca…" at bounding box center [718, 229] width 412 height 349
click at [681, 267] on div "Yes" at bounding box center [782, 275] width 259 height 18
click at [686, 270] on input "Yes" at bounding box center [682, 275] width 20 height 13
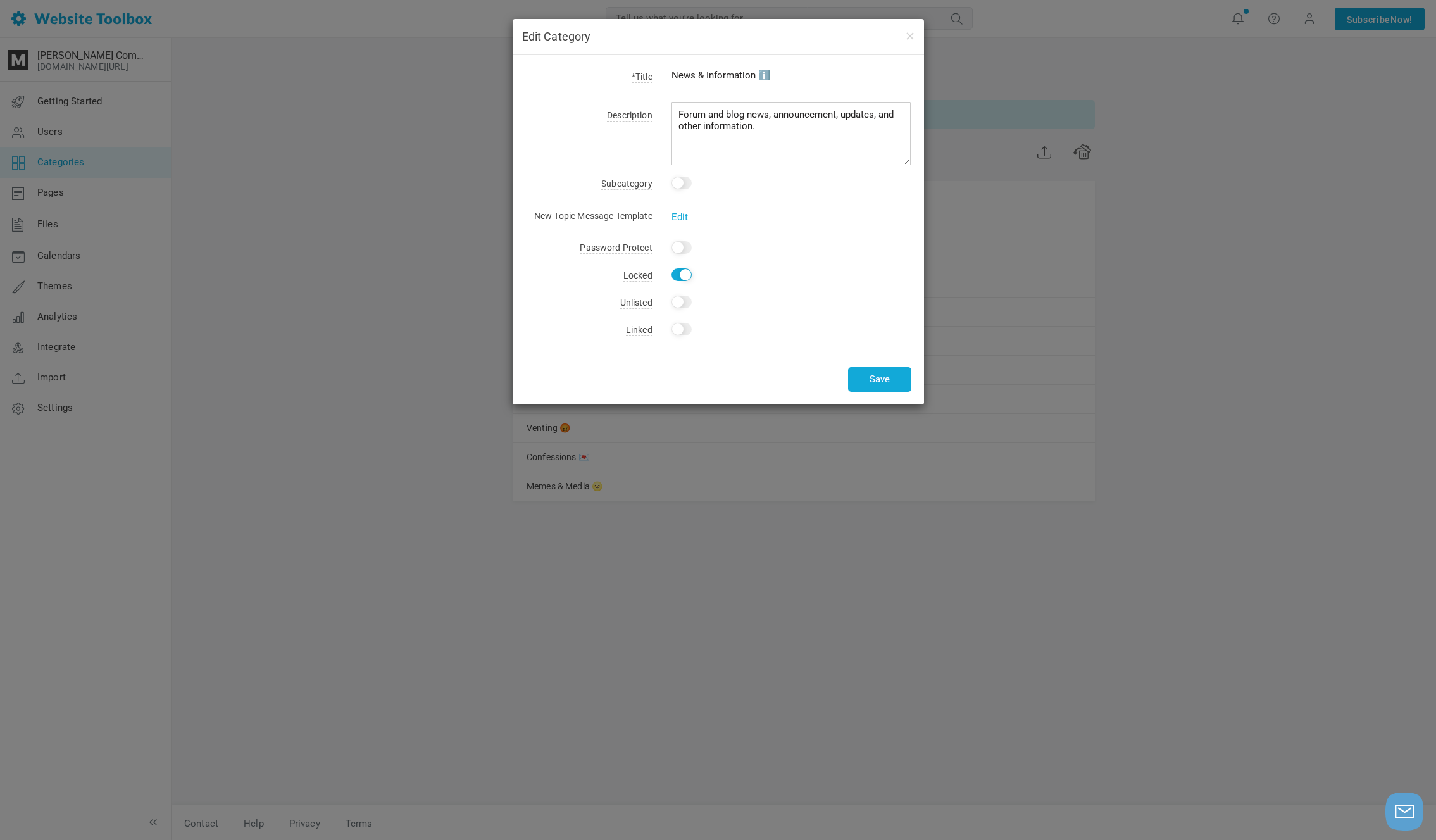
checkbox input "false"
click at [865, 375] on button "Save" at bounding box center [879, 379] width 63 height 25
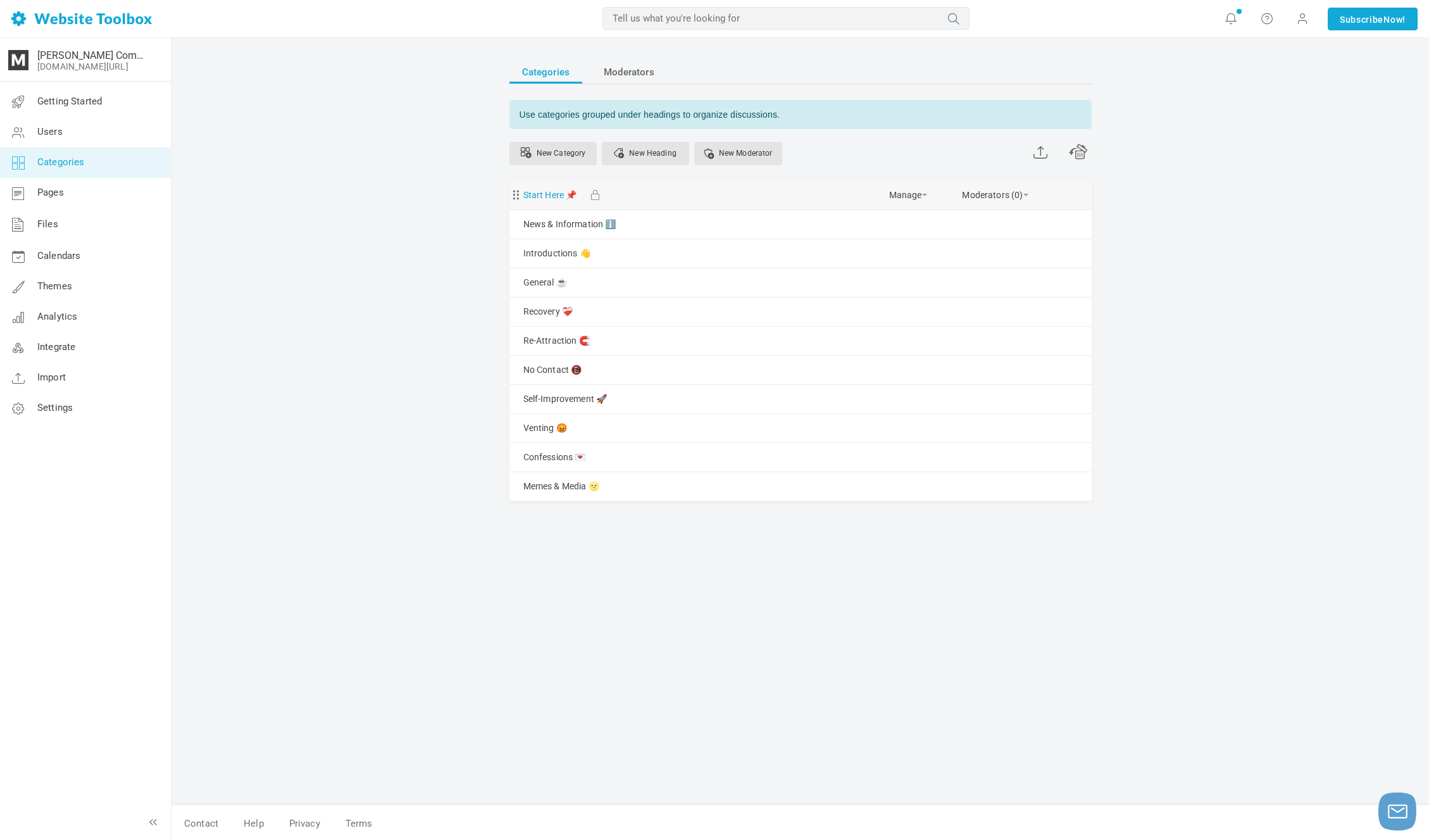
click at [562, 194] on link "Start Here 📌" at bounding box center [550, 195] width 54 height 16
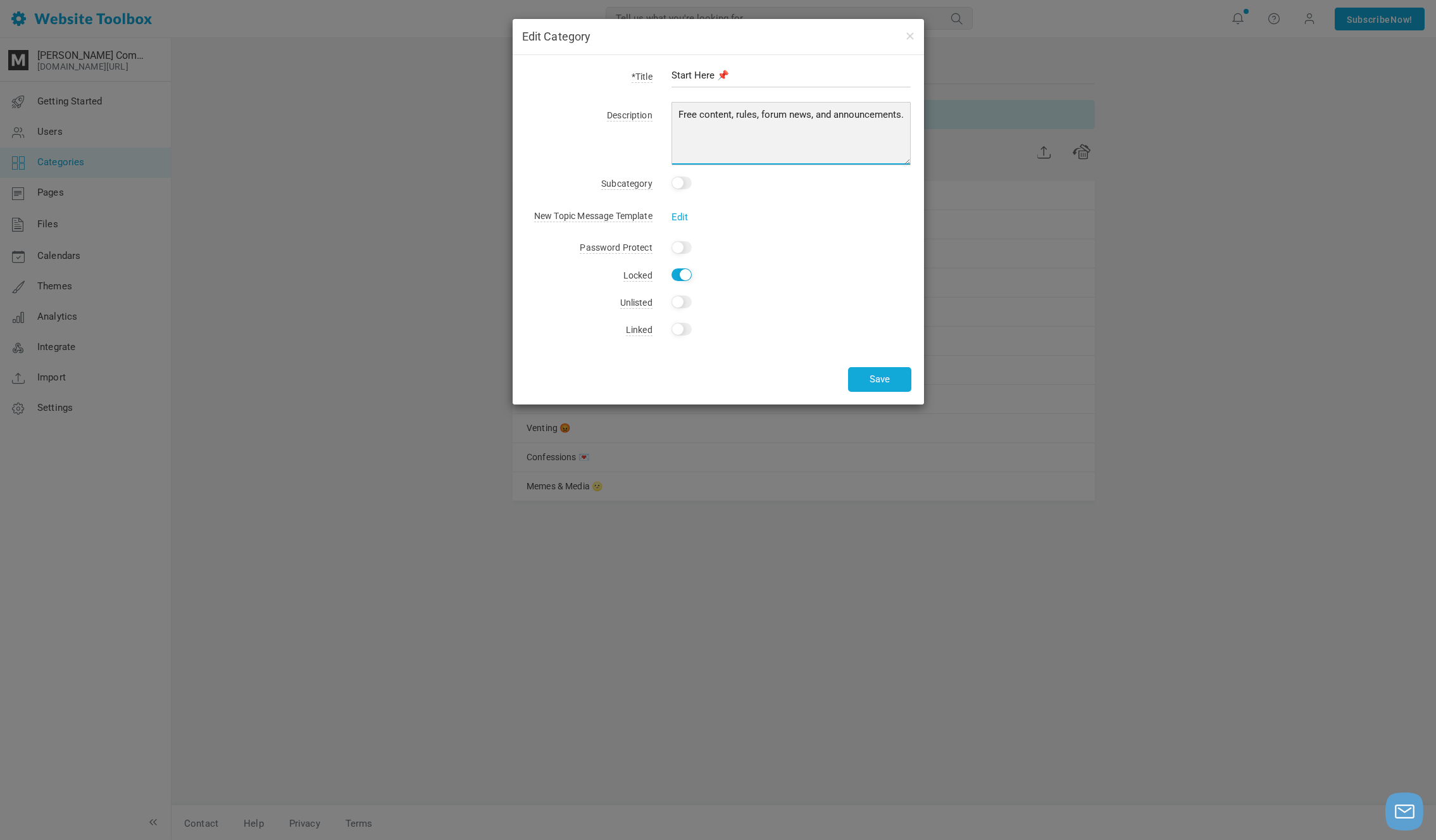
click at [784, 112] on textarea "Free content, rules, forum news, and announcements." at bounding box center [792, 134] width 240 height 63
click at [909, 34] on button "button" at bounding box center [909, 35] width 10 height 14
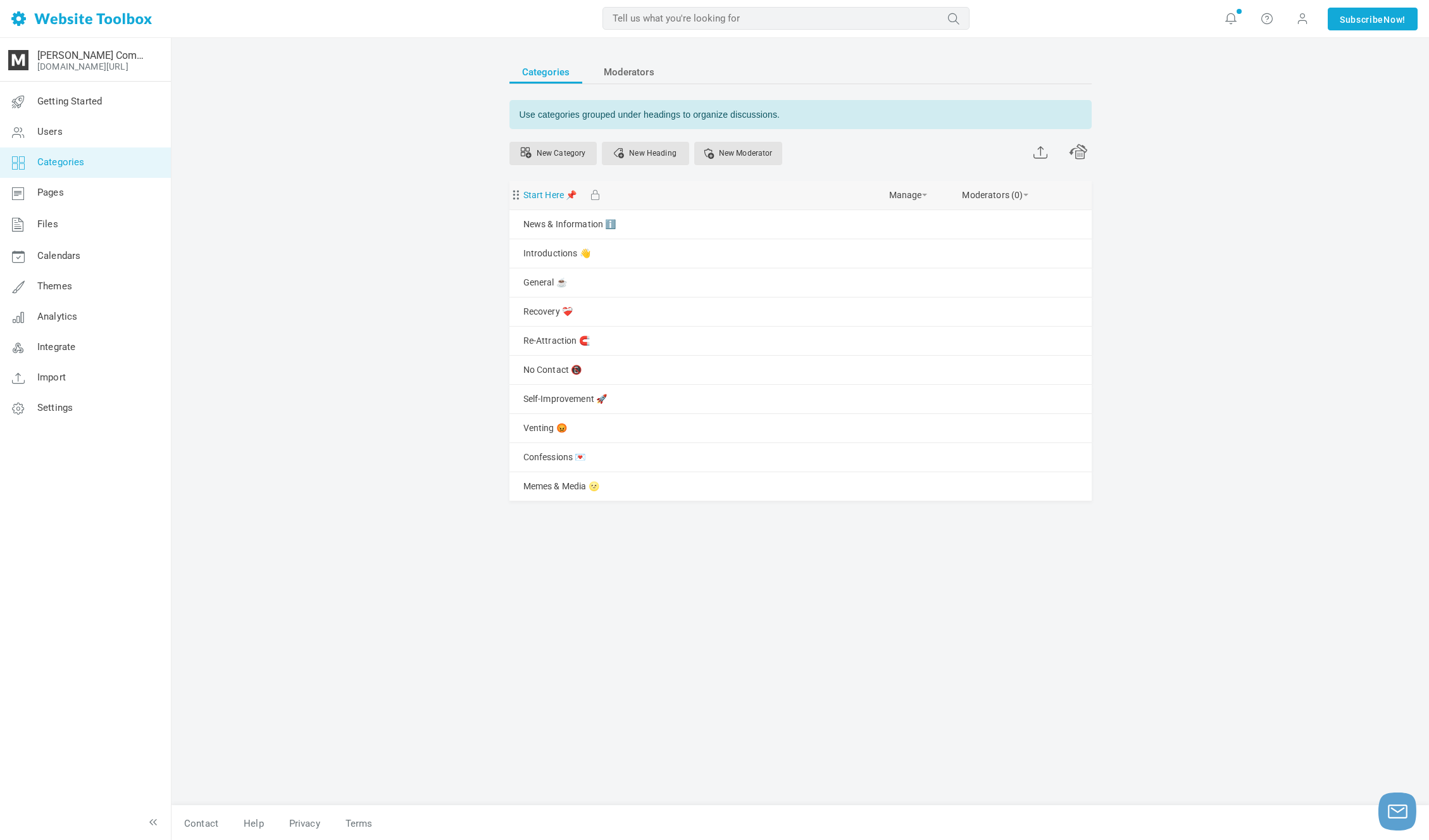
click at [554, 199] on link "Start Here 📌" at bounding box center [550, 195] width 54 height 16
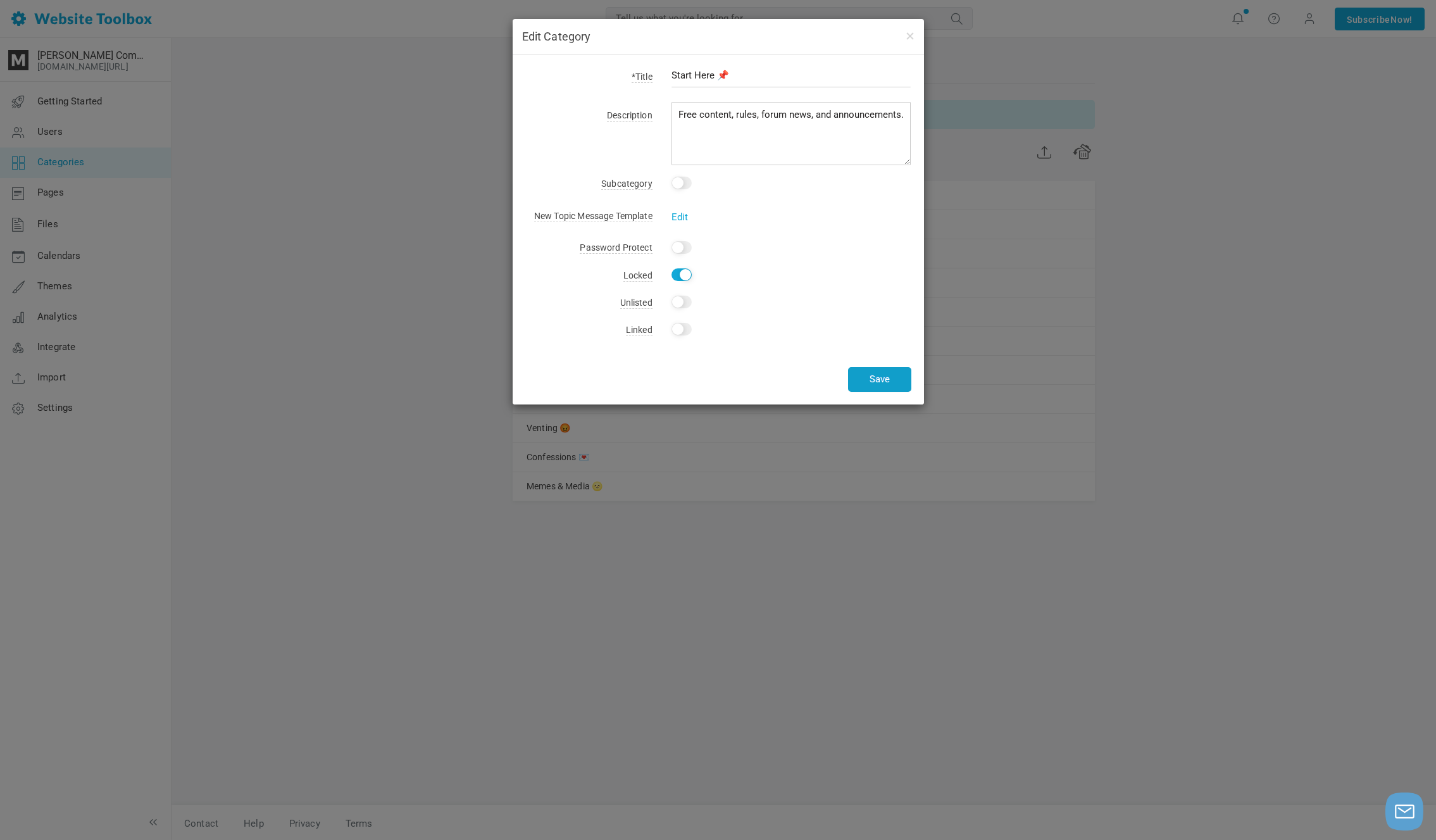
click at [871, 382] on button "Save" at bounding box center [879, 379] width 63 height 25
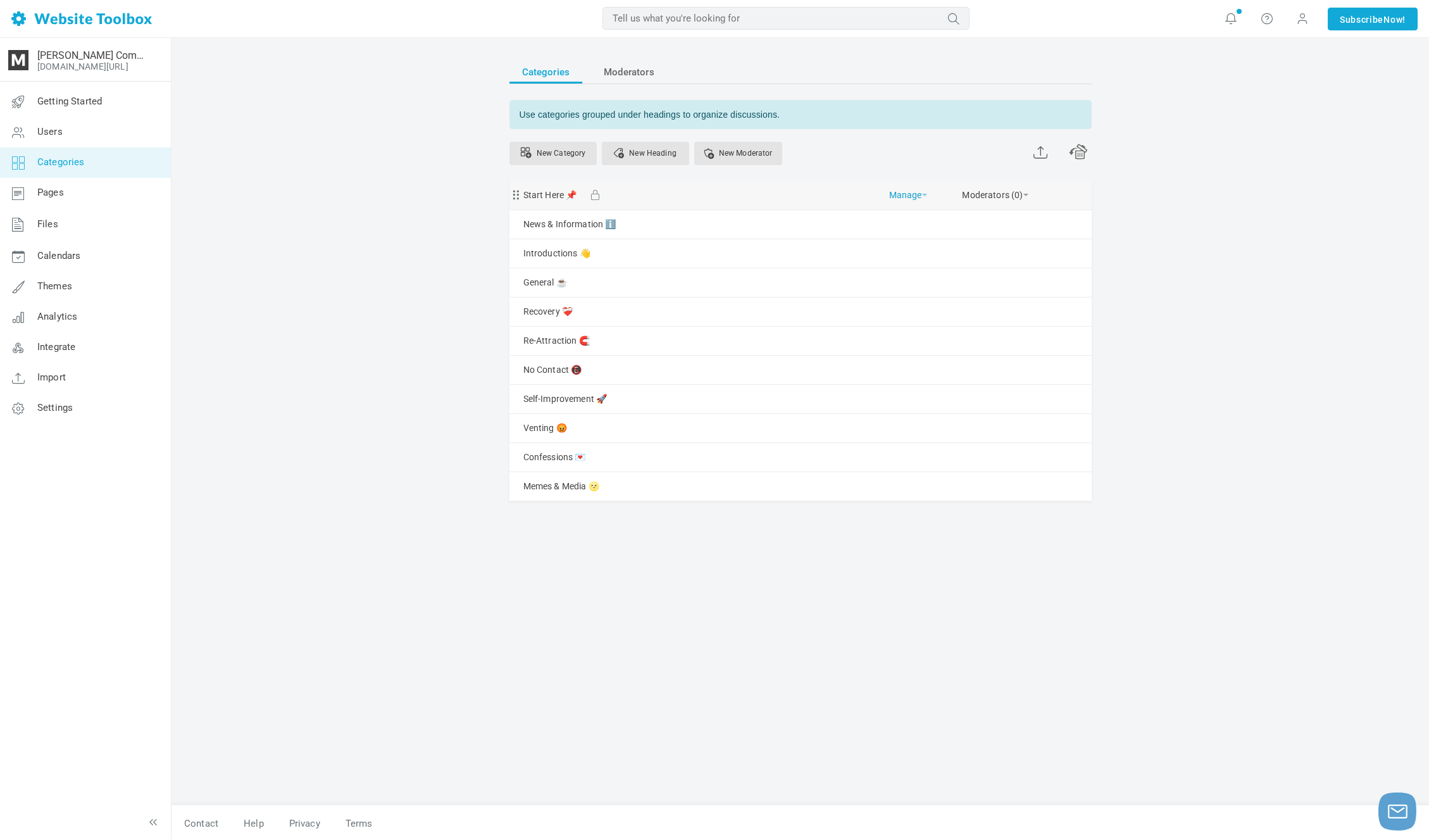
click at [908, 191] on link "Manage" at bounding box center [908, 192] width 38 height 22
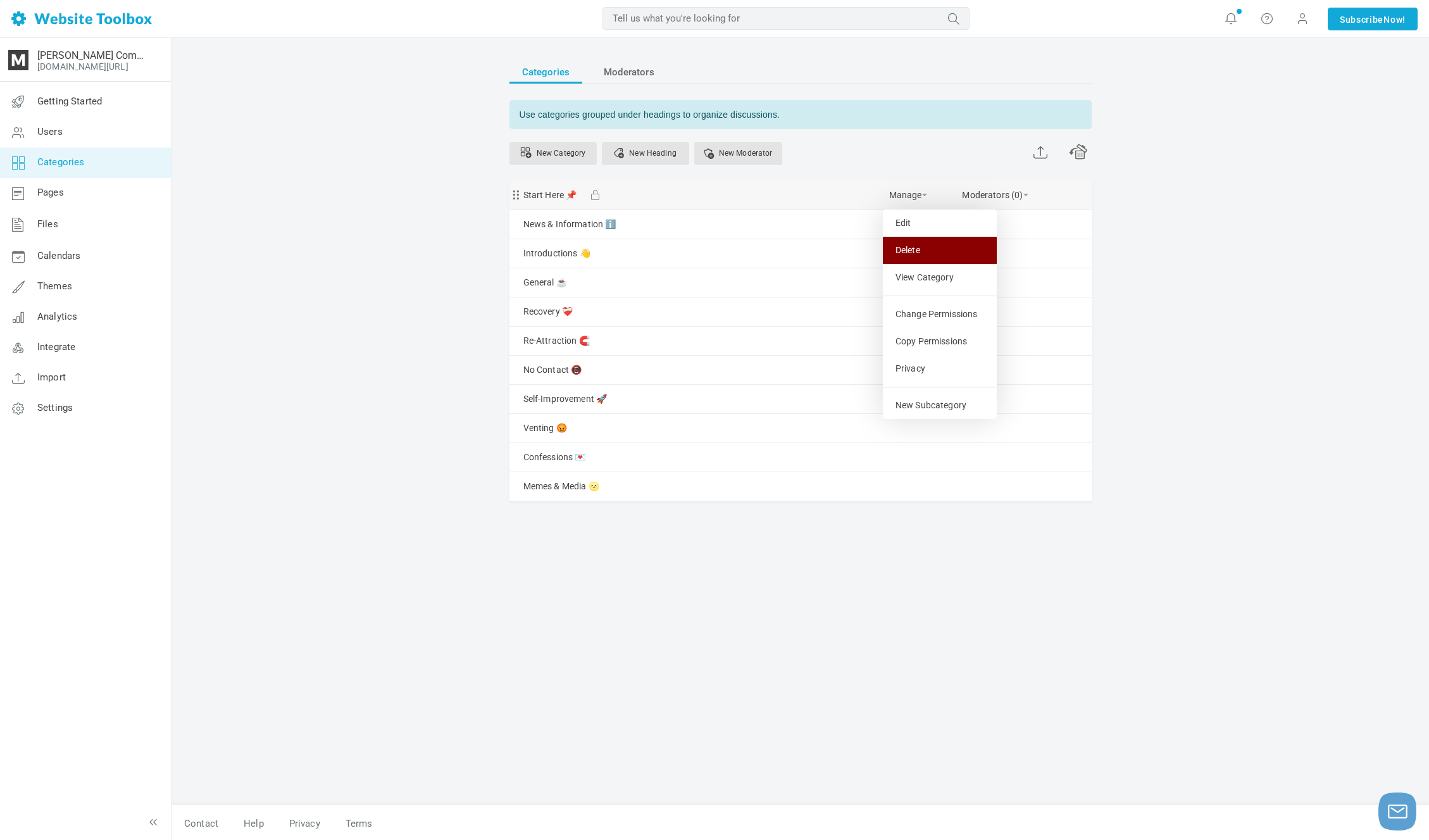
click at [930, 248] on link "Delete" at bounding box center [940, 250] width 114 height 27
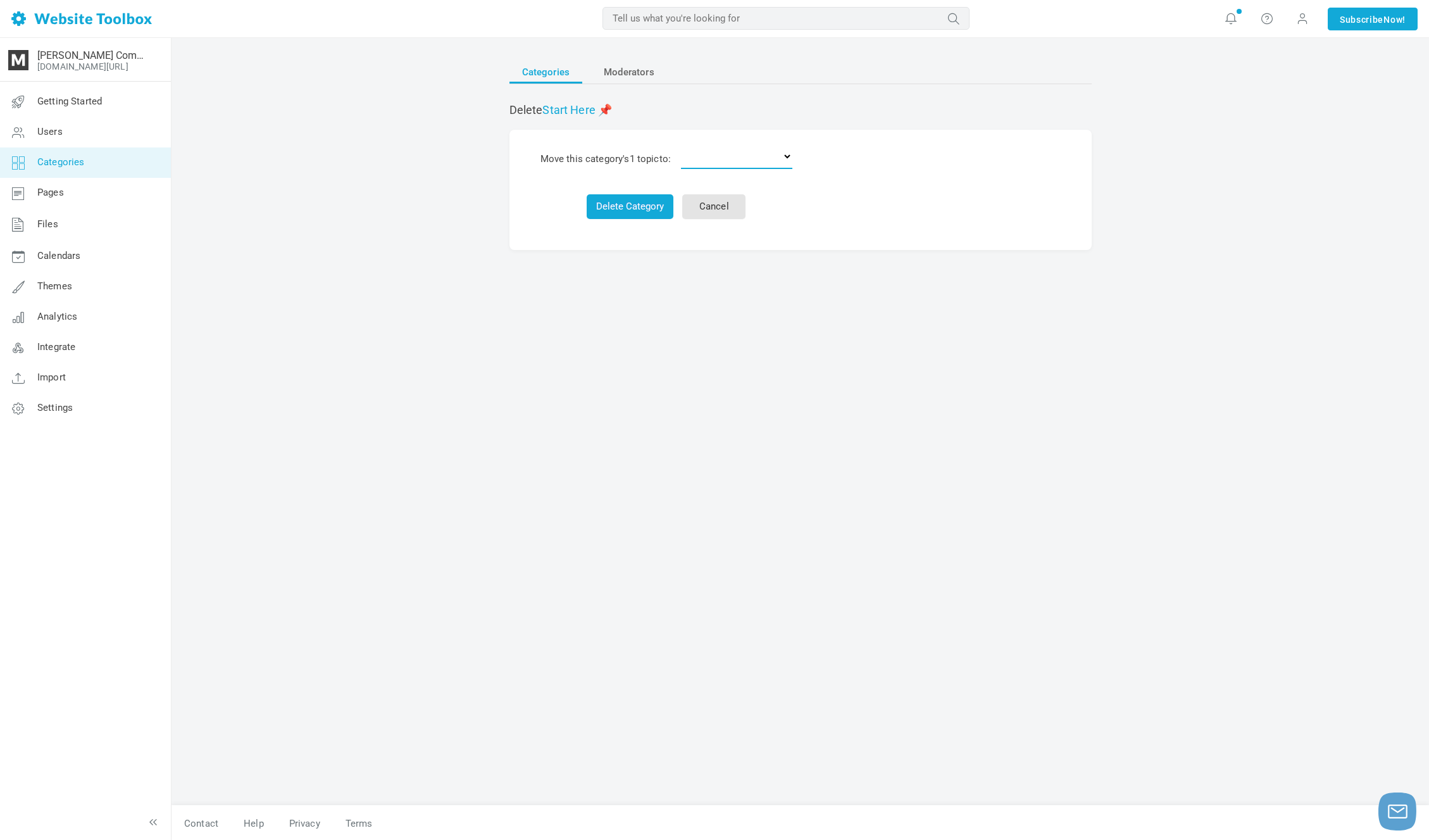
select select "0"
click at [646, 195] on button "Delete Category & 1 topic" at bounding box center [630, 206] width 127 height 25
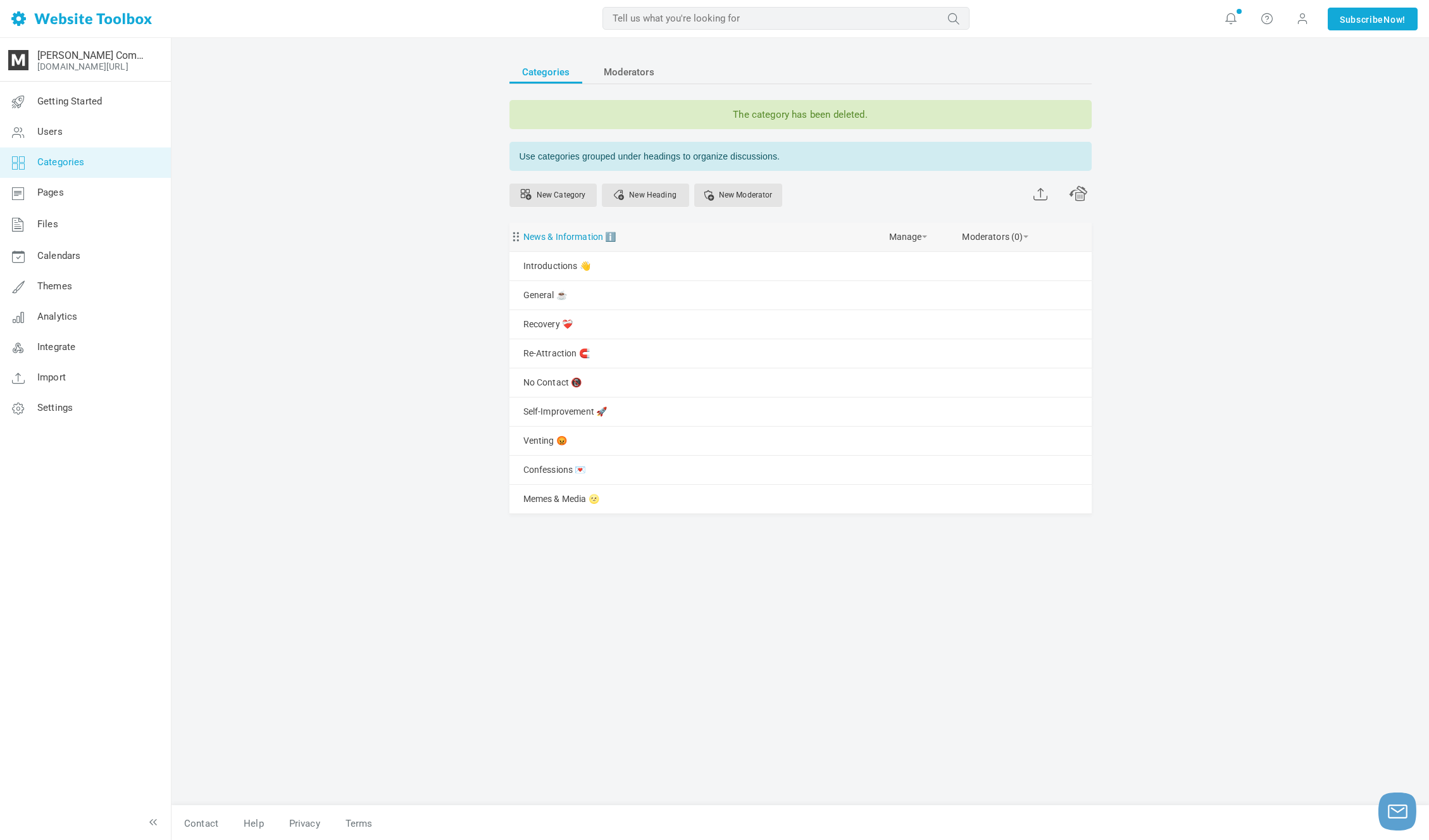
click at [571, 238] on link "News & Information ℹ️" at bounding box center [570, 237] width 93 height 16
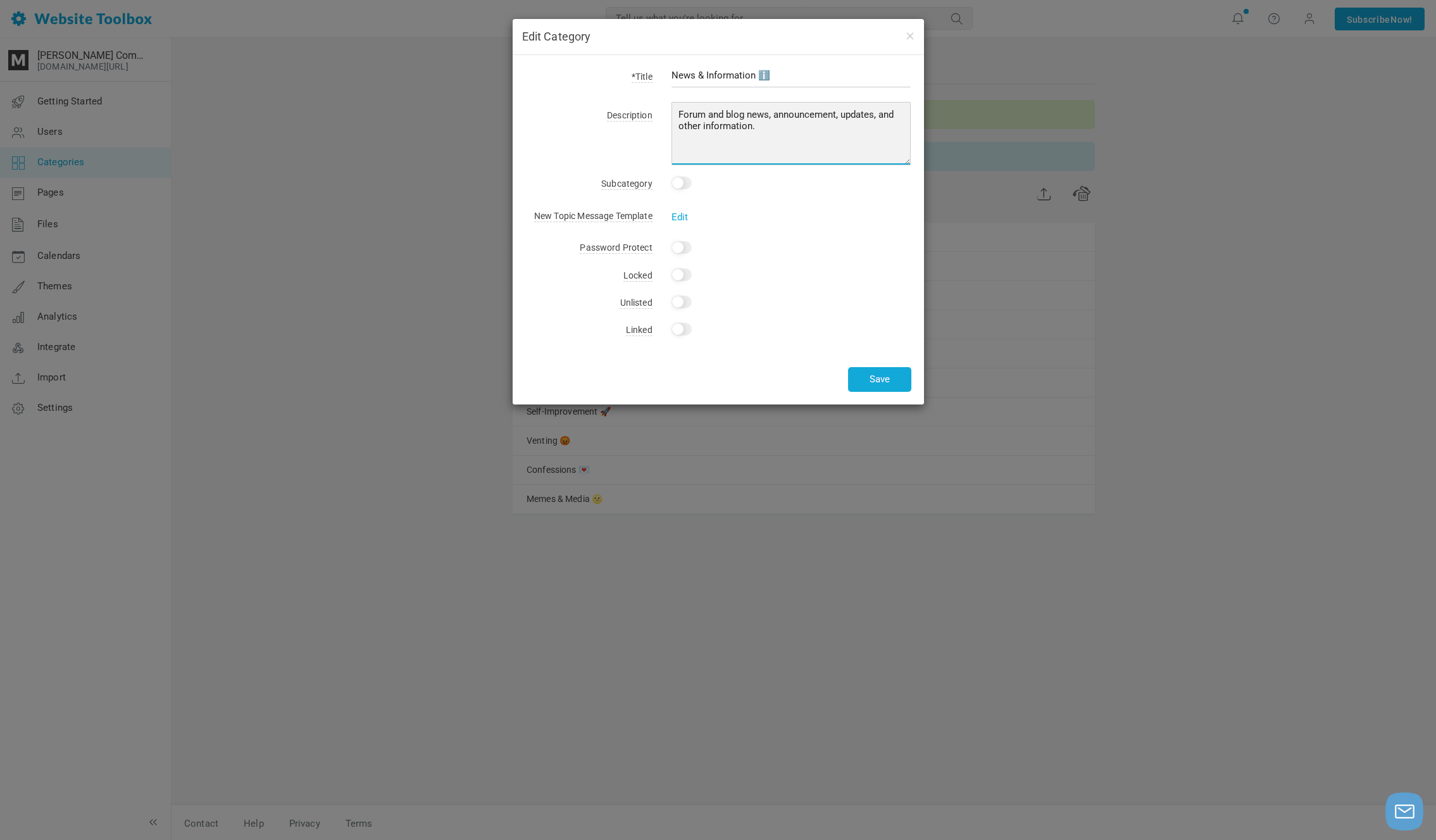
click at [837, 117] on textarea "Forum and blog news, announcement, updates, and other information." at bounding box center [792, 134] width 240 height 63
type textarea "Forum and blog news, announcements, updates, and other information."
click at [863, 377] on button "Save" at bounding box center [879, 379] width 63 height 25
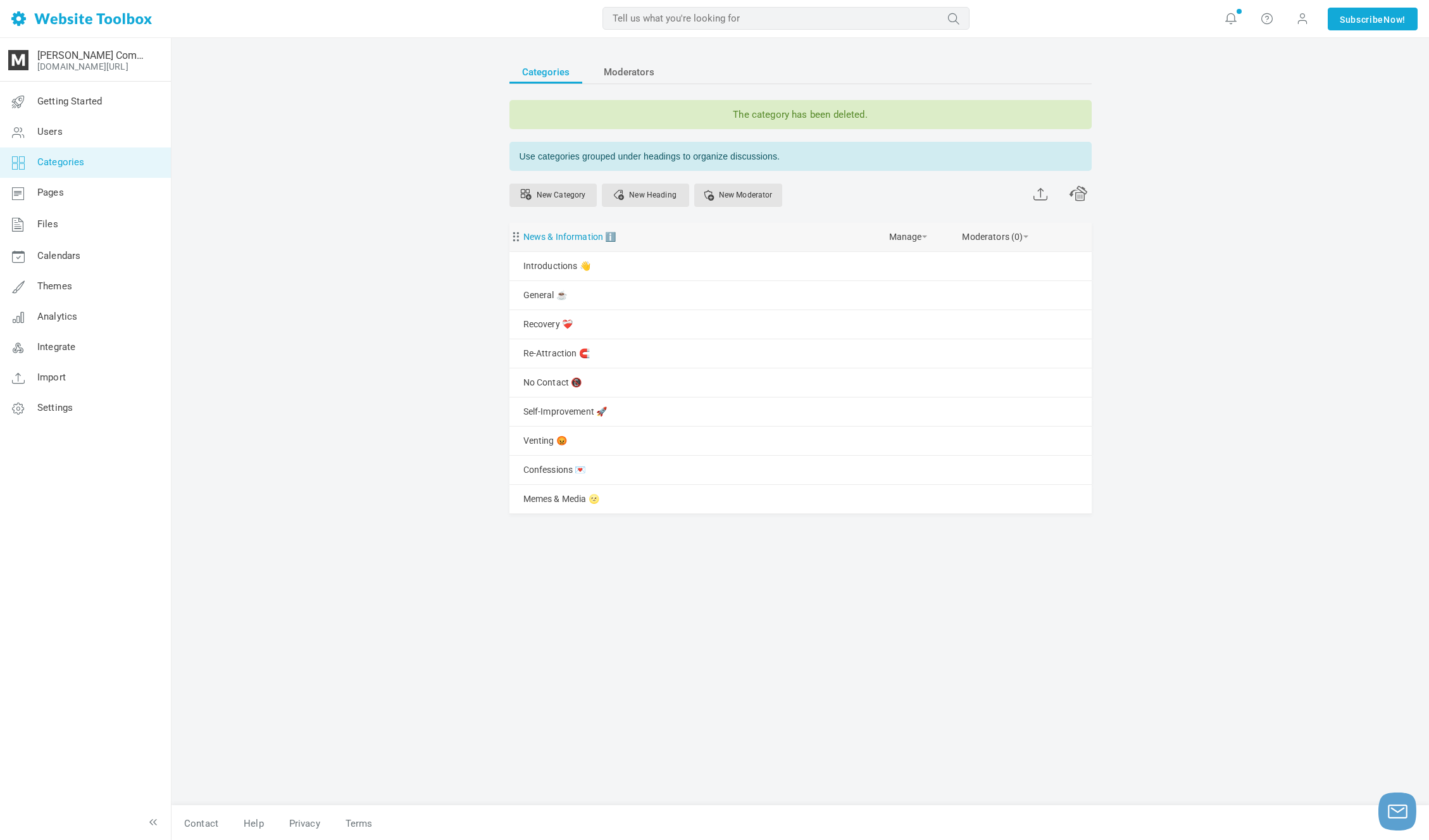
click at [565, 236] on link "News & Information ℹ️" at bounding box center [570, 237] width 93 height 16
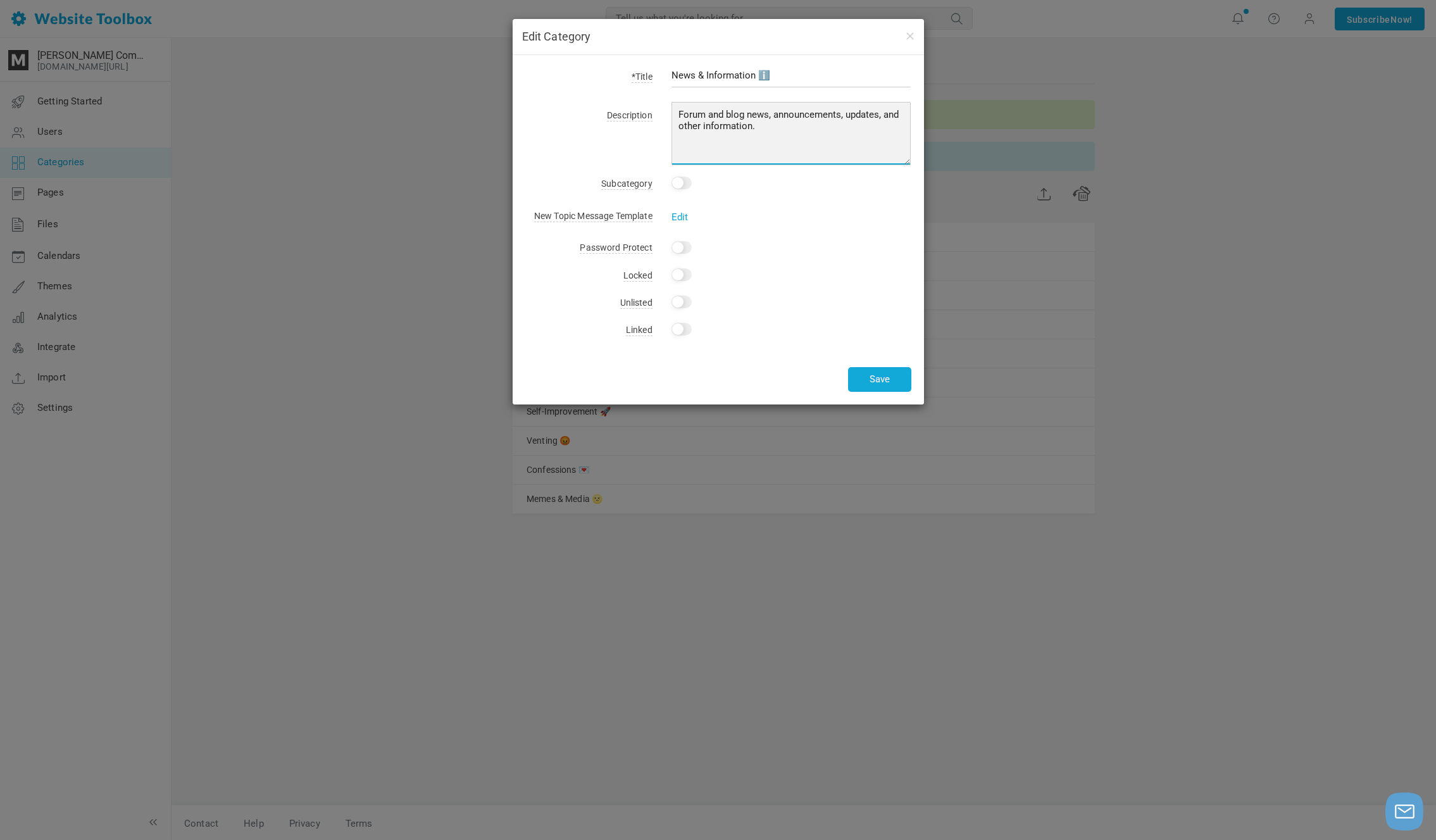
click at [762, 130] on textarea "Forum and blog news, announcements, updates, and other information." at bounding box center [792, 134] width 240 height 63
drag, startPoint x: 774, startPoint y: 113, endPoint x: 755, endPoint y: 113, distance: 19.0
click at [755, 112] on textarea "Forum and blog news, announcements, updates, and other information." at bounding box center [792, 134] width 240 height 63
click at [827, 123] on textarea "Forum and blog news, announcements, updates, and other information." at bounding box center [792, 134] width 240 height 63
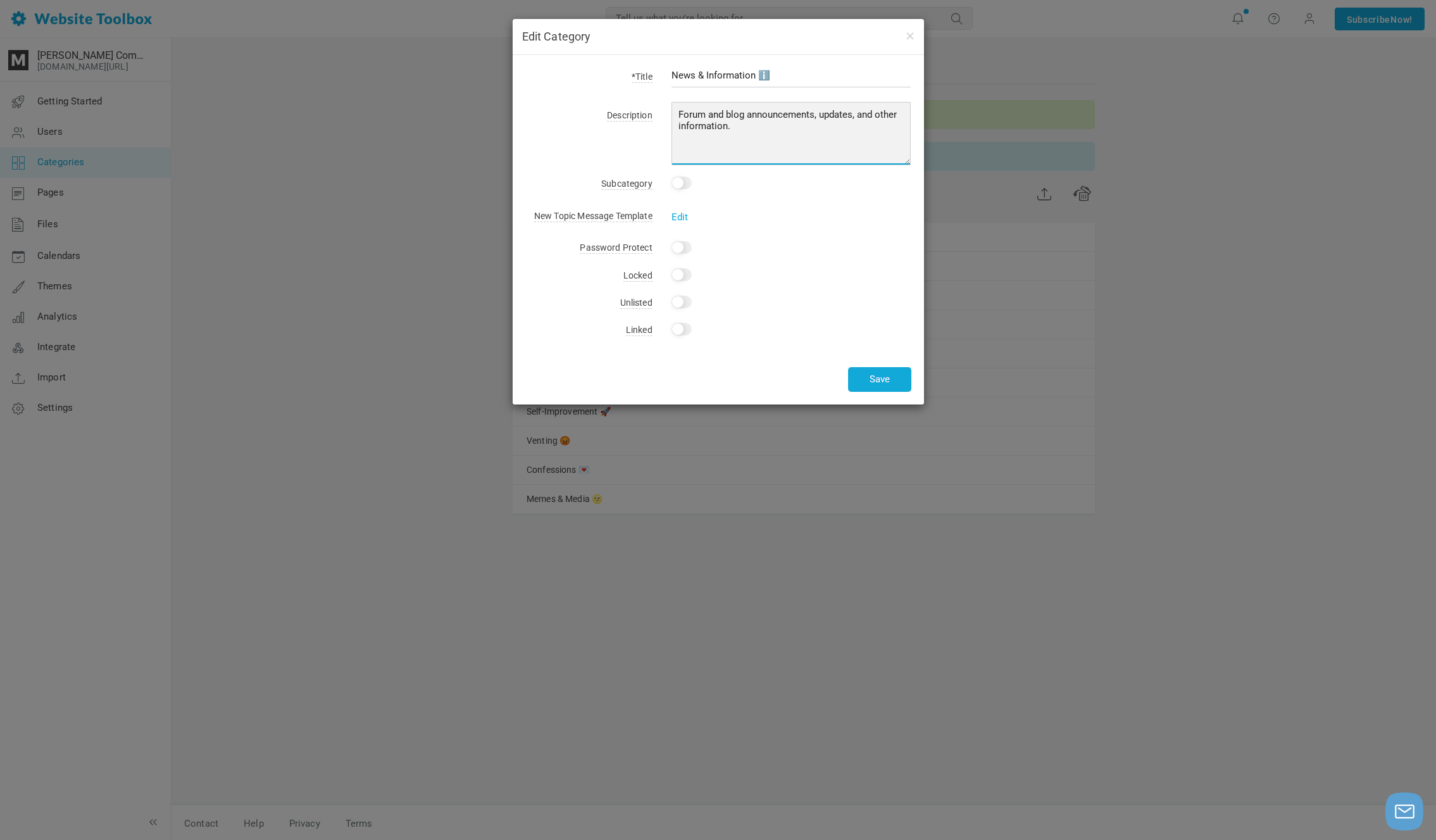
click at [827, 123] on textarea "Forum and blog news, announcements, updates, and other information." at bounding box center [792, 134] width 240 height 63
click at [833, 123] on textarea "Forum and blog news, announcements, updates, and other information." at bounding box center [792, 134] width 240 height 63
click at [723, 123] on textarea "Forum and blog news, announcements, updates, and other information." at bounding box center [792, 134] width 240 height 63
click at [707, 125] on textarea "Forum and blog news, announcements, updates, and other information." at bounding box center [792, 134] width 240 height 63
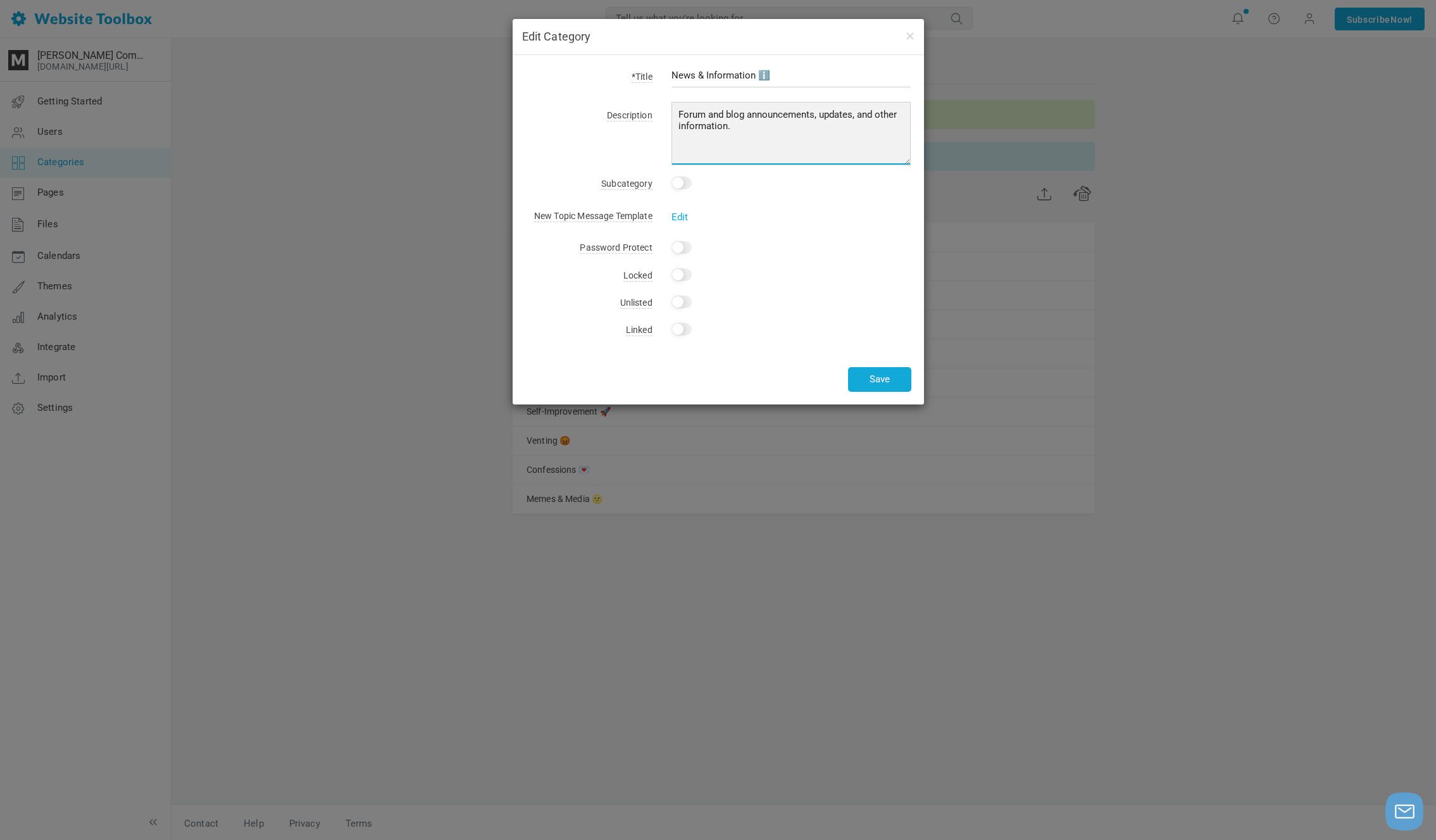
click at [745, 123] on textarea "Forum and blog news, announcements, updates, and other information." at bounding box center [792, 134] width 240 height 63
click at [678, 124] on textarea "Forum and blog news, announcements, updates, and other information." at bounding box center [792, 134] width 240 height 63
click at [762, 125] on textarea "Forum and blog news, announcements, updates, and other information." at bounding box center [792, 134] width 240 height 63
click at [723, 113] on textarea "Forum and blog news, announcements, updates, and other information." at bounding box center [792, 134] width 240 height 63
click at [717, 115] on textarea "Forum and blog news, announcements, updates, and other information." at bounding box center [792, 134] width 240 height 63
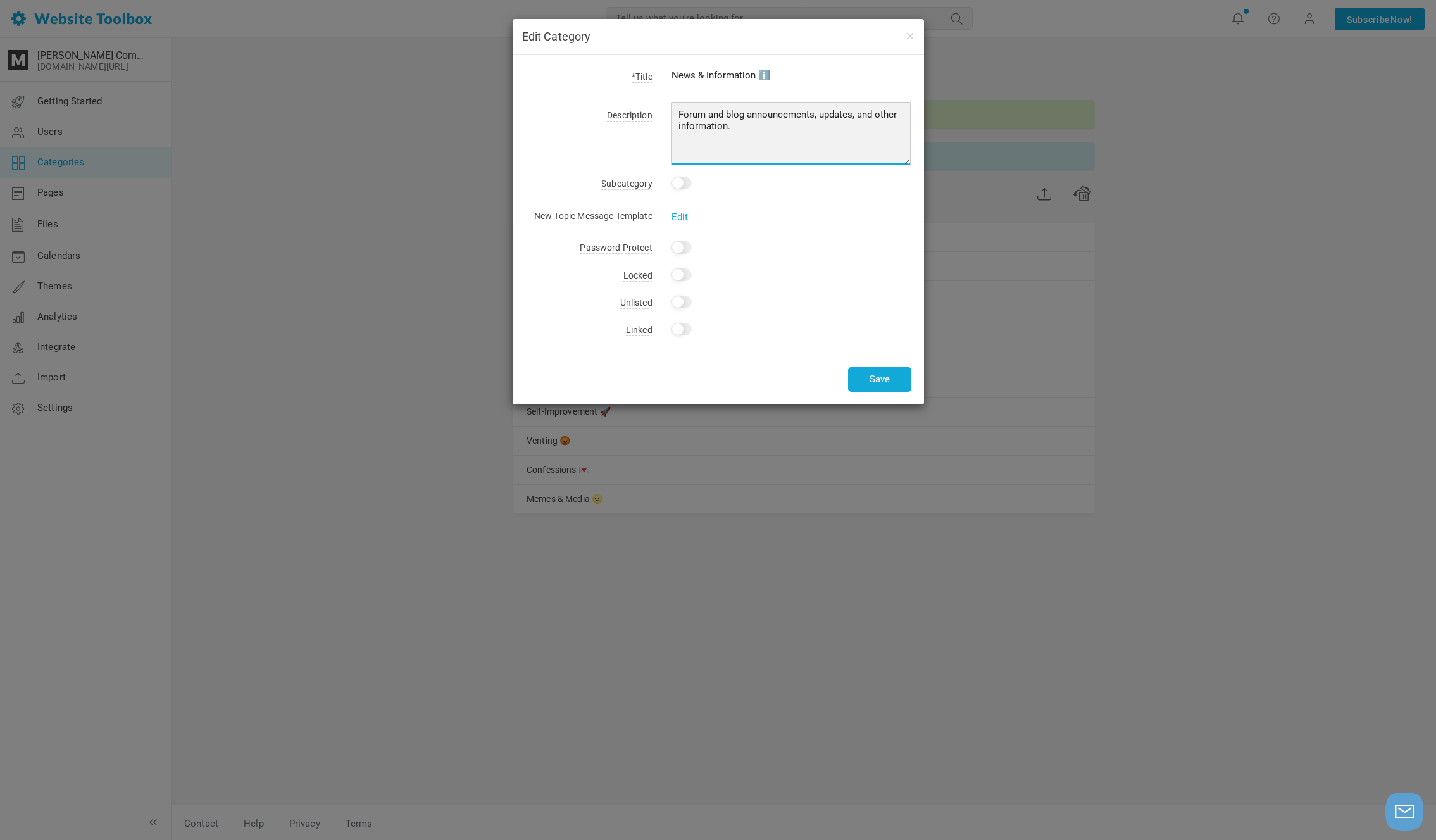
click at [717, 115] on textarea "Forum and blog news, announcements, updates, and other information." at bounding box center [792, 134] width 240 height 63
click at [741, 116] on textarea "Forum and blog news, announcements, updates, and other information." at bounding box center [792, 134] width 240 height 63
drag, startPoint x: 747, startPoint y: 115, endPoint x: 679, endPoint y: 112, distance: 68.1
click at [679, 112] on textarea "Forum and blog news, announcements, updates, and other information." at bounding box center [792, 134] width 240 height 63
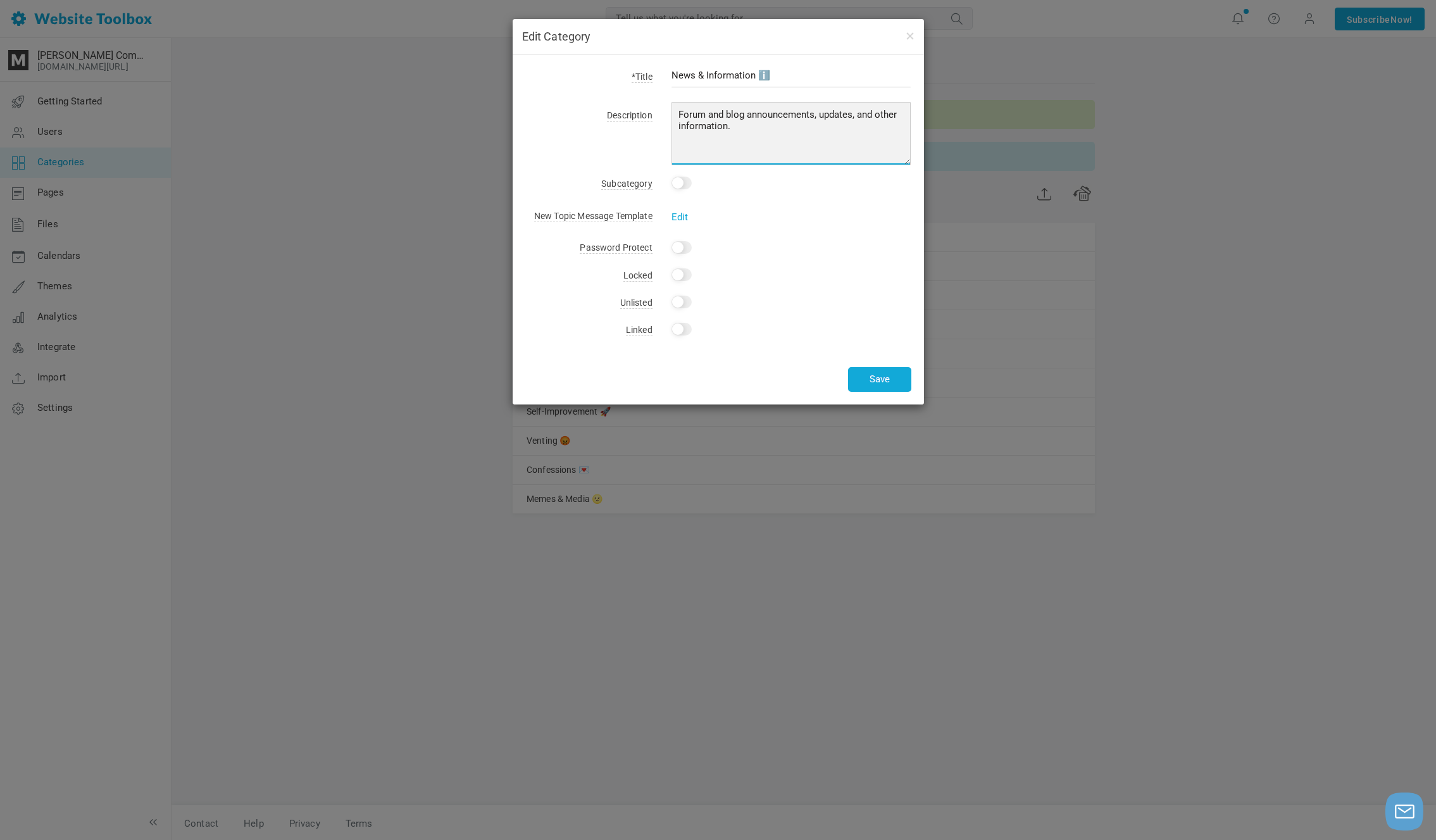
click at [766, 127] on textarea "Forum and blog news, announcements, updates, and other information." at bounding box center [792, 134] width 240 height 63
type textarea "Forum and blog announcements, updates, and other information."
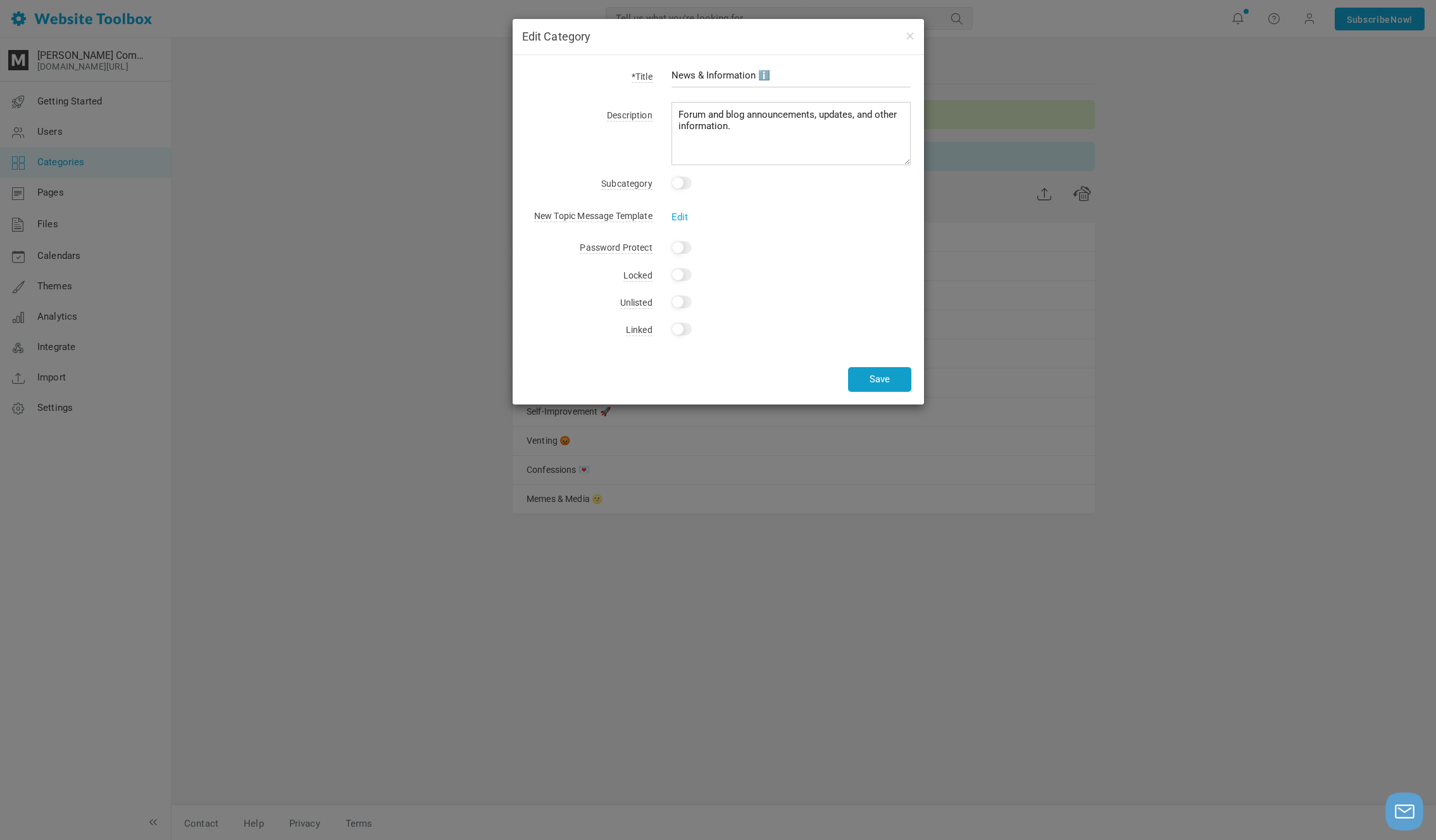
click at [872, 385] on button "Save" at bounding box center [879, 379] width 63 height 25
